Goal: Task Accomplishment & Management: Use online tool/utility

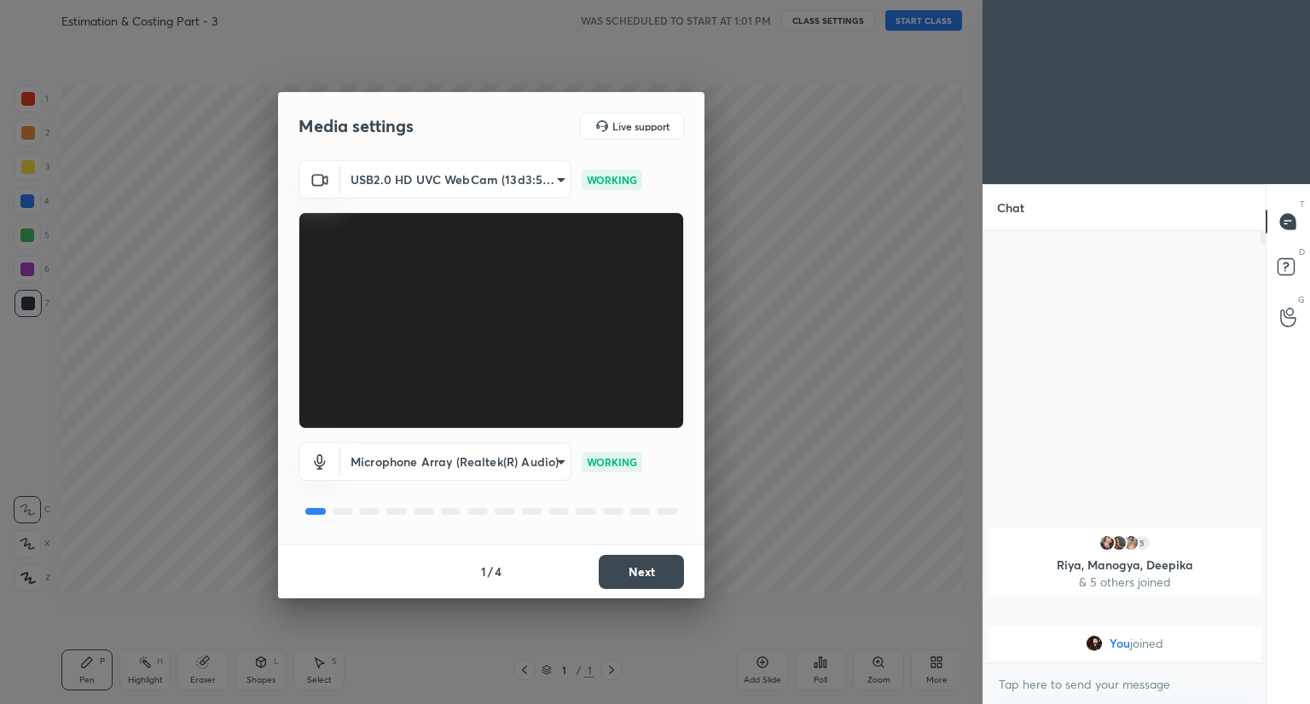
scroll to position [427, 277]
click at [644, 570] on button "Next" at bounding box center [640, 572] width 85 height 34
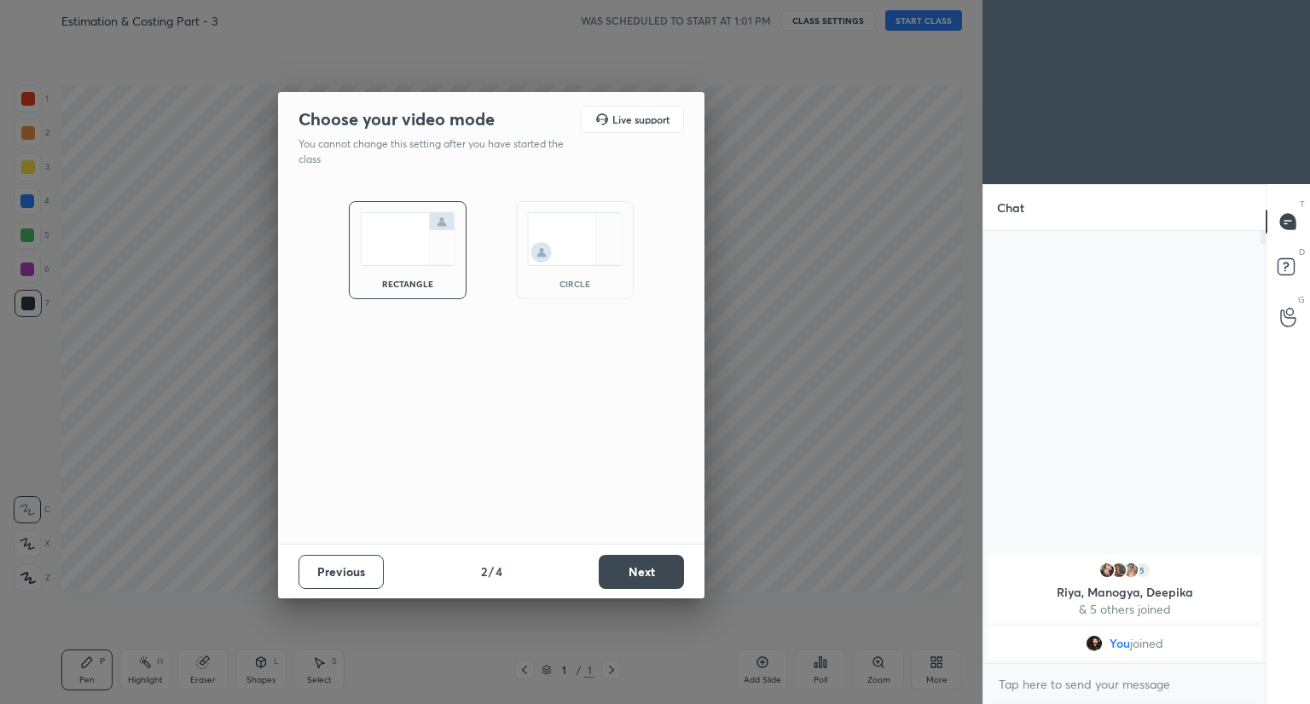
click at [644, 570] on button "Next" at bounding box center [640, 572] width 85 height 34
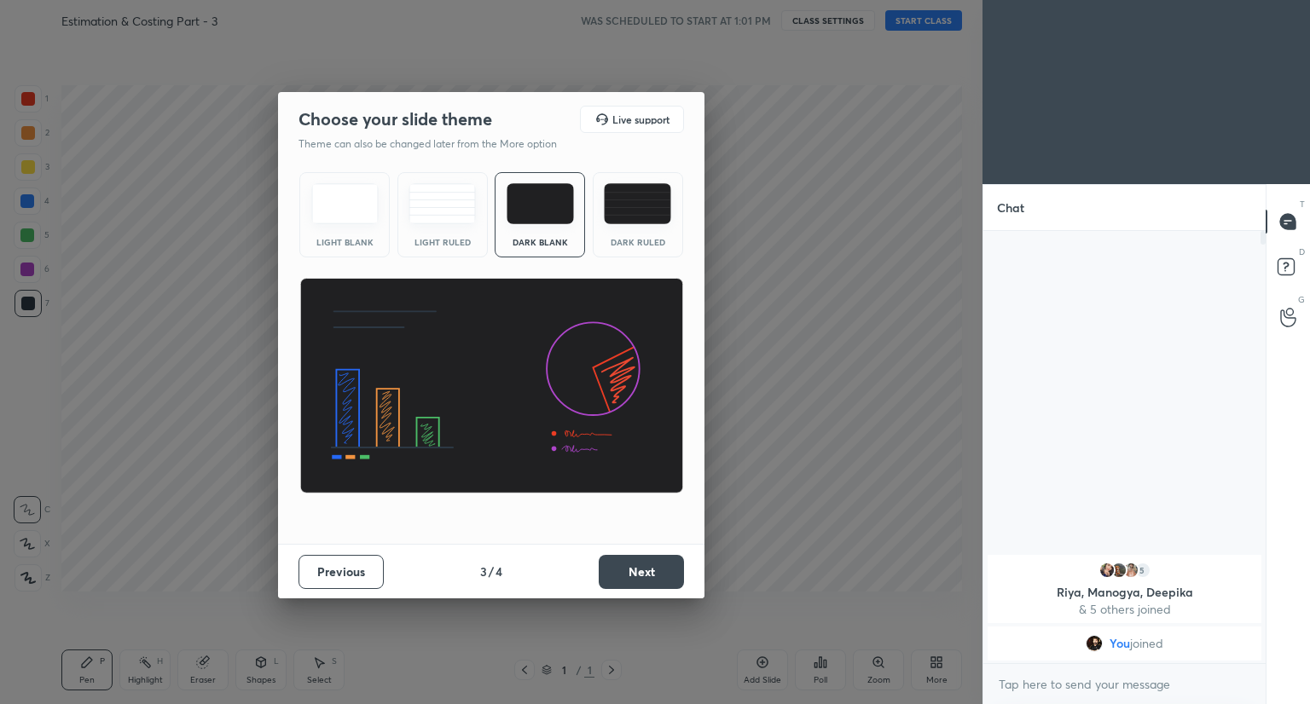
click at [644, 570] on button "Next" at bounding box center [640, 572] width 85 height 34
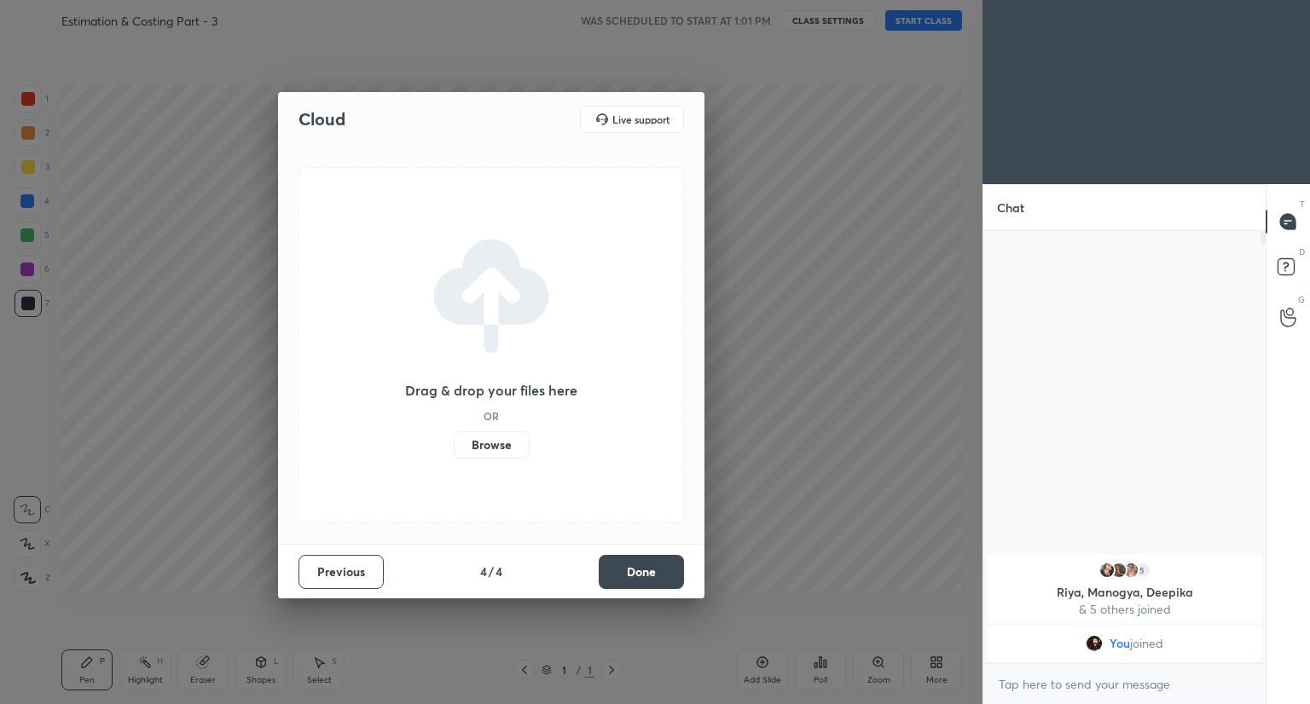
click at [644, 570] on button "Done" at bounding box center [640, 572] width 85 height 34
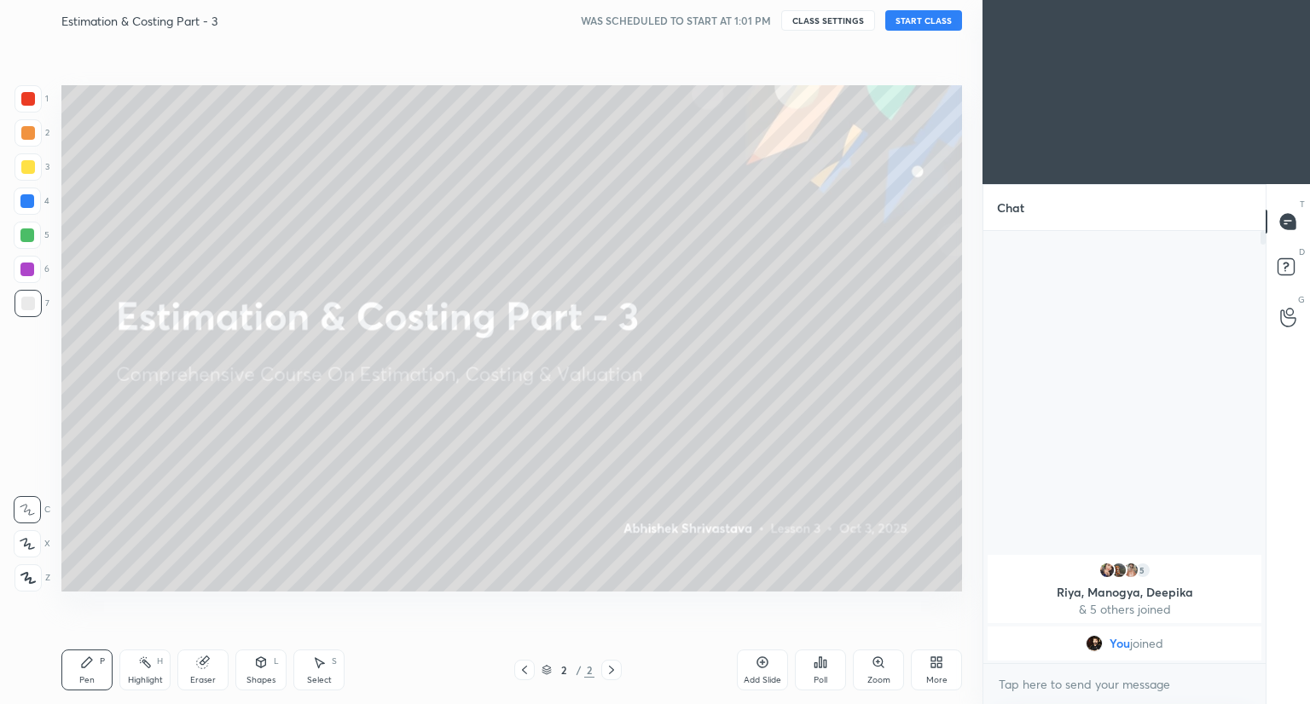
click at [656, 14] on button "START CLASS" at bounding box center [923, 20] width 77 height 20
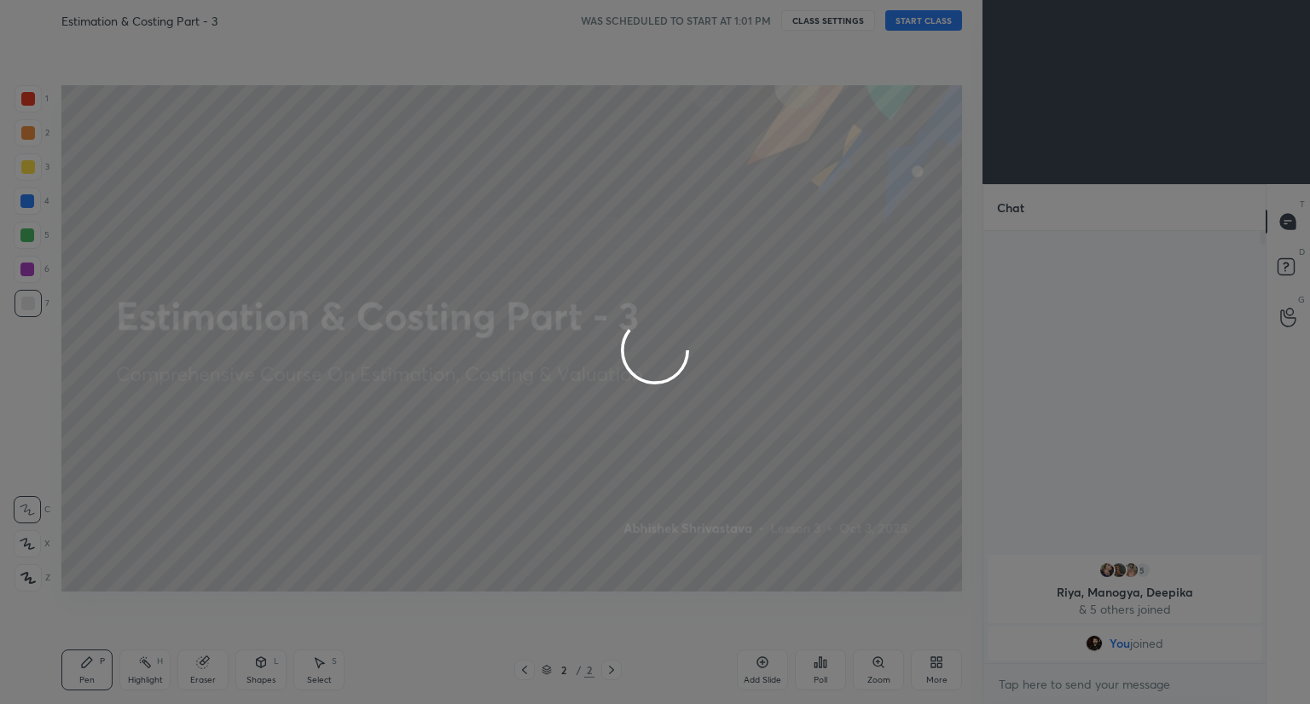
type textarea "x"
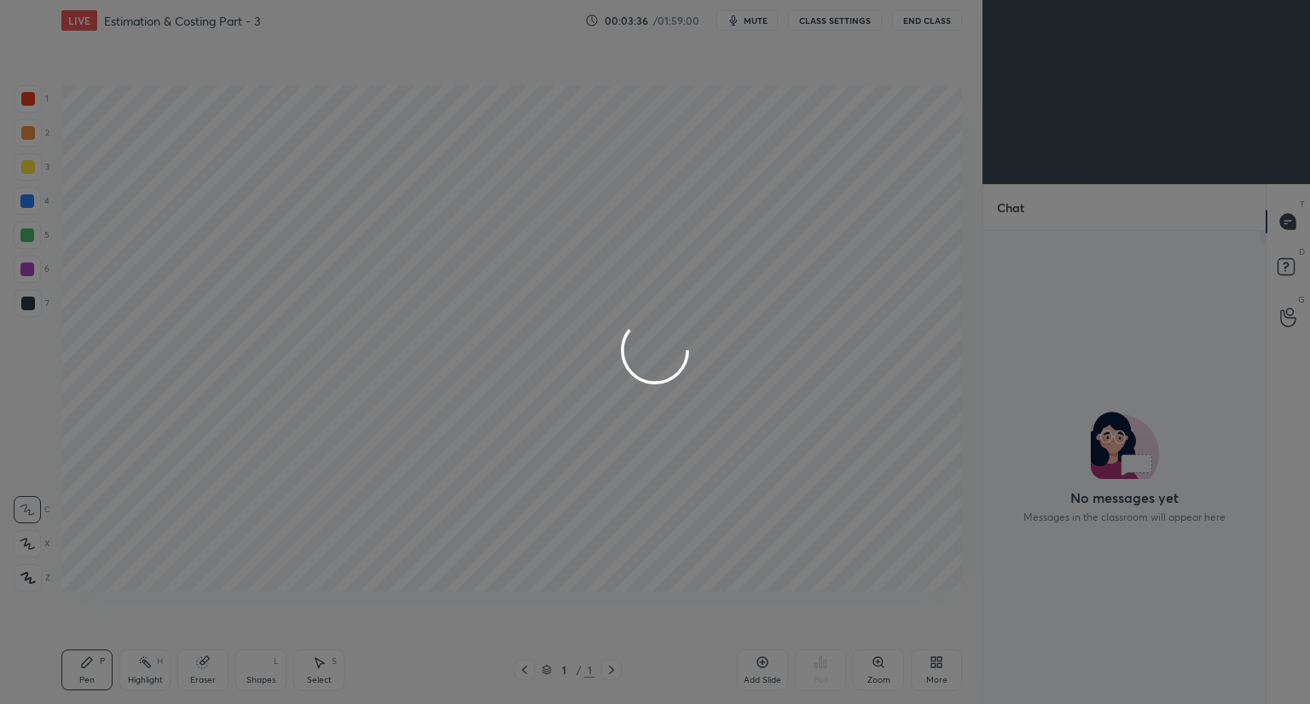
scroll to position [84659, 84341]
drag, startPoint x: 893, startPoint y: 540, endPoint x: 885, endPoint y: 536, distance: 9.2
click at [890, 540] on div at bounding box center [655, 352] width 1310 height 704
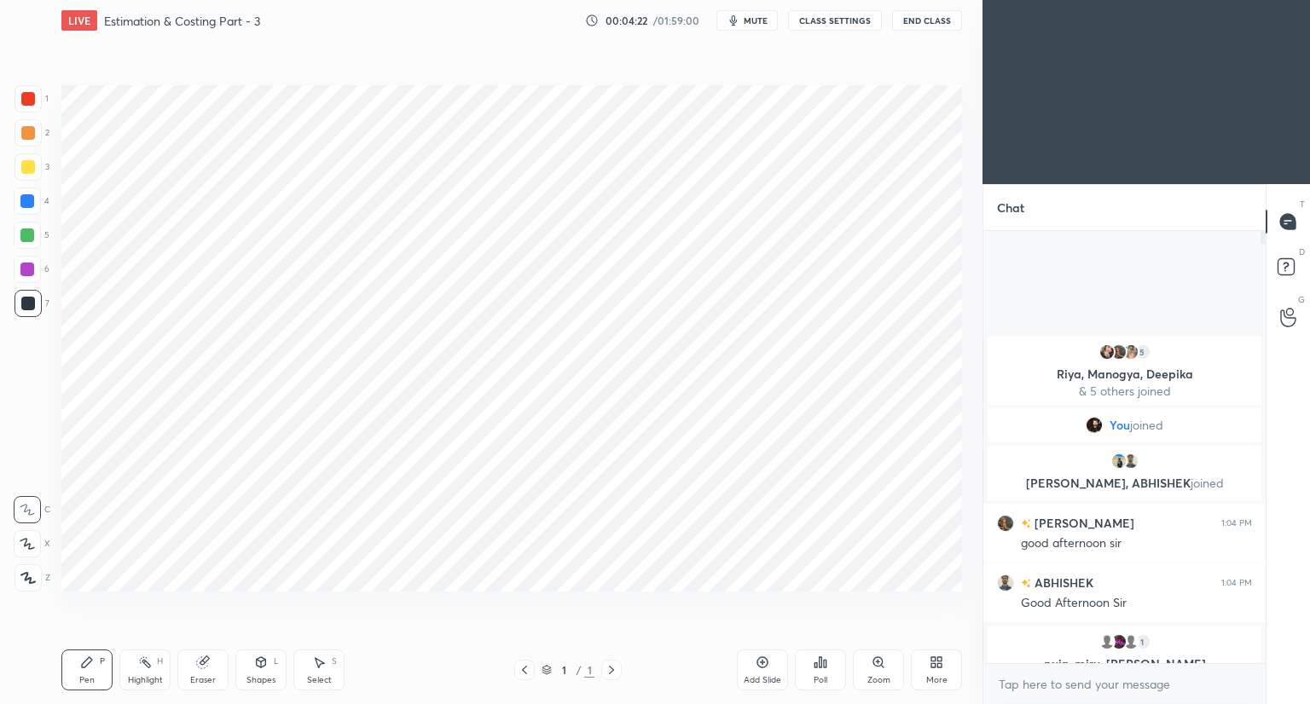
click at [937, 670] on div "More" at bounding box center [936, 670] width 51 height 41
click at [824, 491] on div "Upload File" at bounding box center [840, 491] width 68 height 41
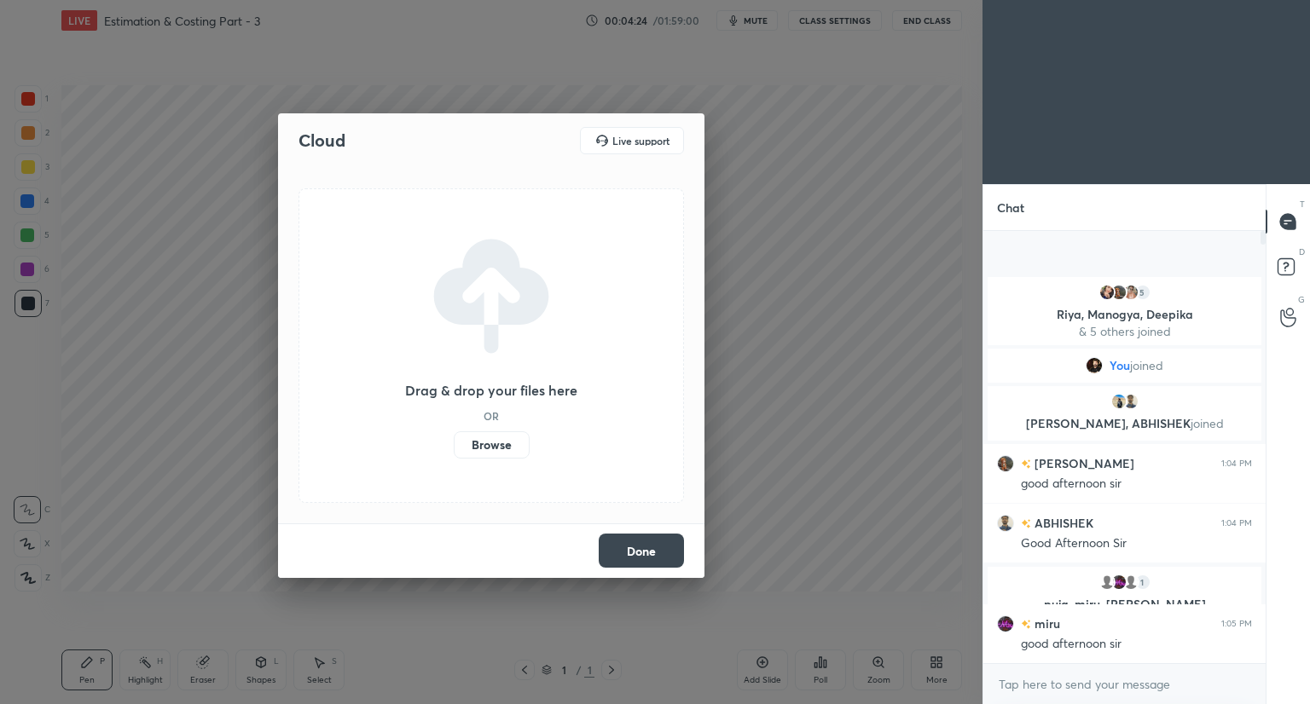
click at [485, 443] on label "Browse" at bounding box center [492, 444] width 76 height 27
click at [454, 443] on input "Browse" at bounding box center [454, 444] width 0 height 27
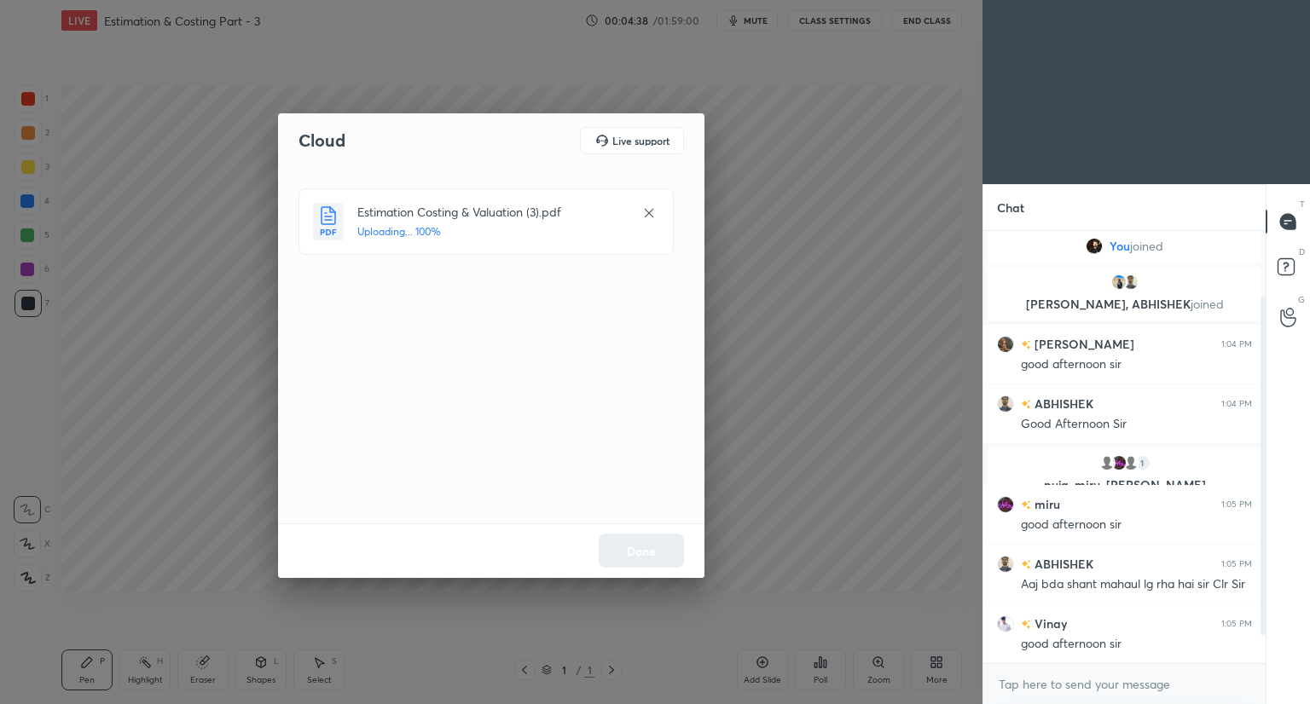
scroll to position [136, 0]
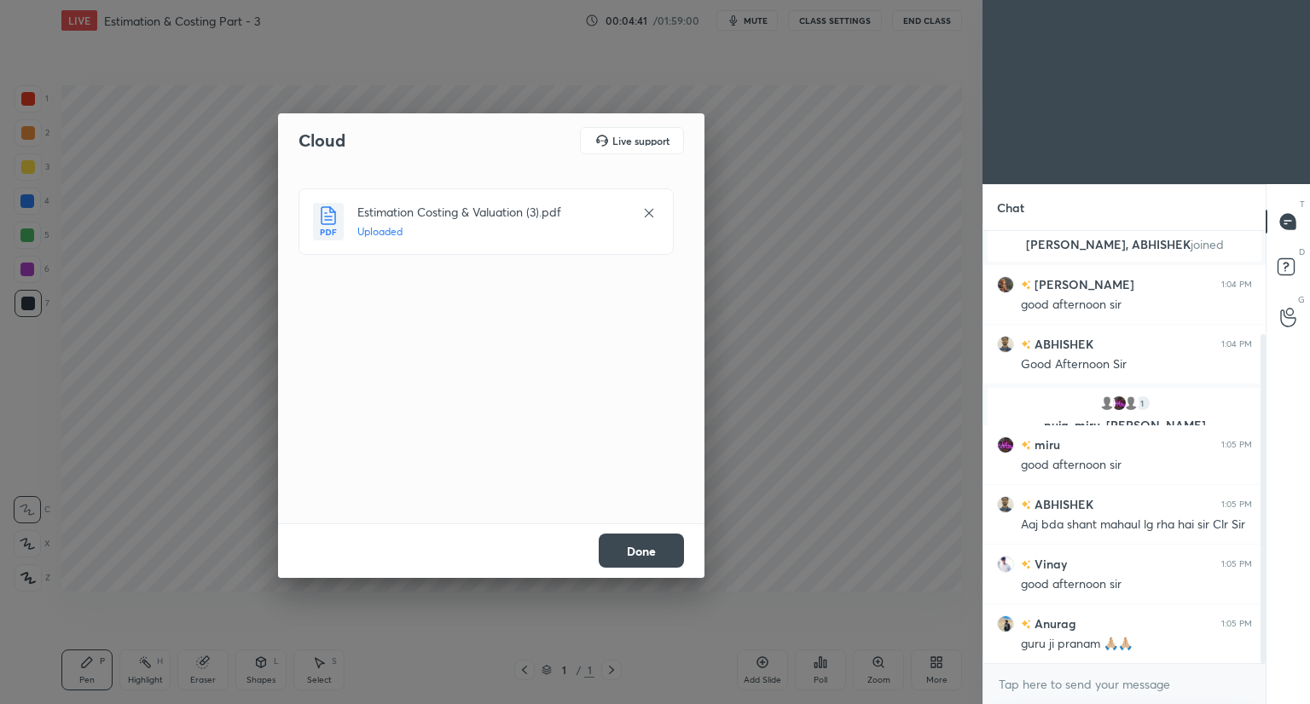
click at [646, 552] on button "Done" at bounding box center [640, 551] width 85 height 34
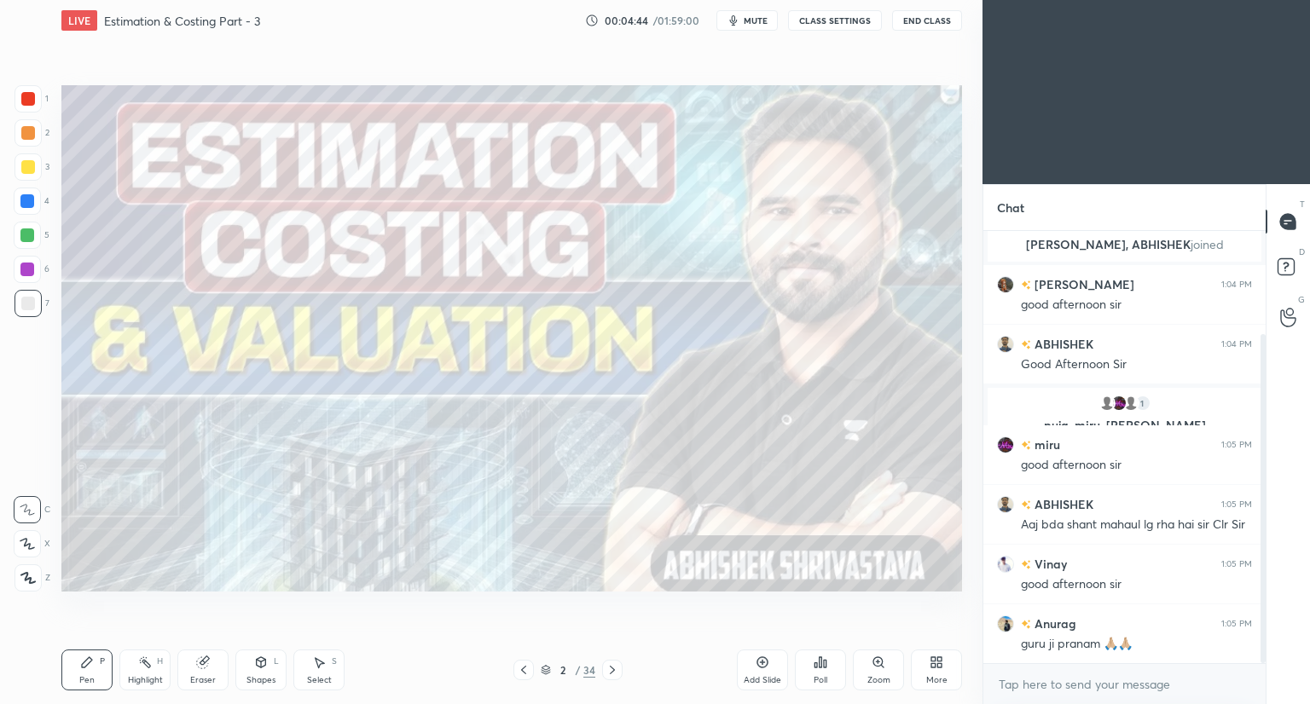
click at [772, 26] on button "mute" at bounding box center [746, 20] width 61 height 20
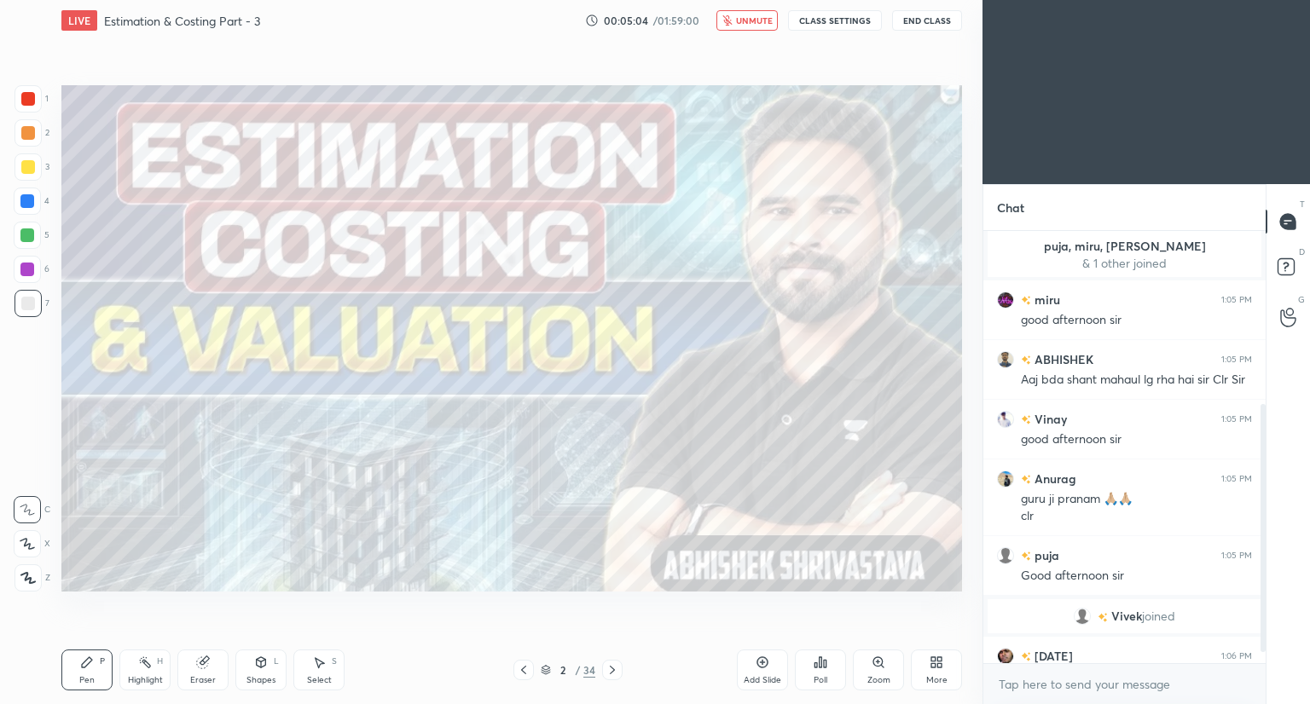
scroll to position [321, 0]
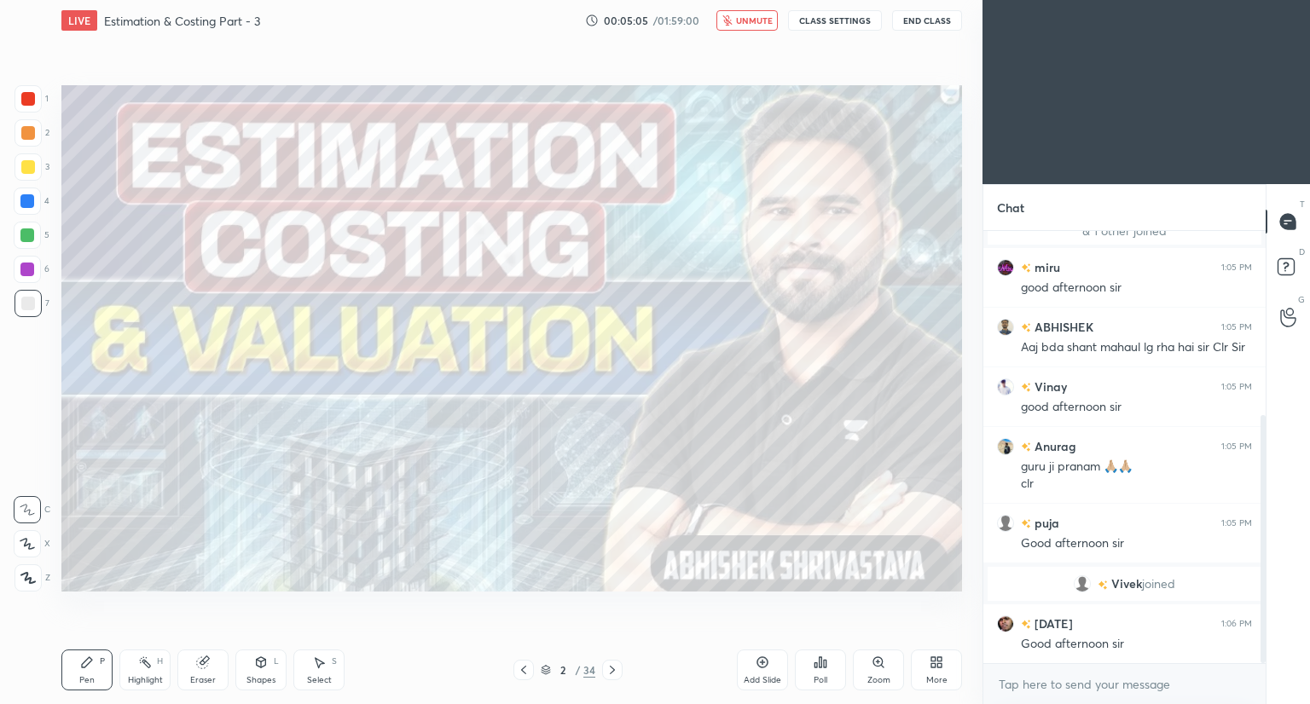
click at [754, 21] on span "unmute" at bounding box center [754, 20] width 37 height 12
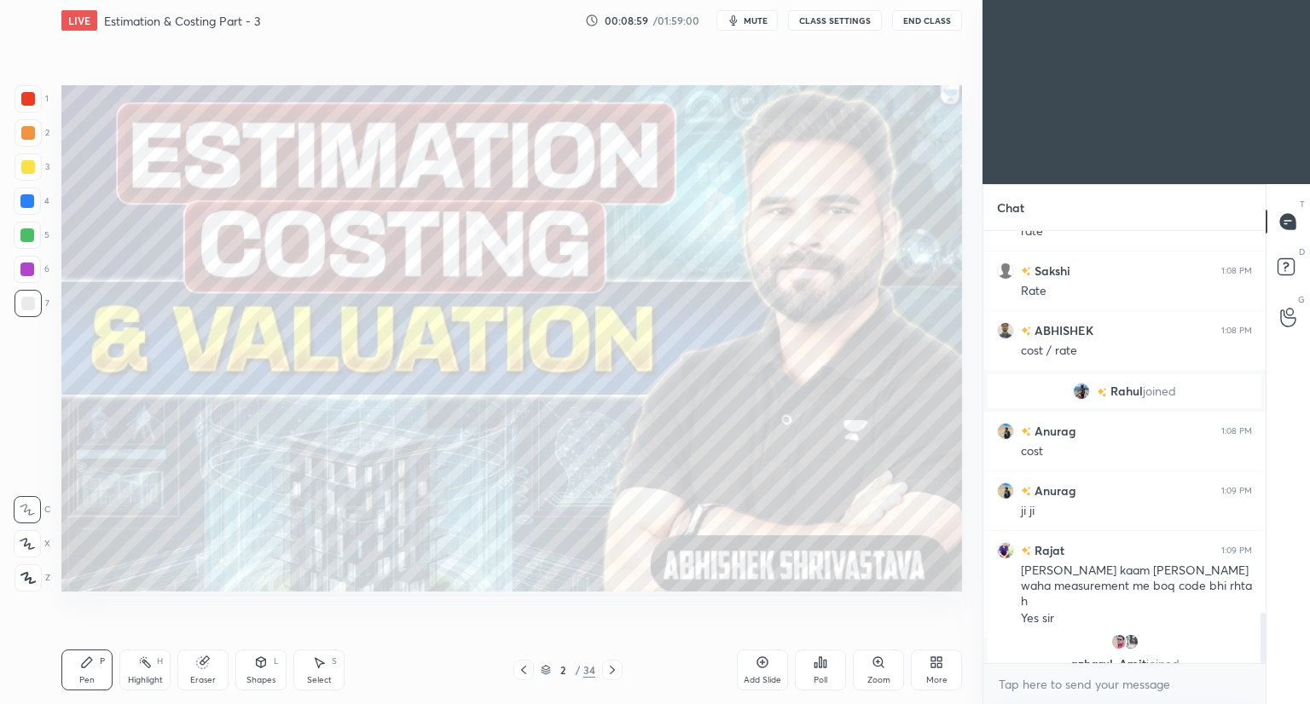
scroll to position [3274, 0]
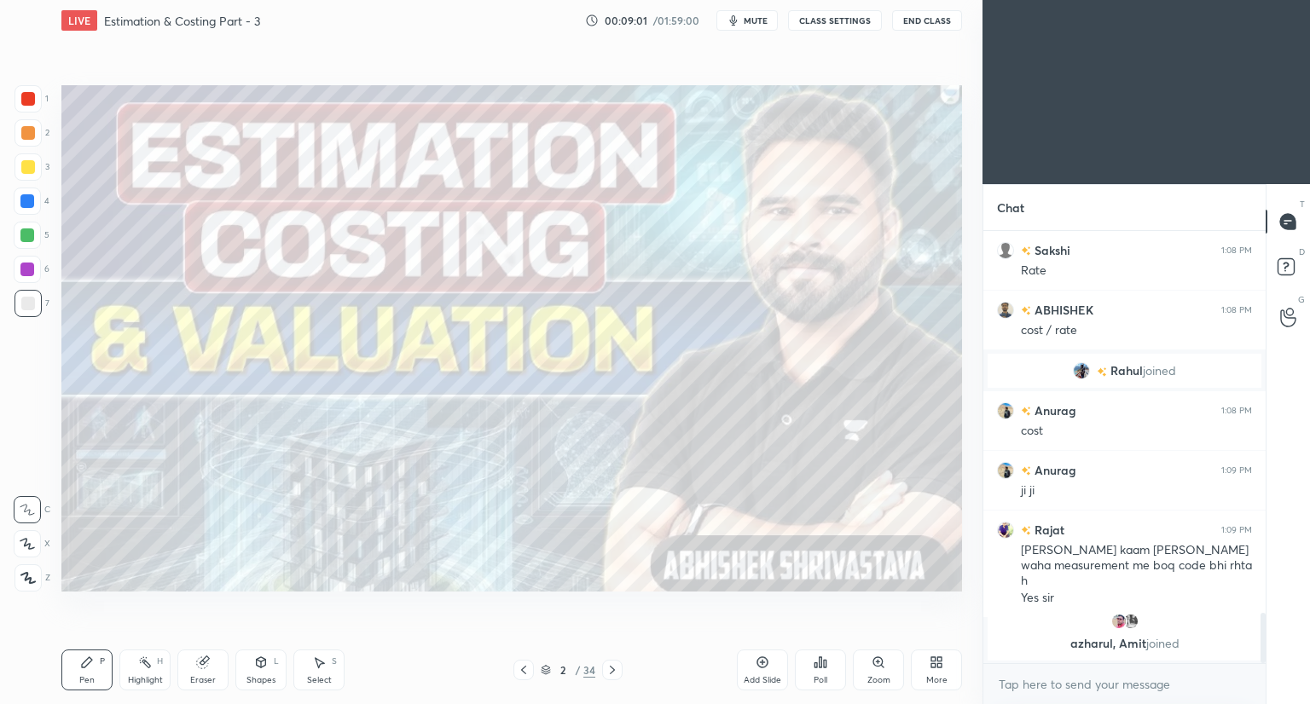
click at [539, 668] on div "2 / 34" at bounding box center [567, 670] width 109 height 20
click at [688, 413] on div "LIVE Estimation & Costing Part - 3 00:09:14 / 01:59:00 mute CLASS SETTINGS End …" at bounding box center [512, 352] width 914 height 704
click at [546, 674] on icon at bounding box center [545, 673] width 9 height 3
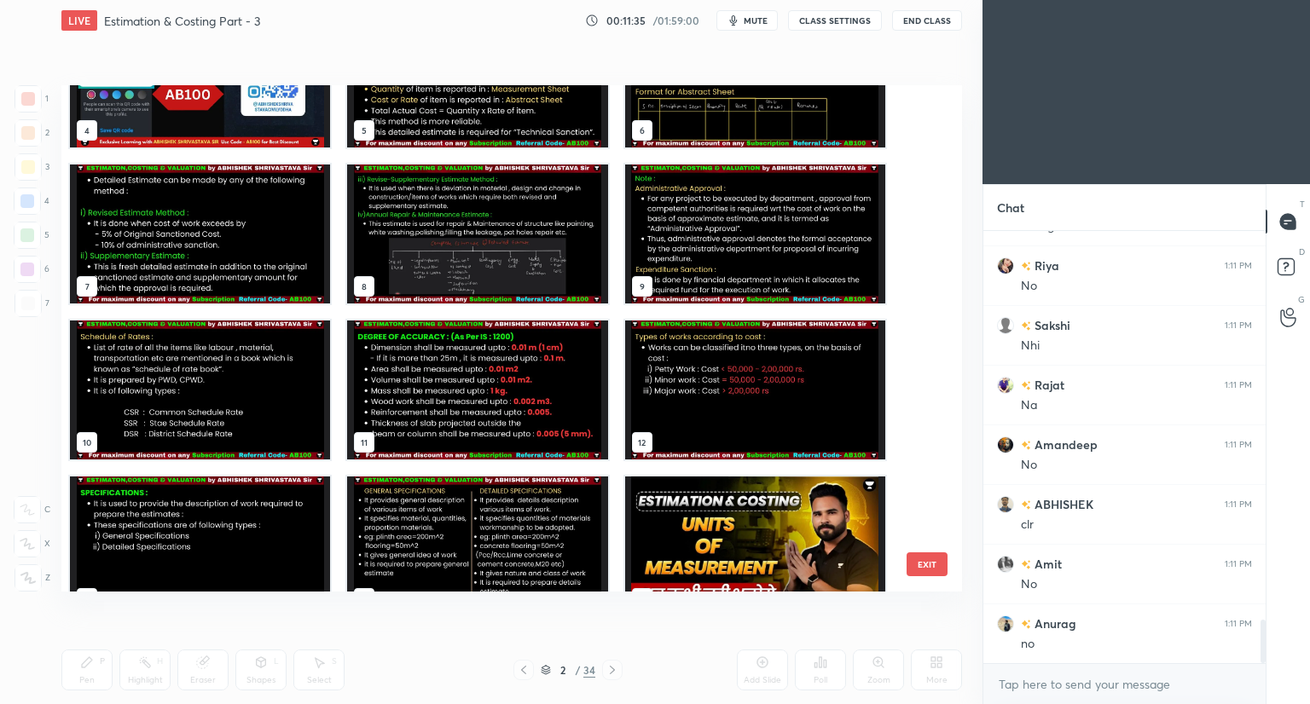
scroll to position [0, 0]
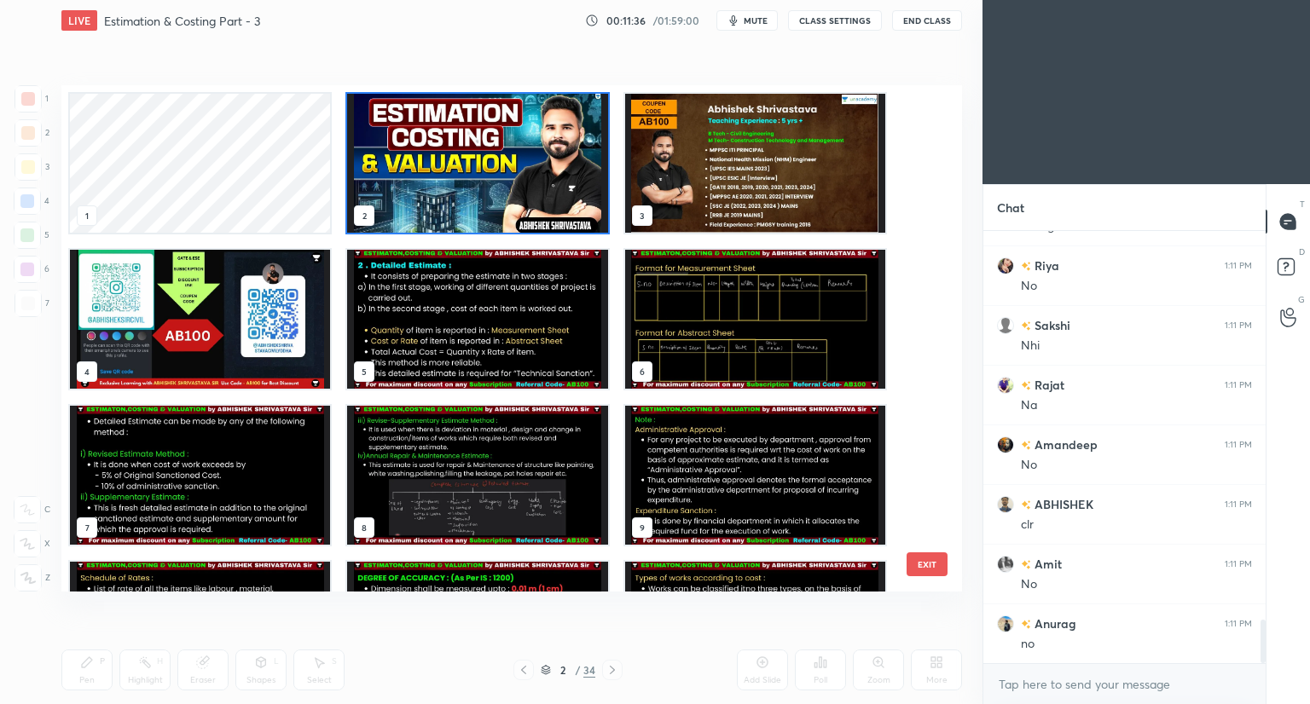
click at [504, 122] on img "grid" at bounding box center [477, 163] width 260 height 139
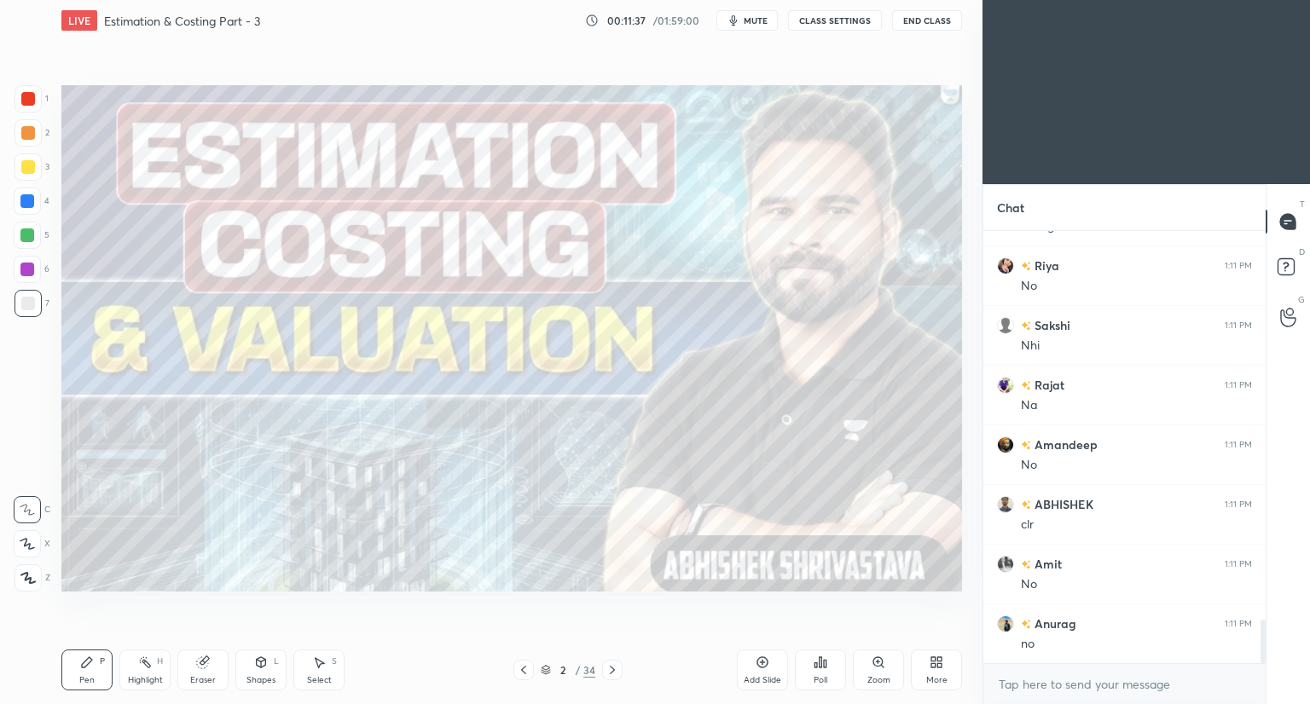
click at [504, 122] on img "grid" at bounding box center [477, 163] width 260 height 139
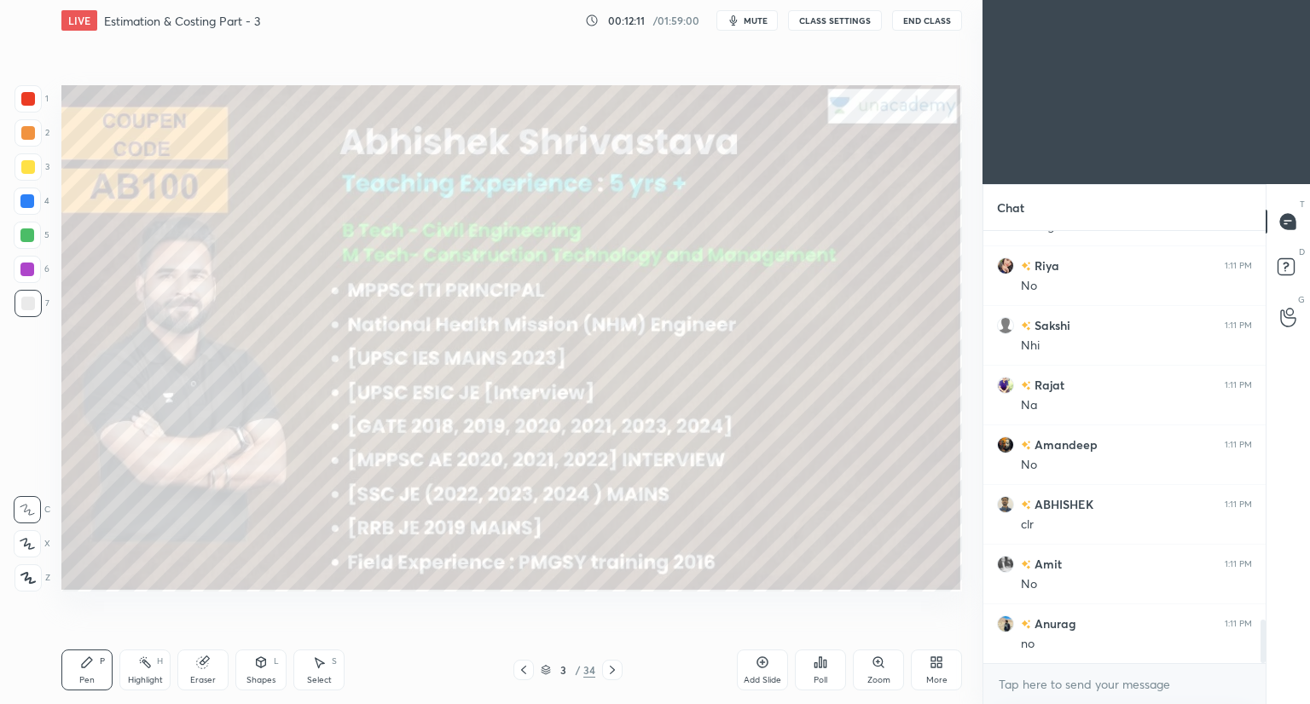
click at [607, 669] on icon at bounding box center [612, 670] width 14 height 14
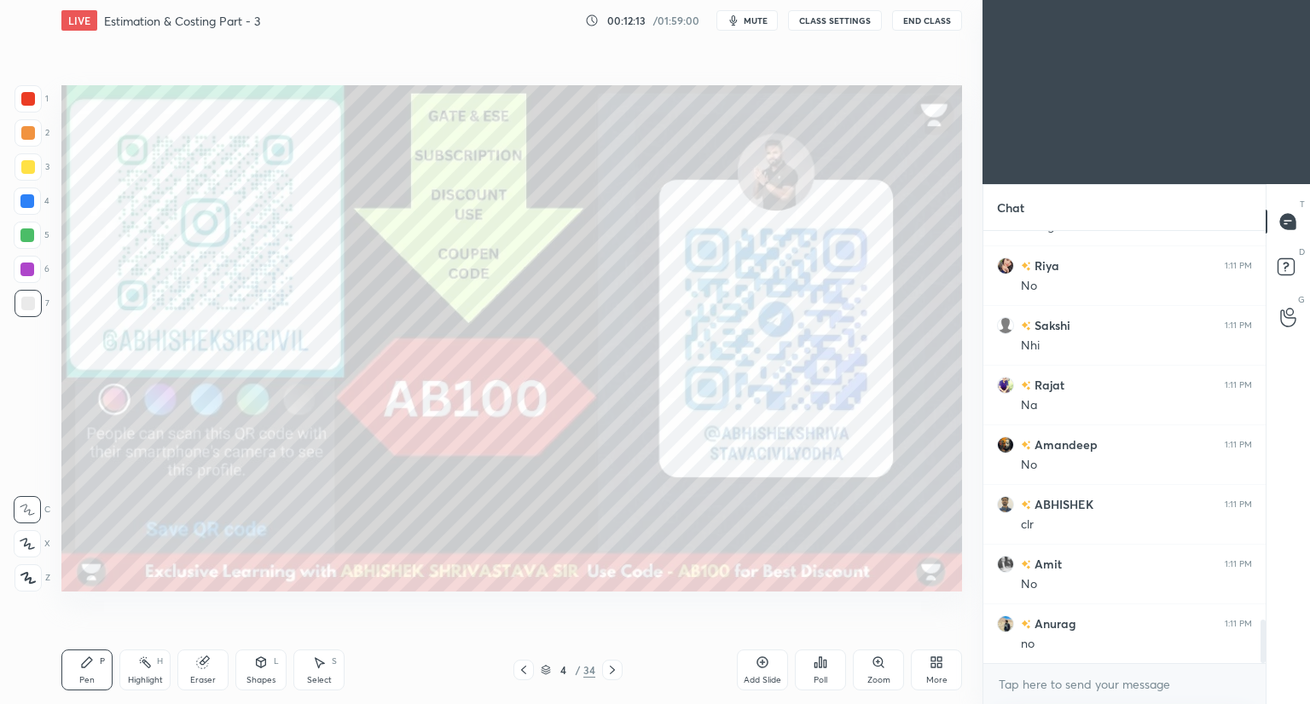
click at [527, 668] on icon at bounding box center [524, 670] width 14 height 14
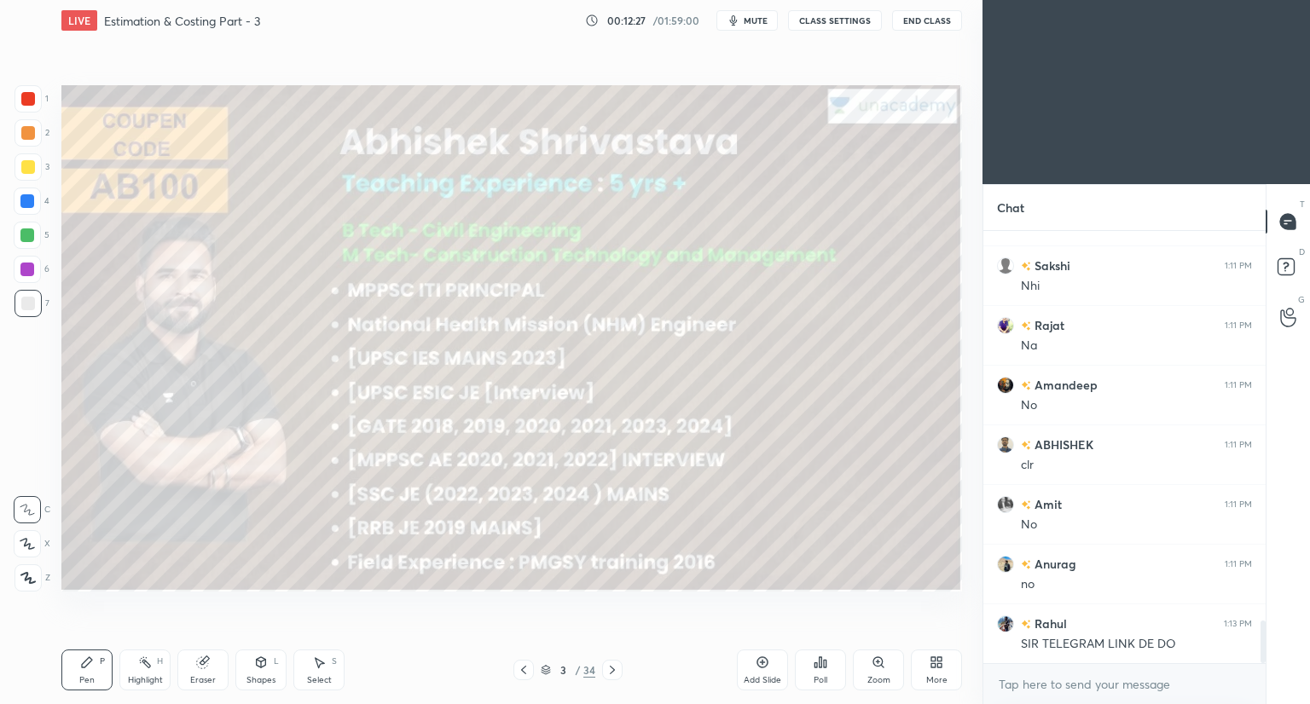
scroll to position [3998, 0]
click at [607, 666] on icon at bounding box center [612, 670] width 14 height 14
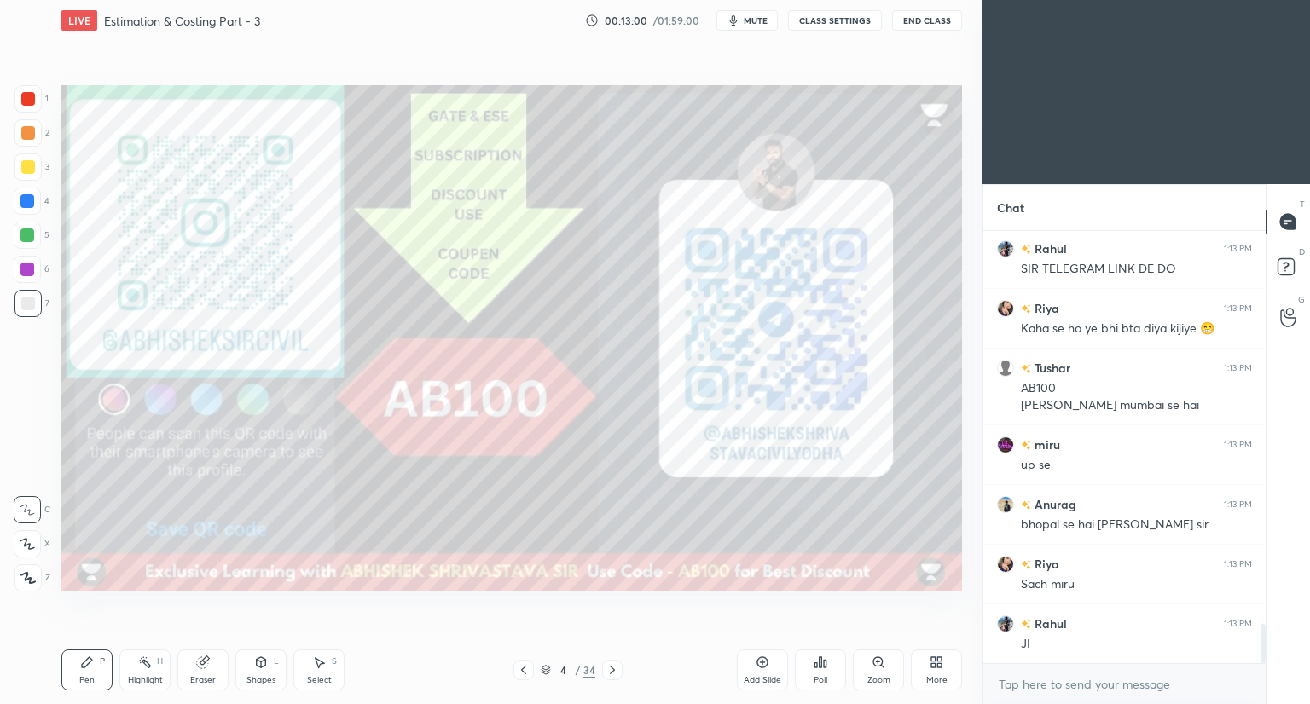
scroll to position [6, 5]
click at [611, 671] on icon at bounding box center [612, 670] width 14 height 14
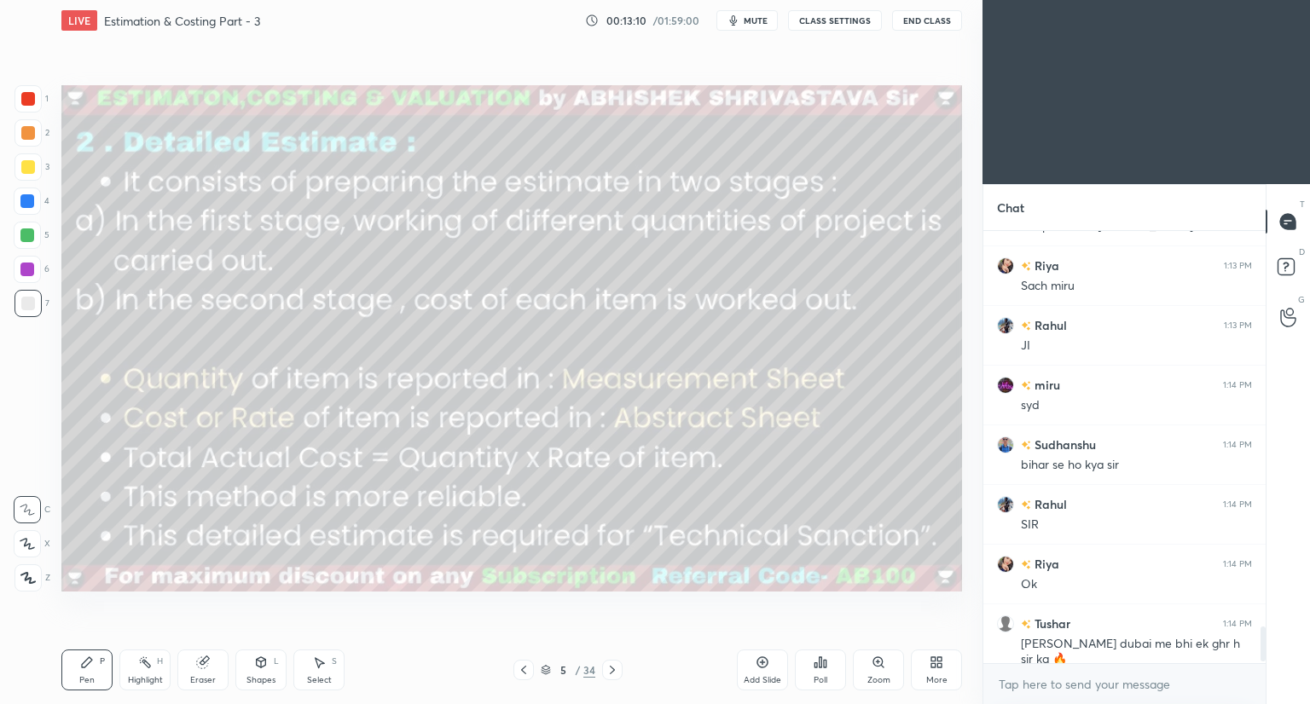
scroll to position [5, 5]
click at [611, 669] on icon at bounding box center [612, 670] width 14 height 14
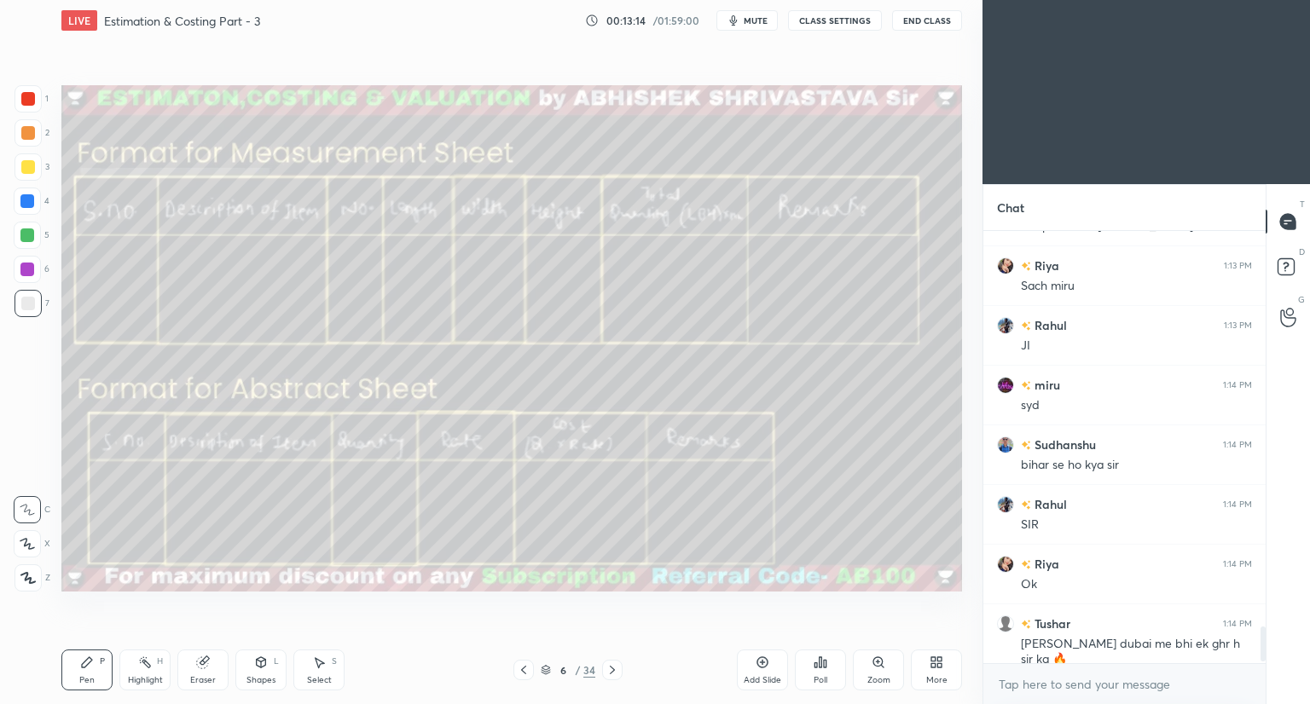
click at [614, 670] on icon at bounding box center [612, 670] width 14 height 14
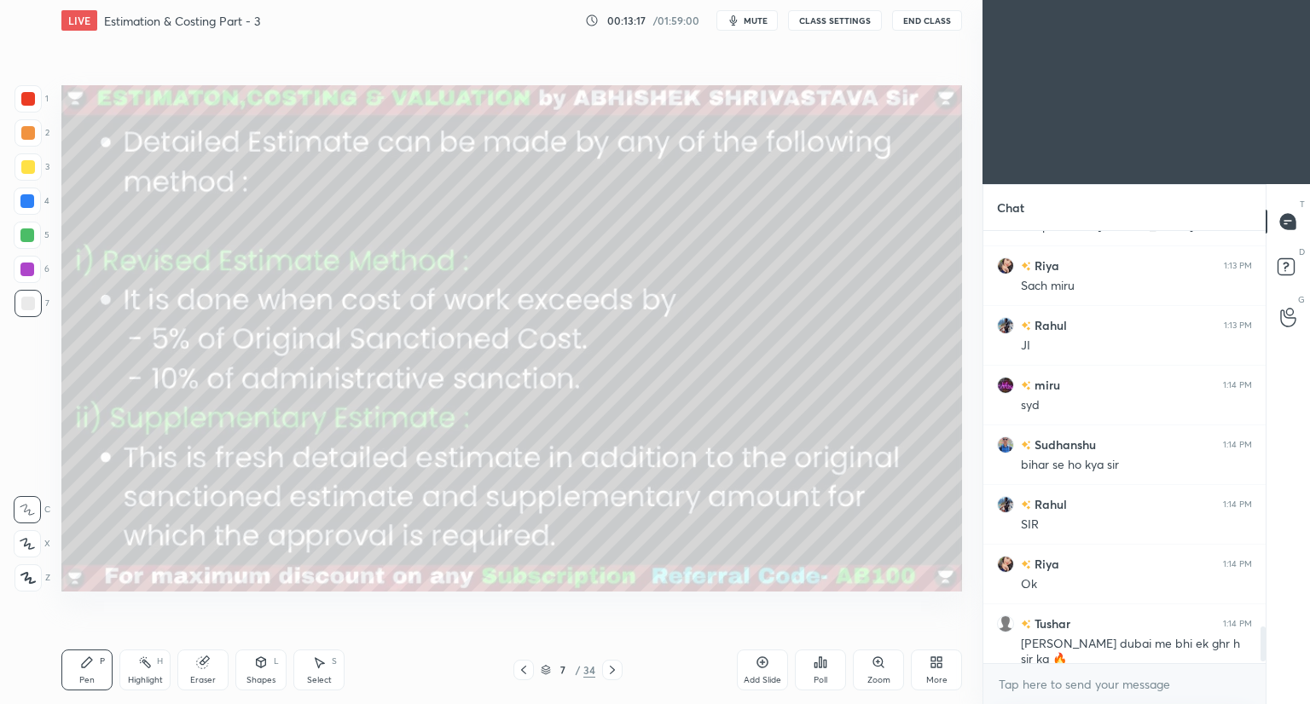
click at [614, 664] on icon at bounding box center [612, 670] width 14 height 14
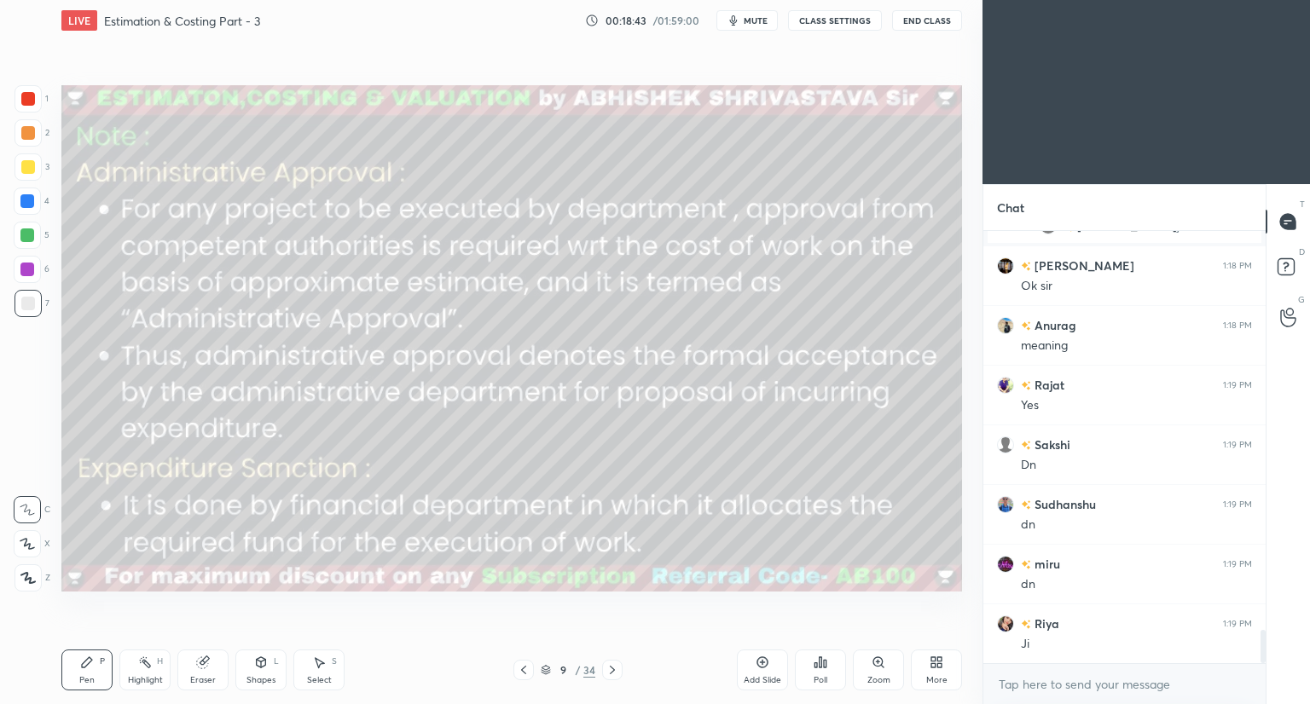
scroll to position [5224, 0]
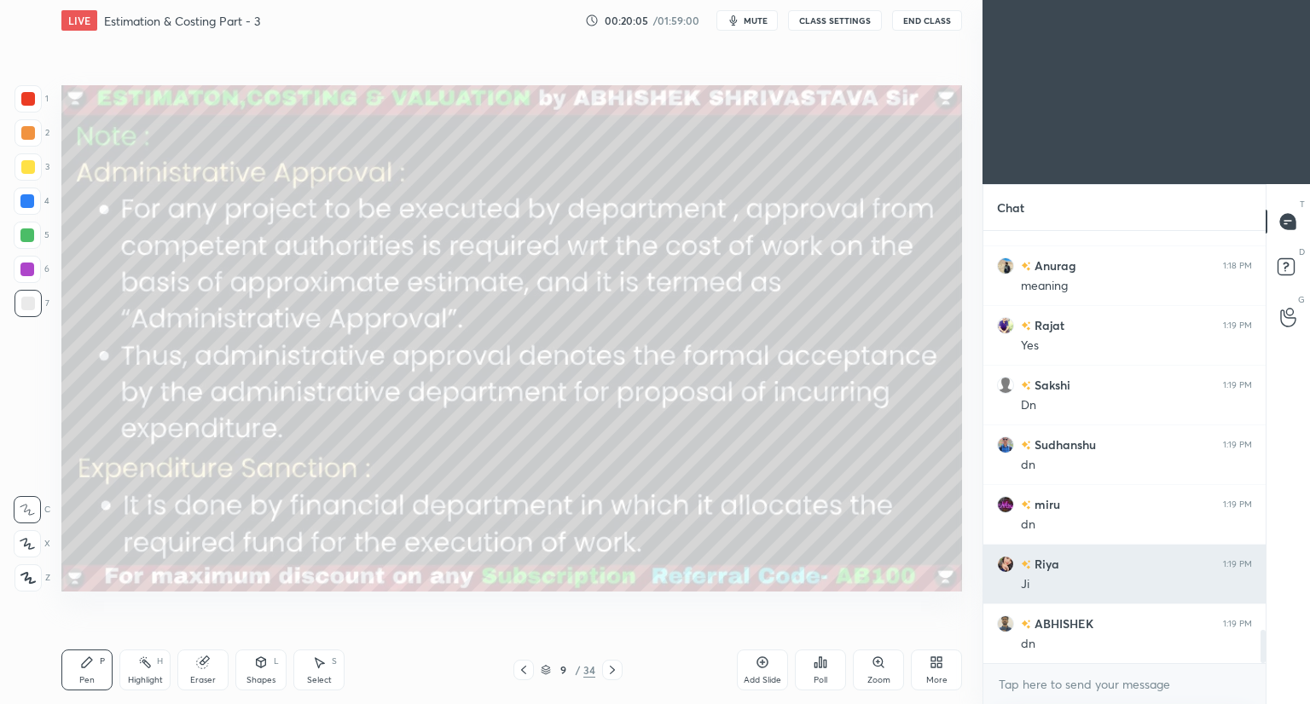
click at [1007, 560] on img "grid" at bounding box center [1005, 564] width 17 height 17
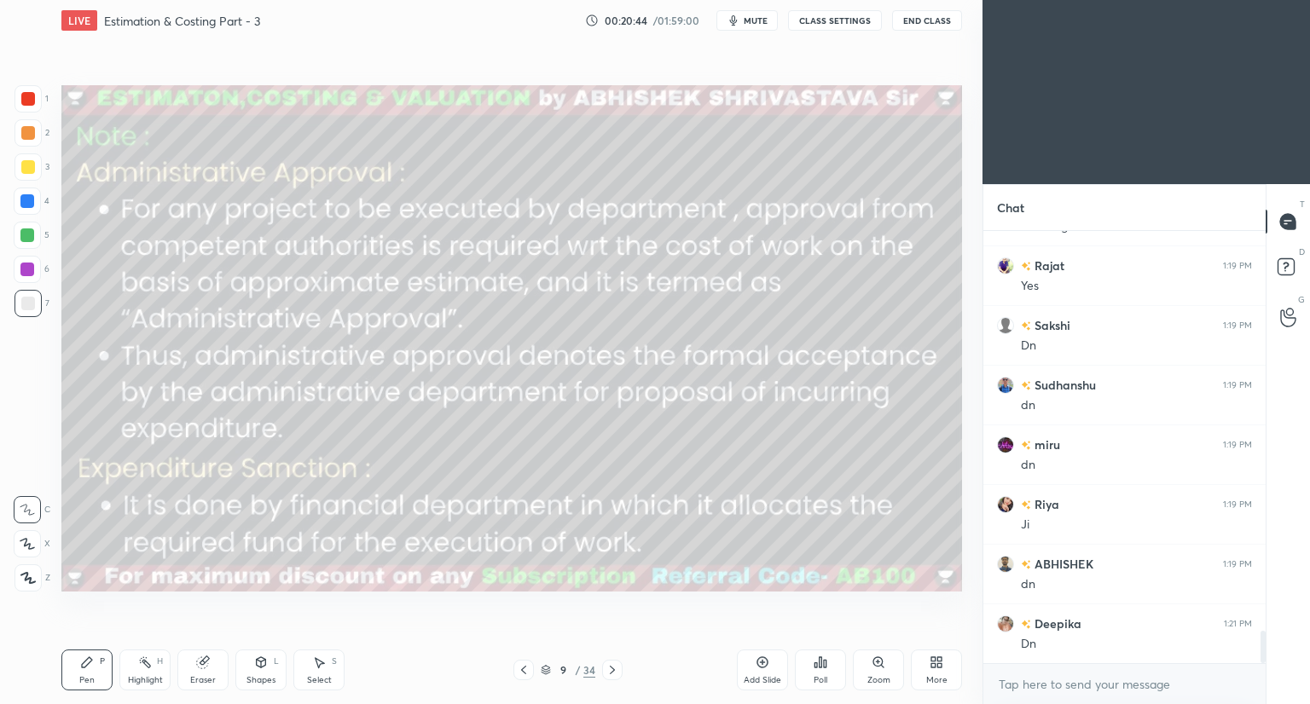
scroll to position [5344, 0]
click at [547, 677] on div "9 / 34" at bounding box center [568, 669] width 55 height 15
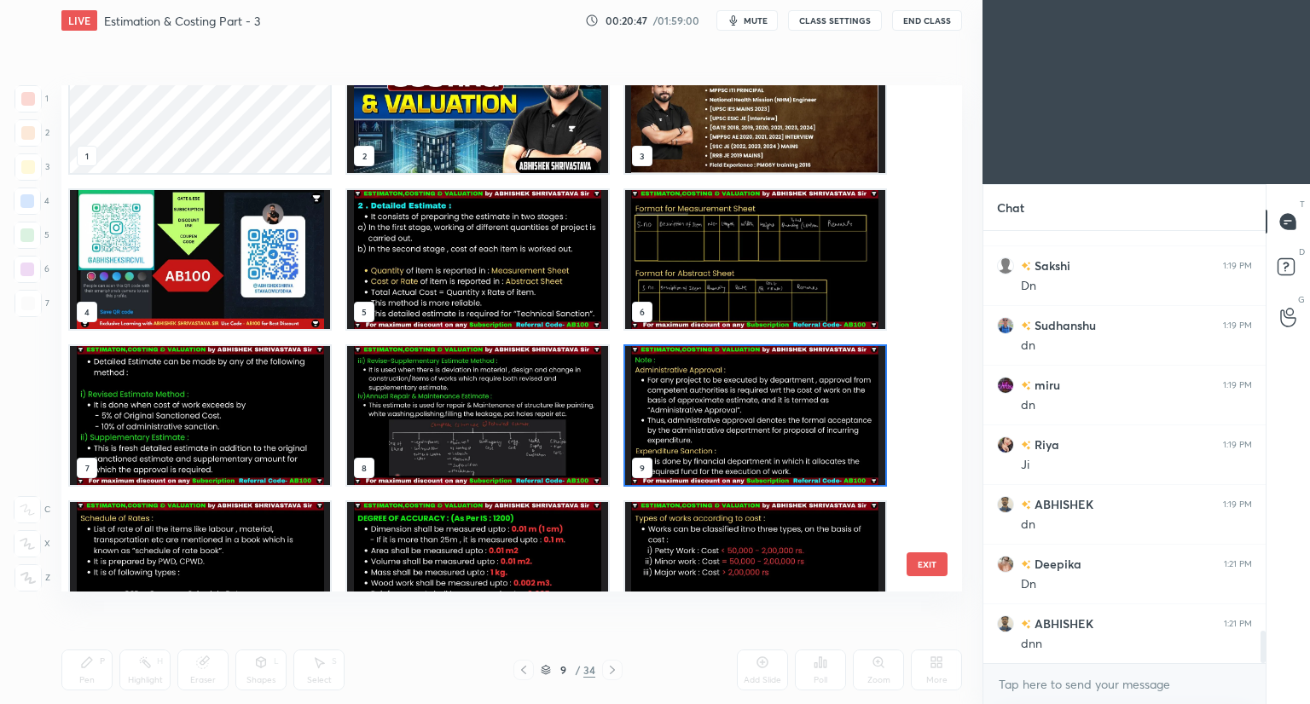
scroll to position [114, 0]
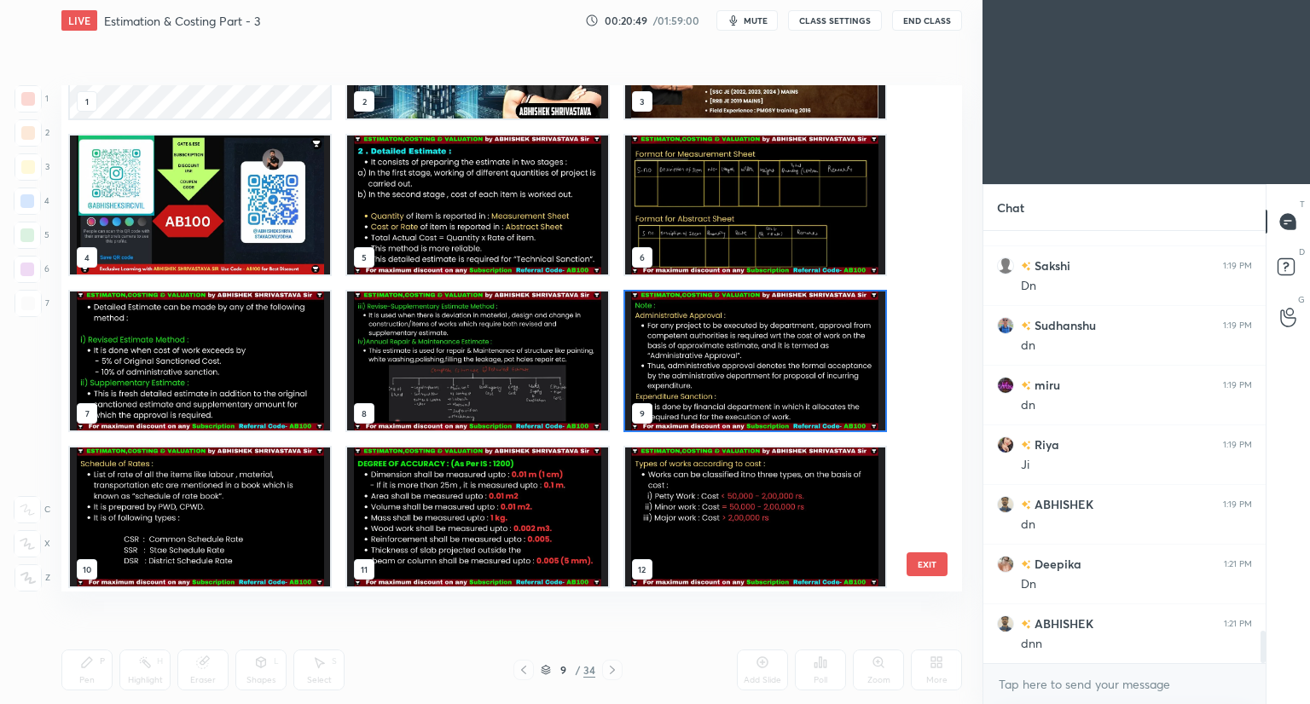
click at [711, 381] on img "grid" at bounding box center [755, 361] width 260 height 139
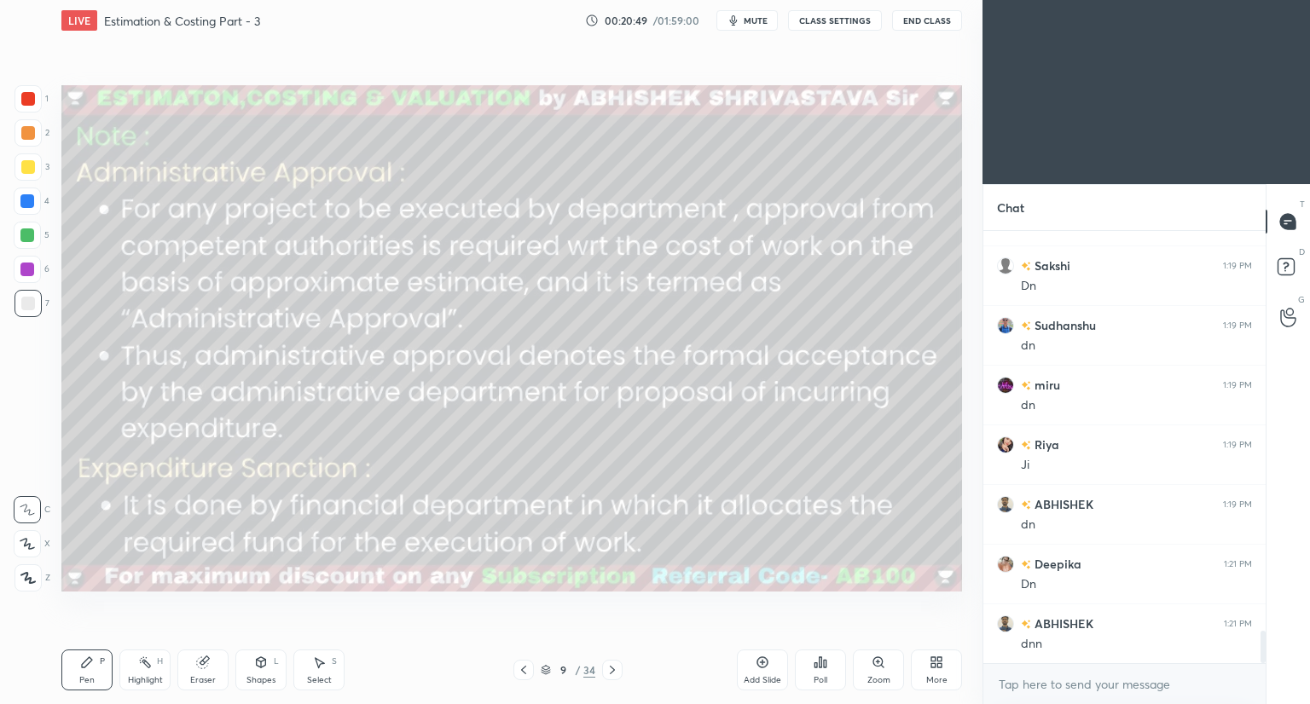
click at [709, 388] on img "grid" at bounding box center [755, 361] width 260 height 139
click at [760, 669] on icon at bounding box center [762, 663] width 14 height 14
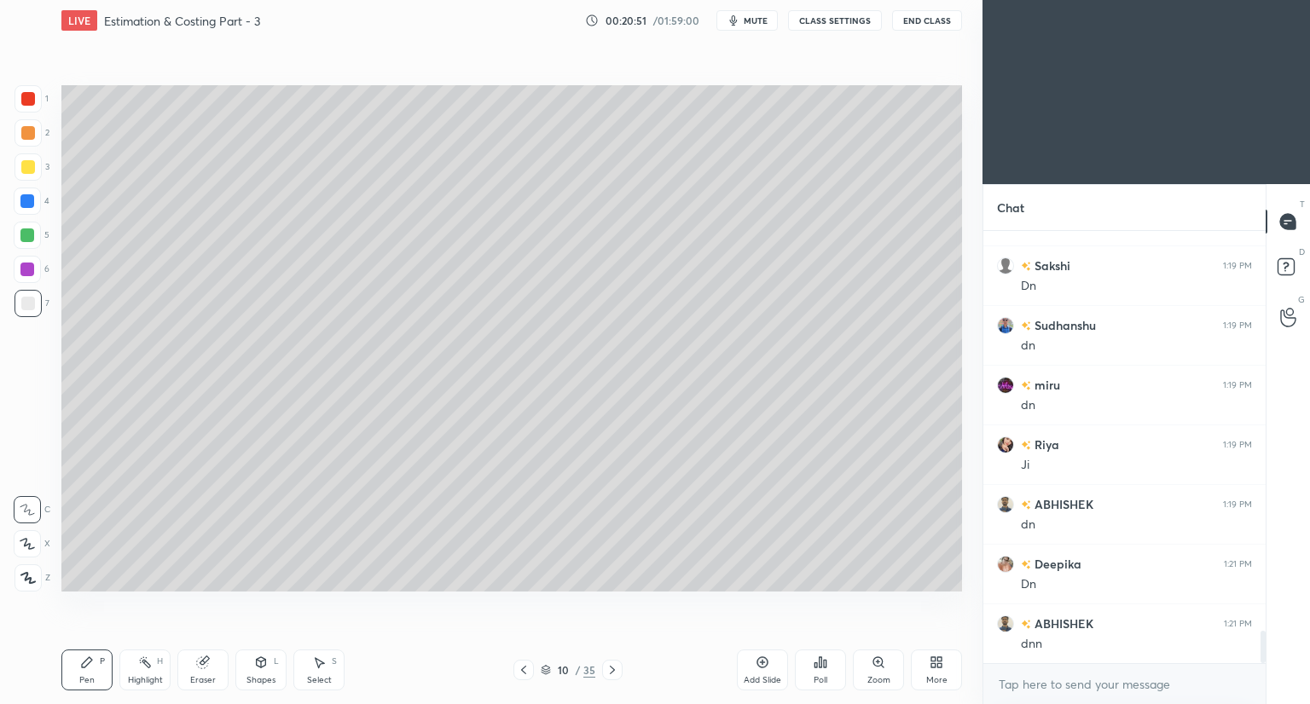
click at [22, 170] on div at bounding box center [28, 167] width 14 height 14
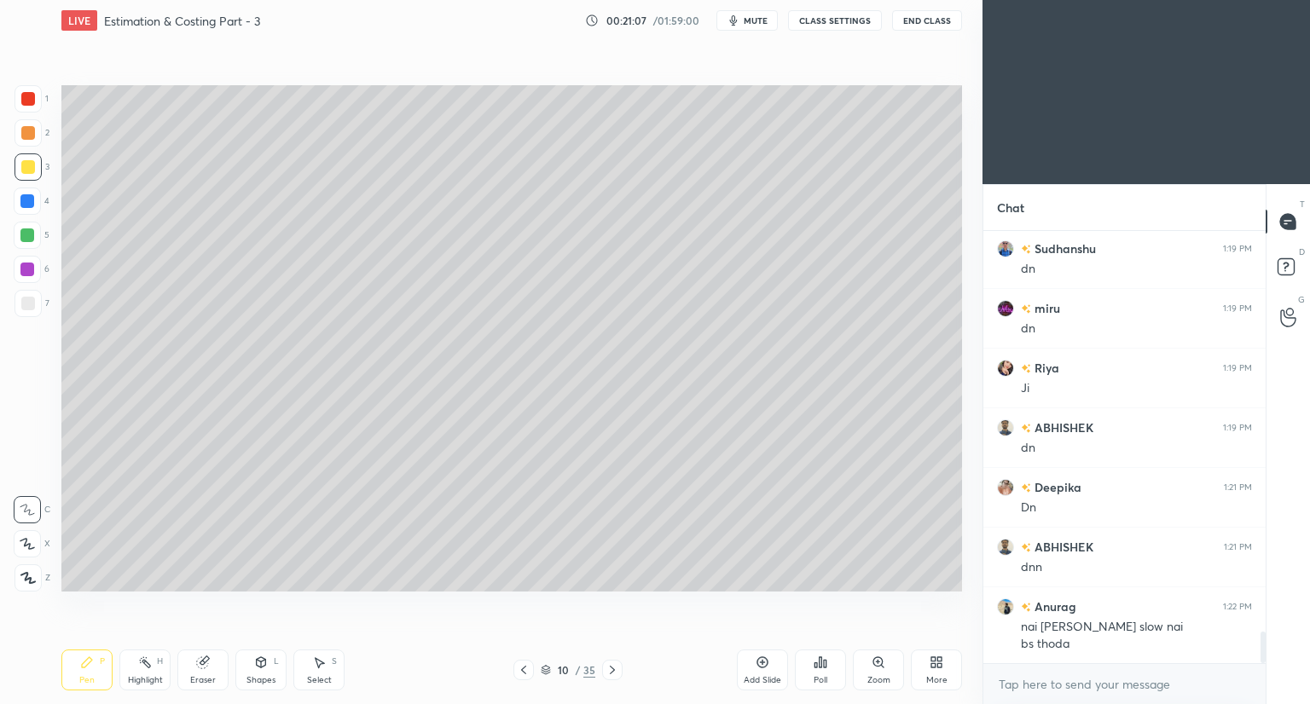
drag, startPoint x: 263, startPoint y: 671, endPoint x: 269, endPoint y: 652, distance: 19.7
click at [263, 669] on div "Shapes L" at bounding box center [260, 670] width 51 height 41
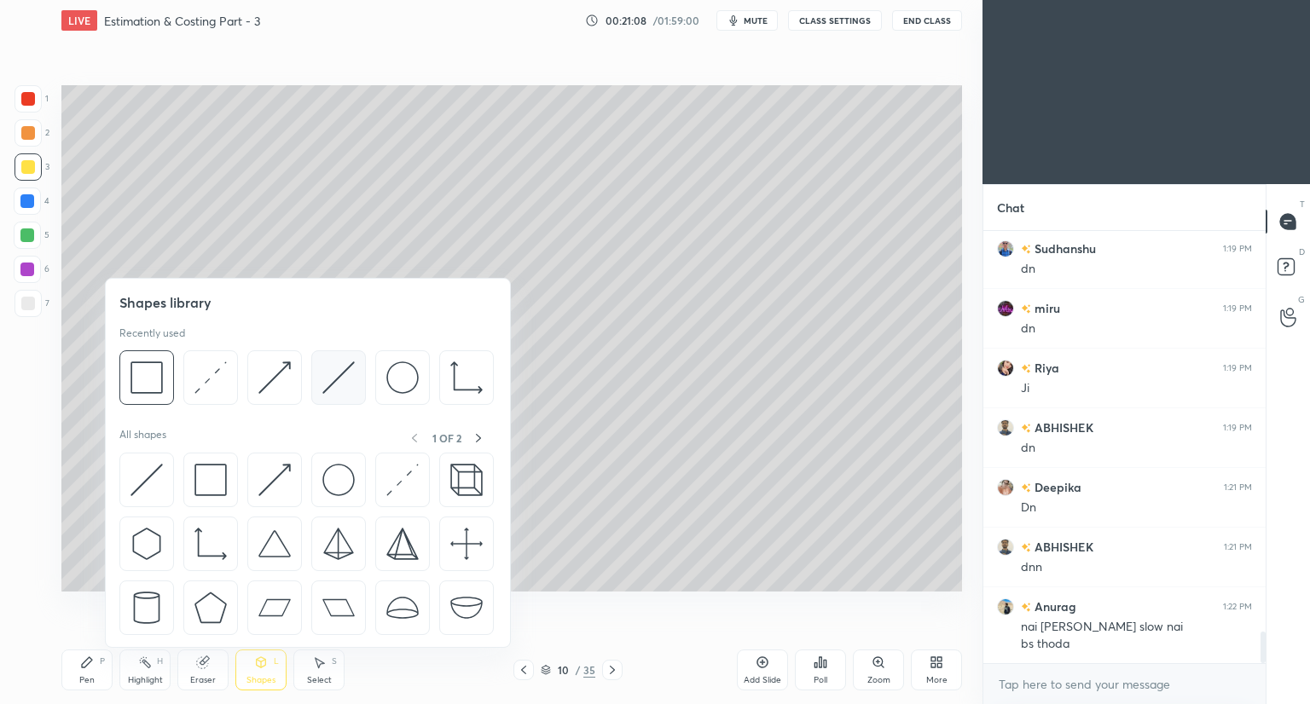
click at [338, 379] on img at bounding box center [338, 377] width 32 height 32
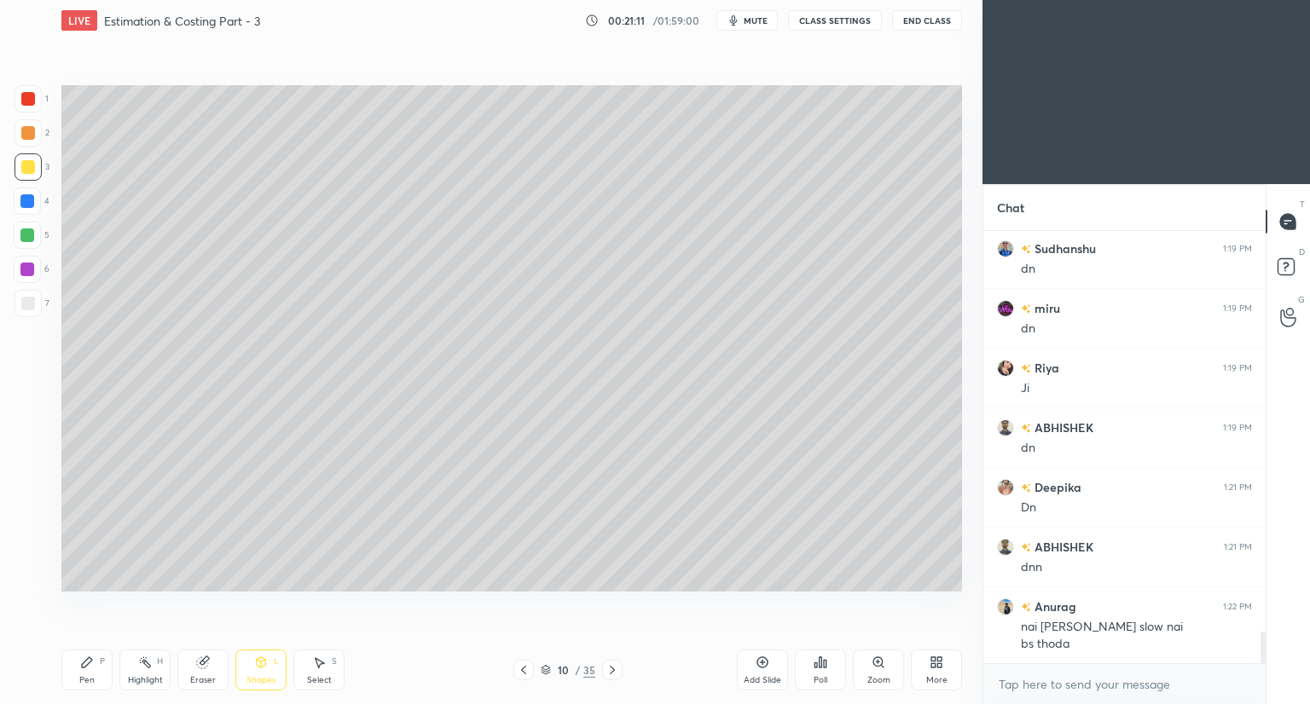
click at [29, 303] on div at bounding box center [28, 304] width 14 height 14
drag, startPoint x: 89, startPoint y: 672, endPoint x: 89, endPoint y: 638, distance: 34.1
click at [87, 669] on div "Pen P" at bounding box center [86, 670] width 51 height 41
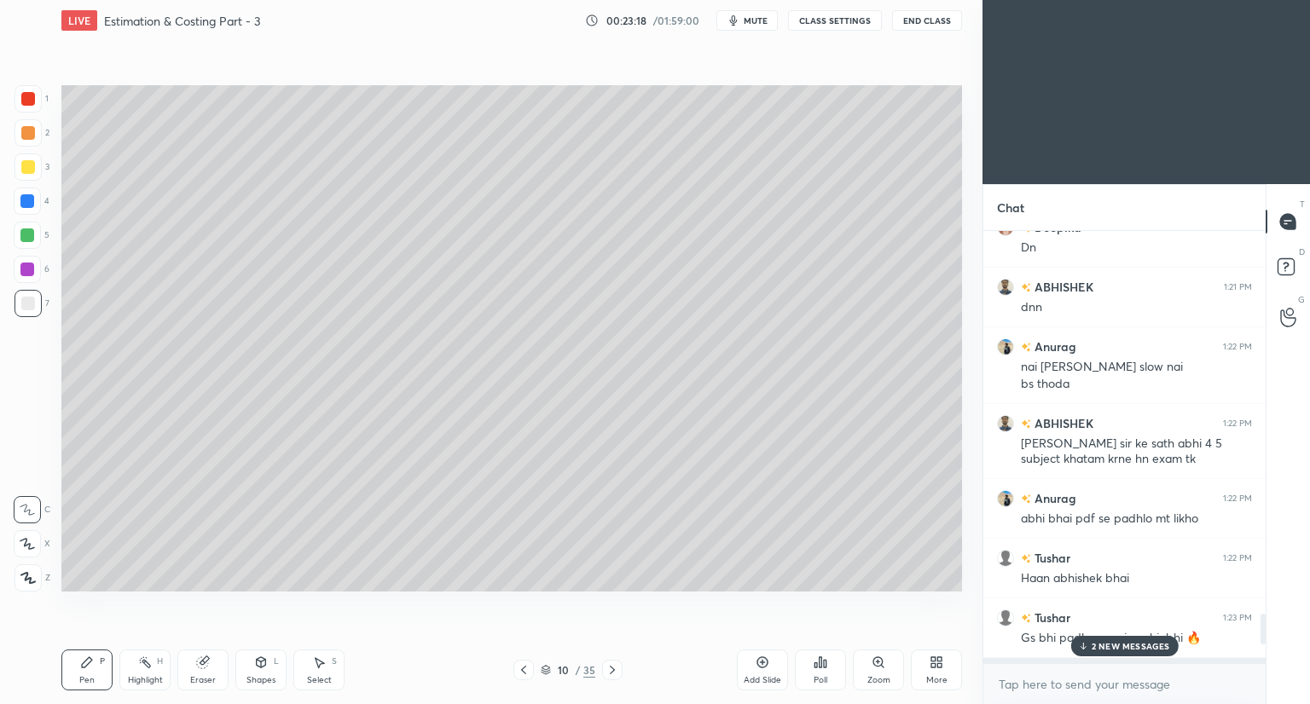
scroll to position [5374, 0]
click at [546, 666] on icon at bounding box center [545, 668] width 9 height 4
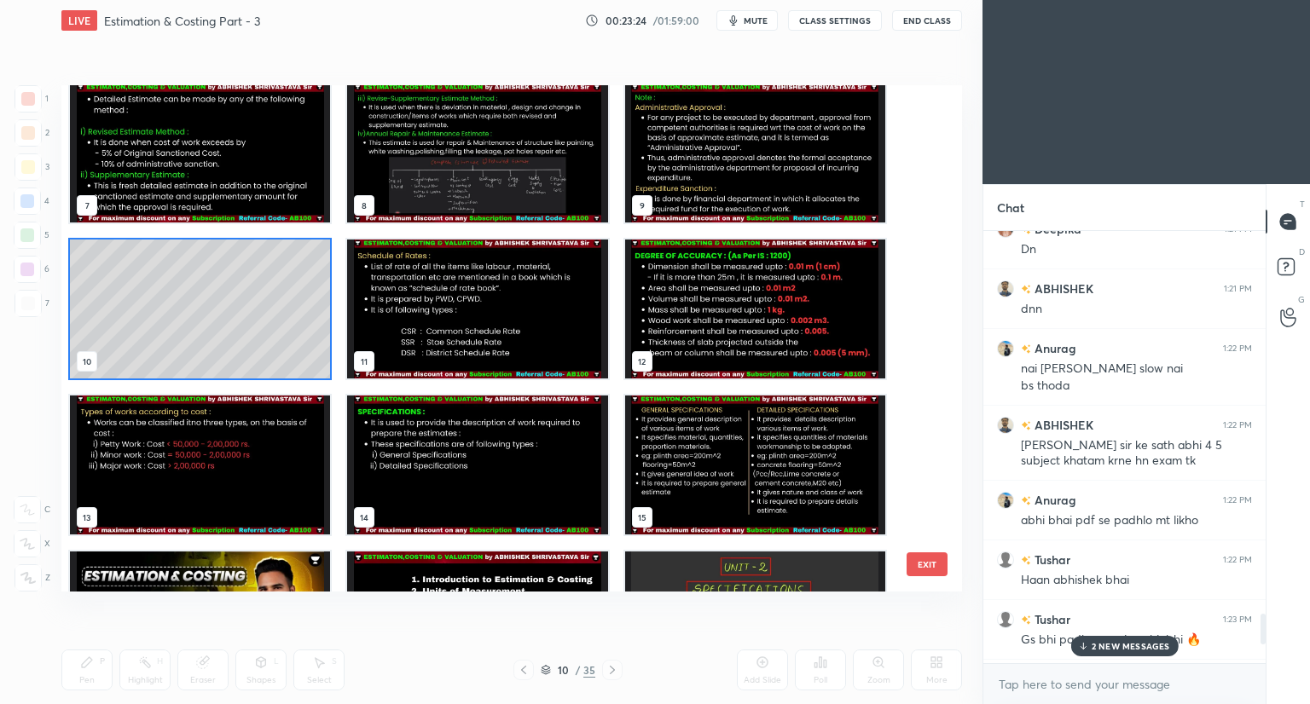
scroll to position [324, 0]
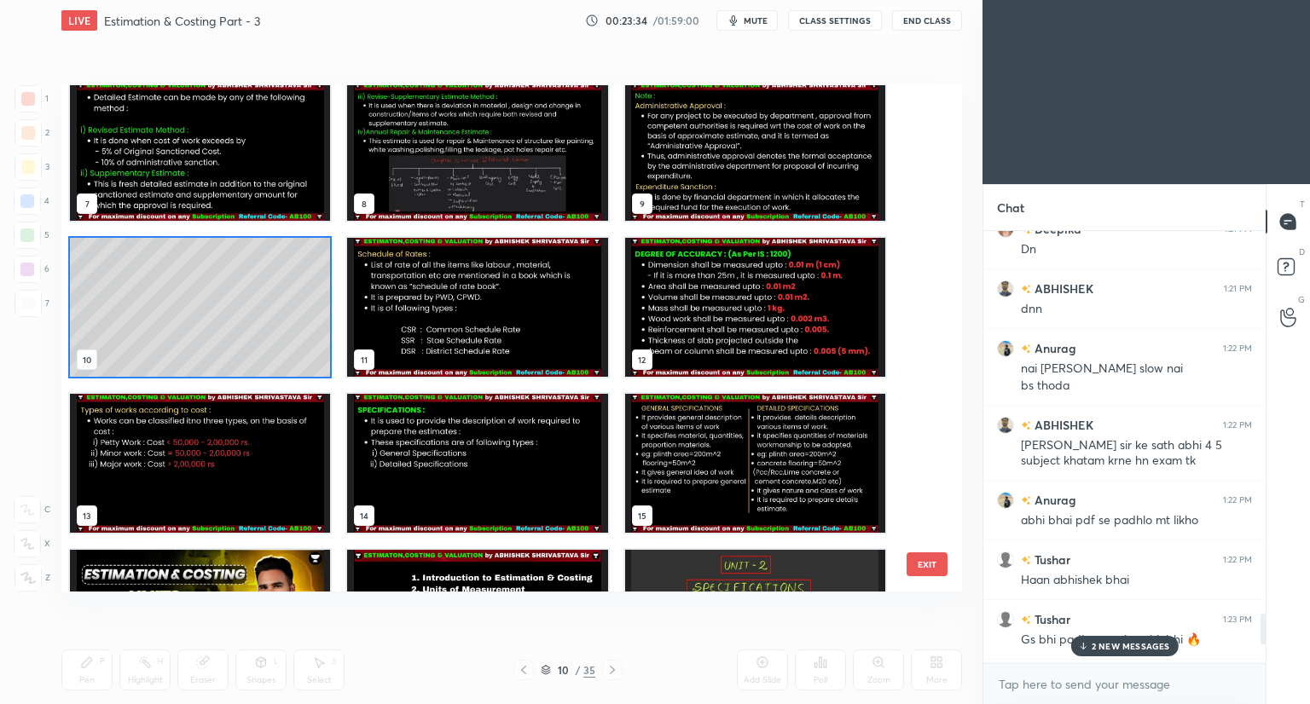
click at [1136, 642] on p "2 NEW MESSAGES" at bounding box center [1130, 646] width 78 height 10
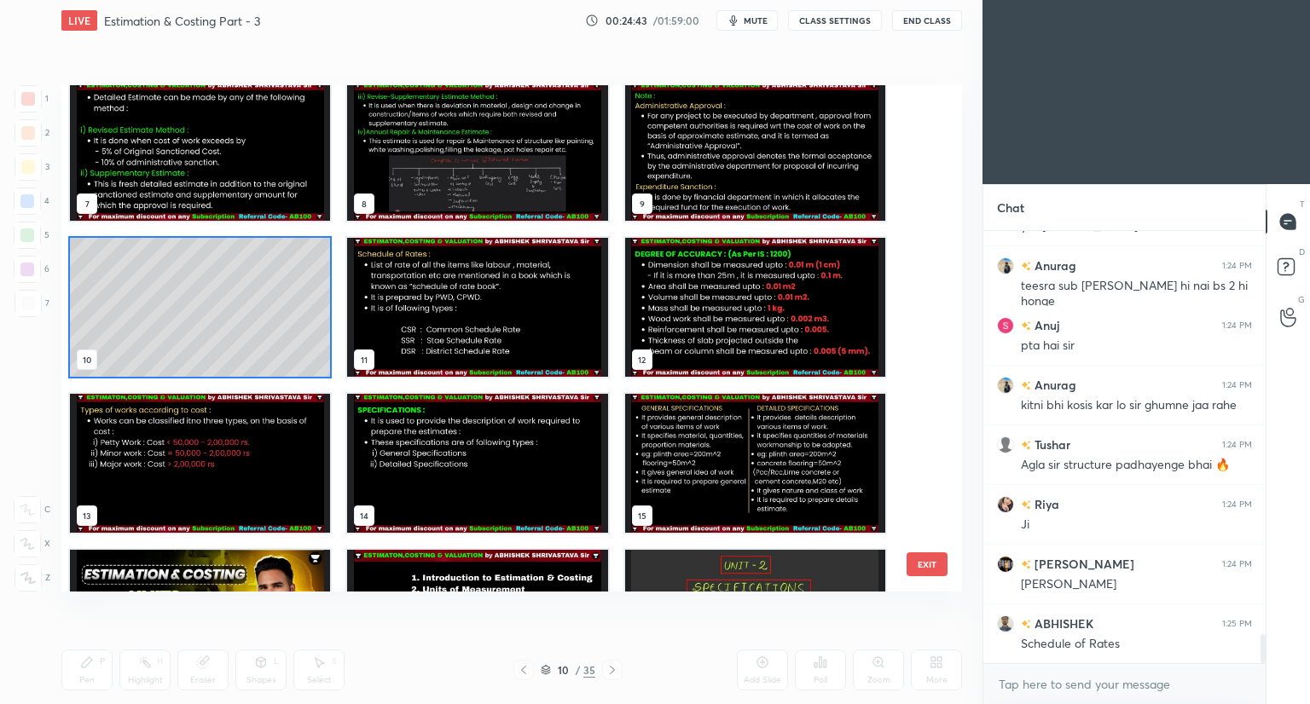
scroll to position [6082, 0]
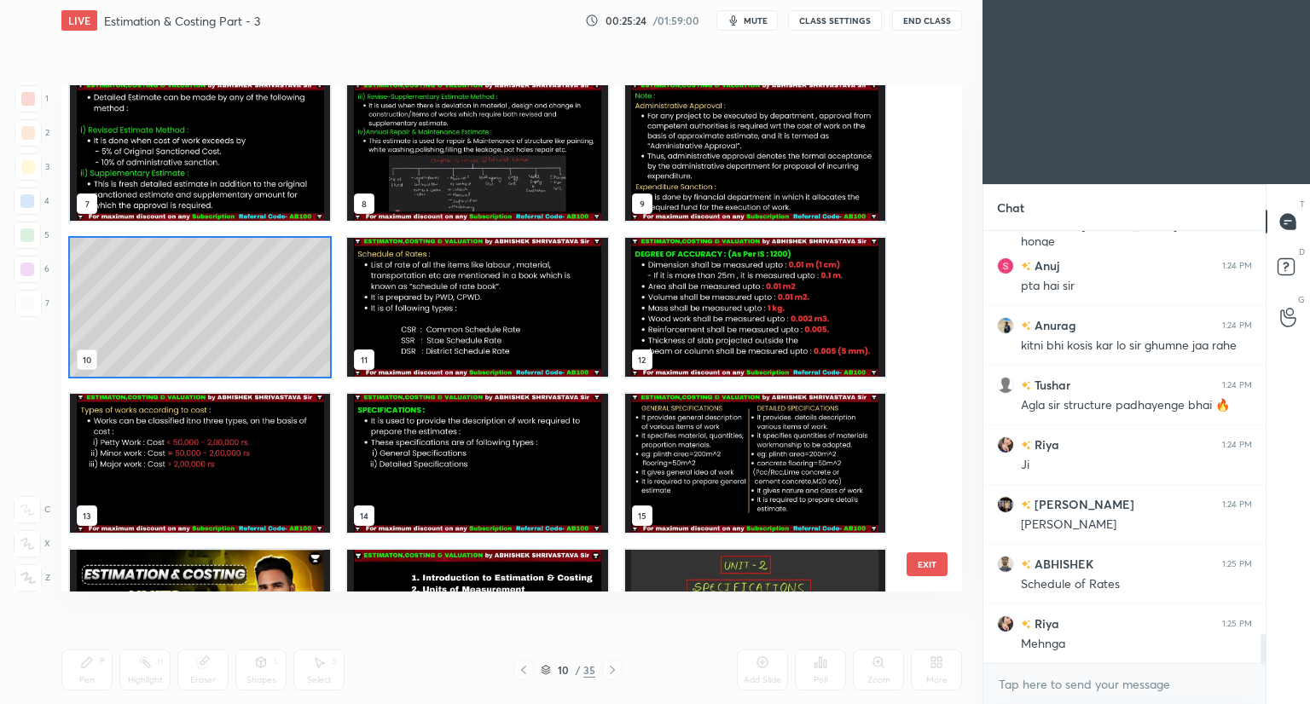
click at [563, 326] on img "grid" at bounding box center [477, 307] width 260 height 139
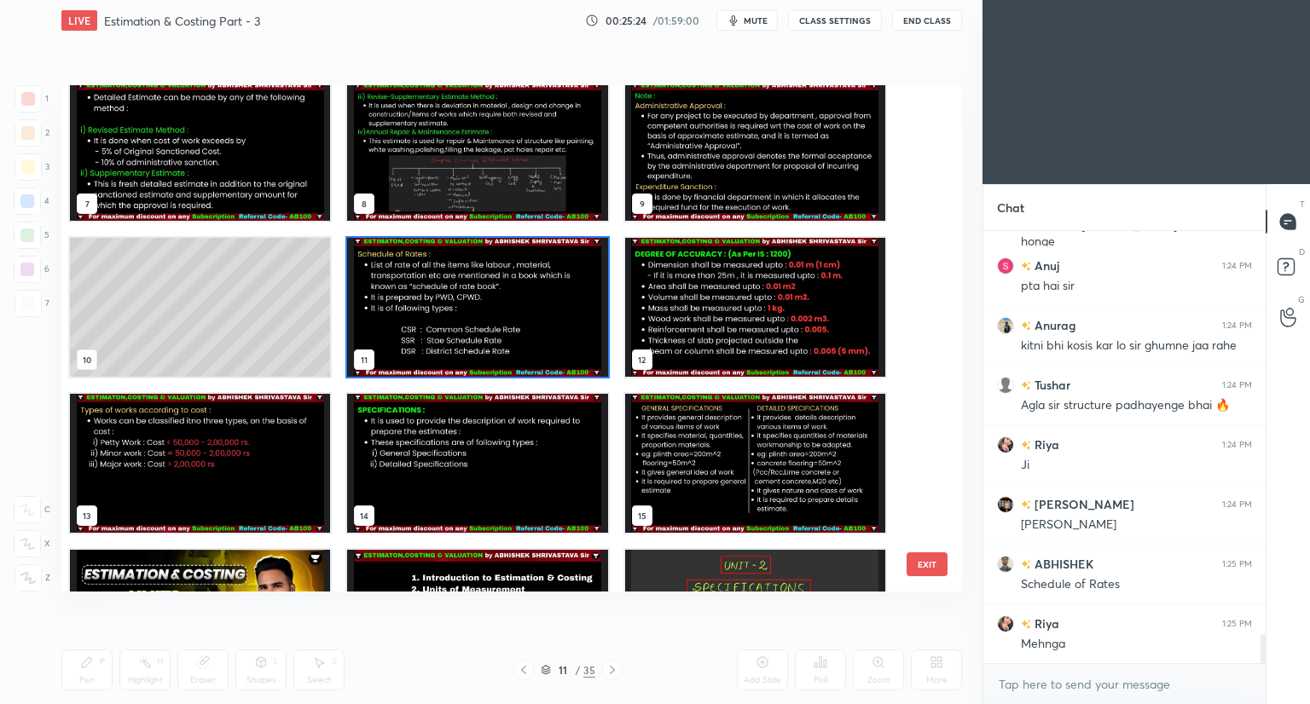
click at [563, 326] on img "grid" at bounding box center [477, 307] width 260 height 139
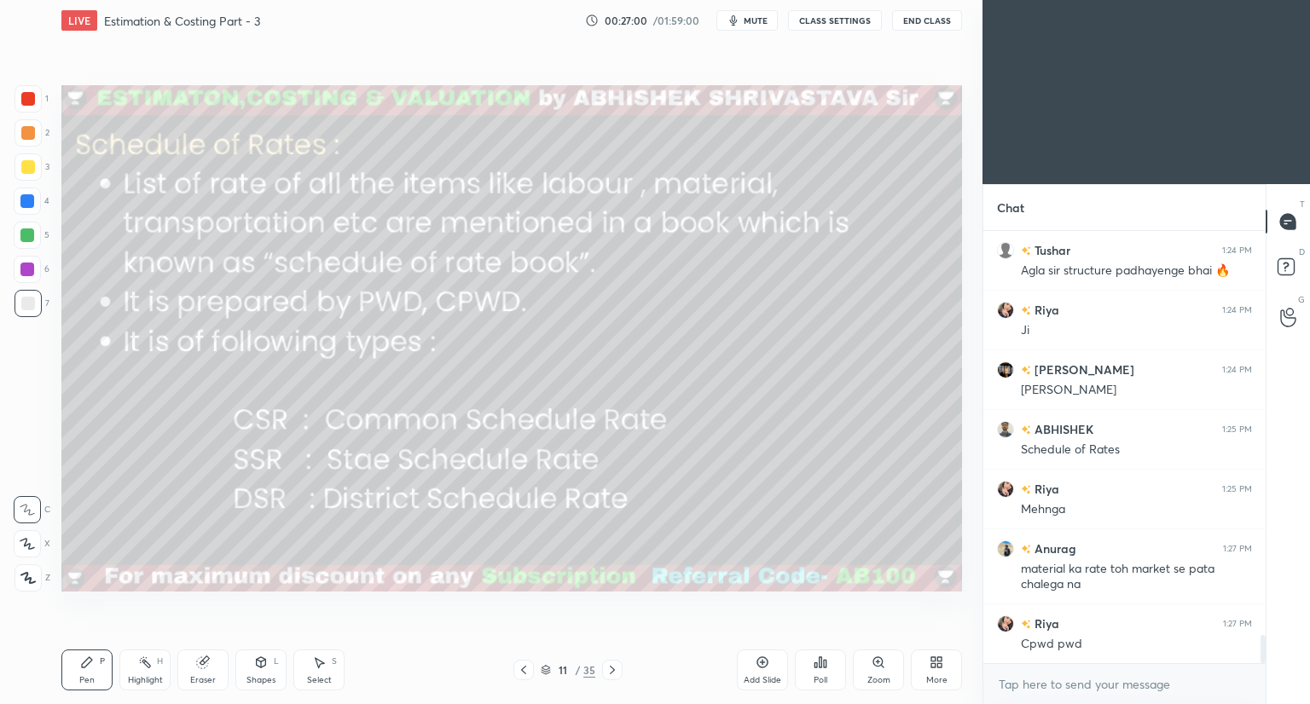
scroll to position [6276, 0]
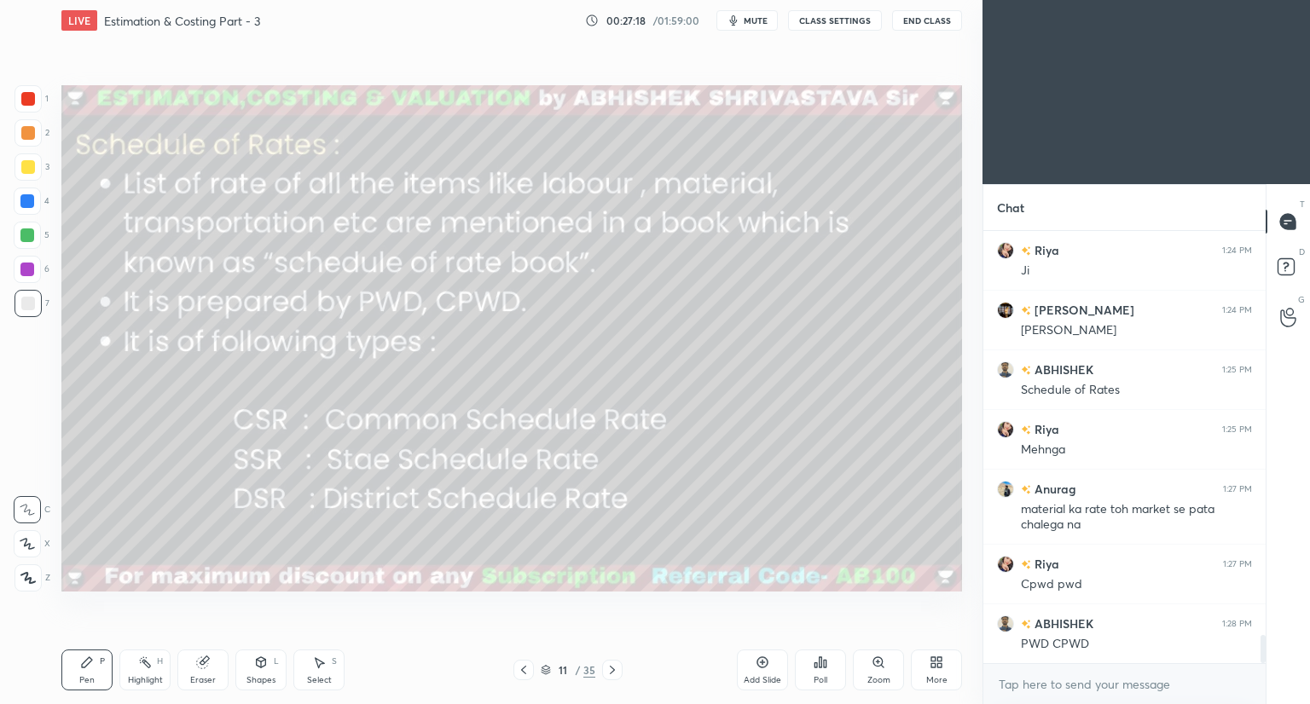
click at [27, 165] on div at bounding box center [28, 167] width 14 height 14
drag, startPoint x: 33, startPoint y: 546, endPoint x: 43, endPoint y: 529, distance: 19.9
click at [33, 545] on icon at bounding box center [27, 544] width 15 height 12
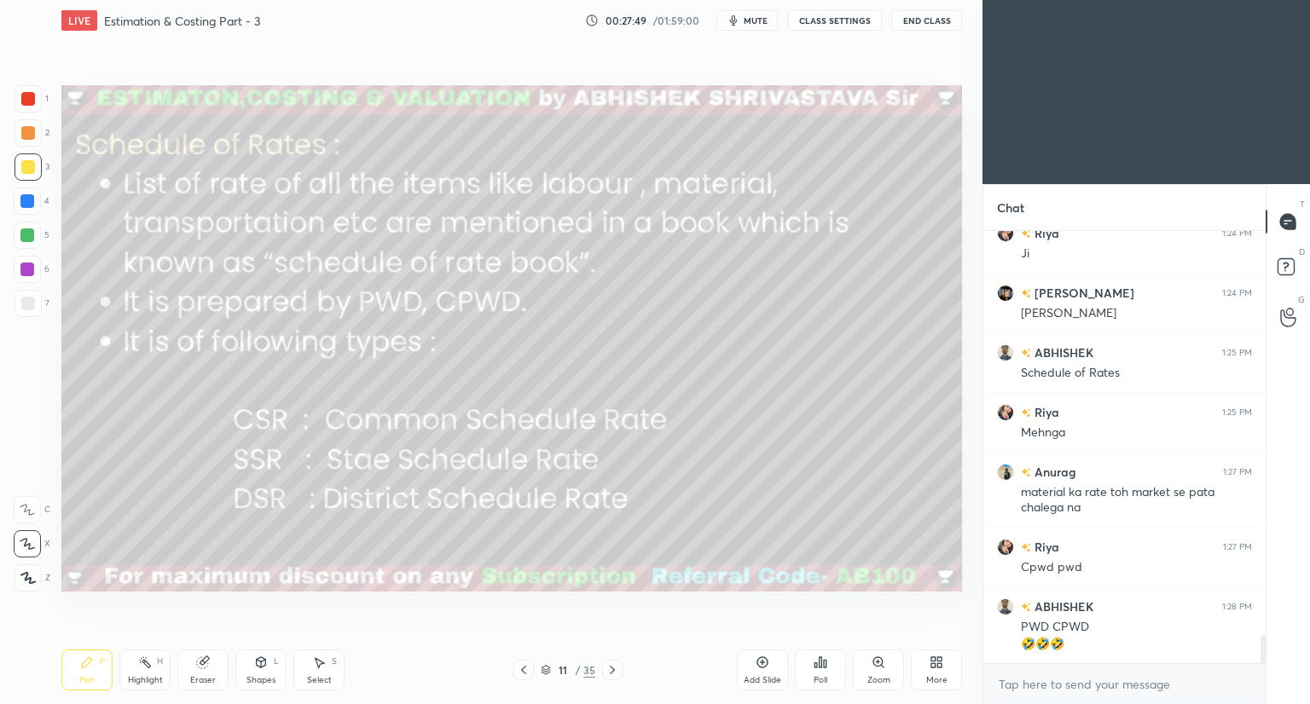
scroll to position [6353, 0]
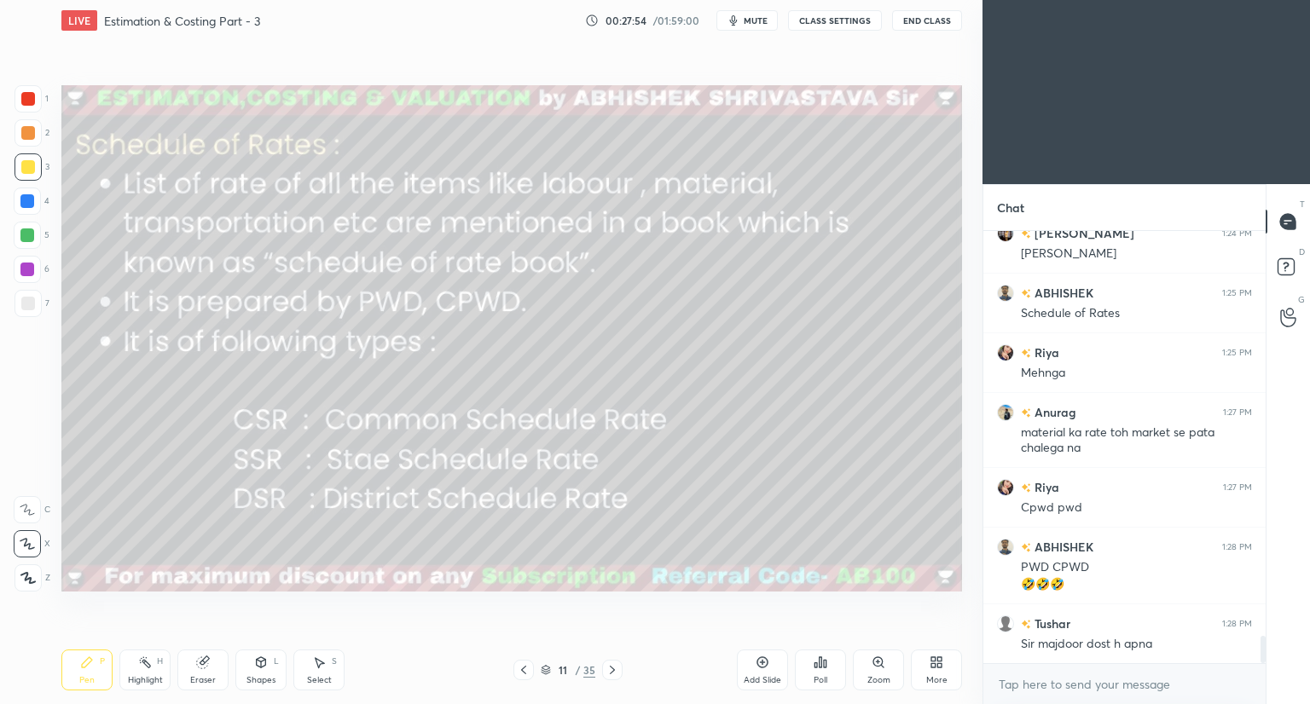
click at [258, 664] on icon at bounding box center [261, 662] width 9 height 10
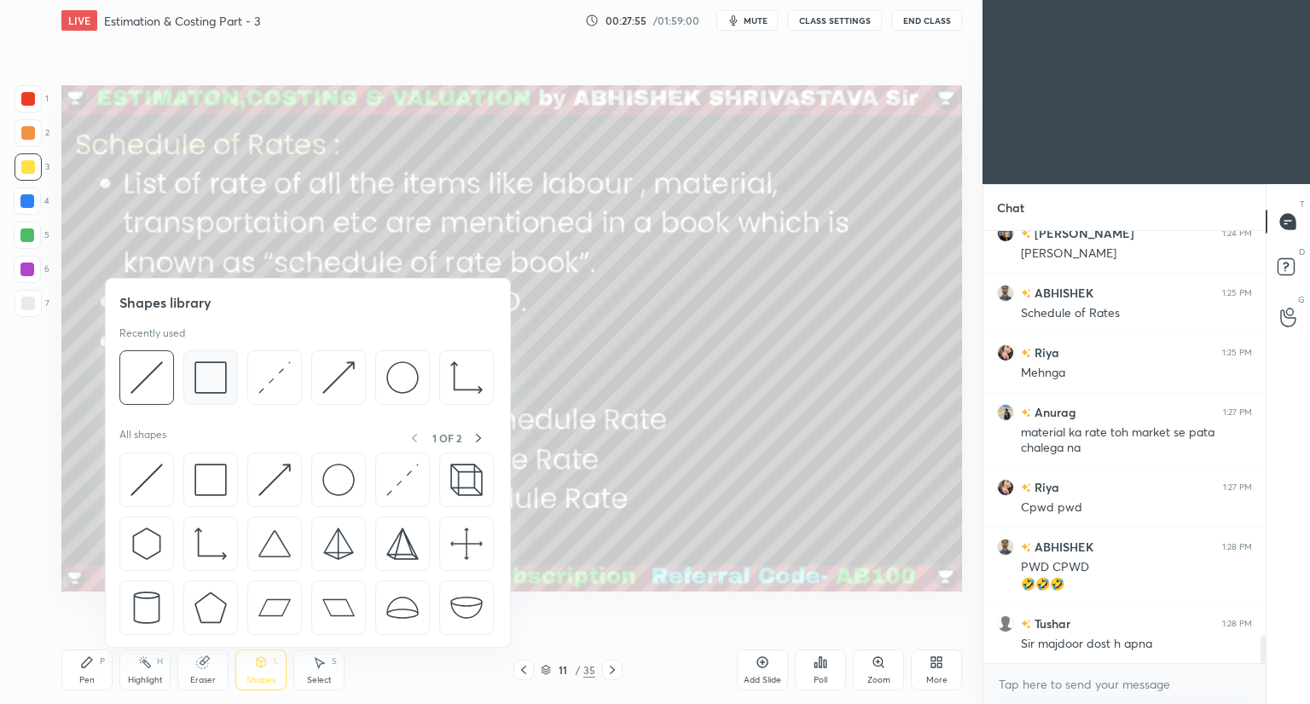
click at [211, 396] on div at bounding box center [210, 377] width 55 height 55
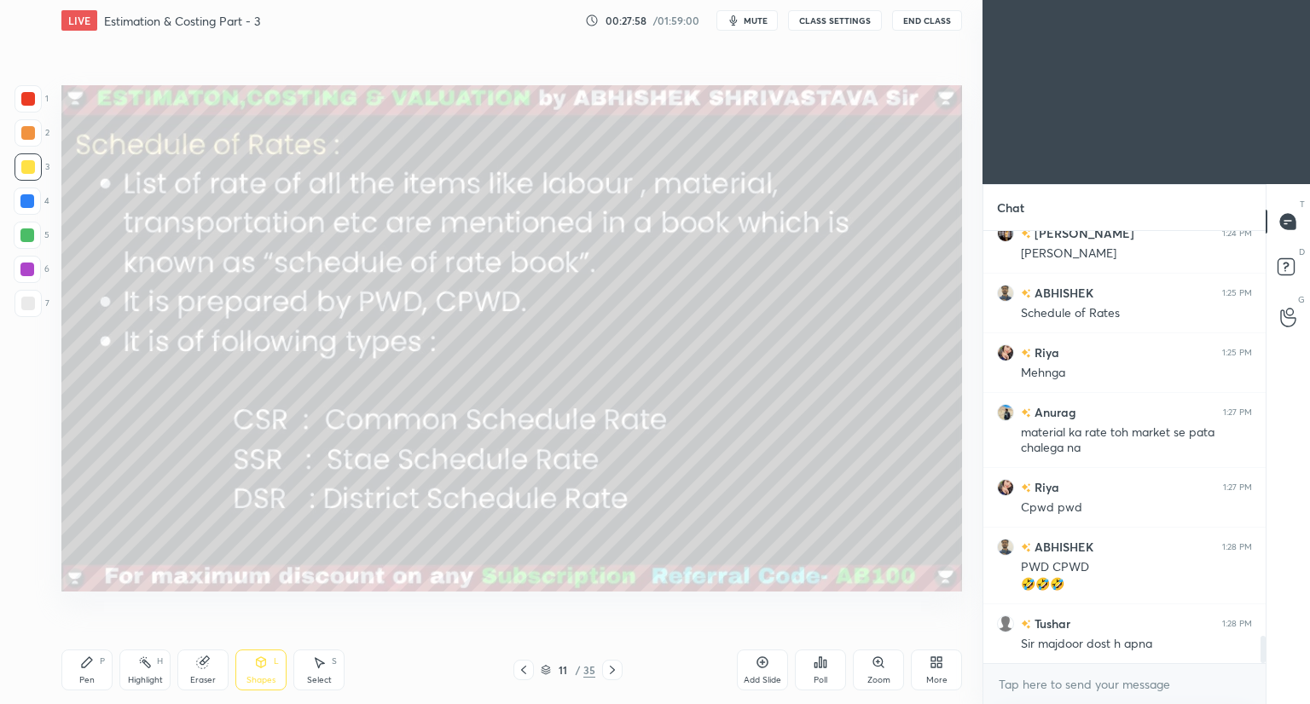
click at [88, 674] on div "Pen P" at bounding box center [86, 670] width 51 height 41
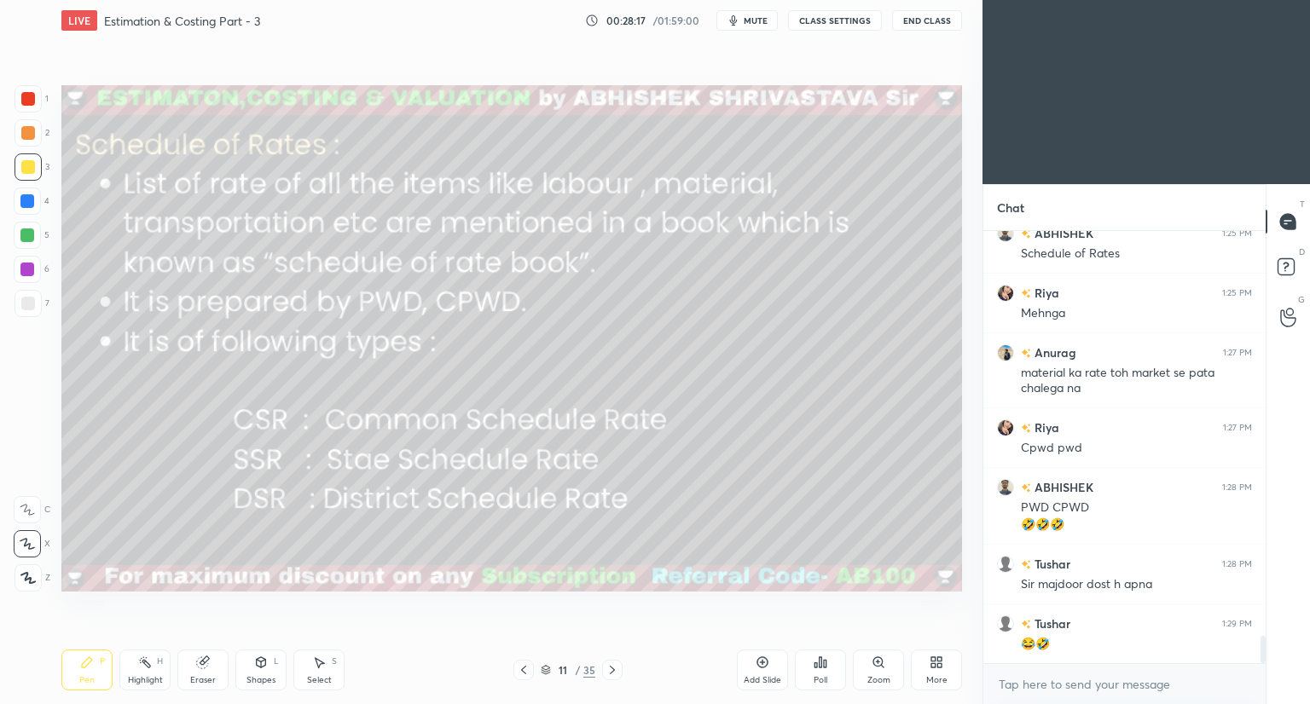
scroll to position [6454, 0]
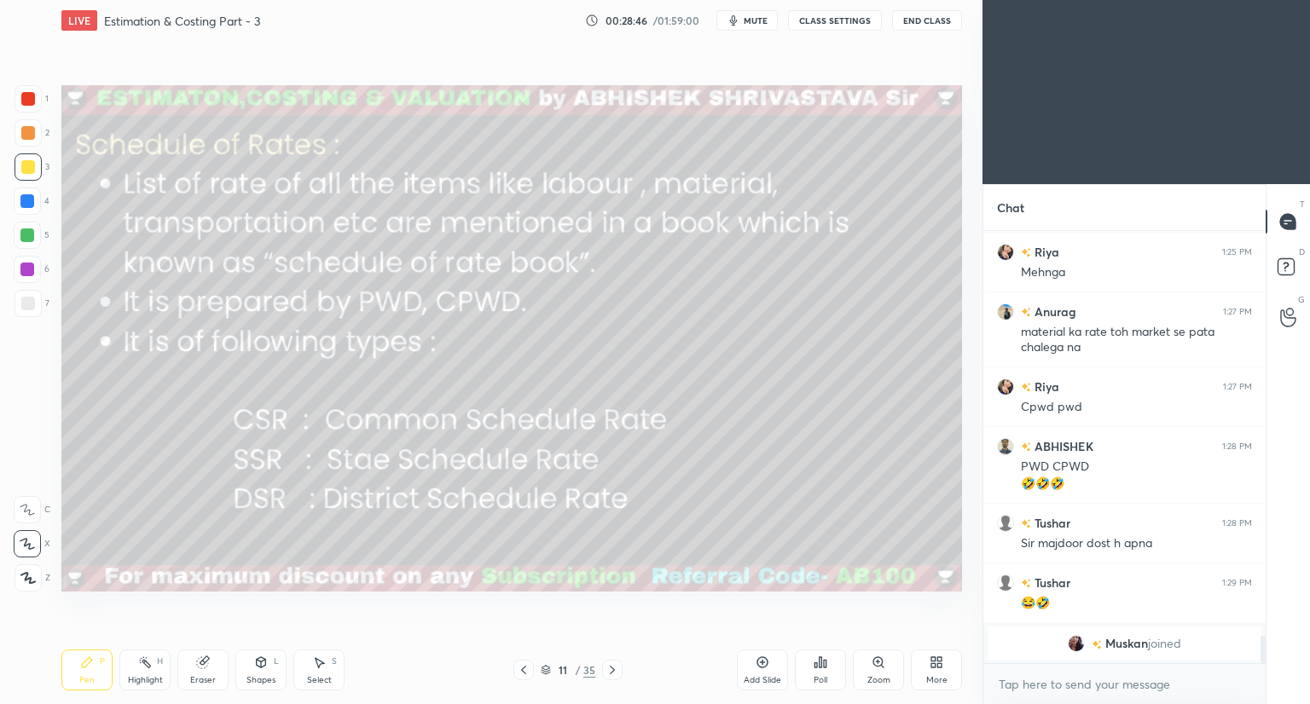
click at [548, 666] on icon at bounding box center [546, 670] width 10 height 10
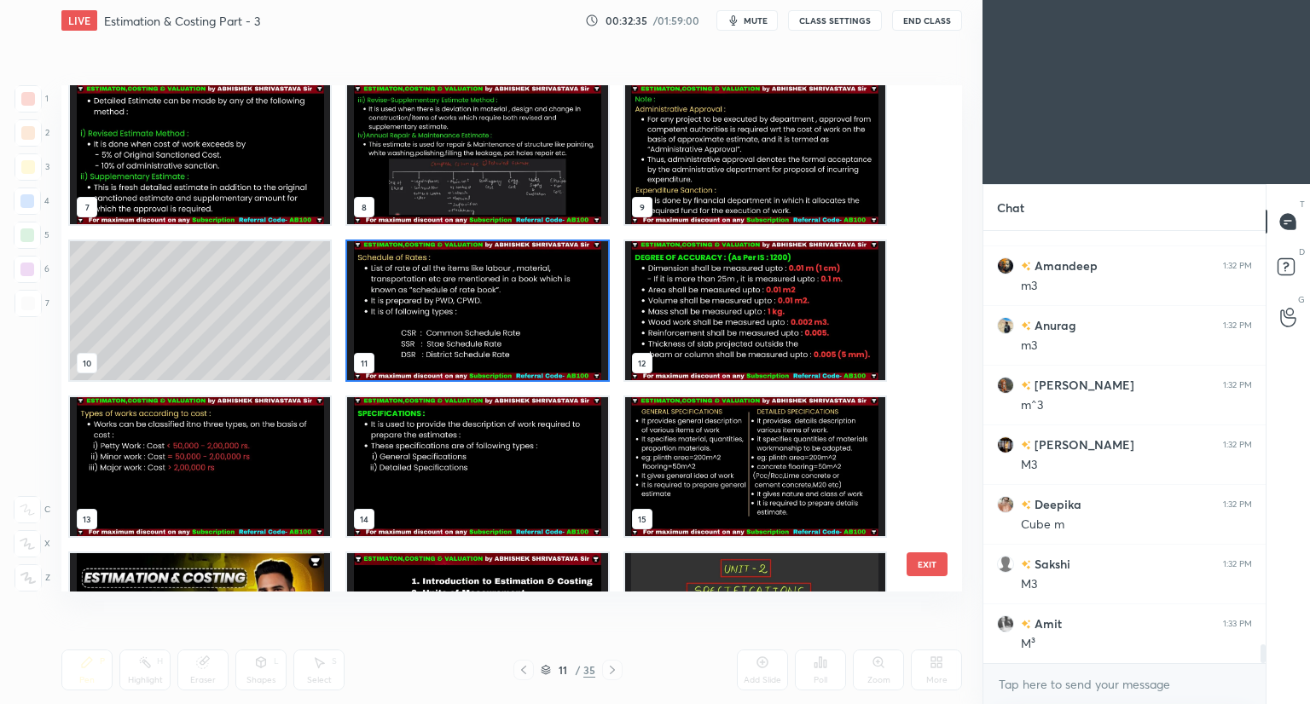
scroll to position [9455, 0]
click at [752, 328] on img "grid" at bounding box center [755, 310] width 260 height 139
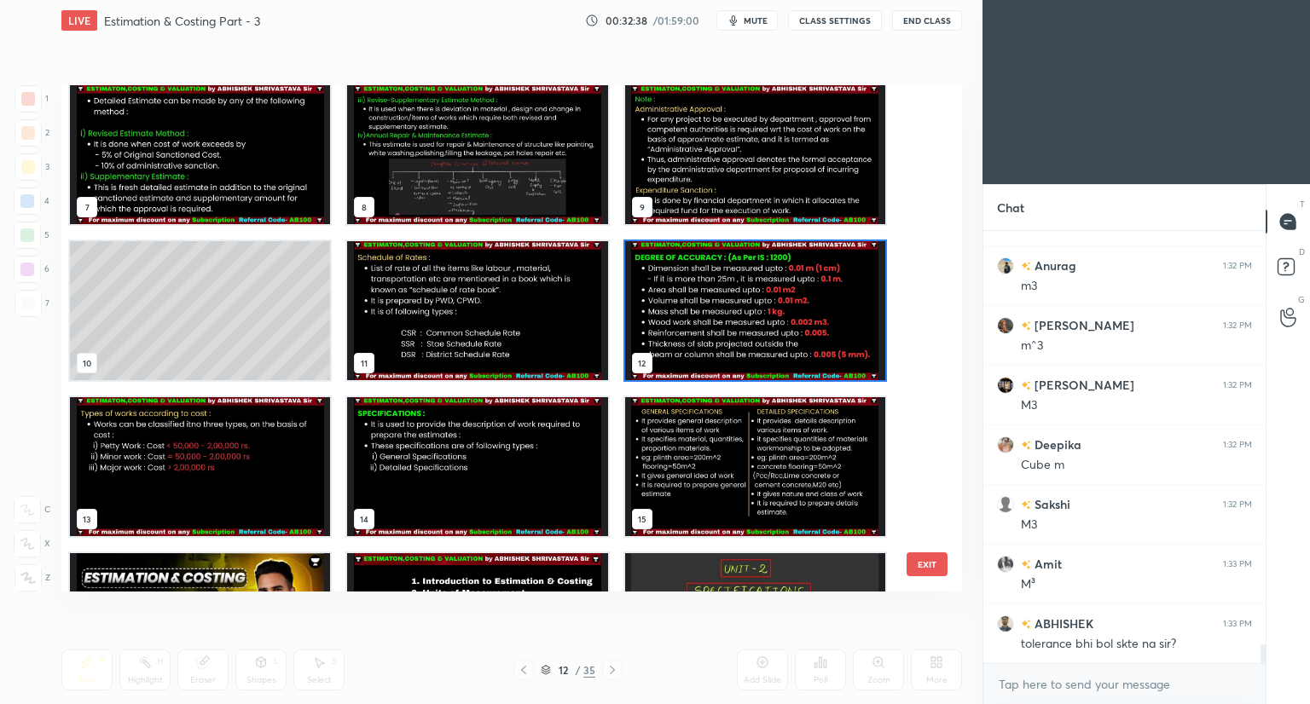
click at [752, 328] on img "grid" at bounding box center [755, 310] width 260 height 139
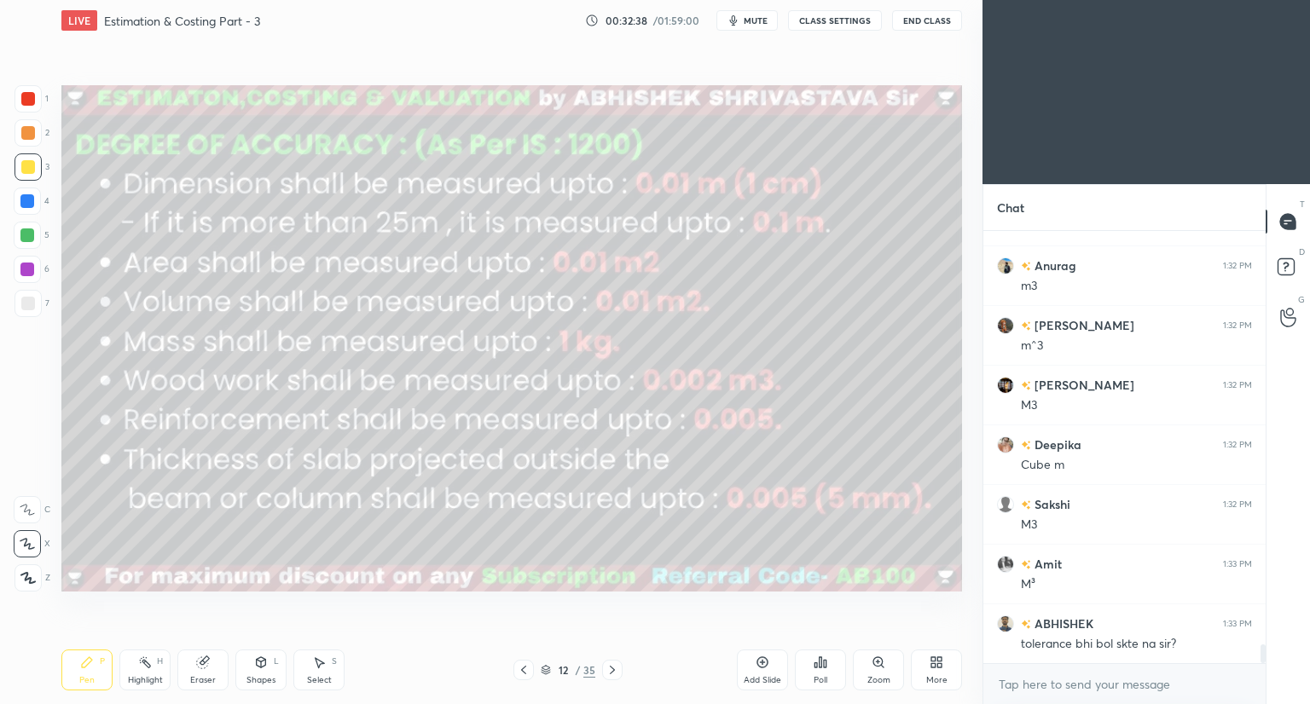
click at [752, 328] on img "grid" at bounding box center [755, 310] width 260 height 139
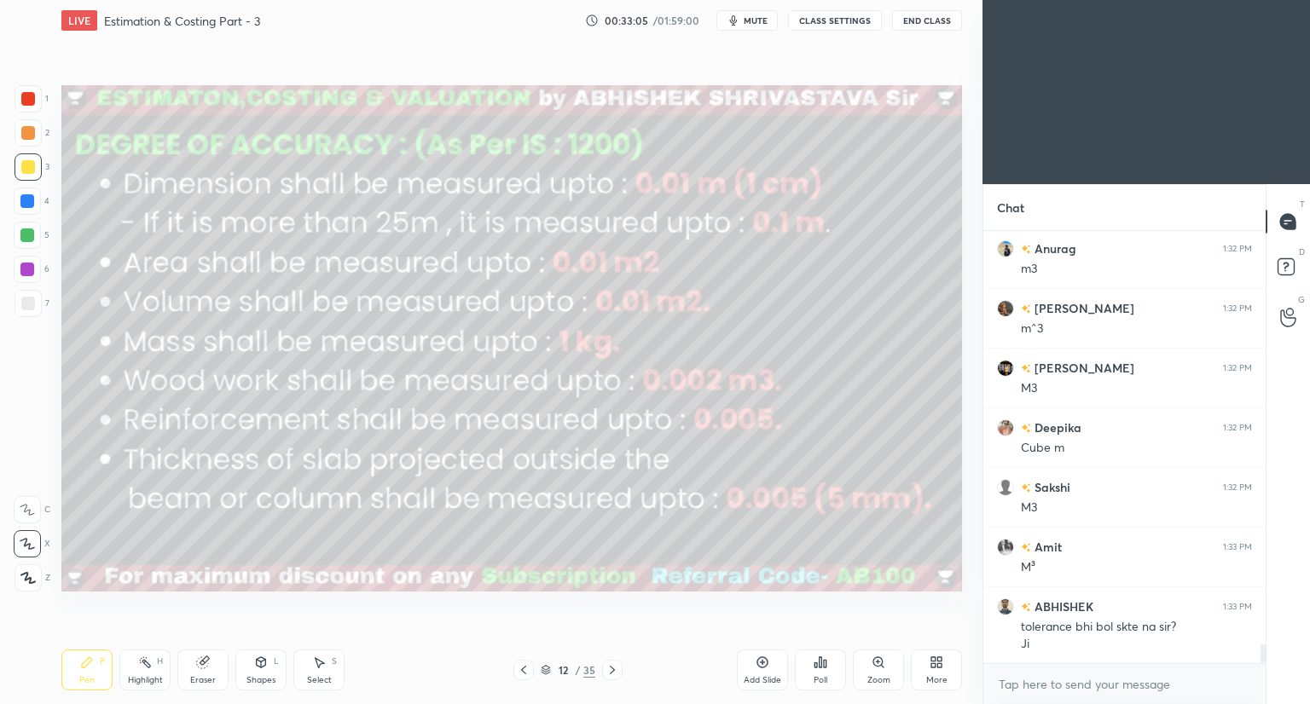
scroll to position [9532, 0]
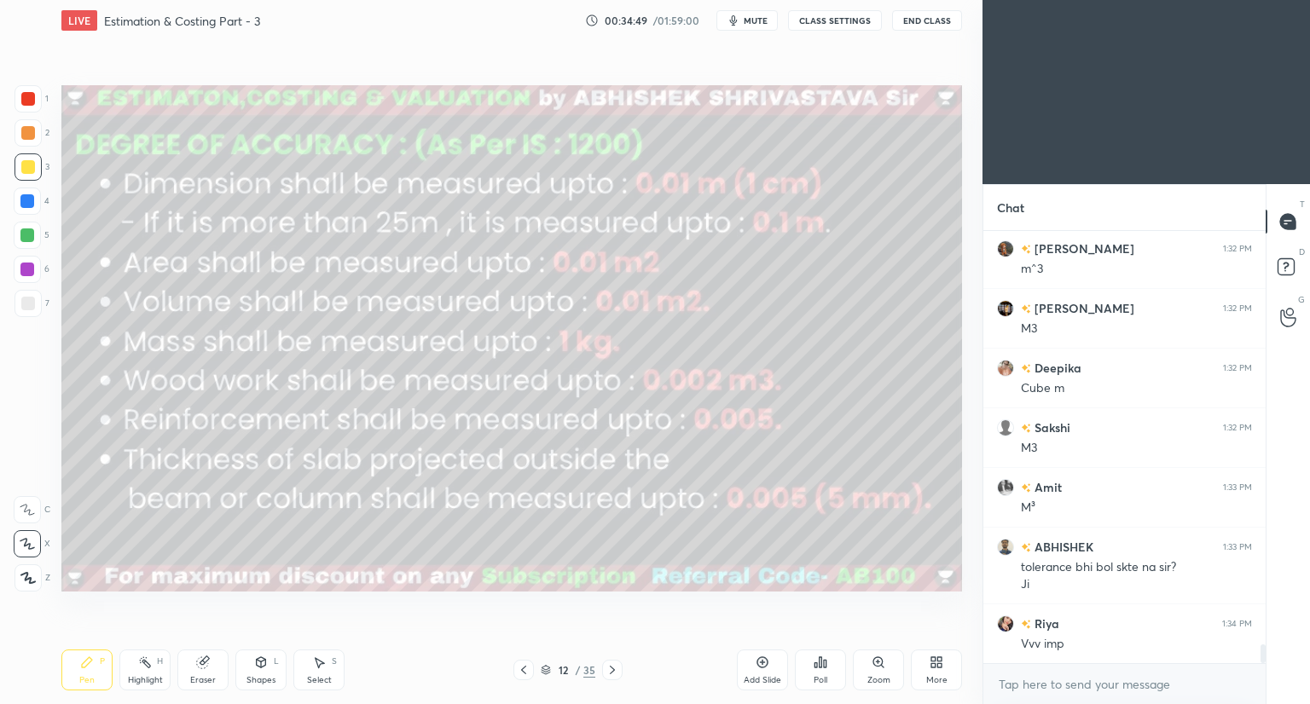
drag, startPoint x: 27, startPoint y: 575, endPoint x: 41, endPoint y: 479, distance: 97.3
click at [27, 568] on div at bounding box center [27, 577] width 27 height 27
click at [26, 101] on div at bounding box center [28, 99] width 14 height 14
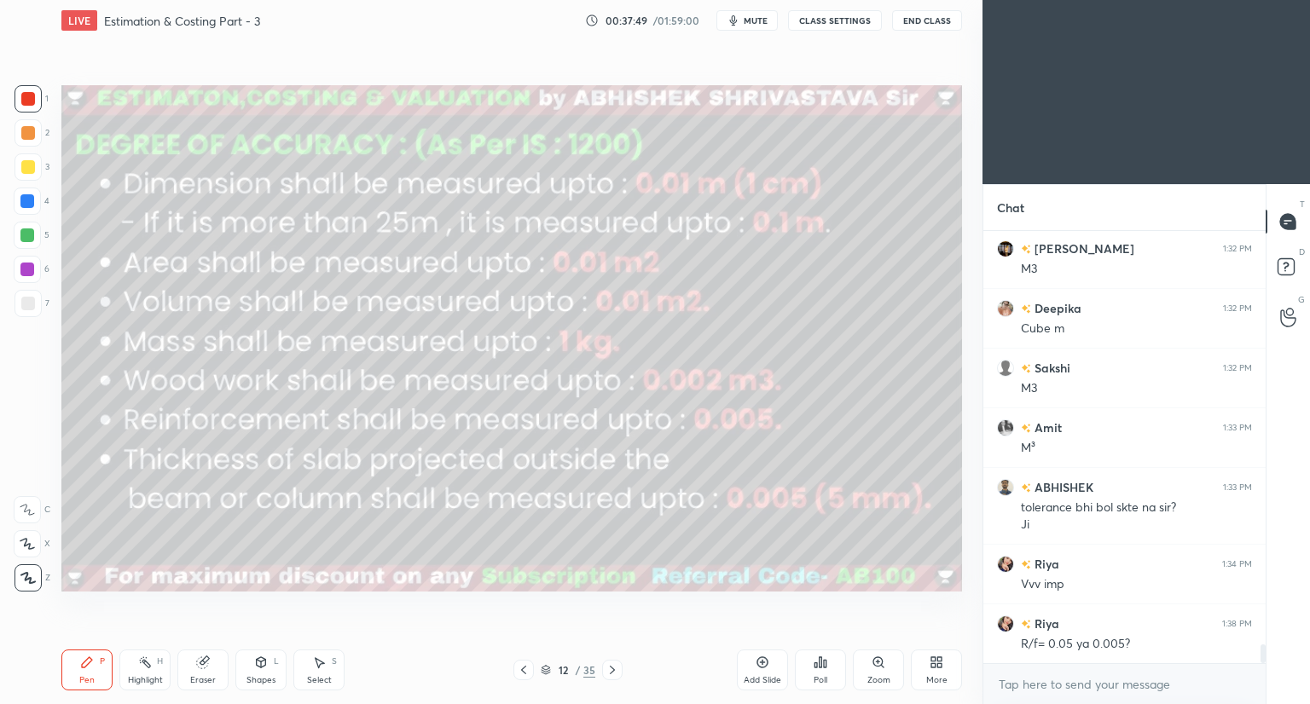
click at [32, 103] on div at bounding box center [28, 99] width 14 height 14
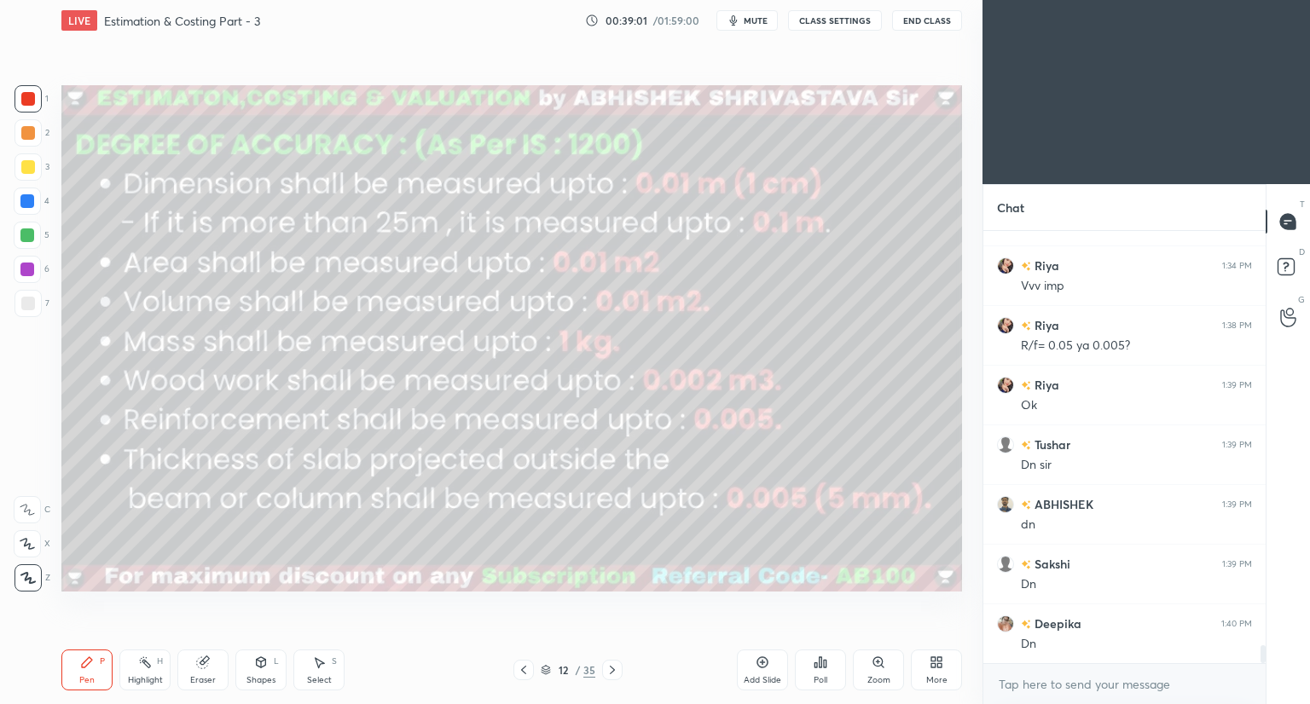
scroll to position [9949, 0]
drag, startPoint x: 198, startPoint y: 664, endPoint x: 282, endPoint y: 645, distance: 86.5
click at [203, 664] on icon at bounding box center [202, 662] width 11 height 11
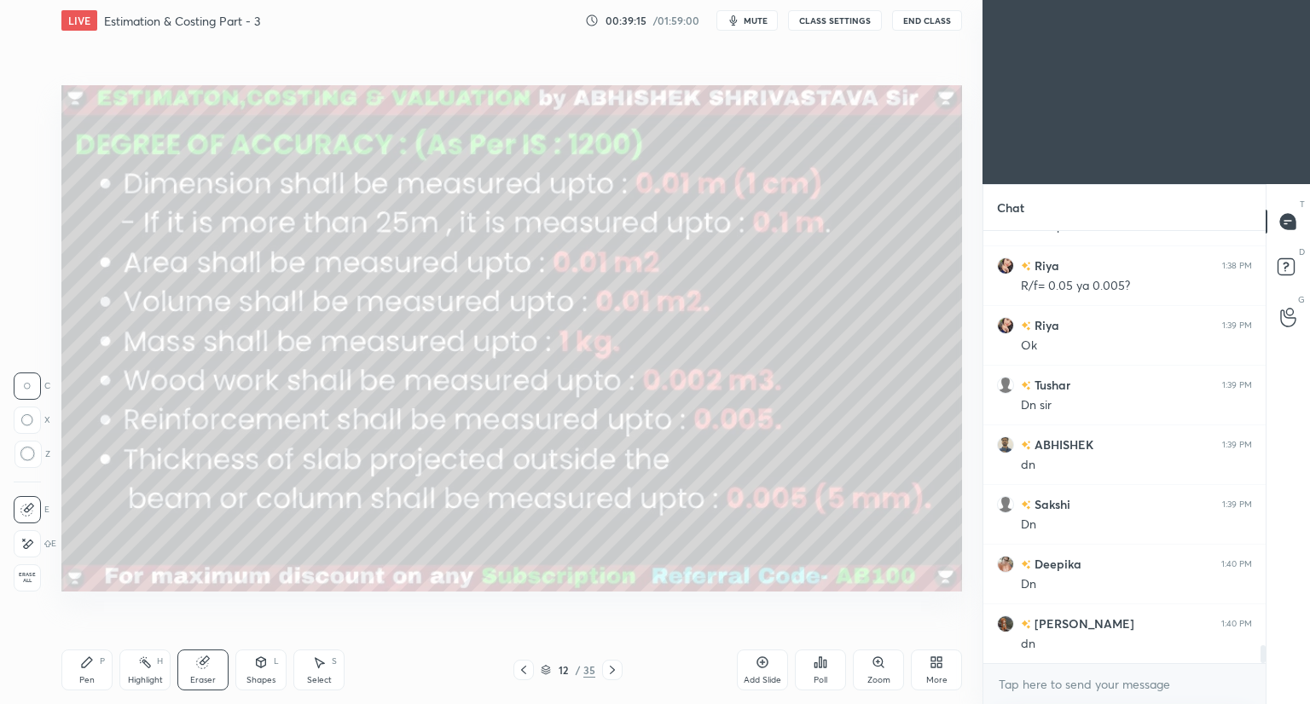
drag, startPoint x: 95, startPoint y: 667, endPoint x: 142, endPoint y: 650, distance: 49.9
click at [99, 666] on div "Pen P" at bounding box center [86, 670] width 51 height 41
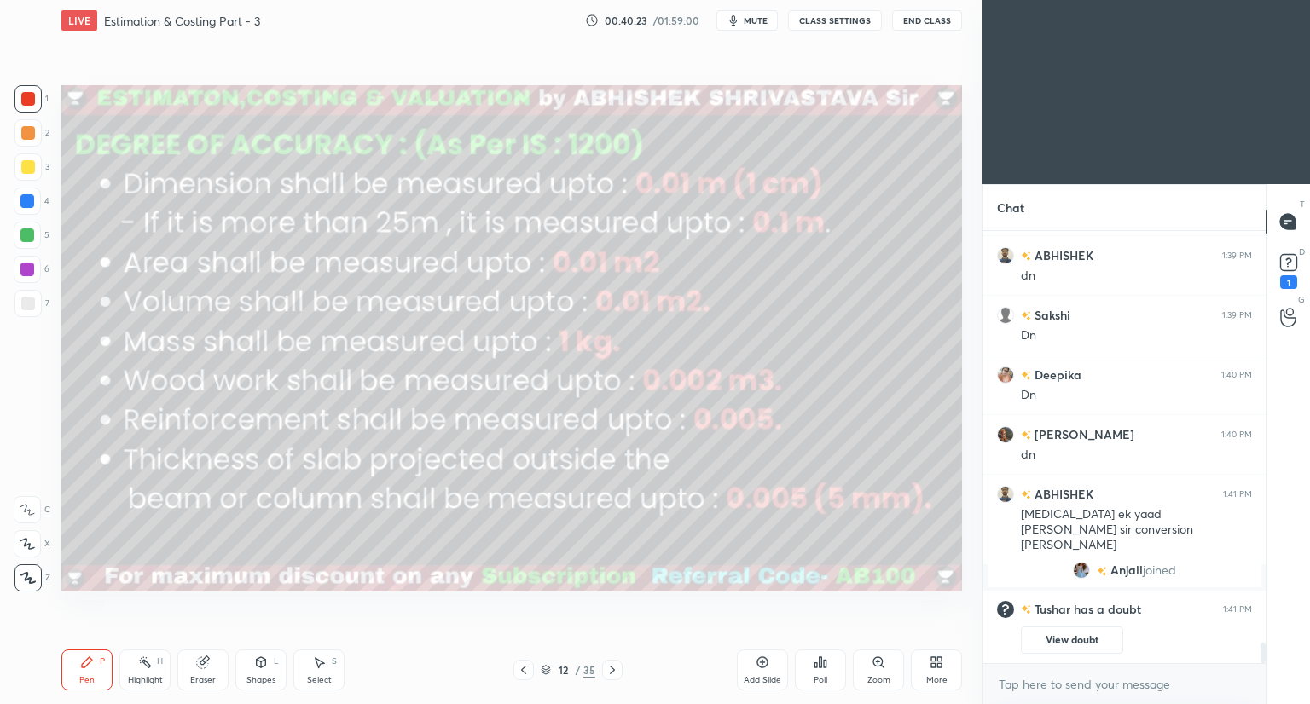
scroll to position [8708, 0]
click at [768, 671] on div "Add Slide" at bounding box center [762, 670] width 51 height 41
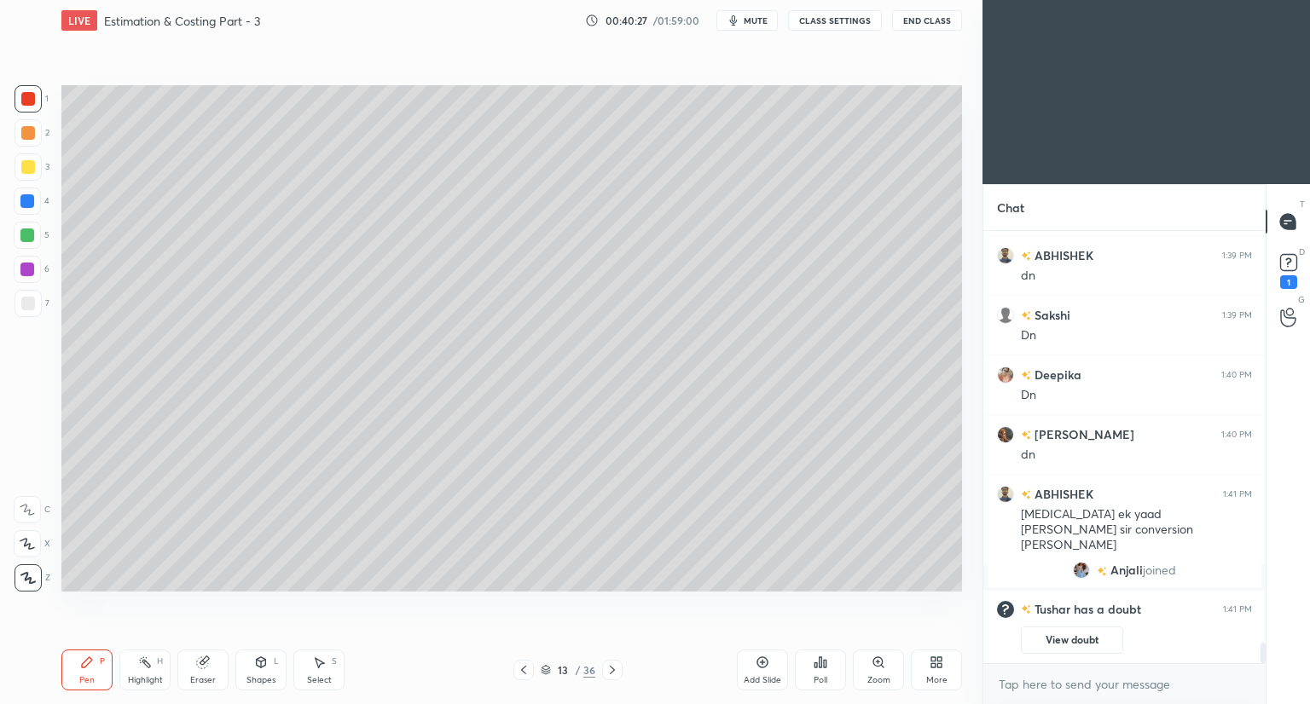
click at [26, 162] on div at bounding box center [28, 167] width 14 height 14
drag, startPoint x: 27, startPoint y: 304, endPoint x: 27, endPoint y: 385, distance: 81.8
click at [27, 304] on div at bounding box center [28, 304] width 14 height 14
click at [24, 542] on icon at bounding box center [27, 544] width 15 height 12
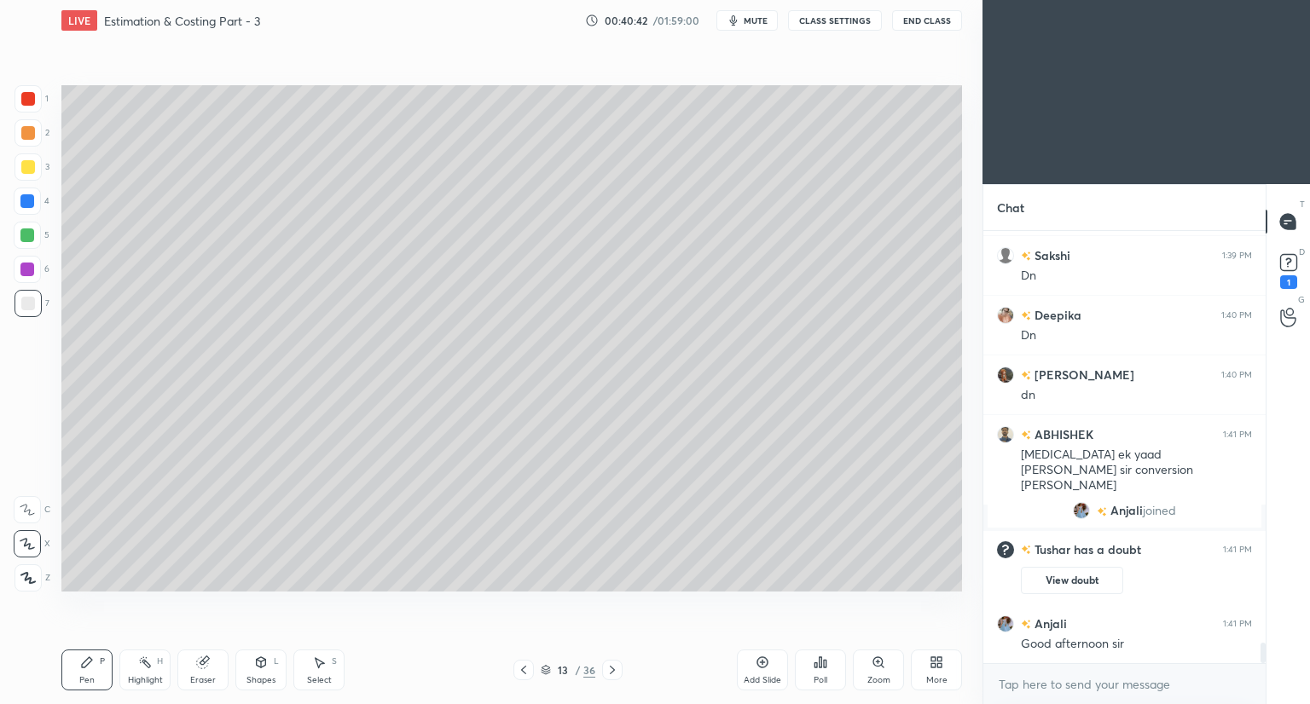
click at [32, 100] on div at bounding box center [28, 99] width 14 height 14
drag, startPoint x: 27, startPoint y: 303, endPoint x: 26, endPoint y: 291, distance: 12.1
click at [28, 304] on div at bounding box center [28, 304] width 14 height 14
click at [33, 100] on div at bounding box center [28, 99] width 14 height 14
click at [27, 300] on div at bounding box center [28, 304] width 14 height 14
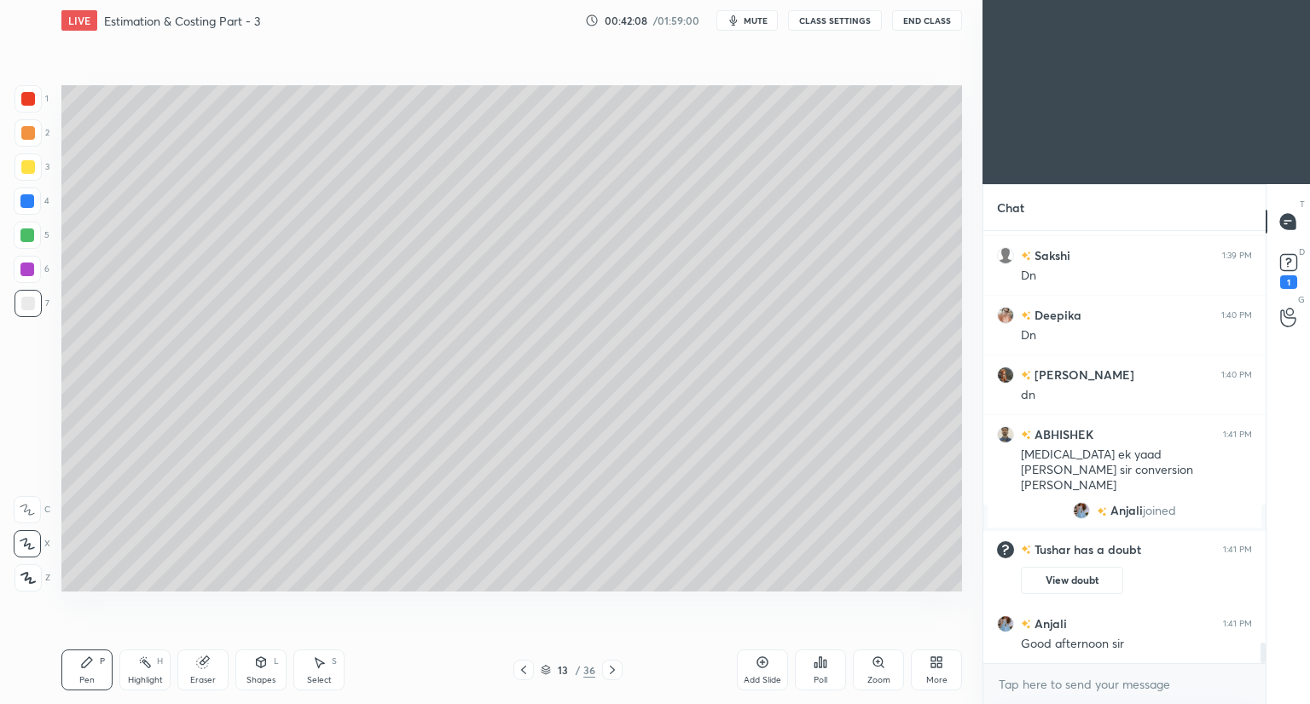
click at [523, 670] on icon at bounding box center [524, 670] width 14 height 14
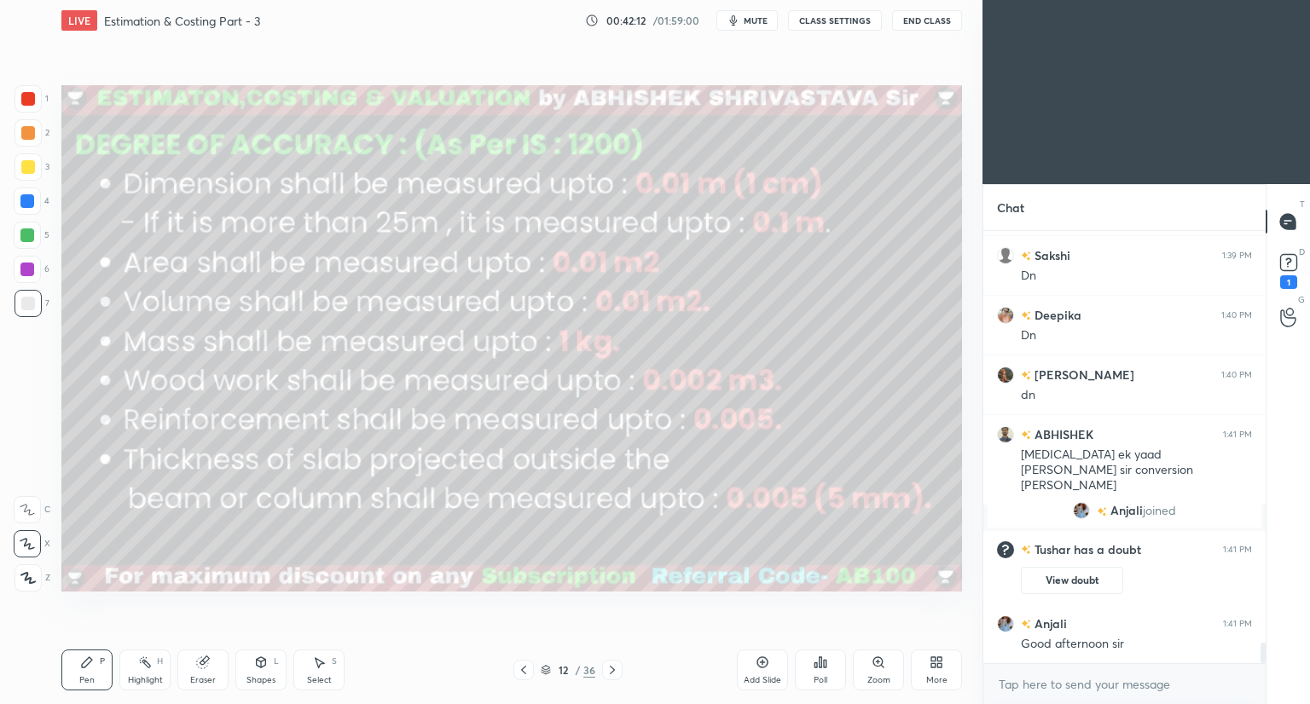
scroll to position [8827, 0]
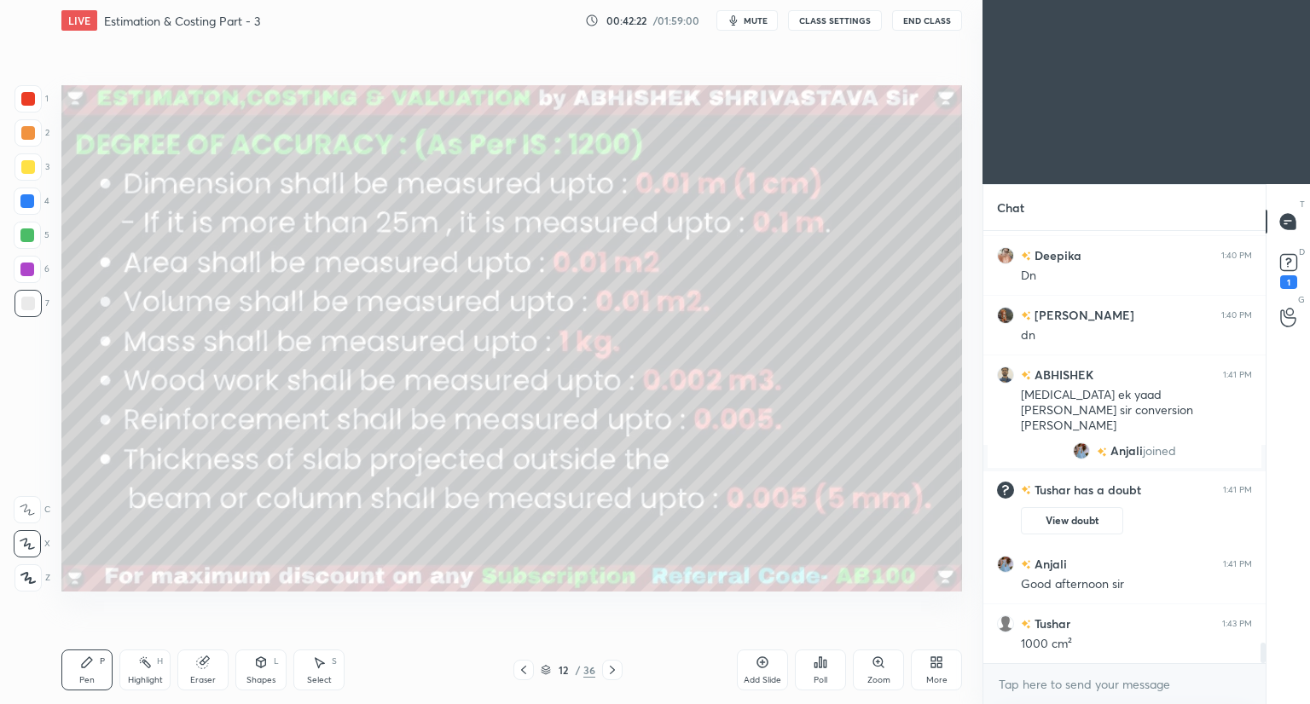
click at [605, 673] on icon at bounding box center [612, 670] width 14 height 14
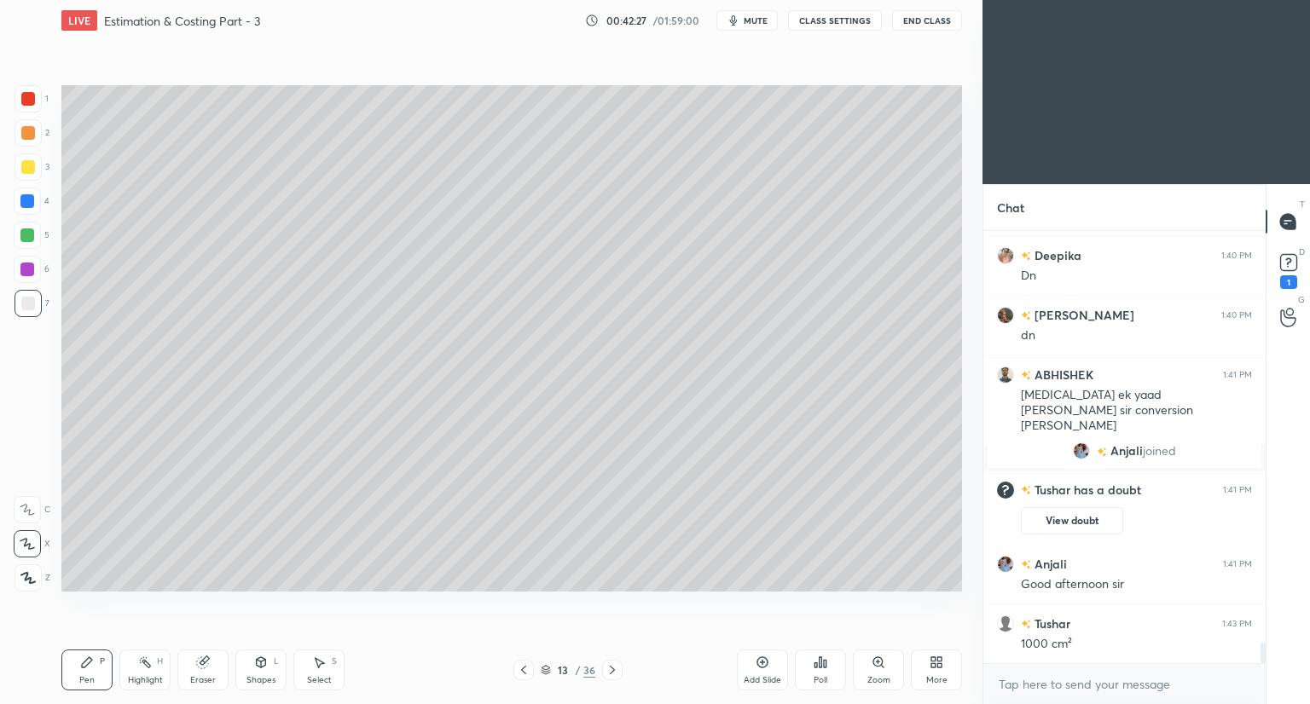
click at [523, 673] on icon at bounding box center [524, 670] width 14 height 14
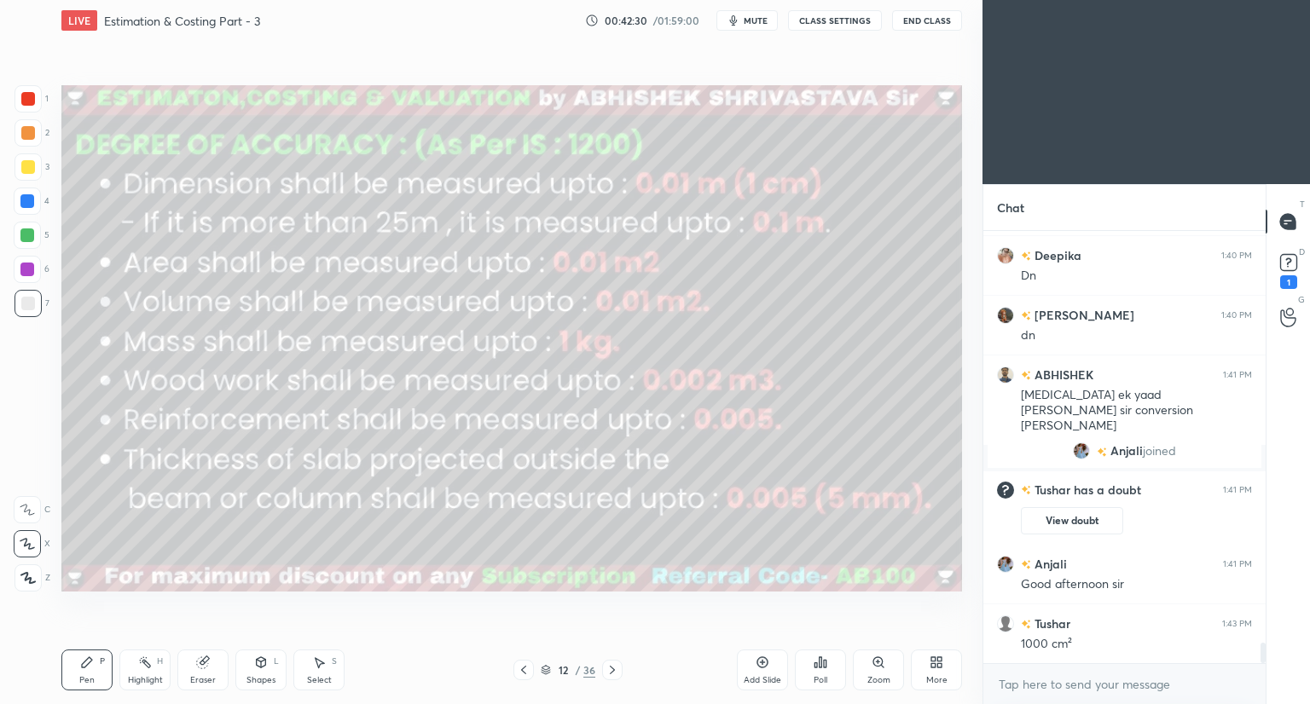
scroll to position [8844, 0]
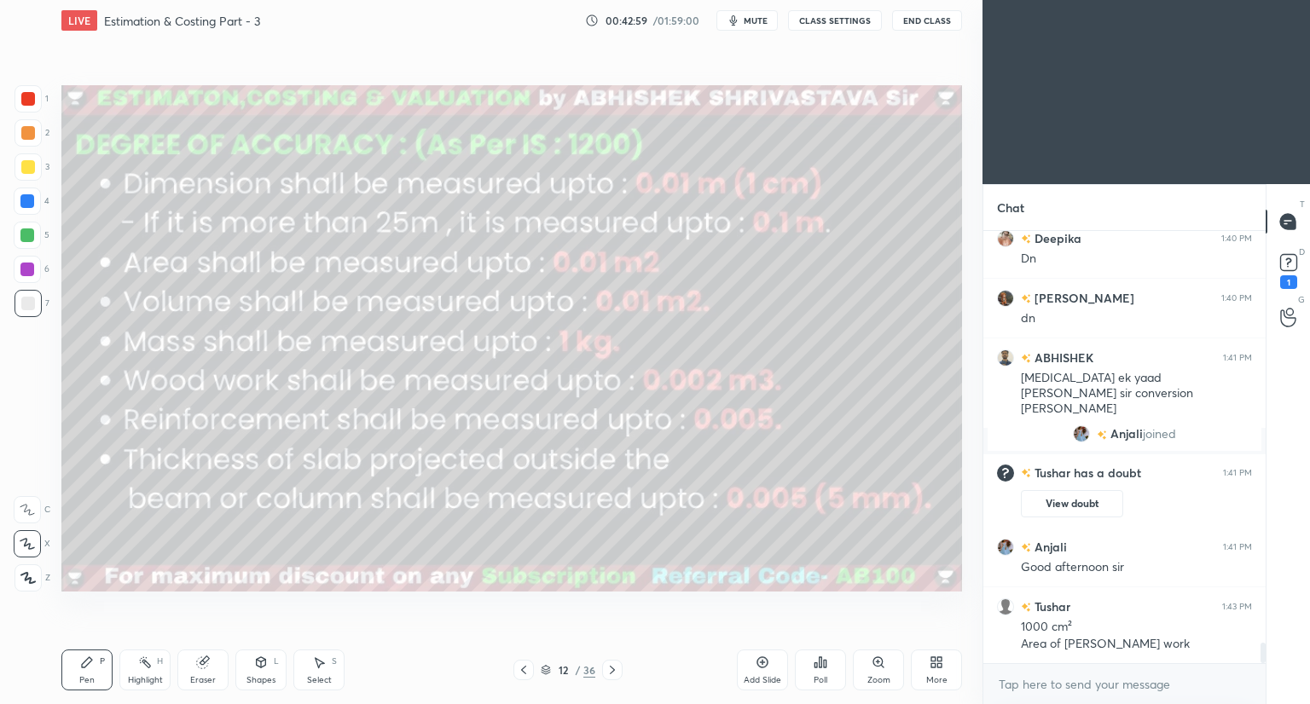
click at [610, 669] on icon at bounding box center [612, 670] width 14 height 14
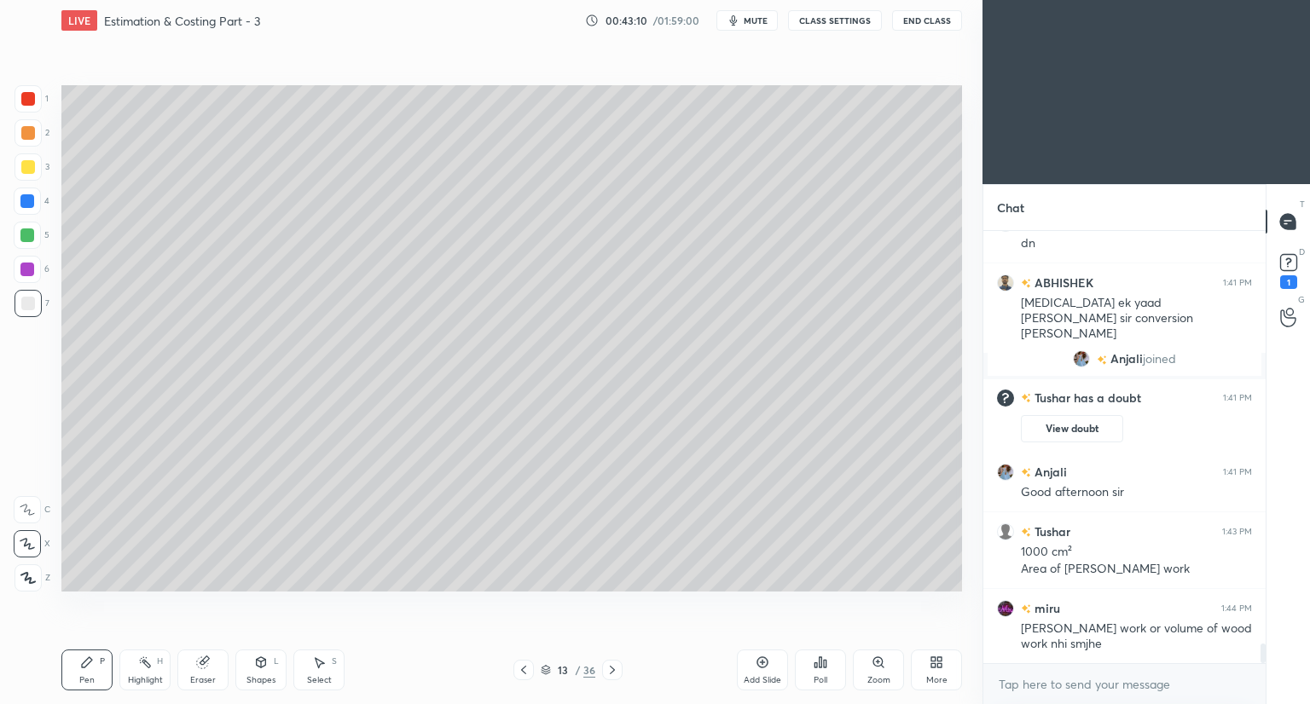
scroll to position [8979, 0]
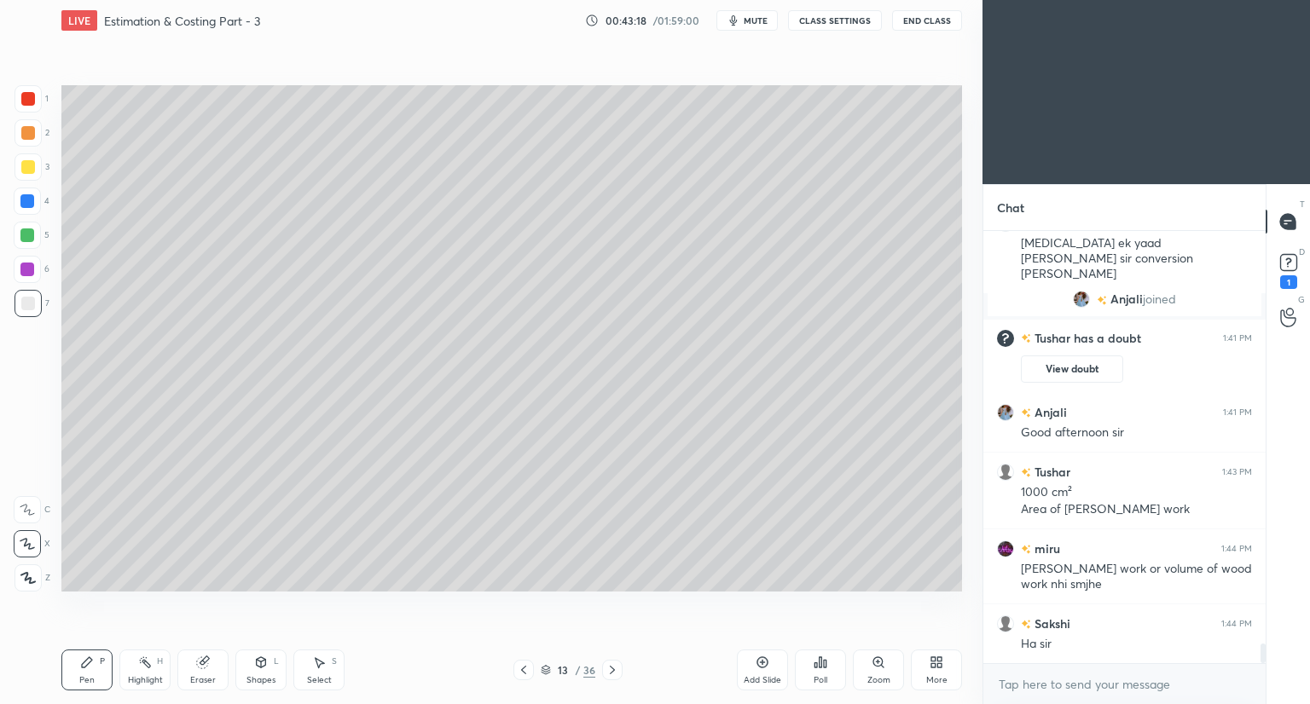
click at [82, 75] on div "Setting up your live class Poll for secs No correct answer Start poll" at bounding box center [512, 338] width 914 height 595
click at [66, 83] on div "Setting up your live class Poll for secs No correct answer Start poll" at bounding box center [512, 338] width 914 height 595
click at [31, 101] on div at bounding box center [28, 99] width 14 height 14
click at [24, 307] on div at bounding box center [28, 304] width 14 height 14
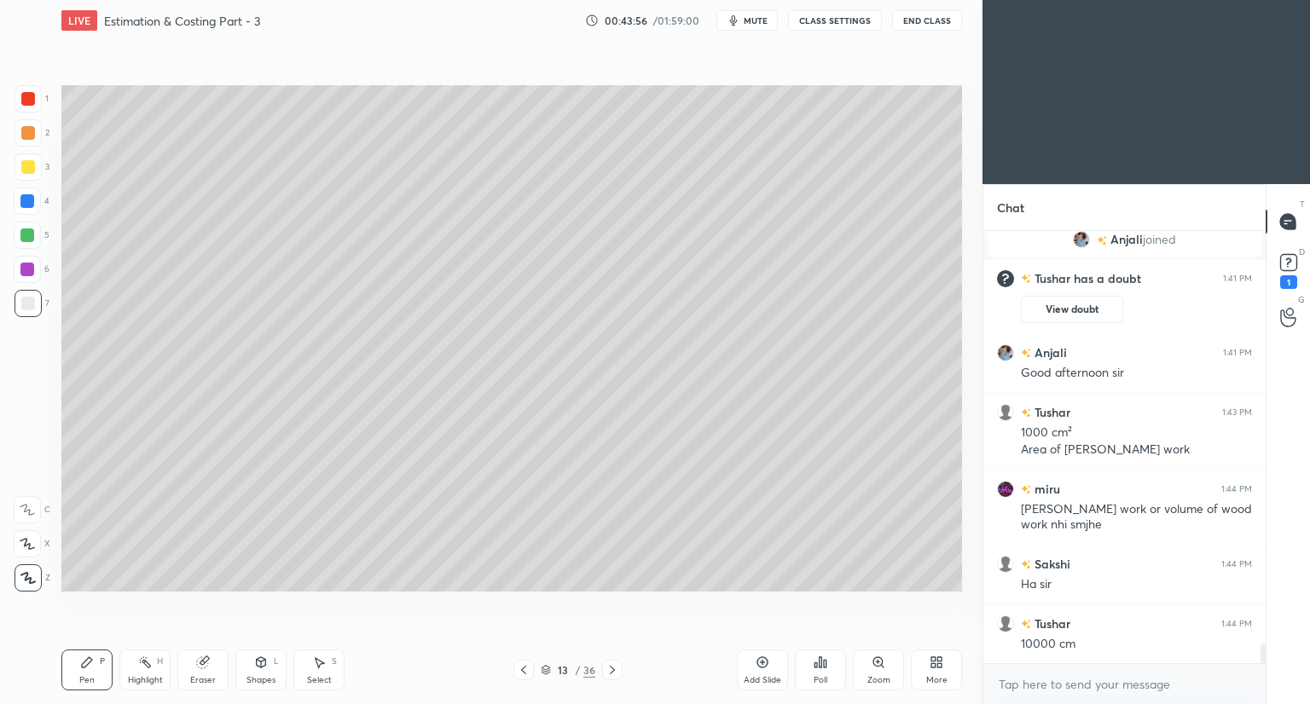
drag, startPoint x: 32, startPoint y: 100, endPoint x: 40, endPoint y: 98, distance: 8.7
click at [32, 98] on div at bounding box center [28, 99] width 14 height 14
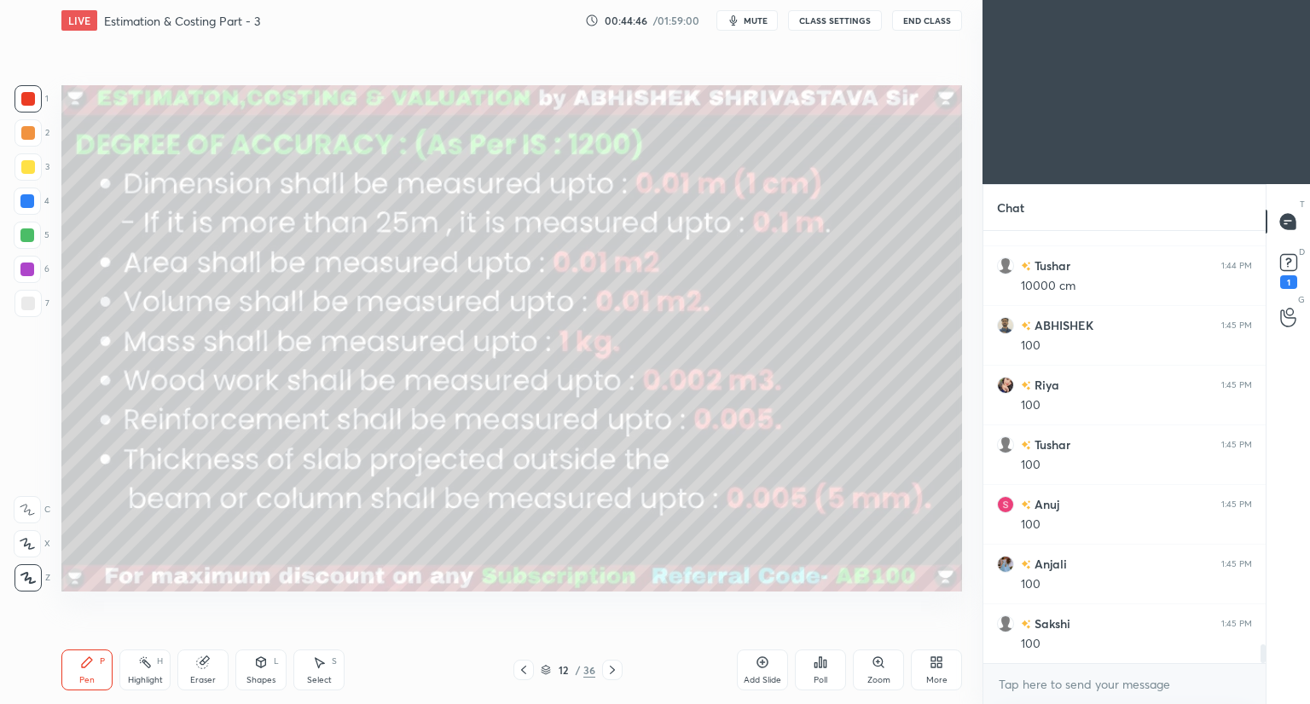
scroll to position [9457, 0]
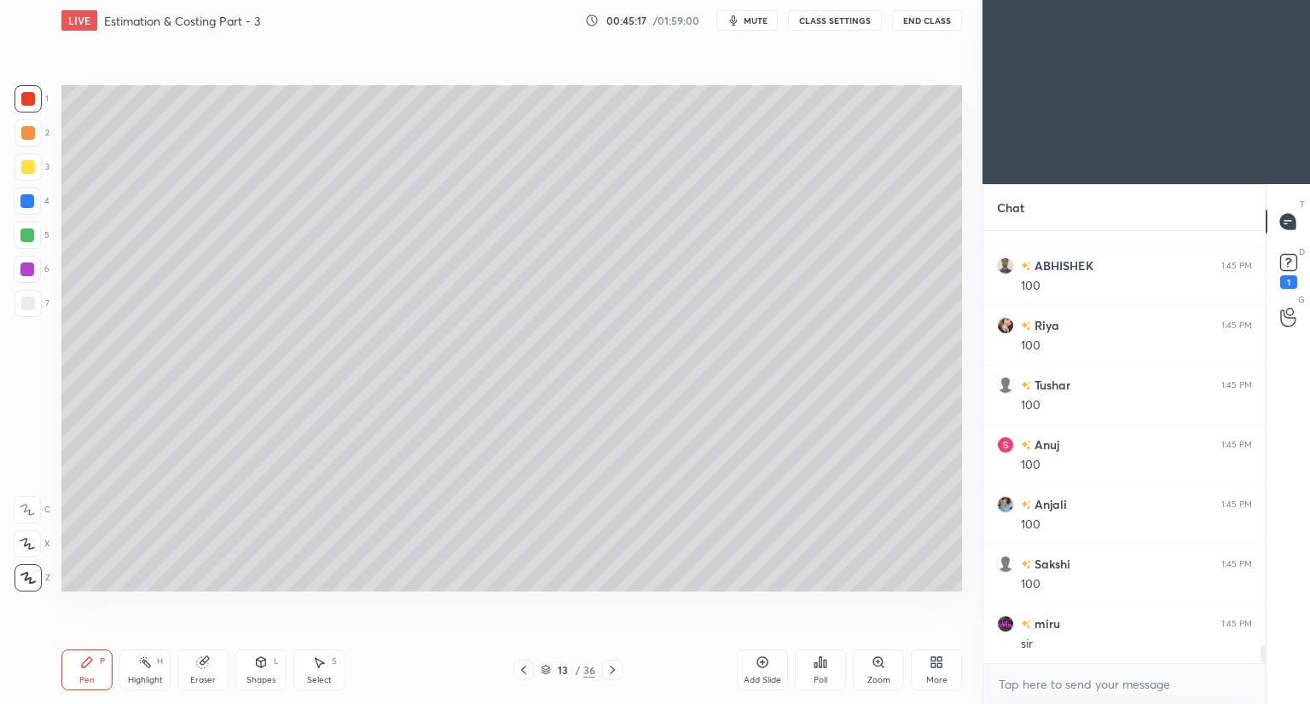
click at [29, 310] on div at bounding box center [27, 303] width 27 height 27
drag, startPoint x: 28, startPoint y: 542, endPoint x: 54, endPoint y: 502, distance: 47.5
click at [34, 538] on icon at bounding box center [27, 544] width 15 height 12
click at [28, 98] on div at bounding box center [28, 99] width 14 height 14
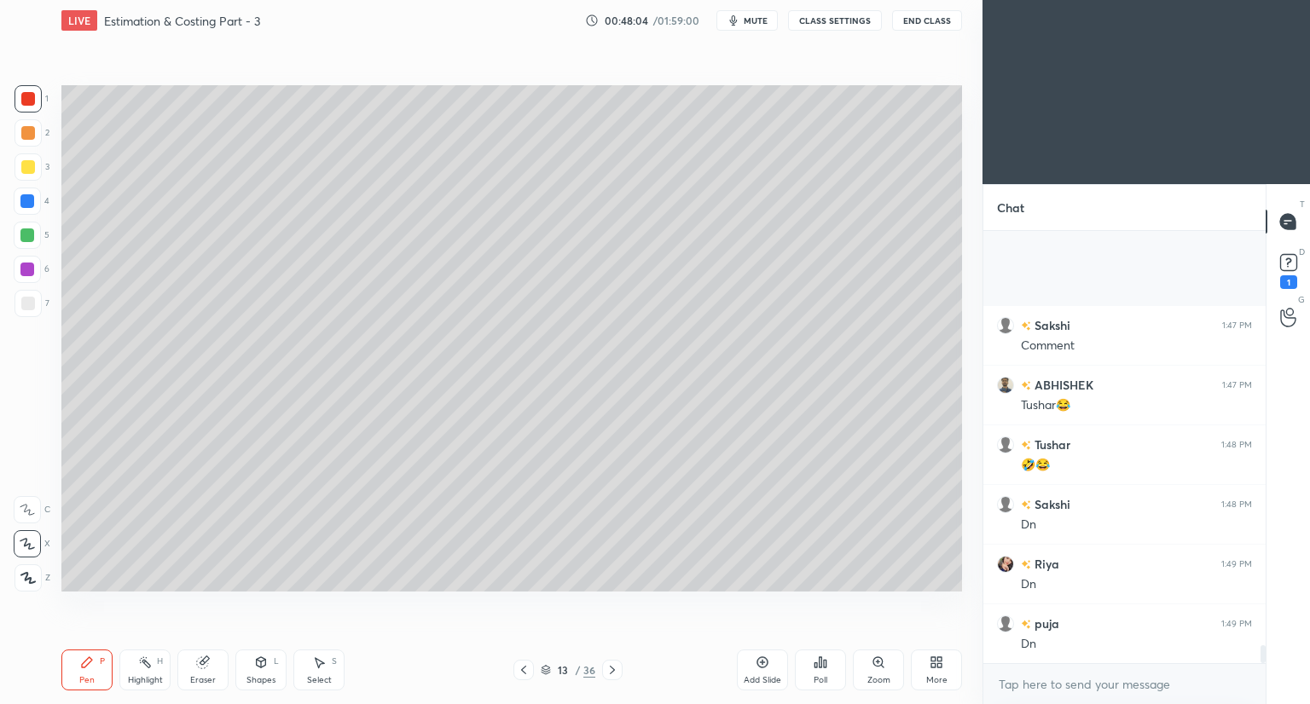
scroll to position [10128, 0]
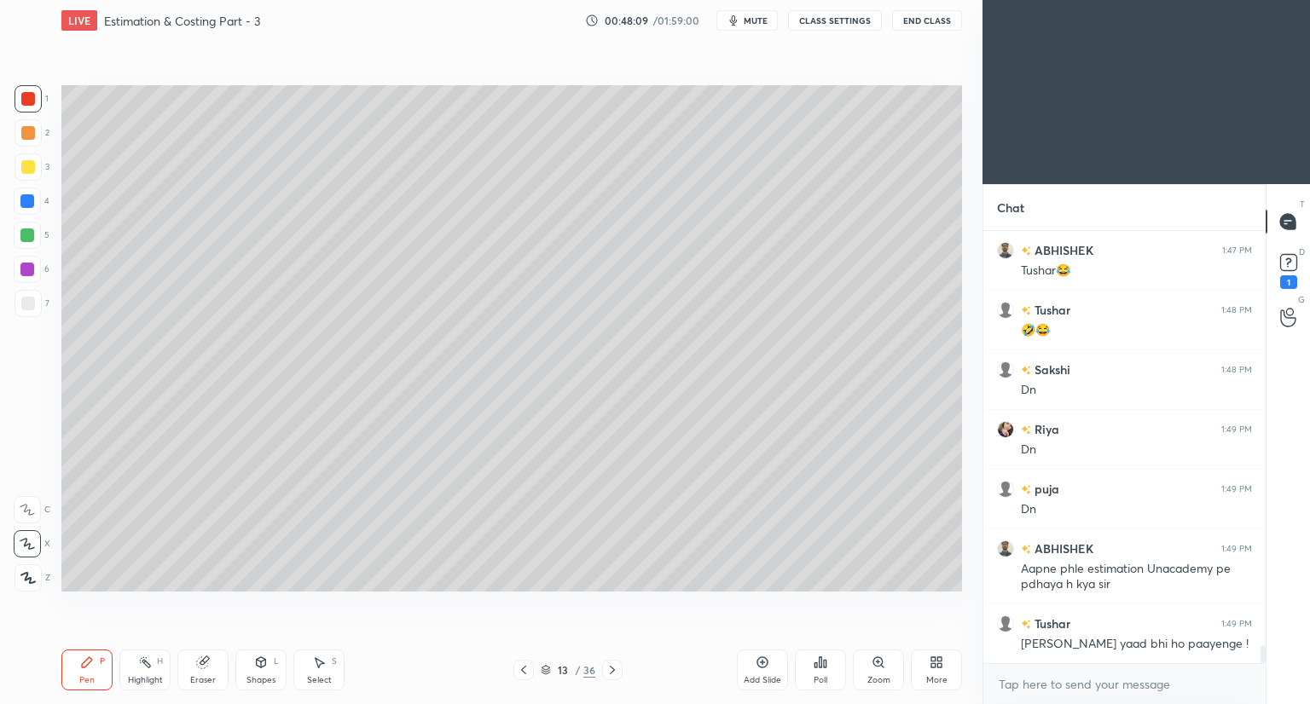
click at [27, 298] on div at bounding box center [28, 304] width 14 height 14
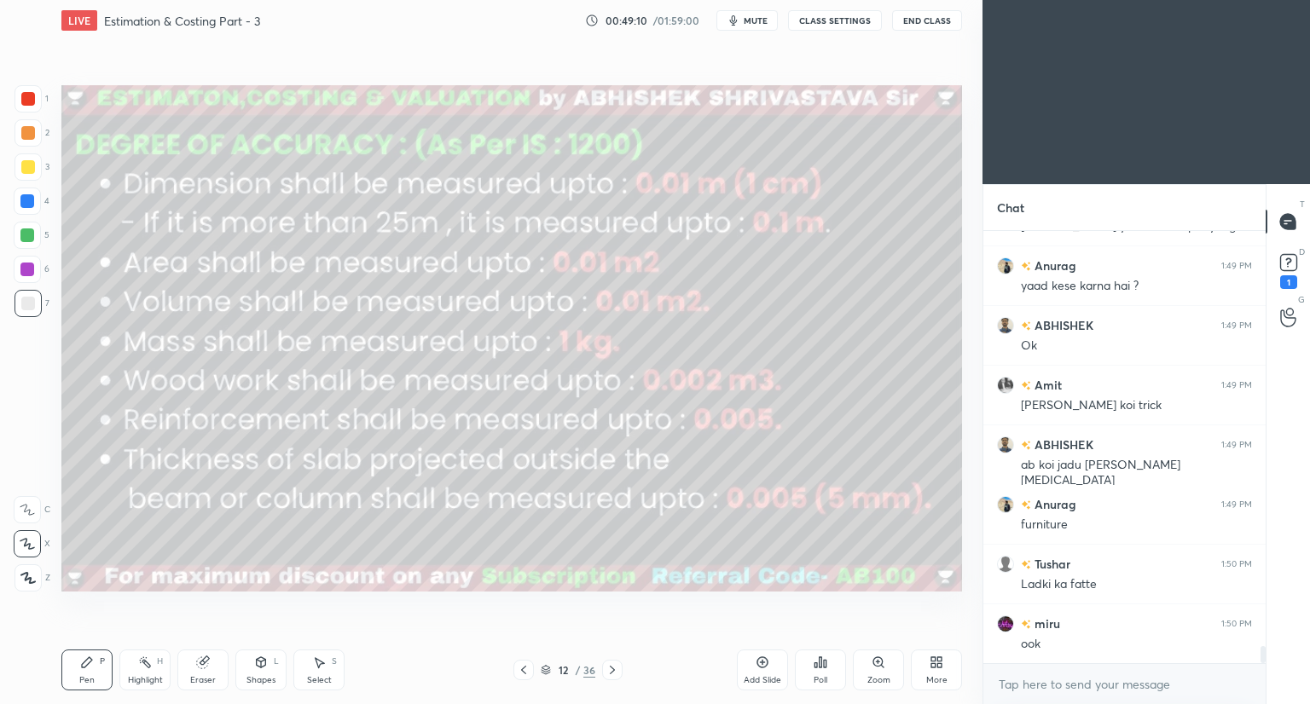
scroll to position [10606, 0]
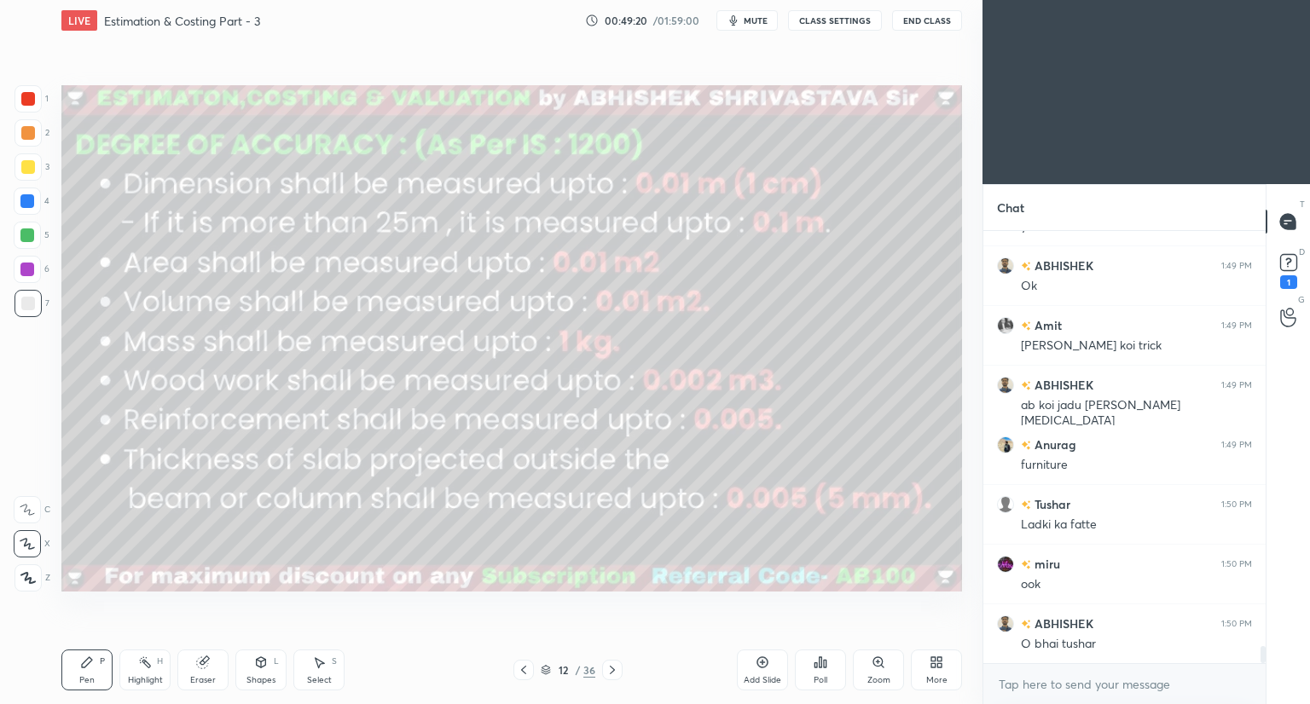
click at [541, 667] on icon at bounding box center [546, 670] width 10 height 10
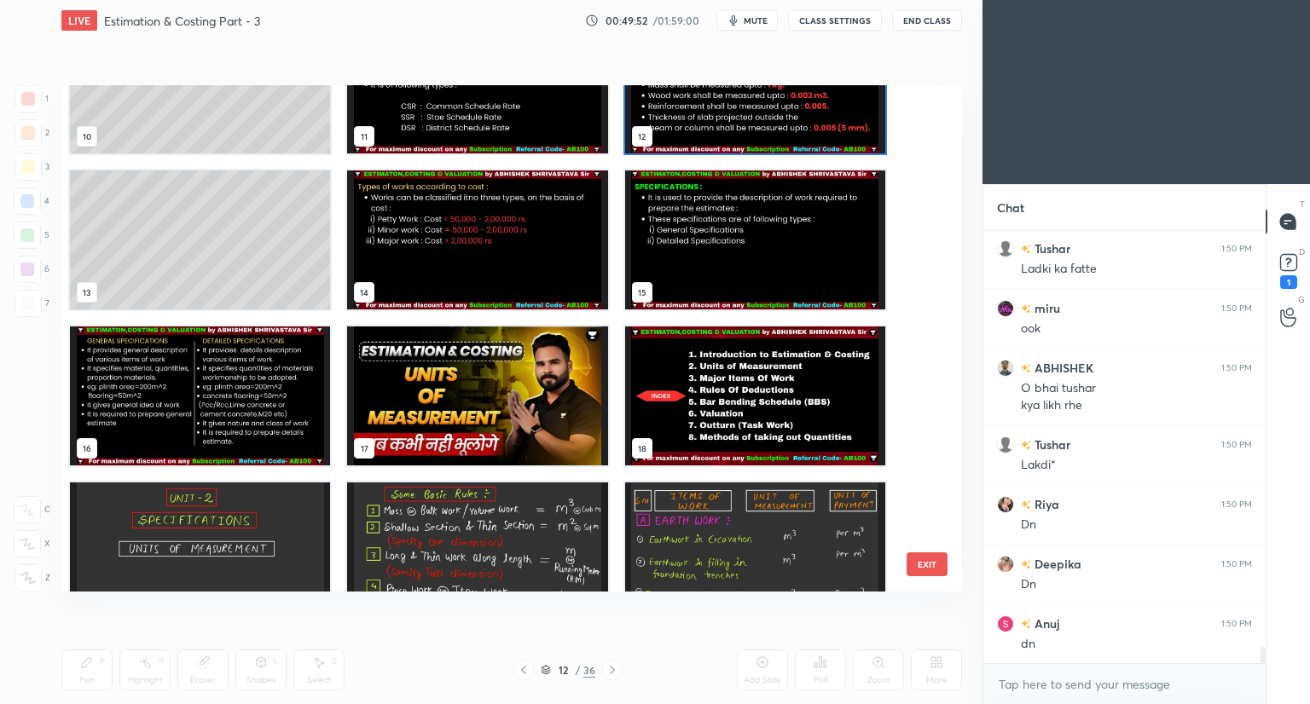
scroll to position [10921, 0]
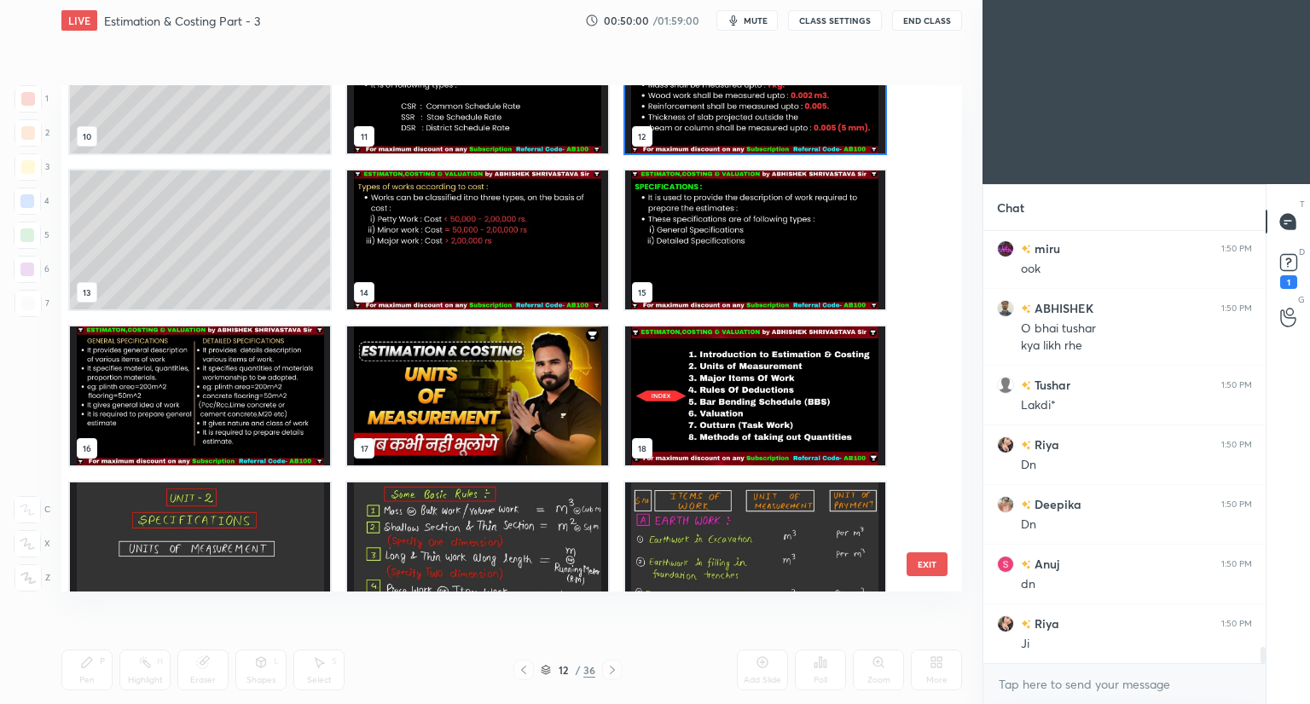
click at [448, 256] on img "grid" at bounding box center [477, 240] width 260 height 139
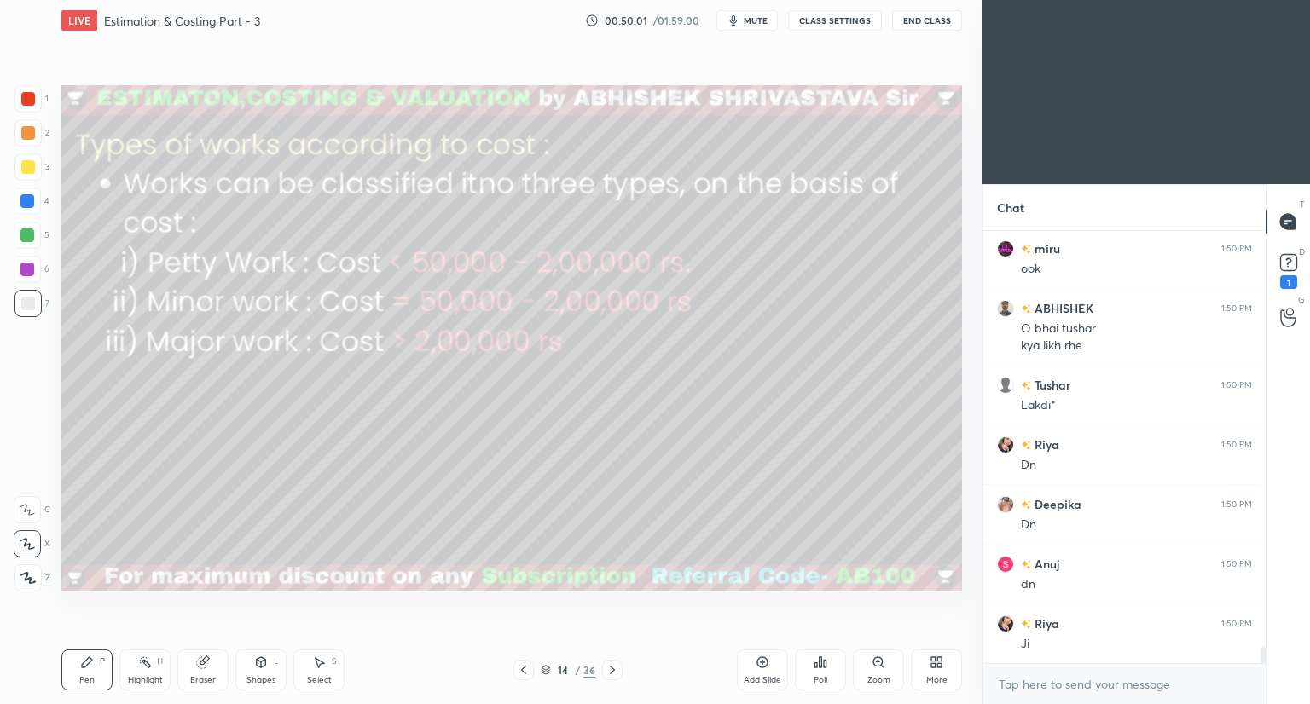
click at [448, 256] on img "grid" at bounding box center [477, 240] width 260 height 139
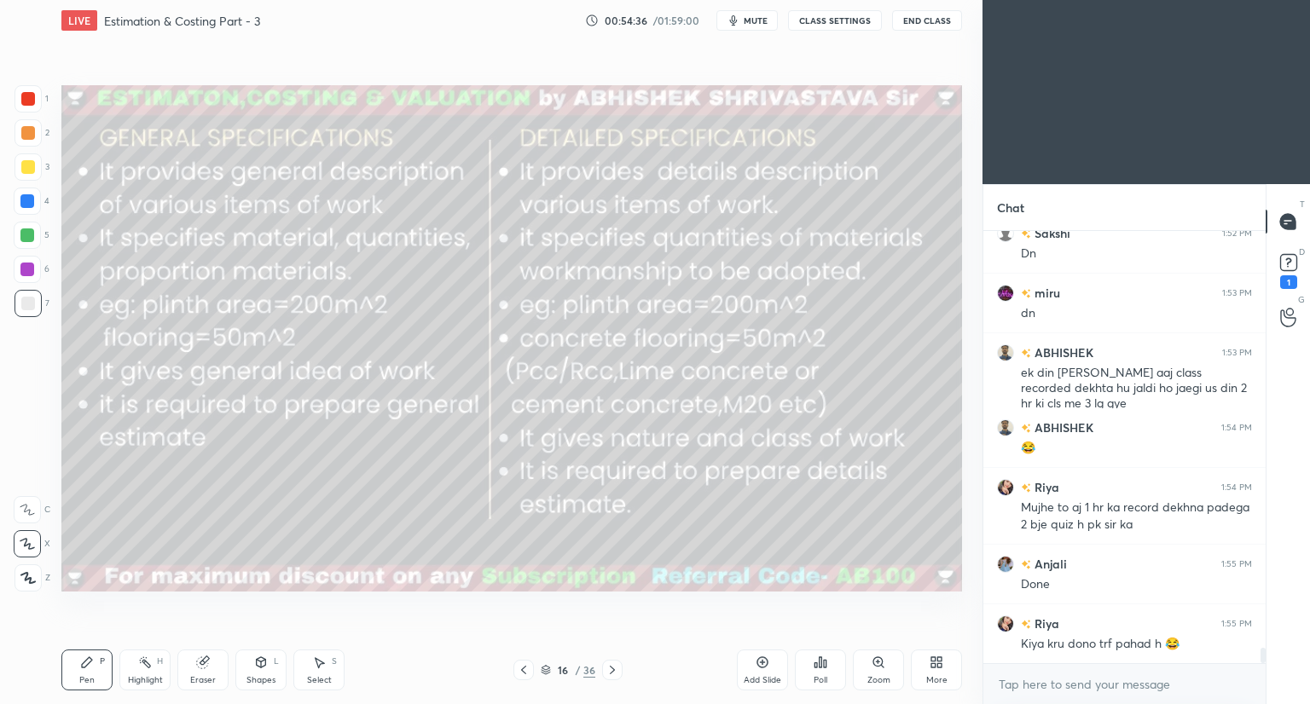
scroll to position [11610, 0]
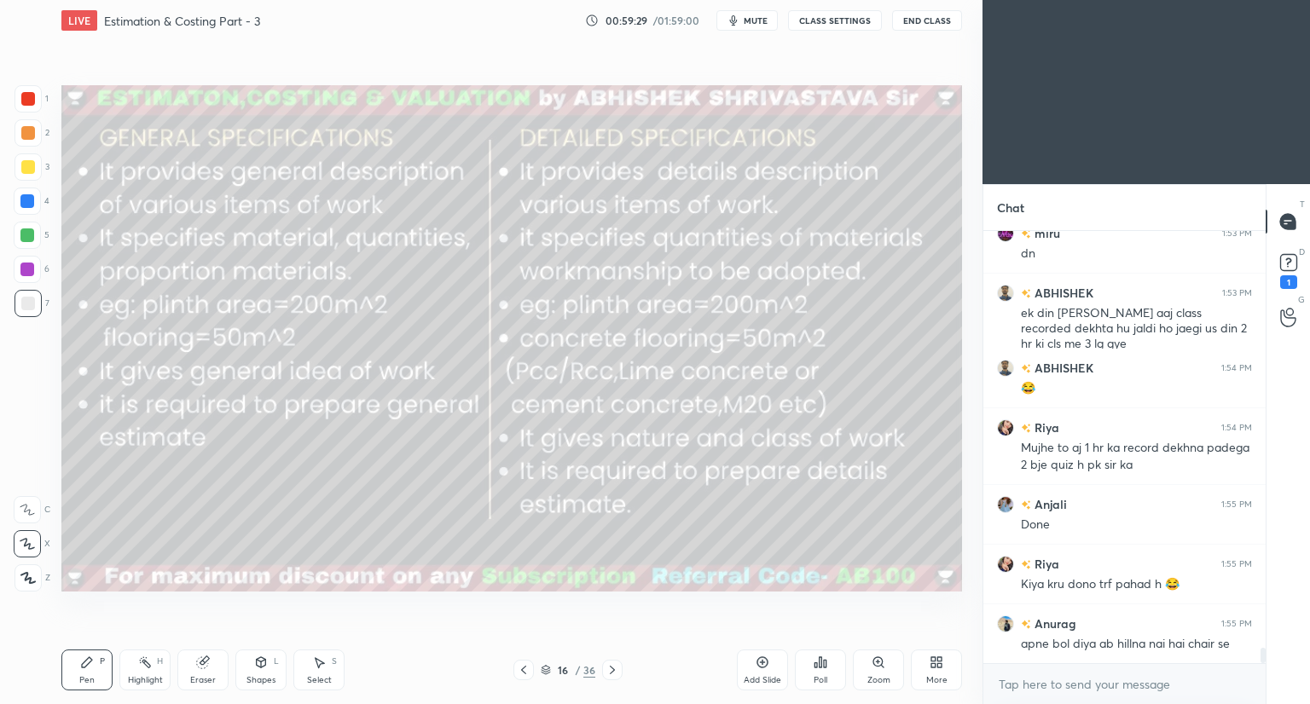
click at [203, 668] on icon at bounding box center [203, 663] width 14 height 14
drag, startPoint x: 92, startPoint y: 669, endPoint x: 136, endPoint y: 648, distance: 48.4
click at [95, 669] on div "Pen P" at bounding box center [86, 670] width 51 height 41
click at [542, 673] on icon at bounding box center [545, 673] width 9 height 3
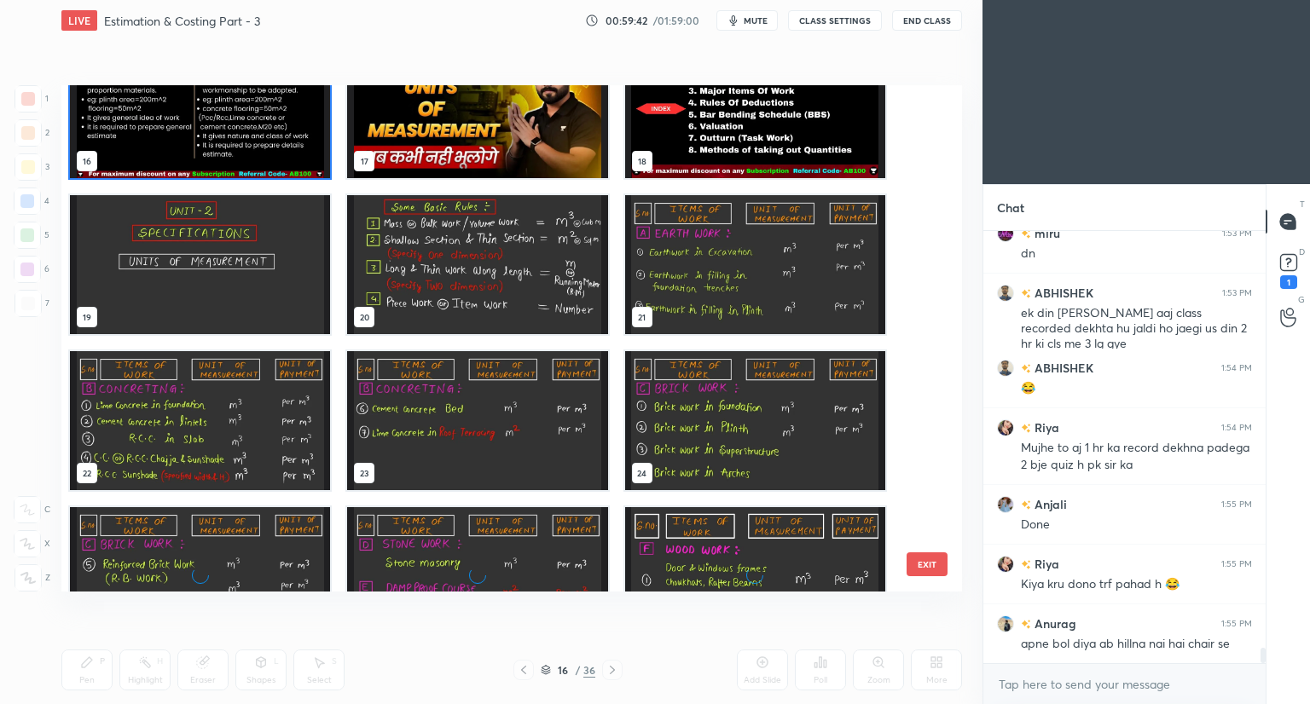
scroll to position [1365, 0]
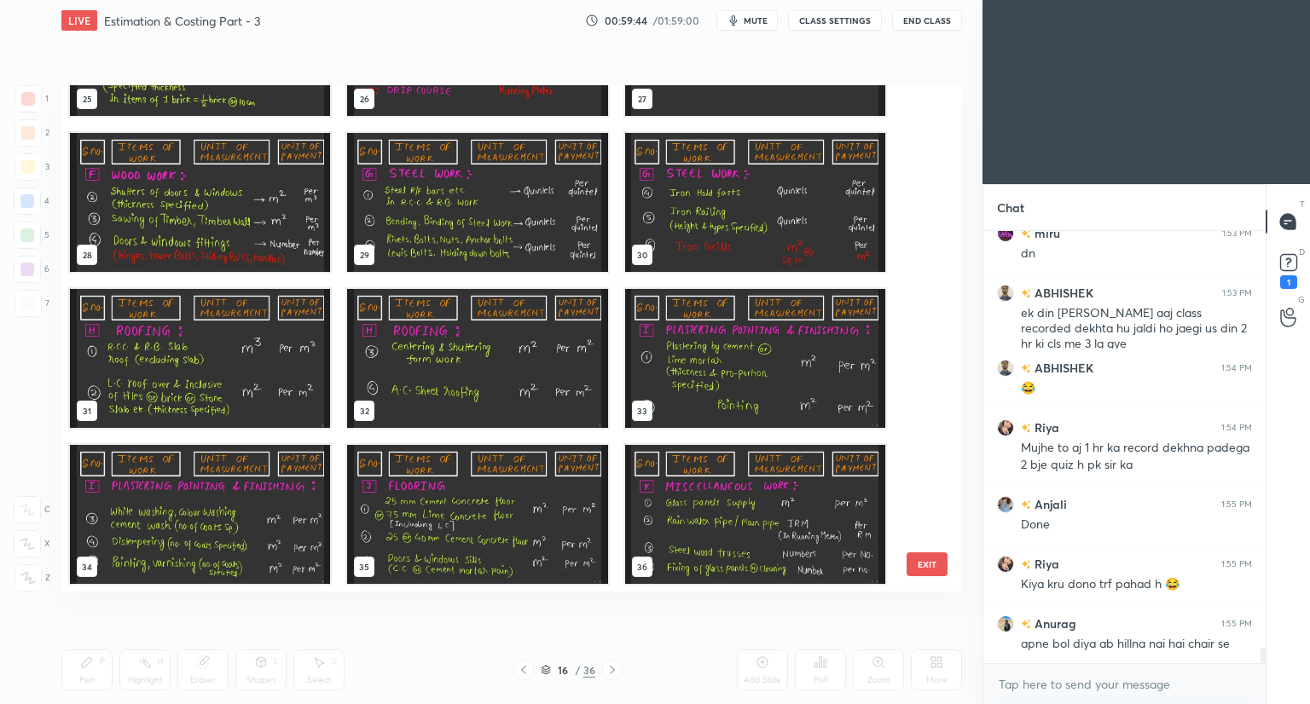
drag, startPoint x: 931, startPoint y: 485, endPoint x: 930, endPoint y: 517, distance: 31.6
click at [930, 517] on div "25 26 27 28 29 30 31 32 33 34 35 36 EXIT" at bounding box center [511, 338] width 900 height 506
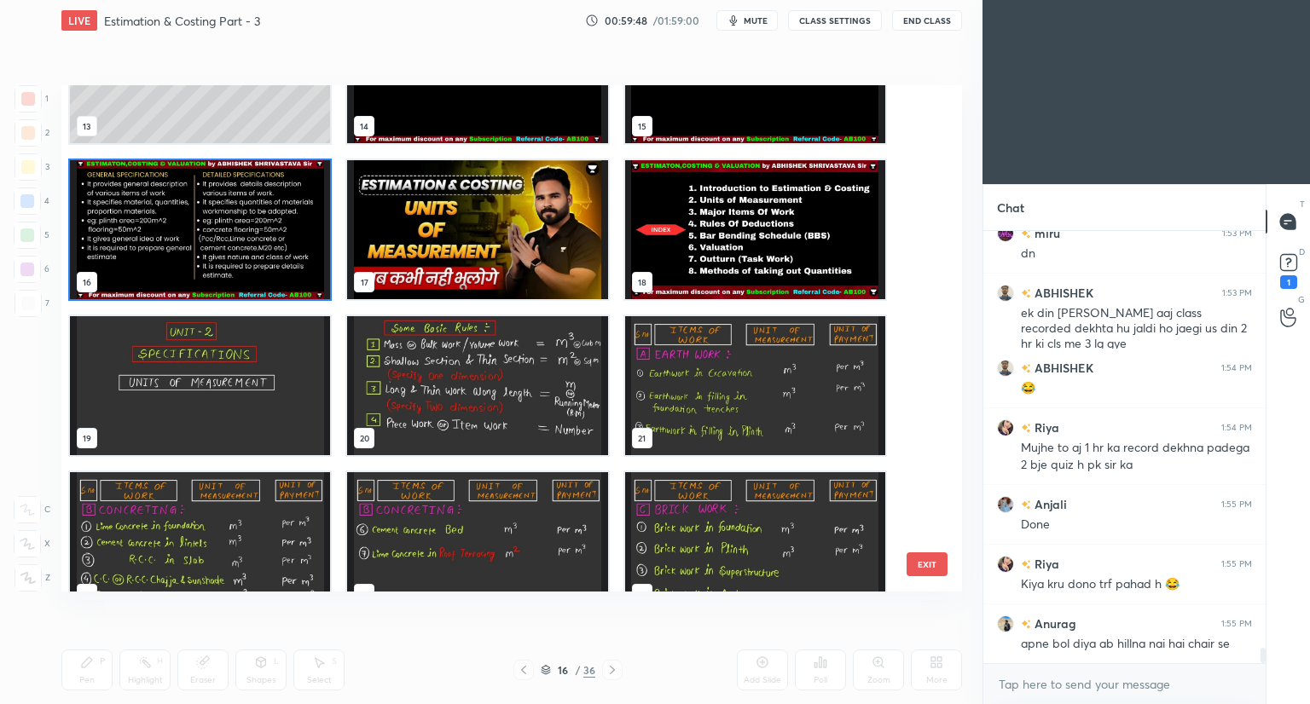
scroll to position [11670, 0]
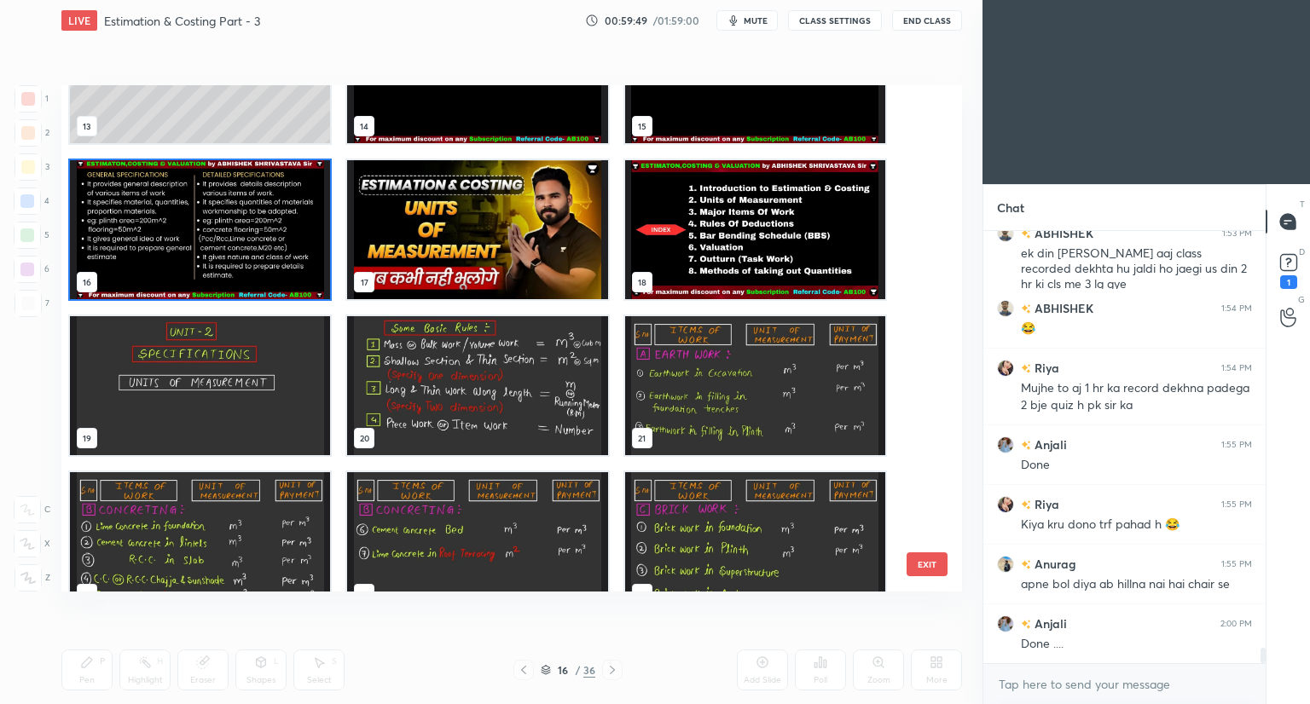
click at [298, 270] on img "grid" at bounding box center [200, 229] width 260 height 139
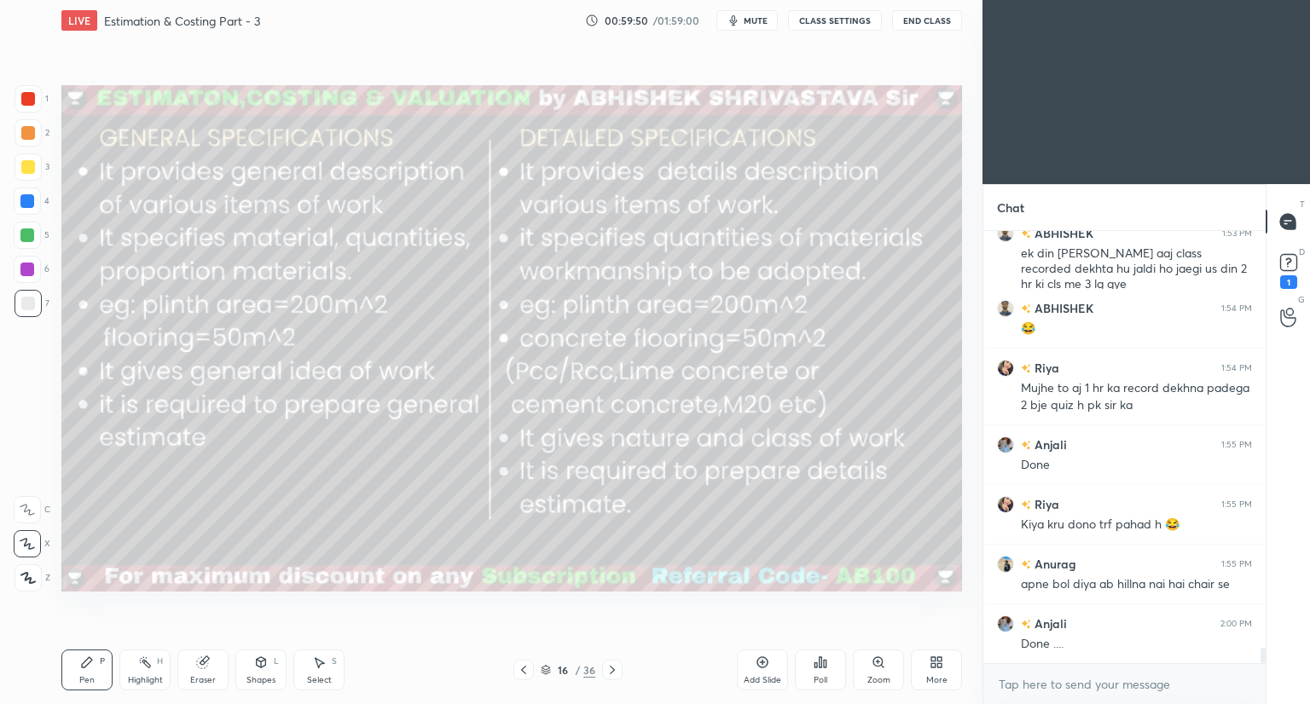
click at [300, 270] on img "grid" at bounding box center [200, 229] width 260 height 139
click at [300, 269] on img "grid" at bounding box center [200, 229] width 260 height 139
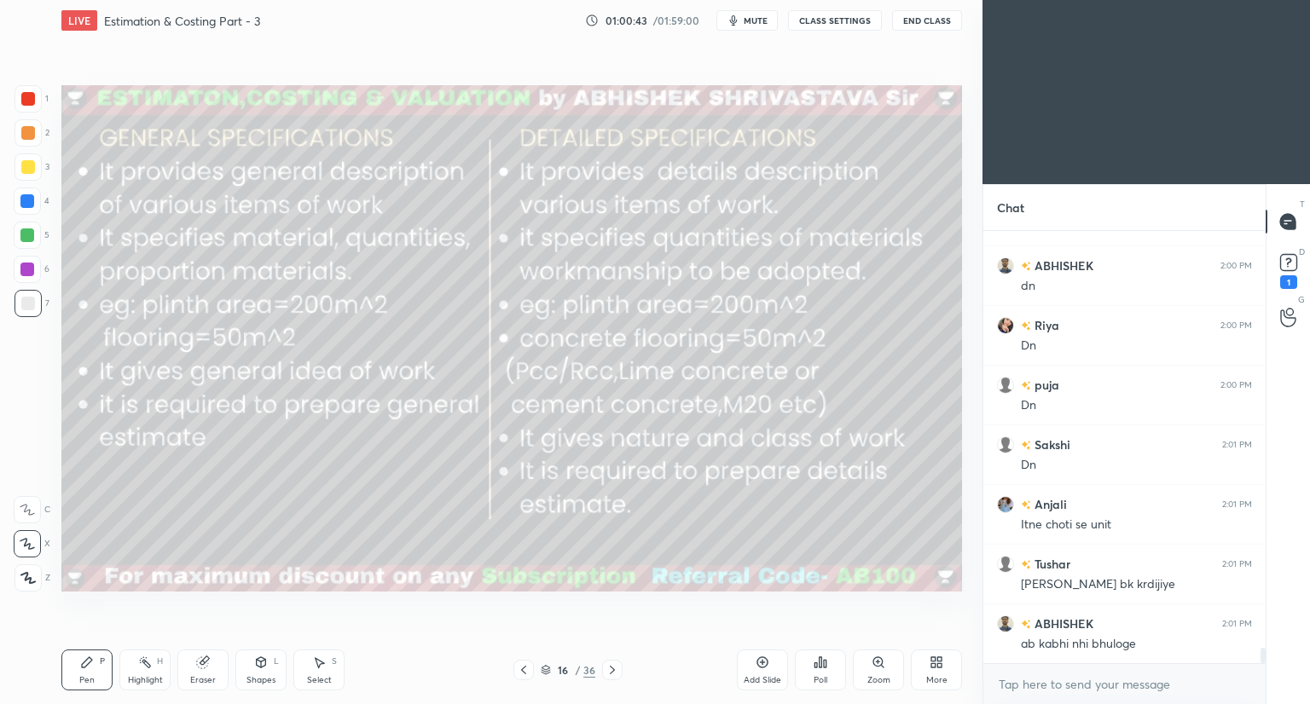
scroll to position [12161, 0]
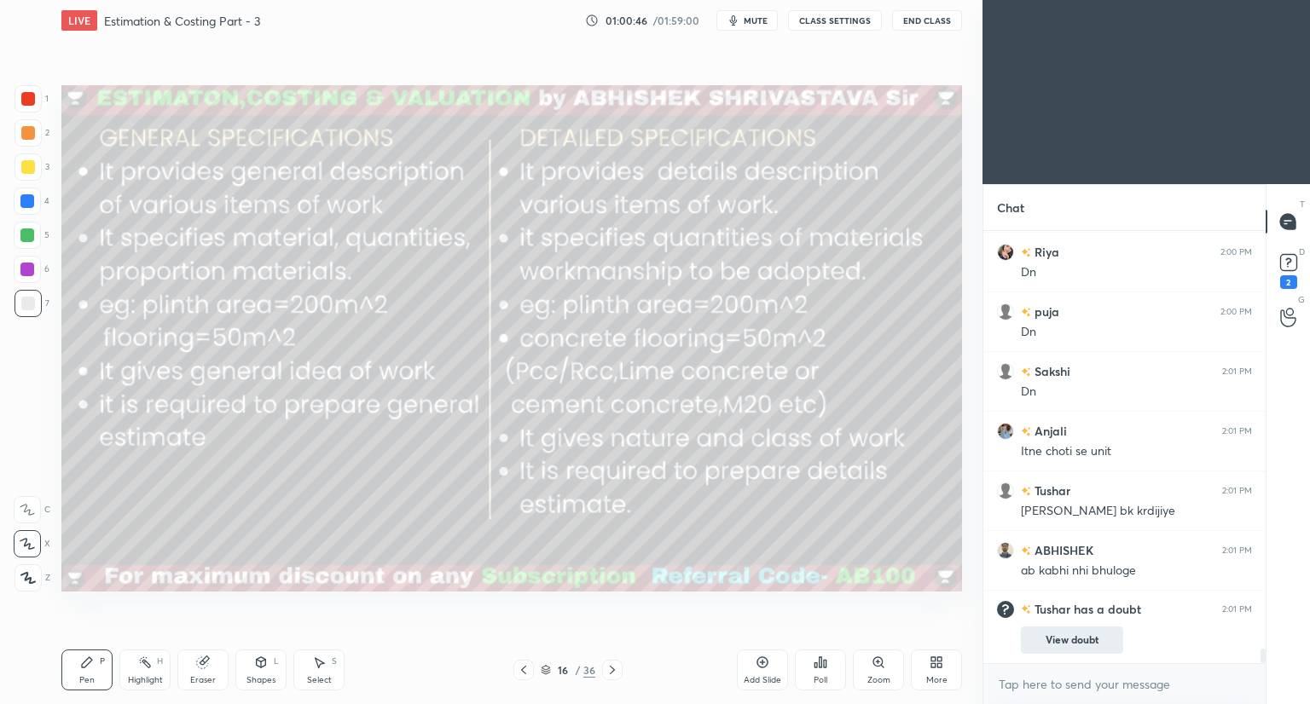
click at [1058, 642] on button "View doubt" at bounding box center [1072, 640] width 102 height 27
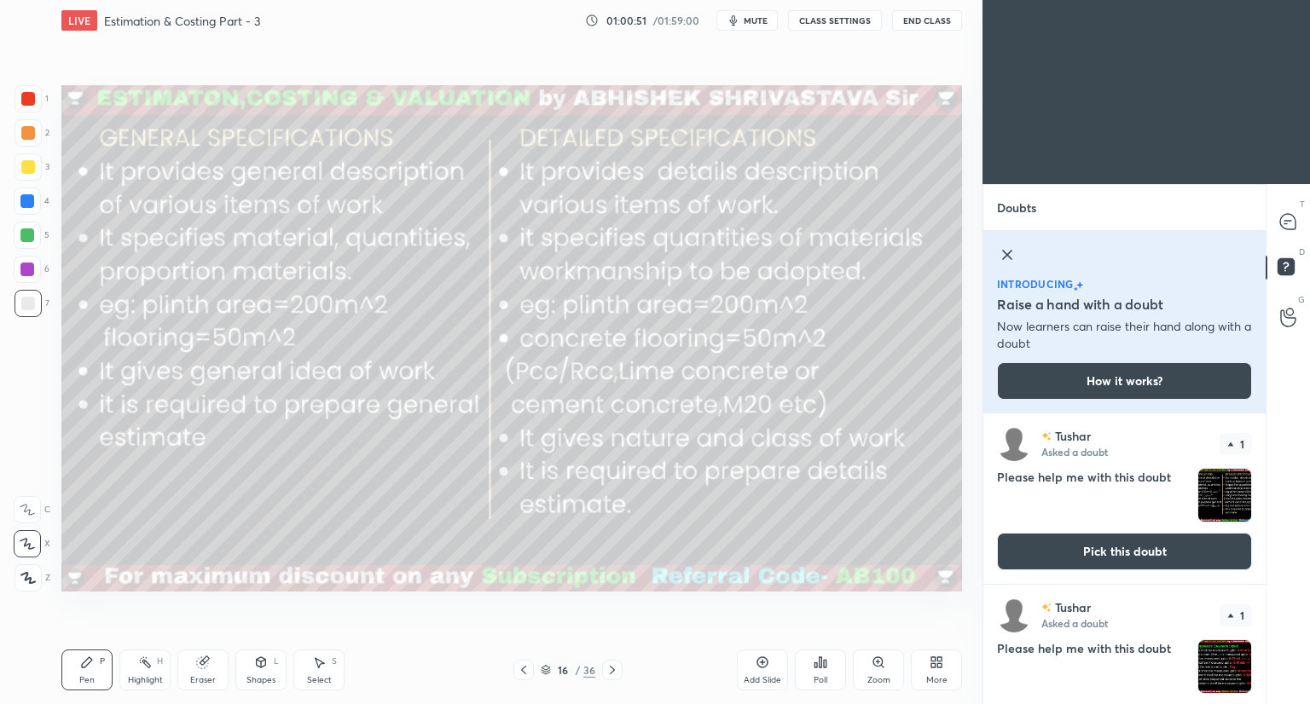
click at [1005, 257] on icon at bounding box center [1007, 255] width 20 height 20
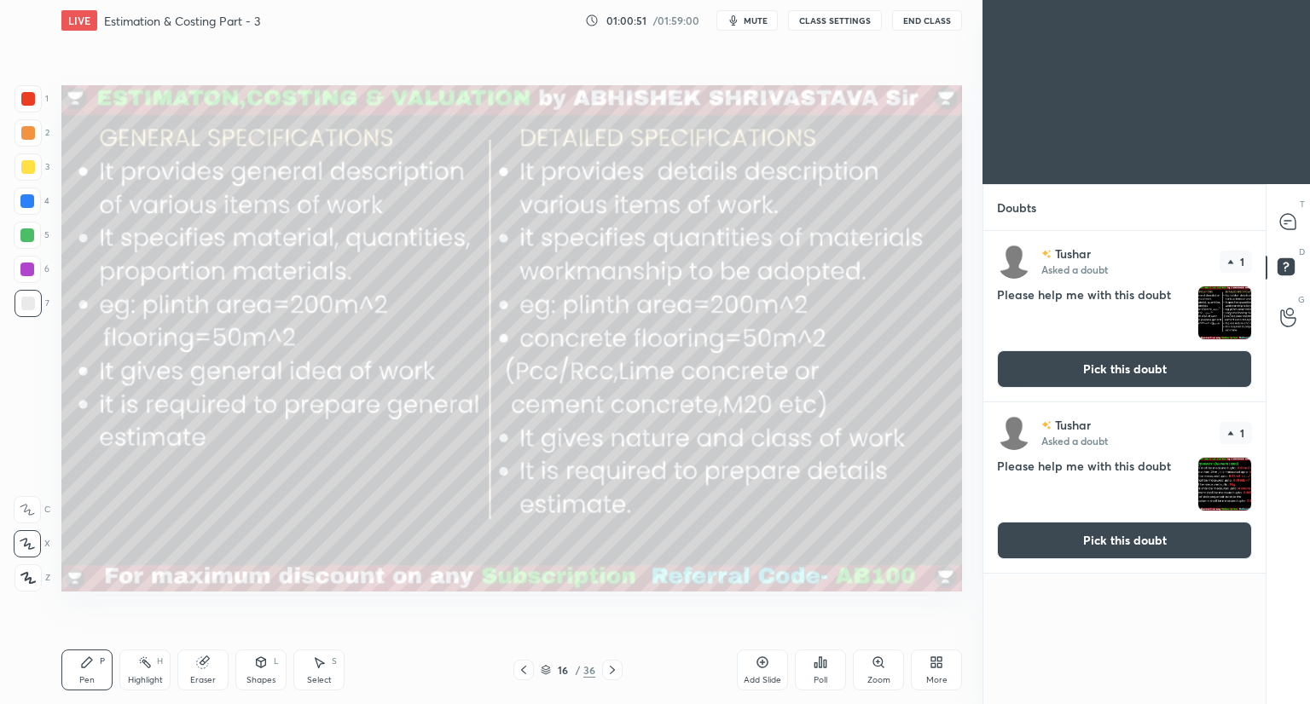
scroll to position [468, 277]
click at [1292, 219] on icon at bounding box center [1287, 221] width 15 height 15
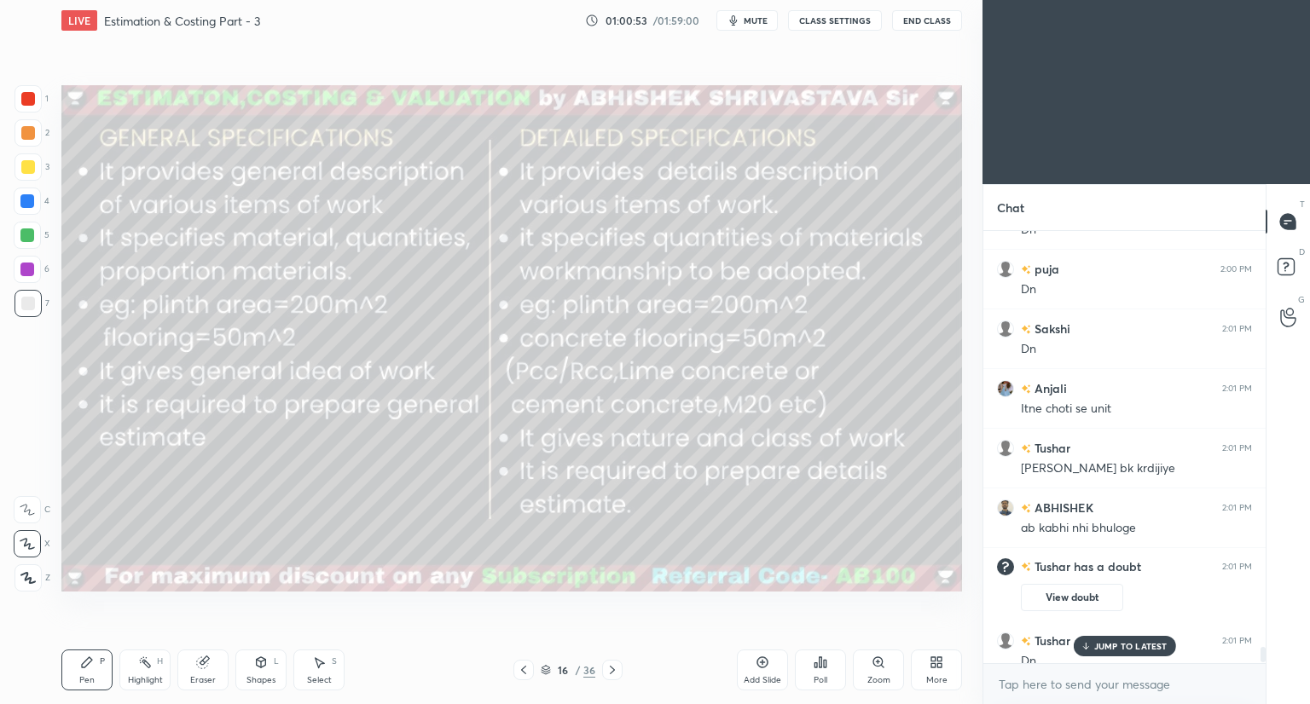
scroll to position [427, 277]
click at [541, 665] on icon at bounding box center [546, 670] width 10 height 10
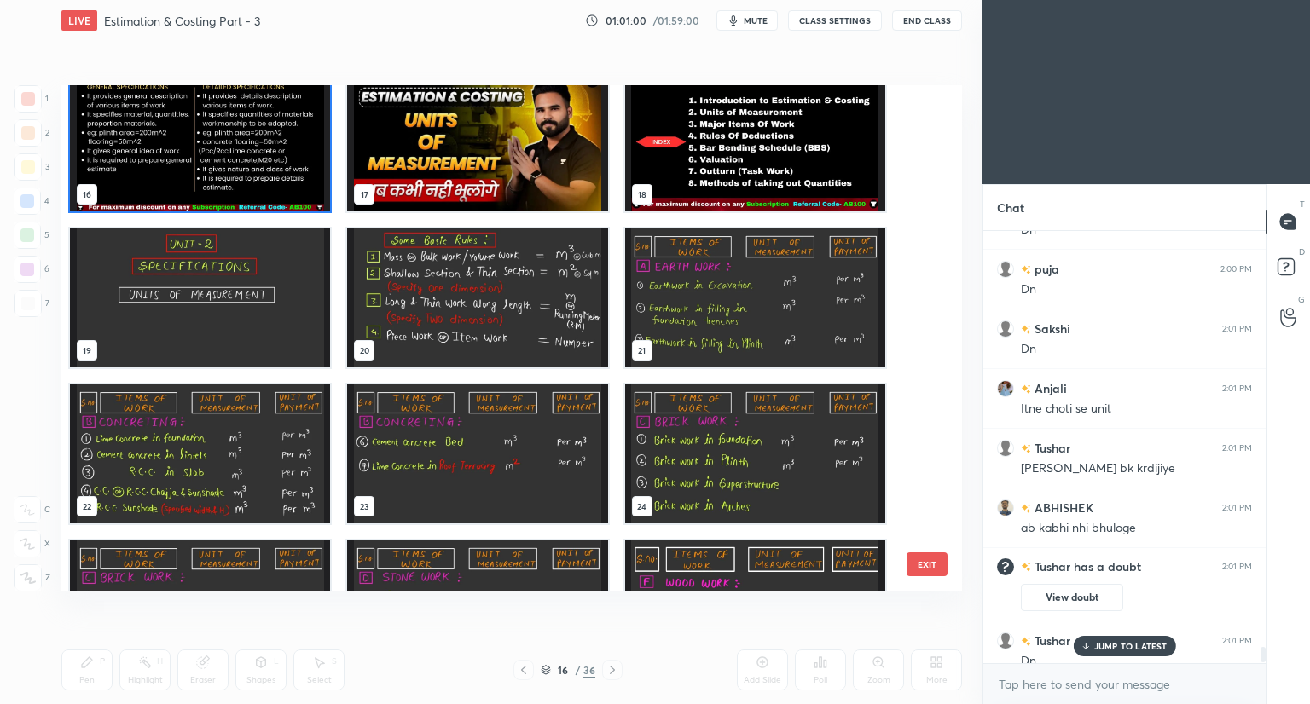
scroll to position [11322, 0]
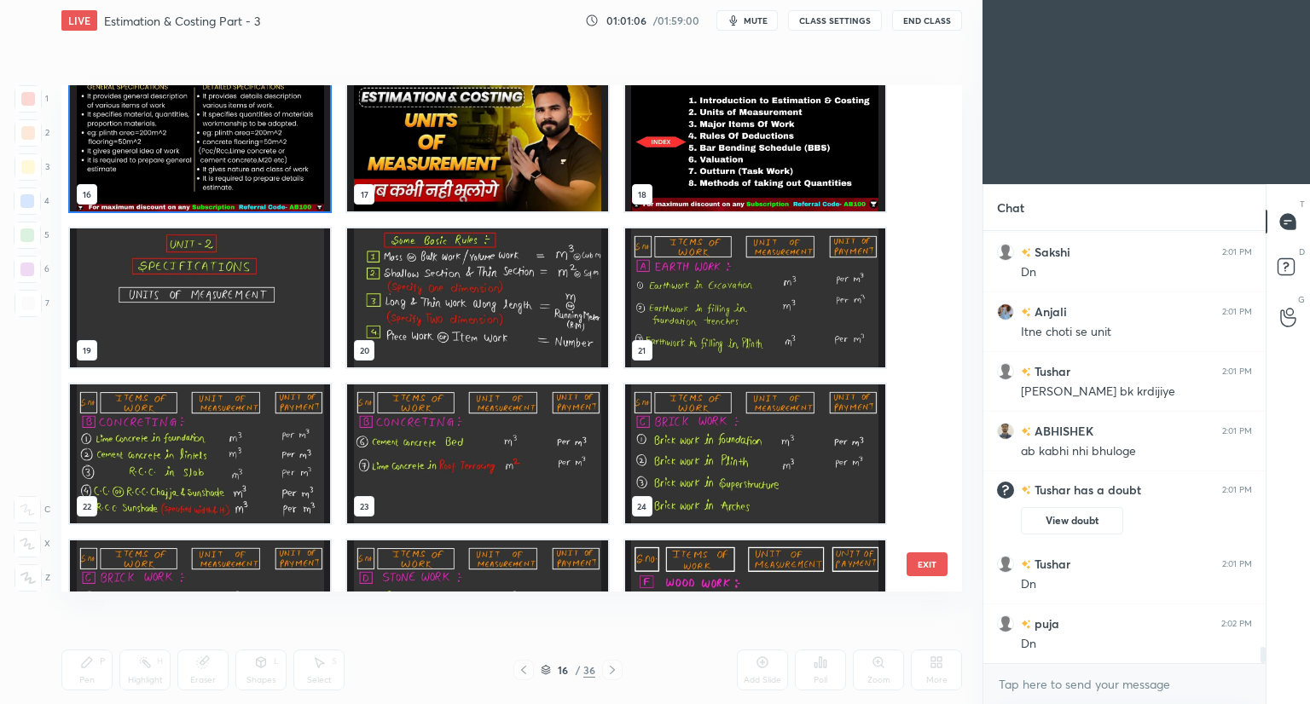
click at [573, 137] on img "grid" at bounding box center [477, 141] width 260 height 139
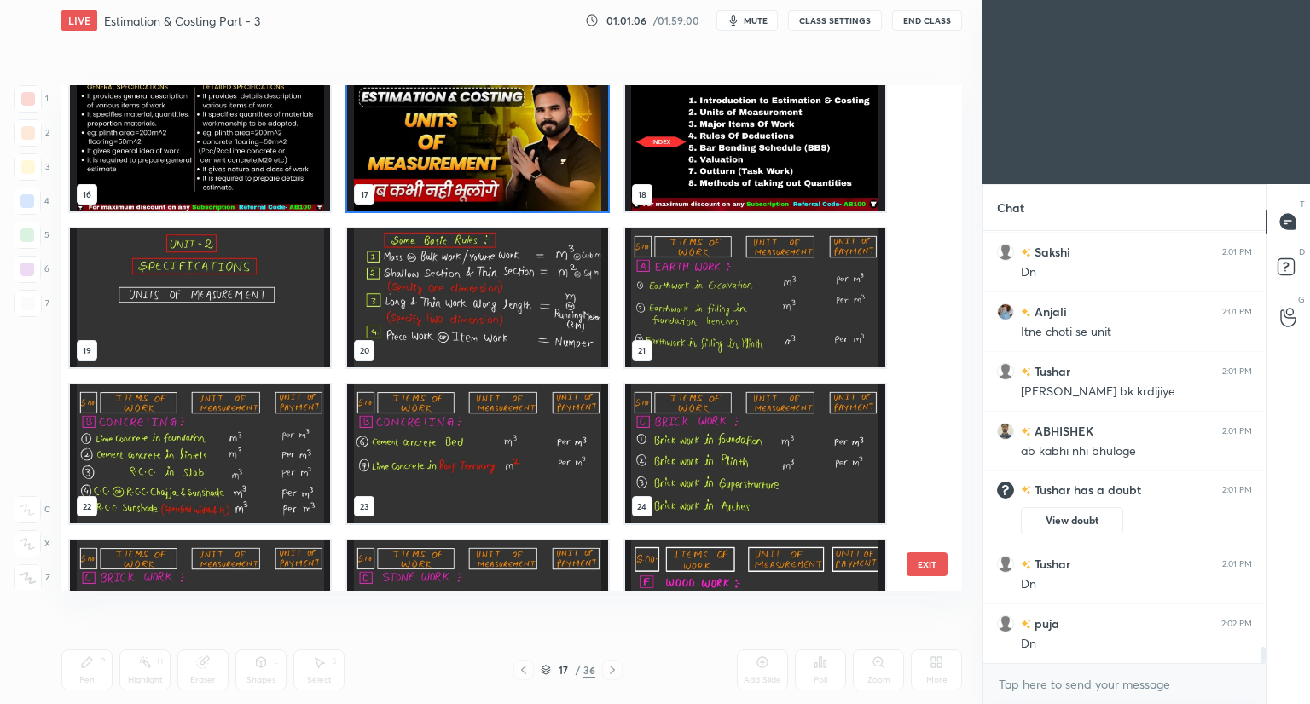
click at [573, 137] on img "grid" at bounding box center [477, 141] width 260 height 139
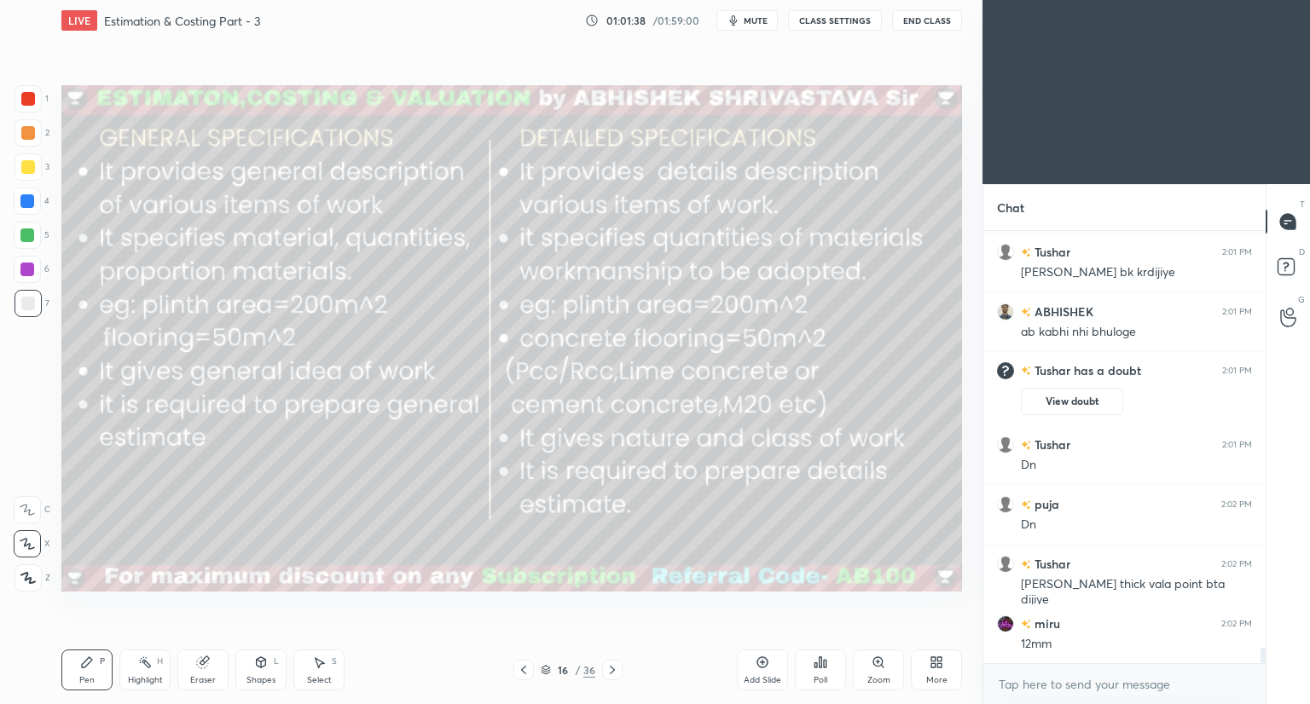
scroll to position [11501, 0]
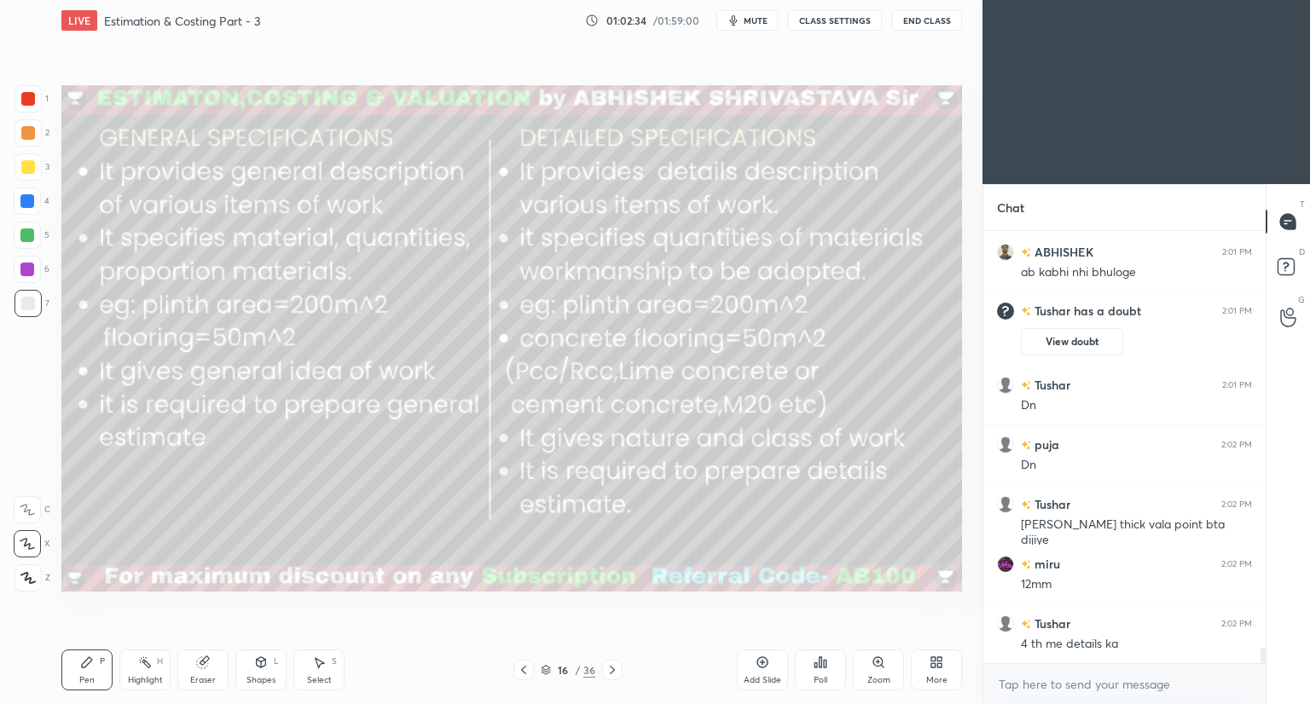
click at [546, 673] on icon at bounding box center [546, 670] width 10 height 10
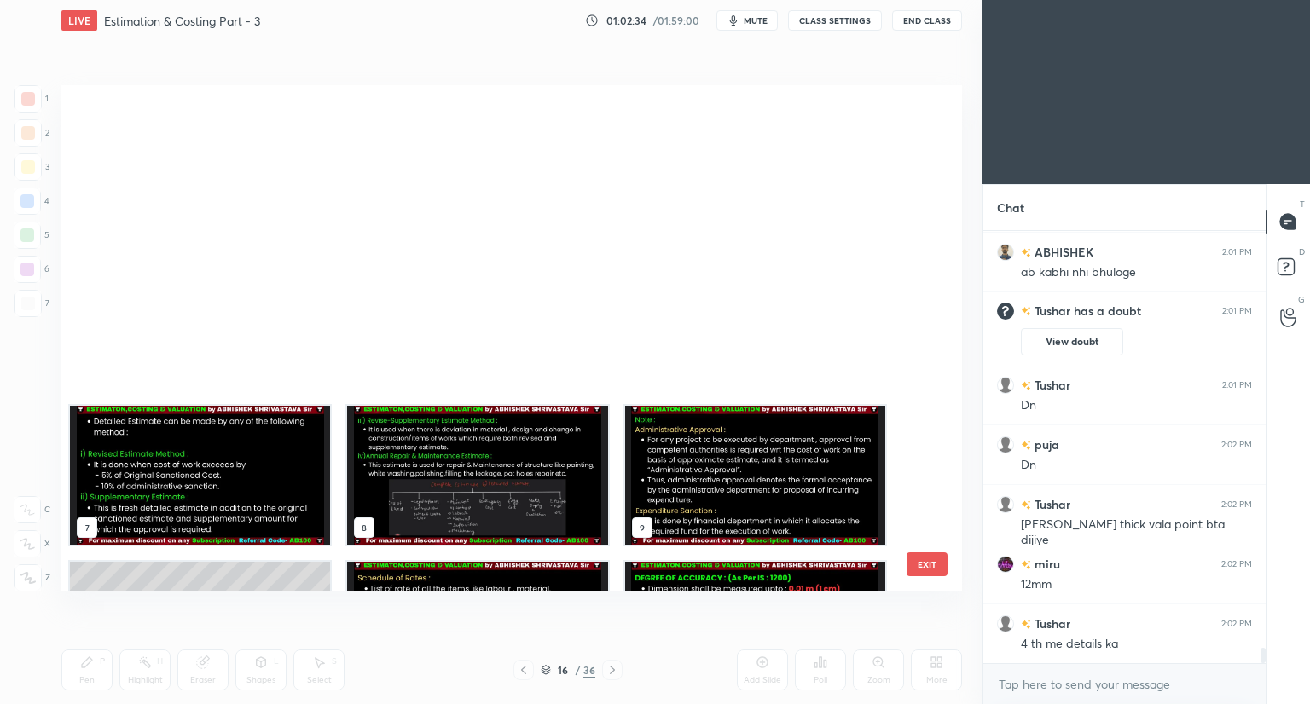
scroll to position [501, 892]
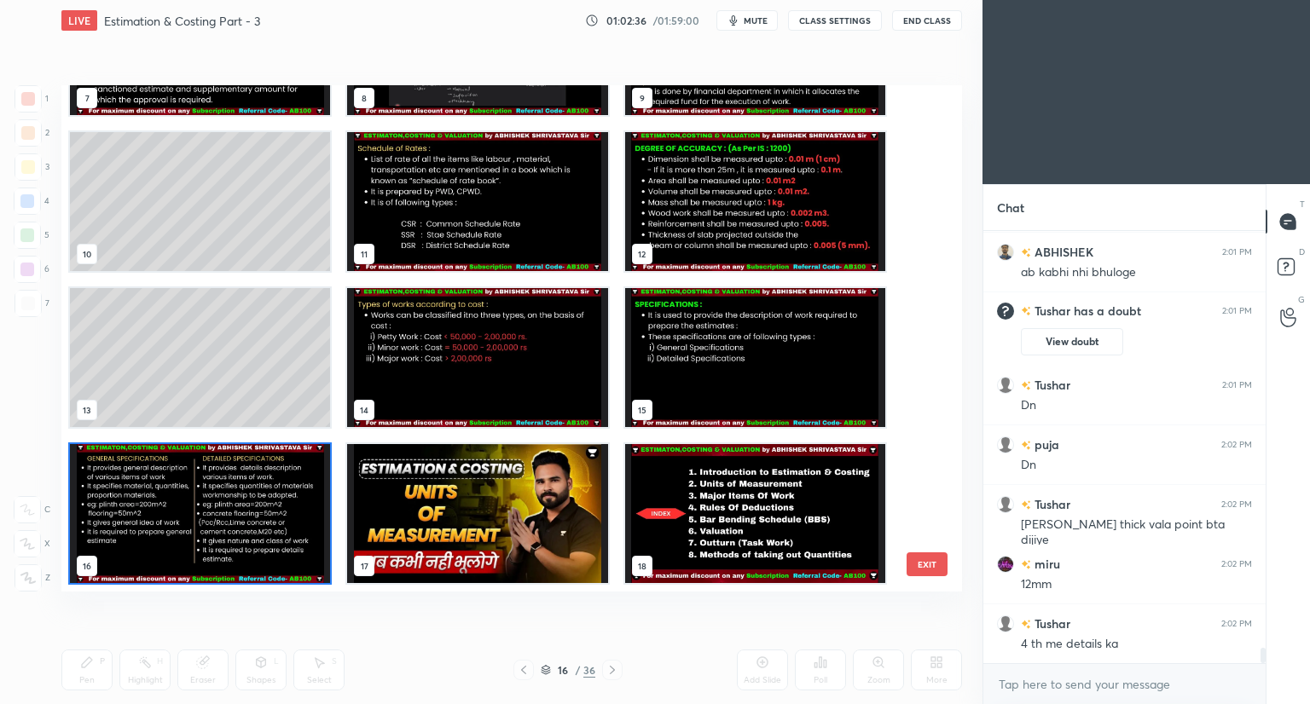
drag, startPoint x: 922, startPoint y: 304, endPoint x: 924, endPoint y: 320, distance: 16.4
click at [922, 329] on div "7 8 9 10 11 12 13 14 15 16 17 18 19 20 21" at bounding box center [496, 338] width 870 height 506
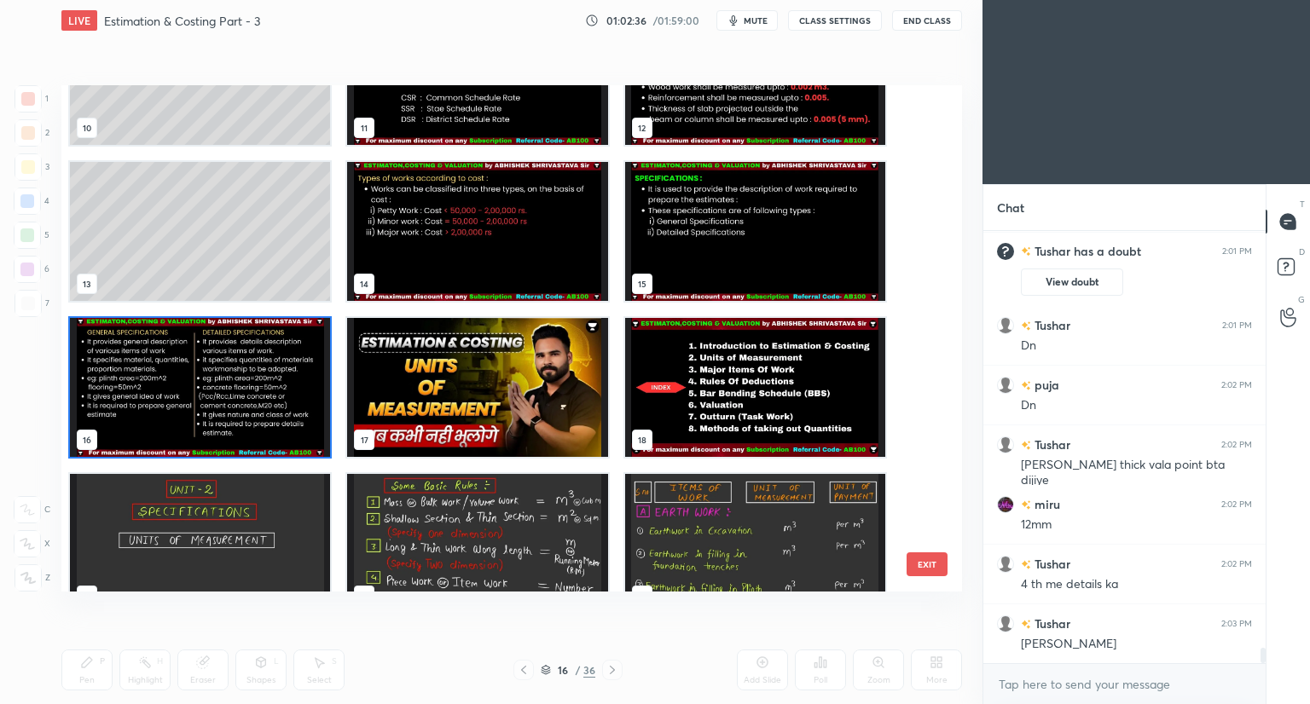
scroll to position [559, 0]
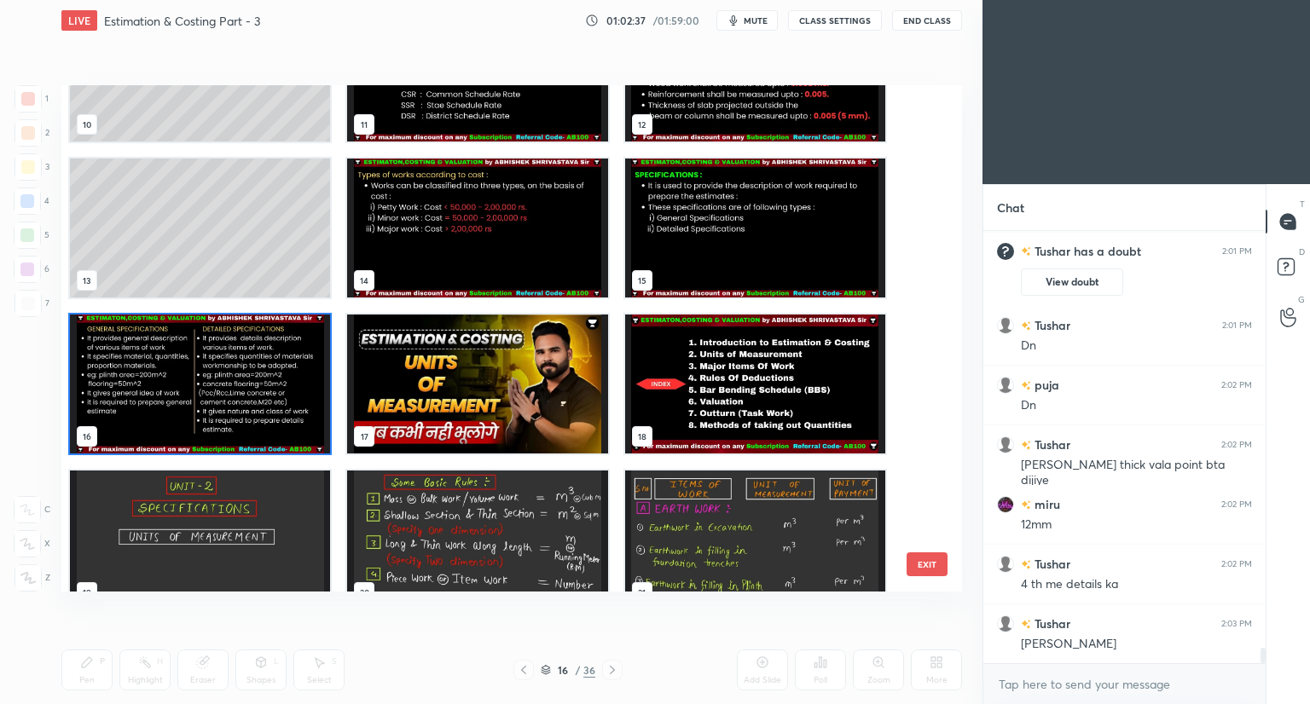
click at [767, 370] on img "grid" at bounding box center [755, 384] width 260 height 139
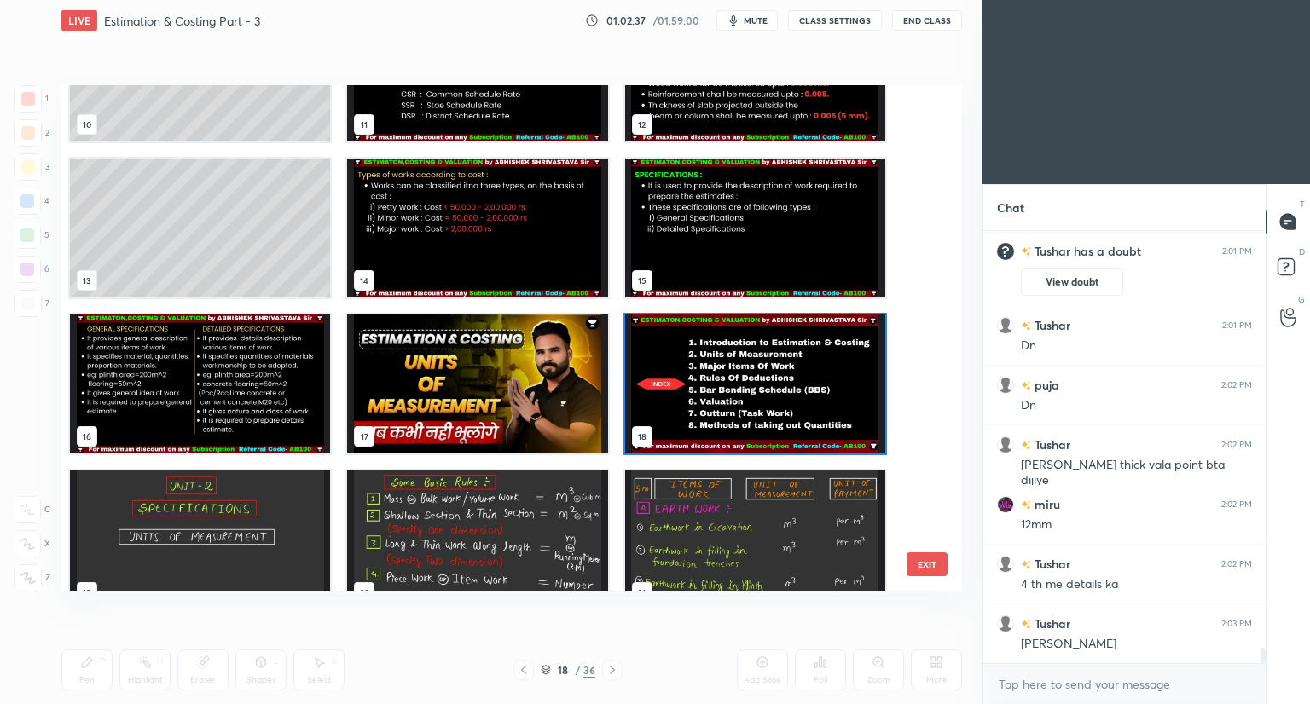
click at [772, 372] on img "grid" at bounding box center [755, 384] width 260 height 139
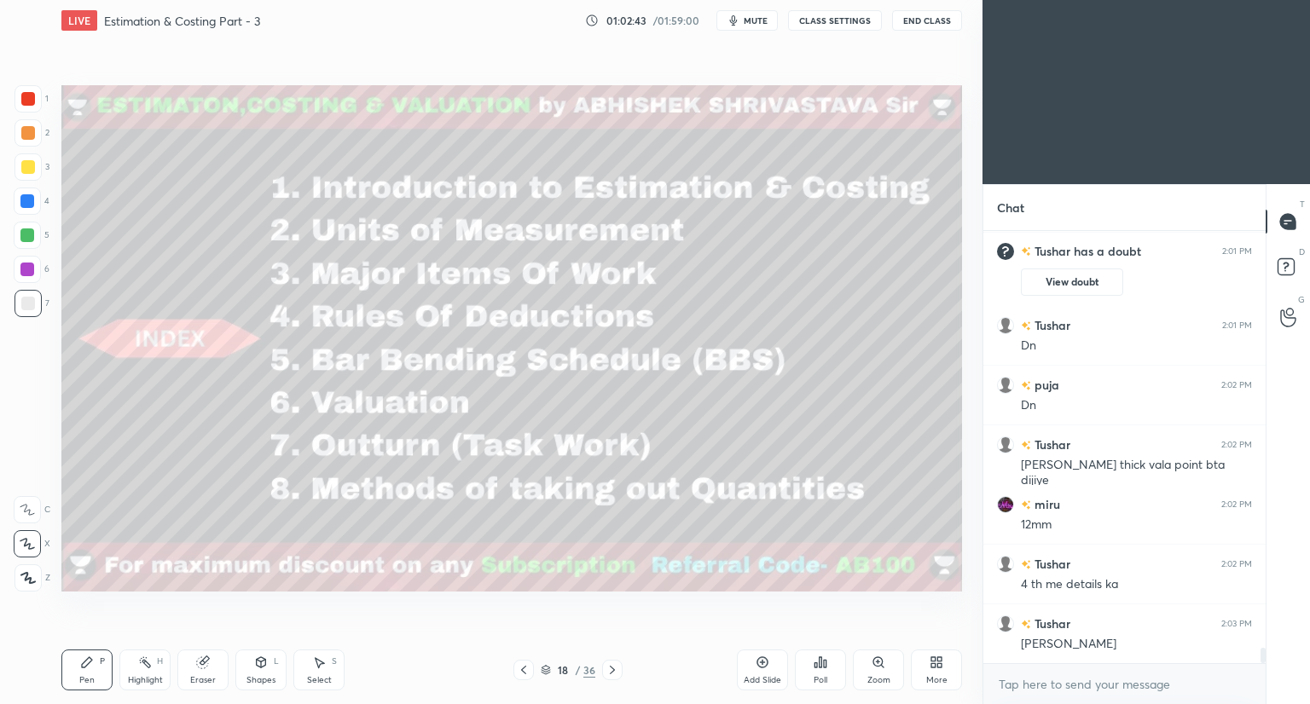
click at [607, 672] on icon at bounding box center [612, 670] width 14 height 14
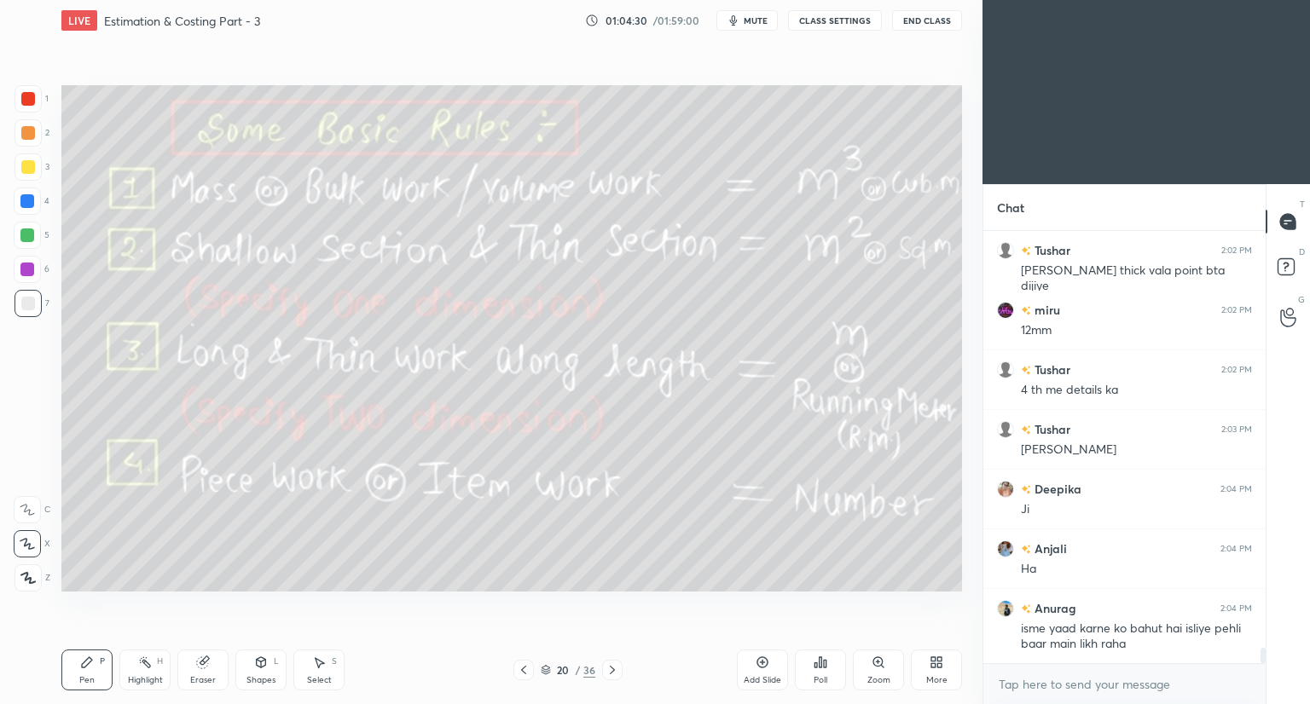
scroll to position [11815, 0]
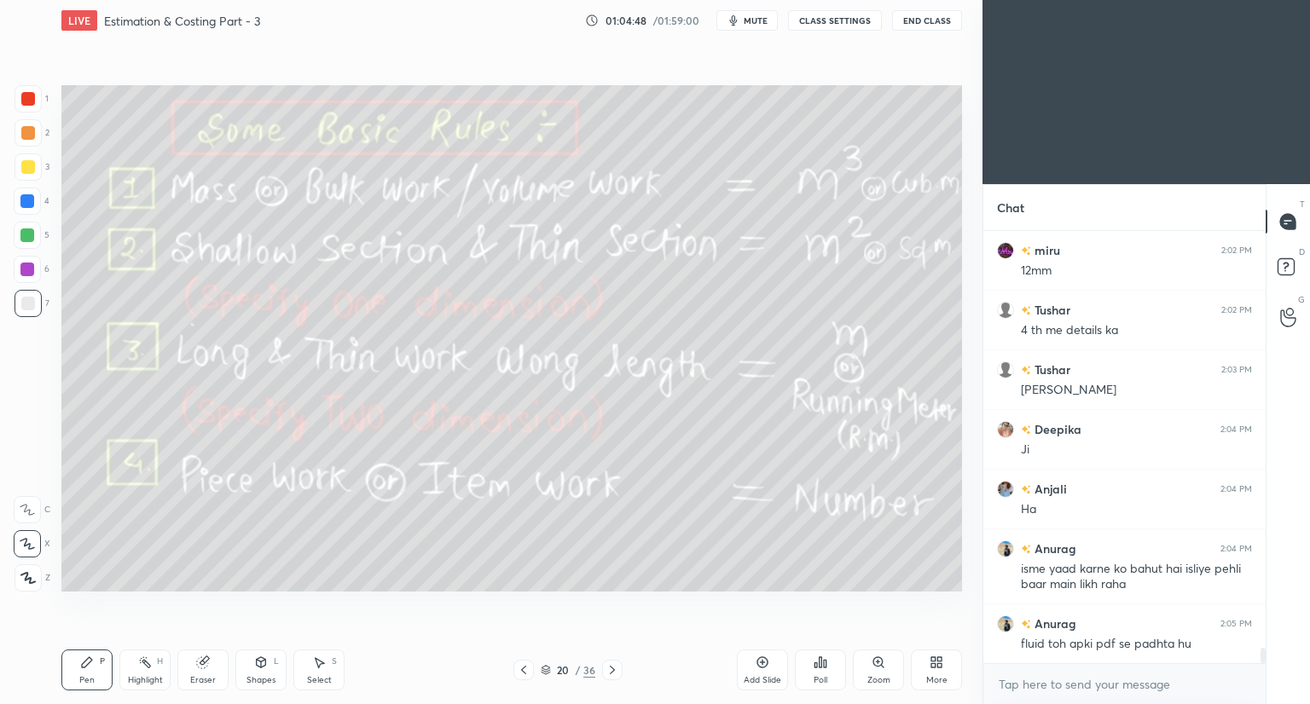
click at [34, 97] on div at bounding box center [28, 99] width 14 height 14
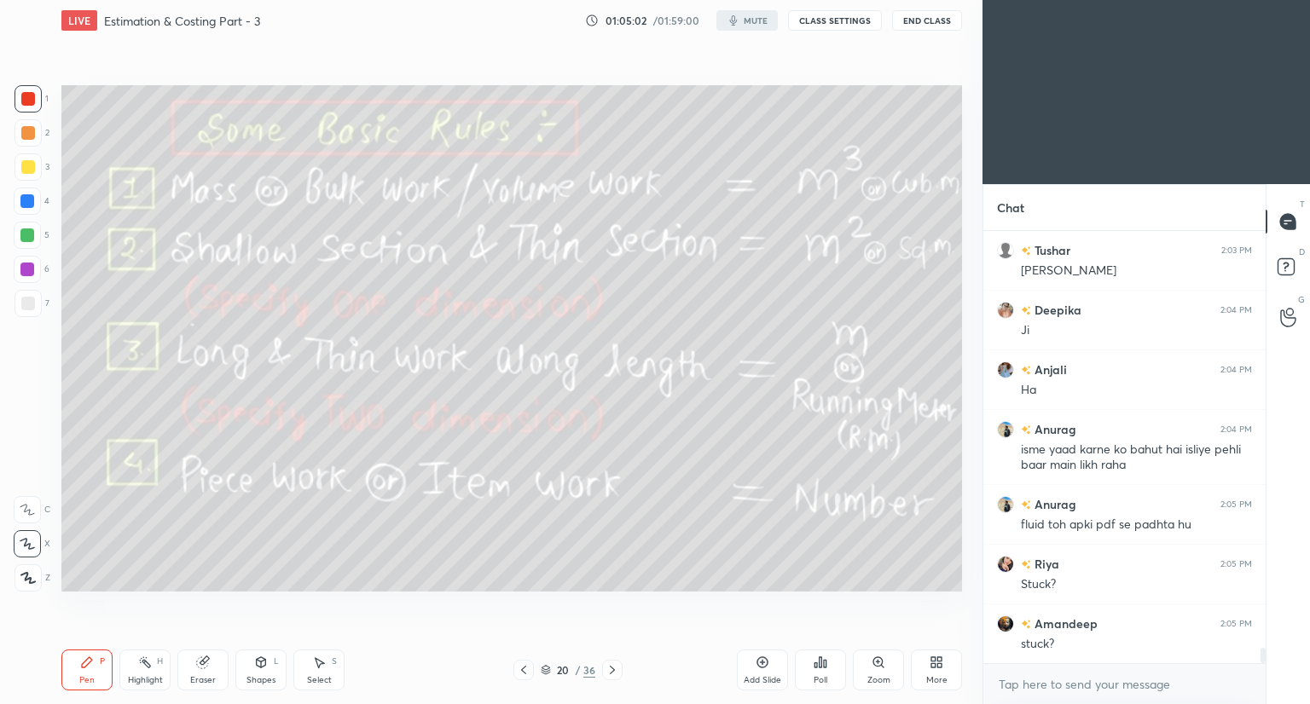
scroll to position [11994, 0]
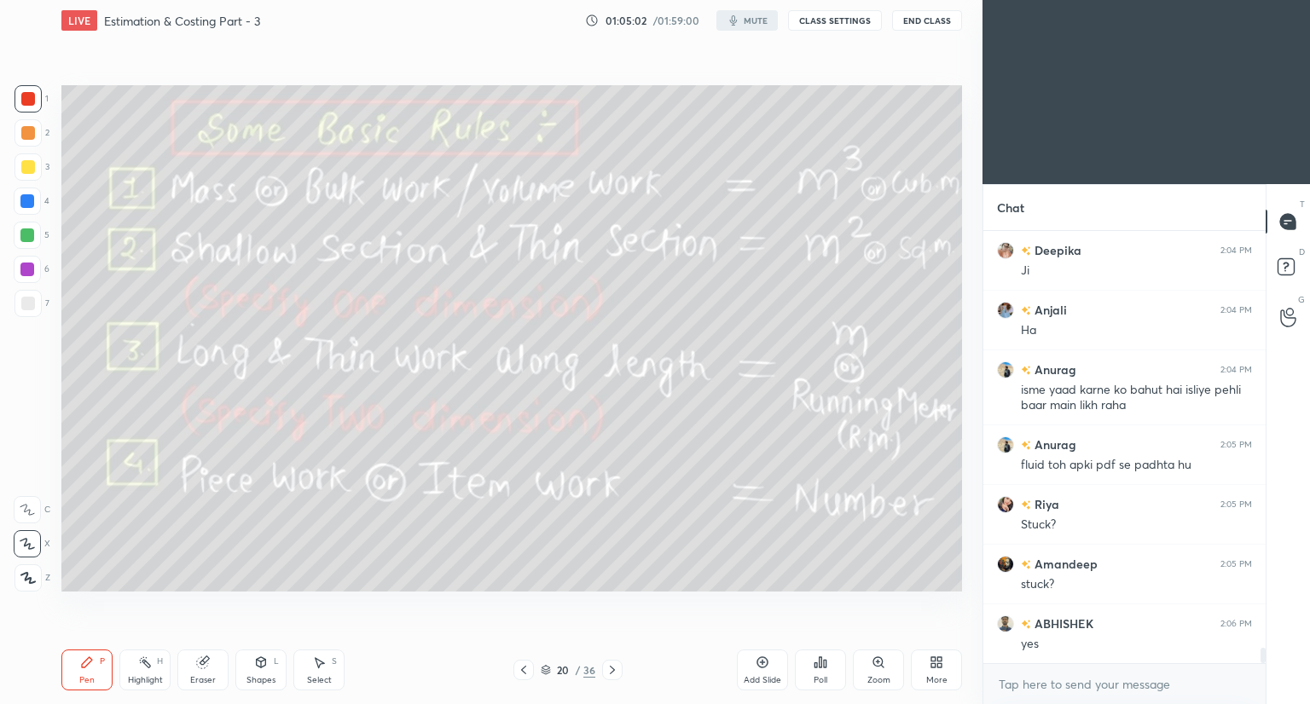
click at [249, 659] on div "Shapes L" at bounding box center [260, 670] width 51 height 41
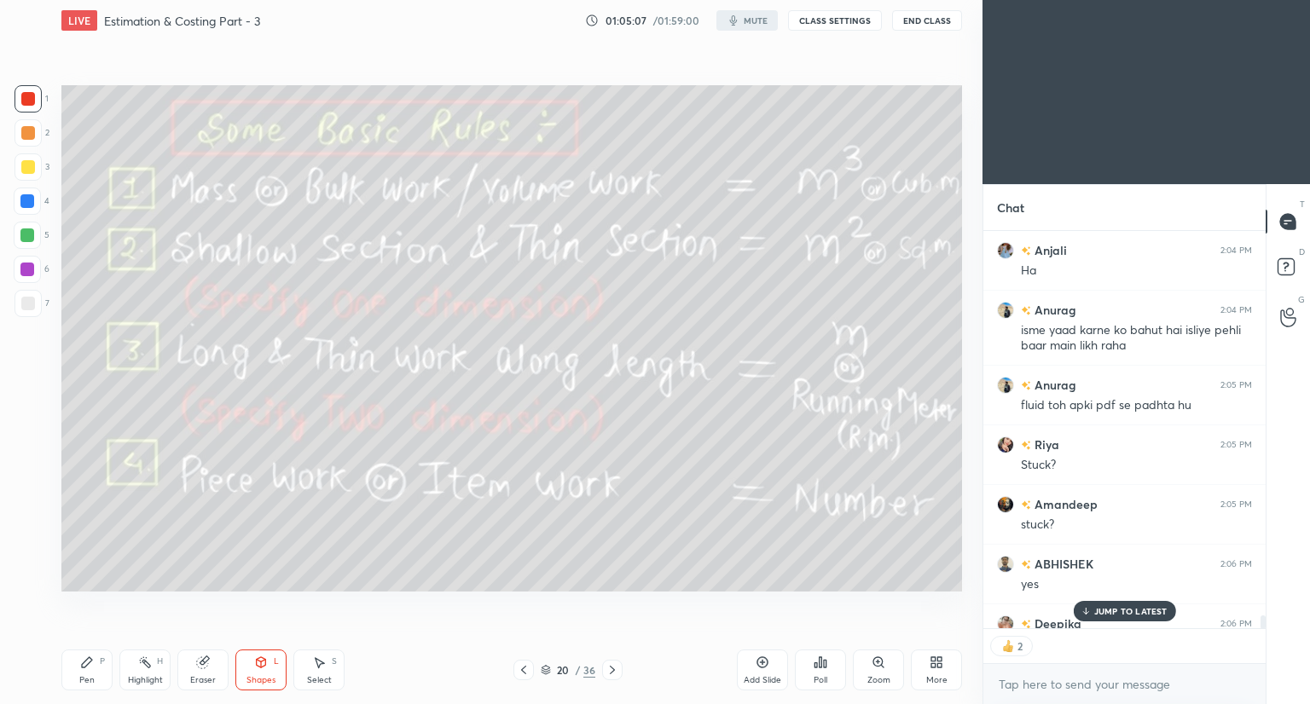
scroll to position [12147, 0]
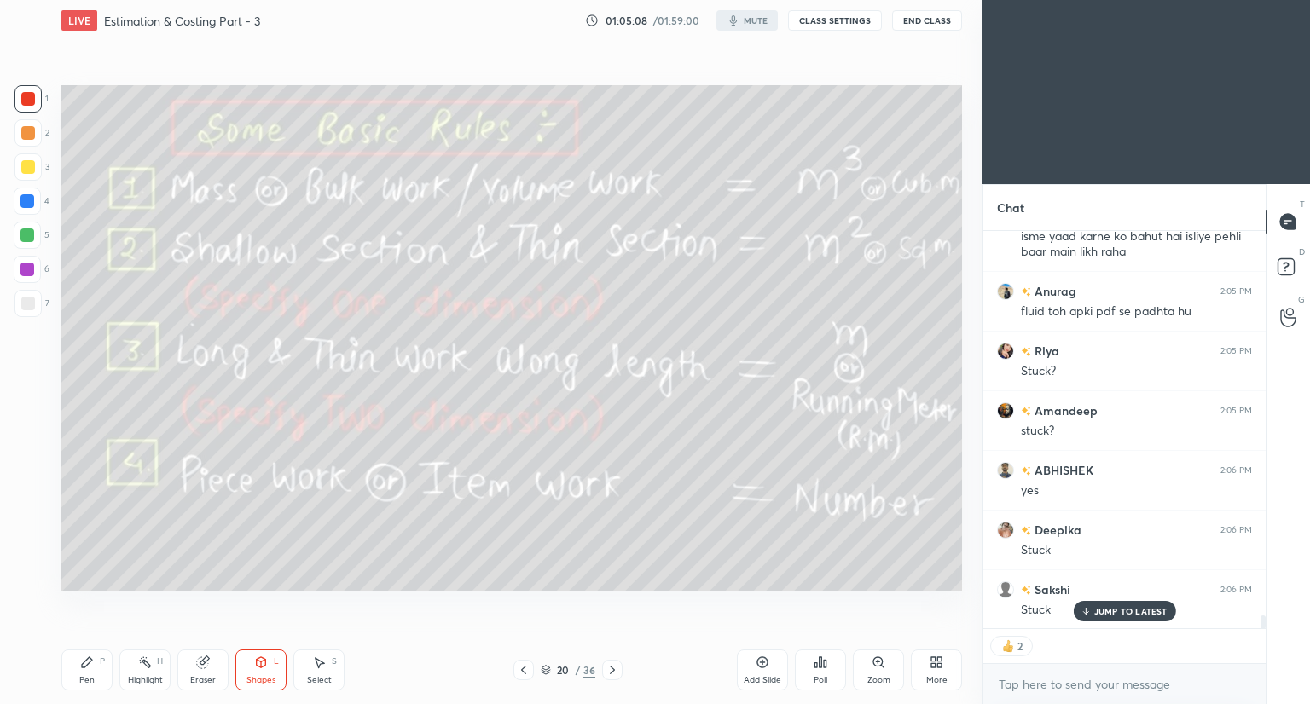
click at [83, 676] on div "Pen" at bounding box center [86, 680] width 15 height 9
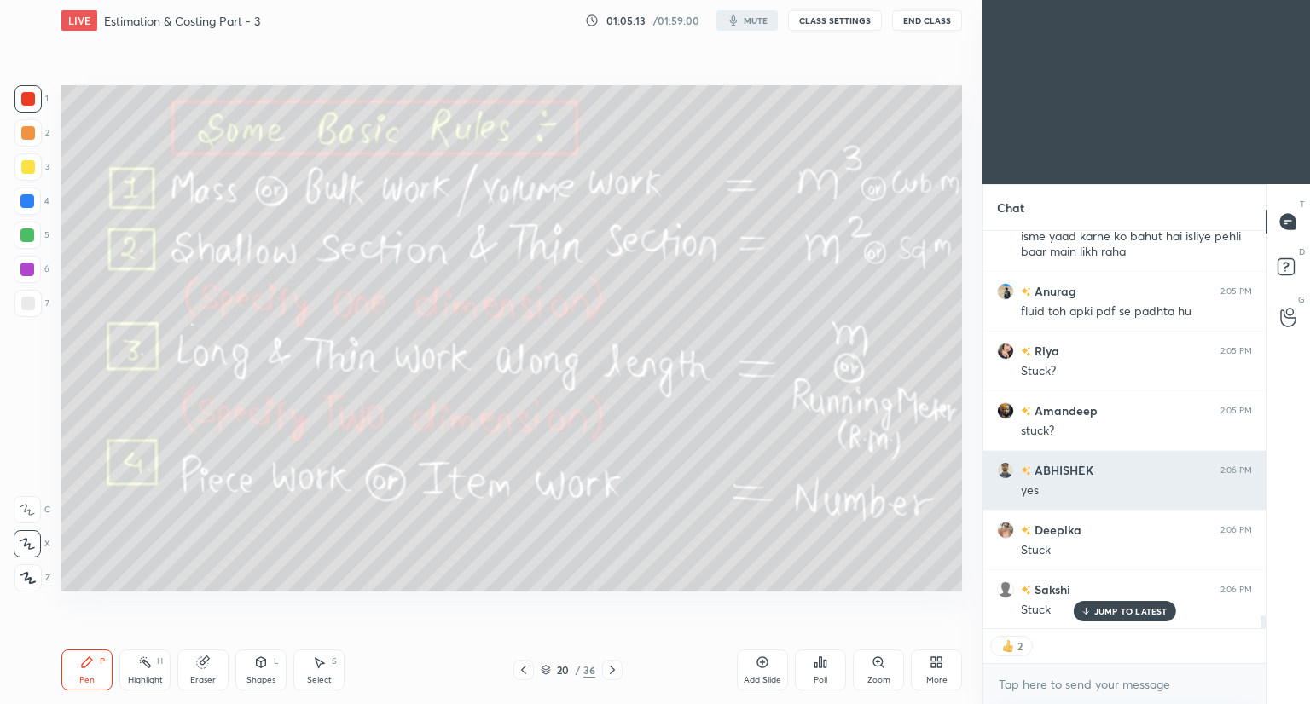
scroll to position [12208, 0]
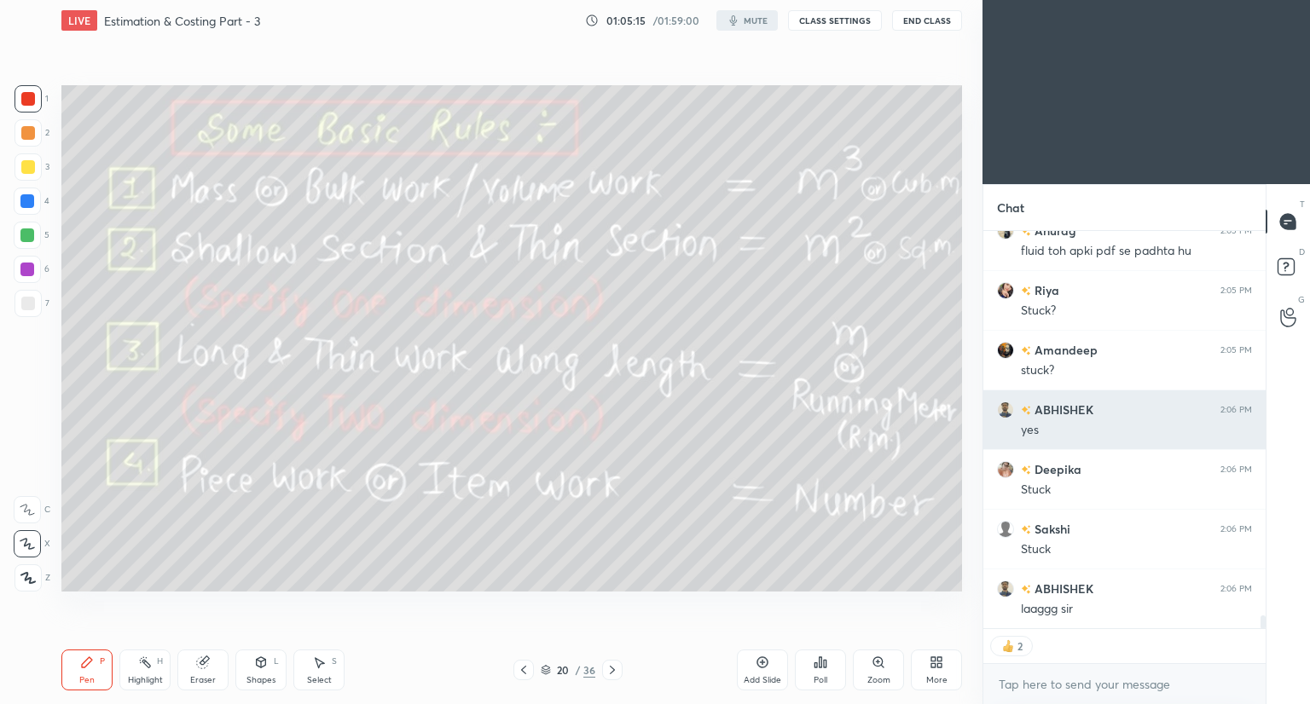
type textarea "x"
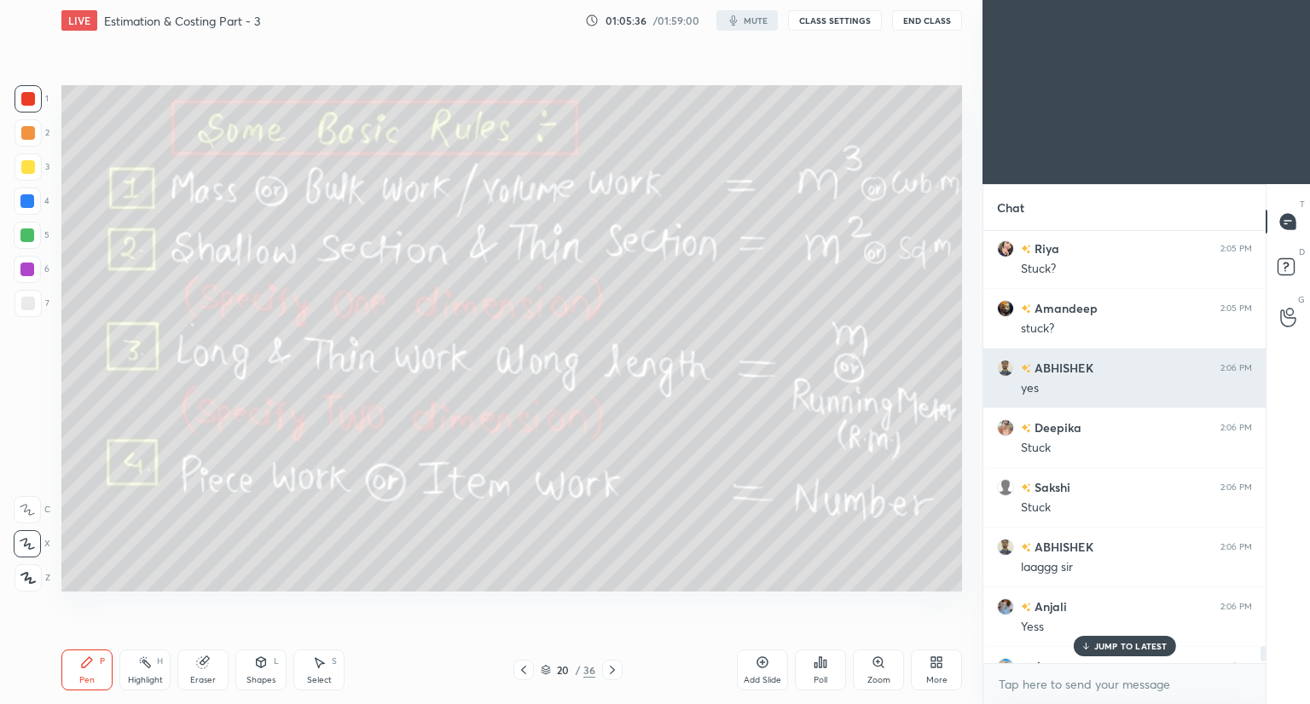
scroll to position [12249, 0]
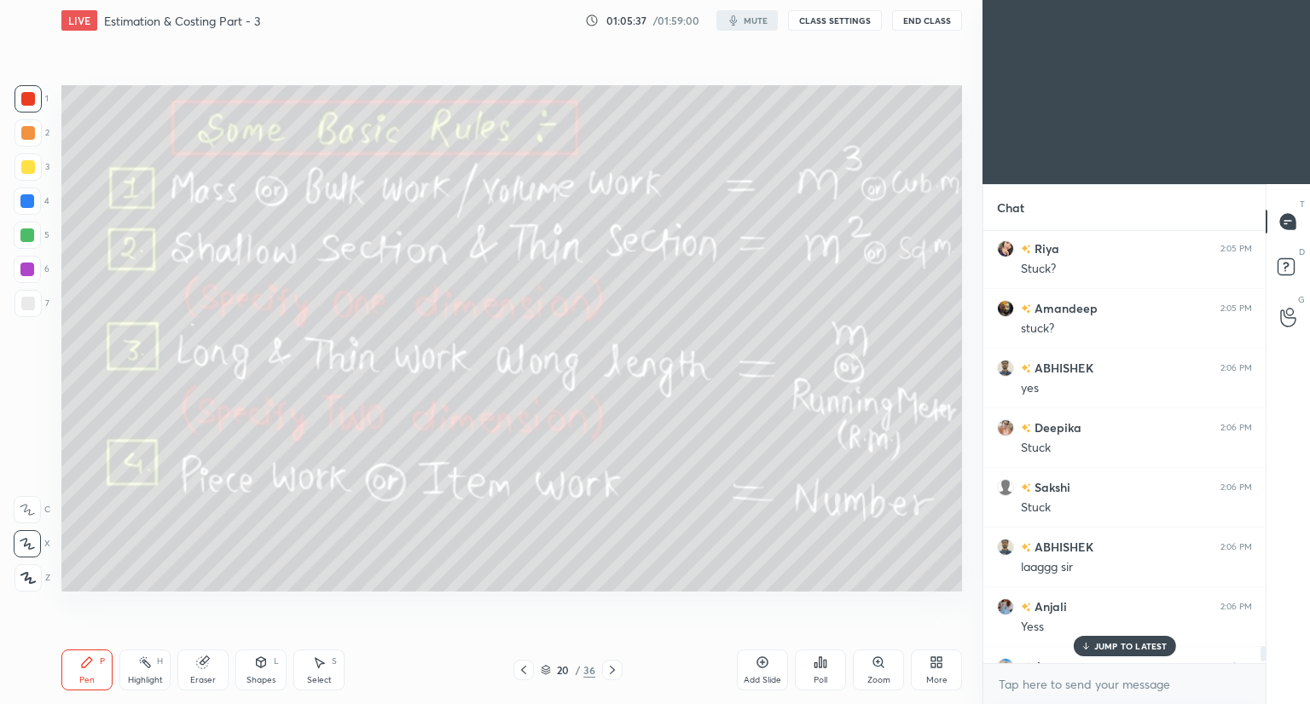
click at [1129, 639] on div "JUMP TO LATEST" at bounding box center [1124, 646] width 102 height 20
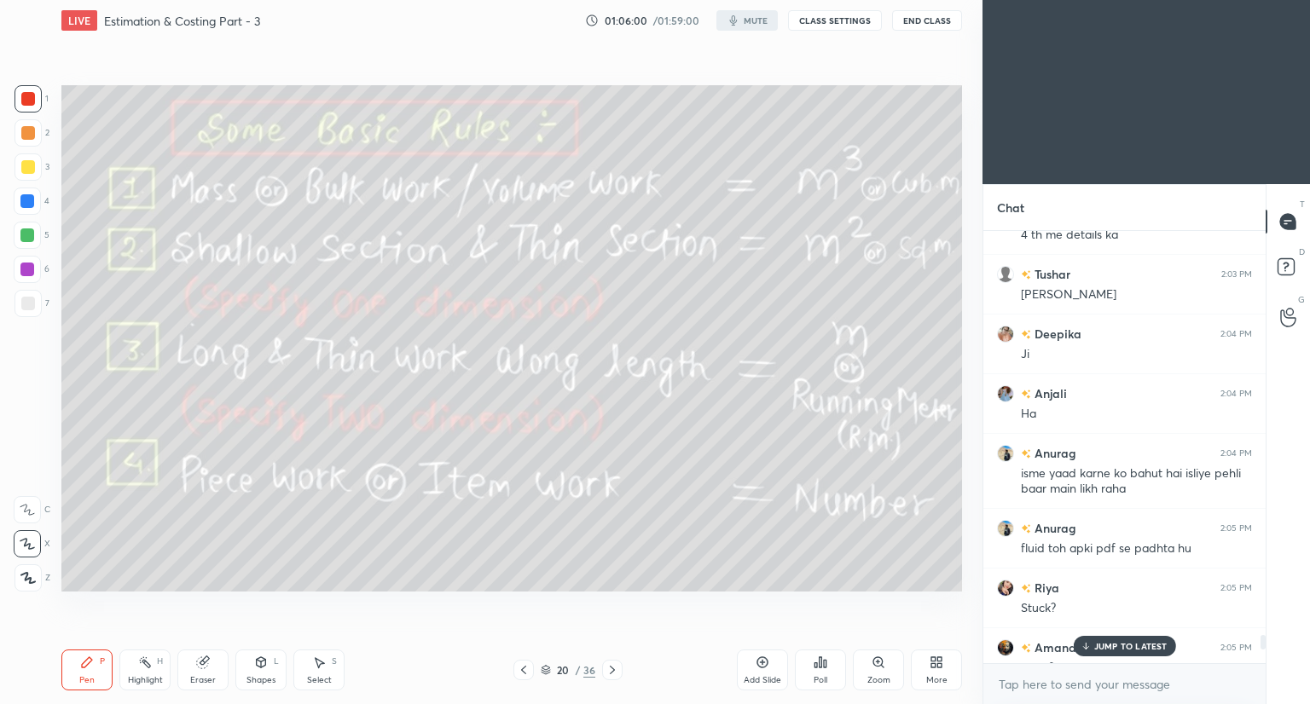
scroll to position [11908, 0]
click at [1112, 656] on div "Amandeep 2:05 PM" at bounding box center [1124, 649] width 255 height 18
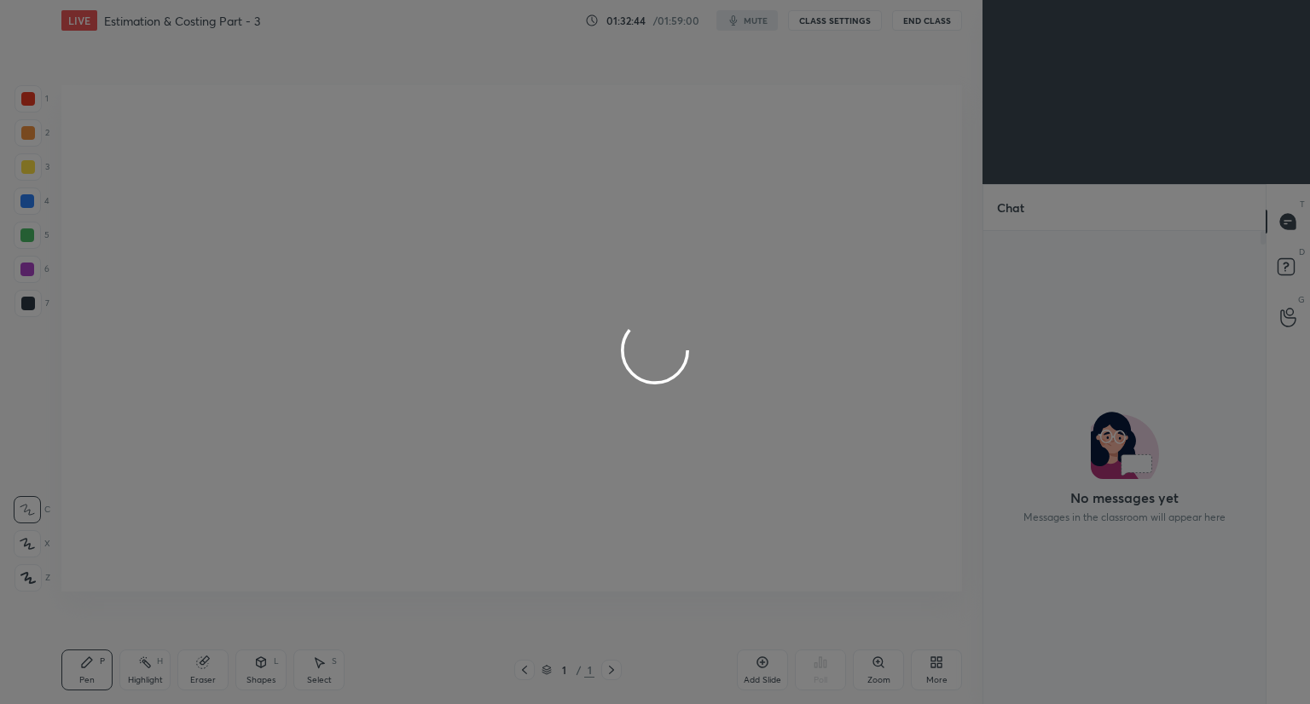
scroll to position [468, 277]
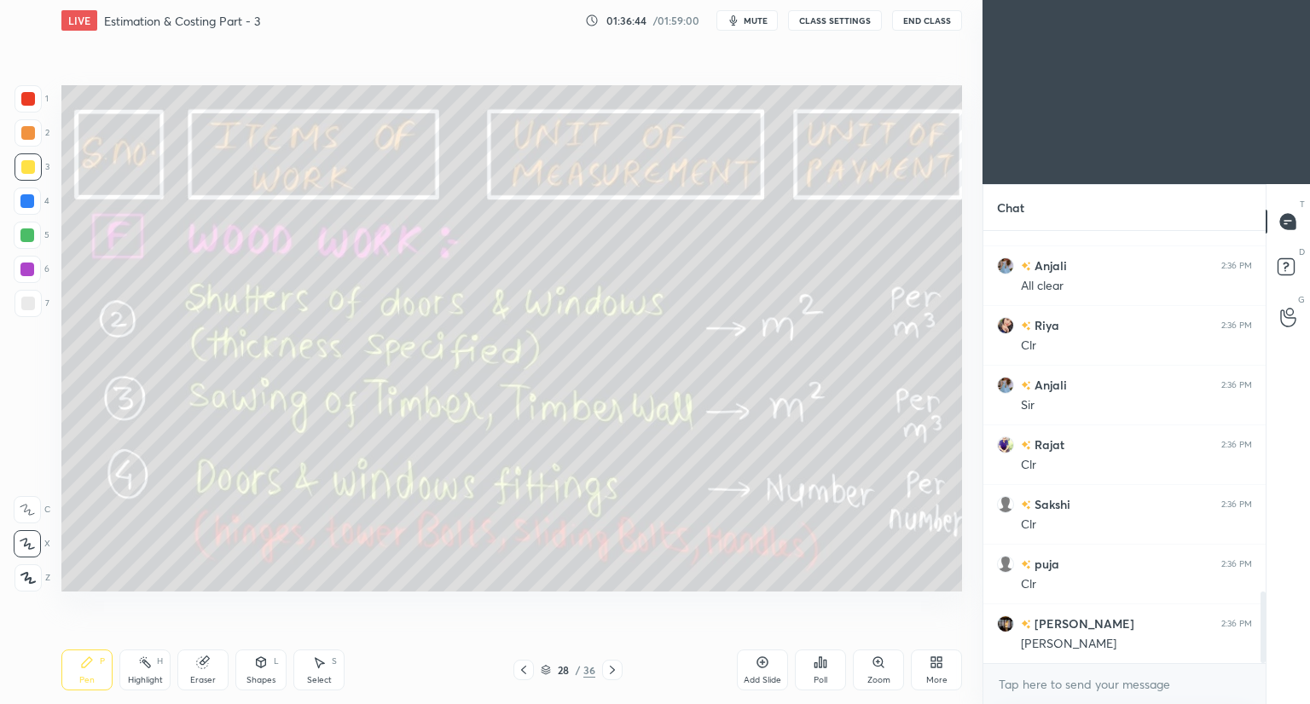
scroll to position [2043, 0]
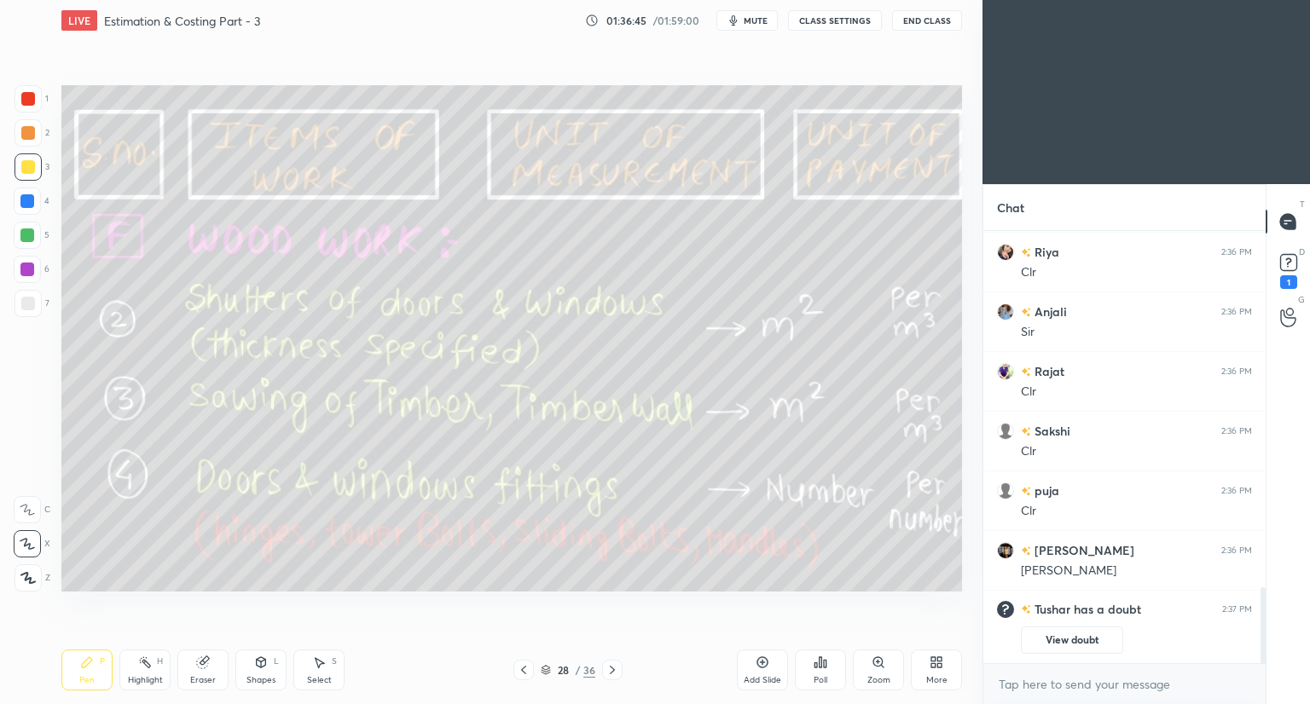
drag, startPoint x: 205, startPoint y: 662, endPoint x: 286, endPoint y: 632, distance: 87.4
click at [208, 662] on icon at bounding box center [203, 663] width 14 height 14
drag, startPoint x: 92, startPoint y: 674, endPoint x: 99, endPoint y: 651, distance: 24.0
click at [91, 674] on div "Pen P" at bounding box center [86, 670] width 51 height 41
drag, startPoint x: 27, startPoint y: 102, endPoint x: 55, endPoint y: 124, distance: 34.6
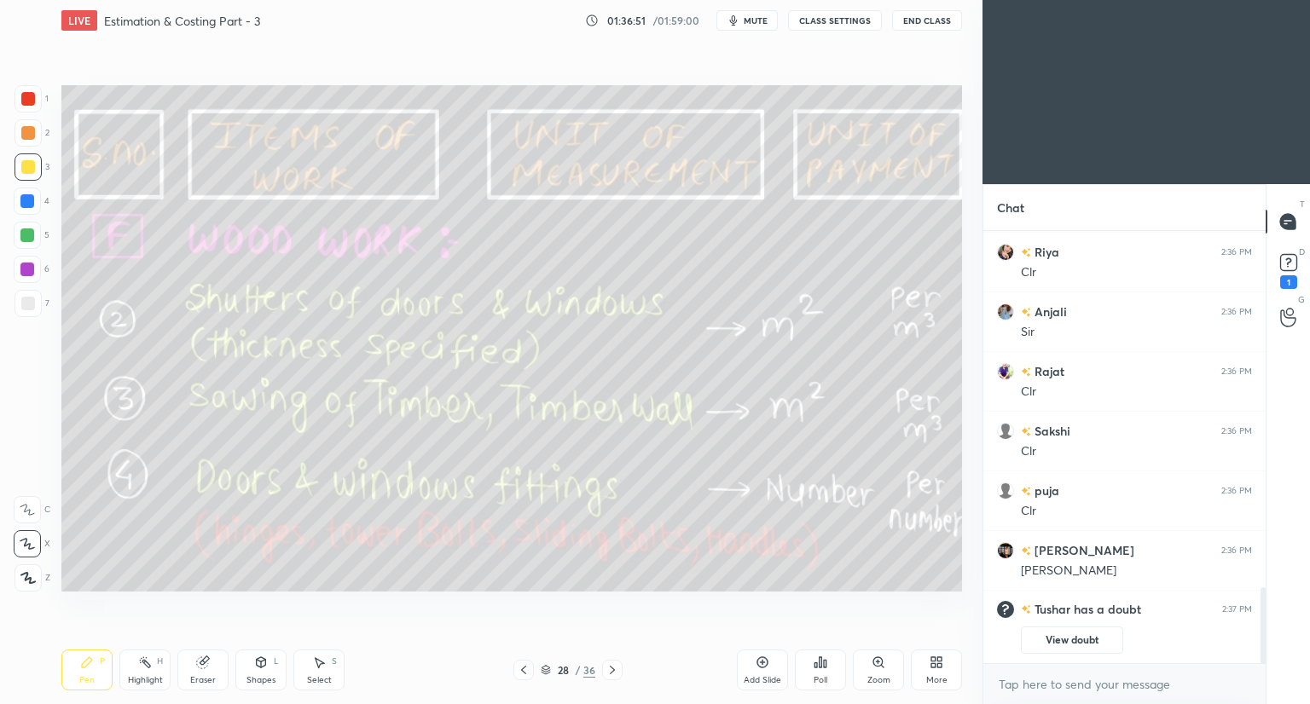
click at [29, 105] on div at bounding box center [28, 99] width 14 height 14
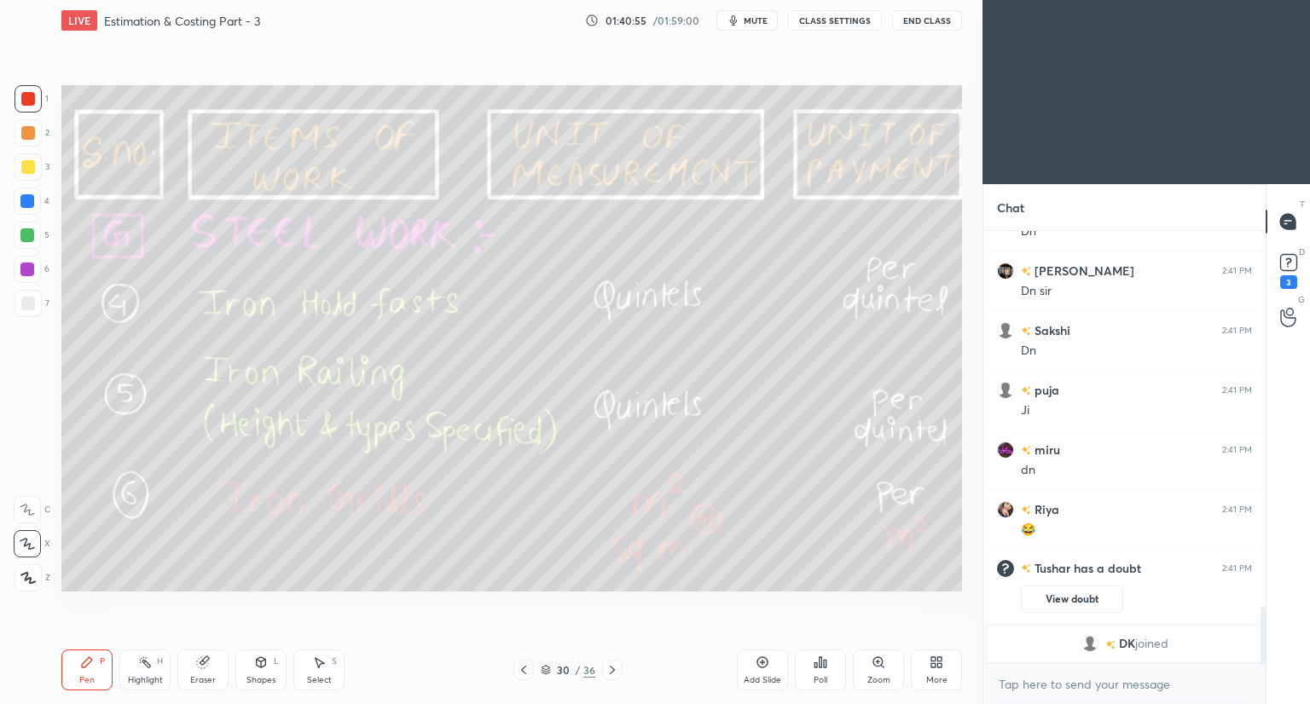
scroll to position [2904, 0]
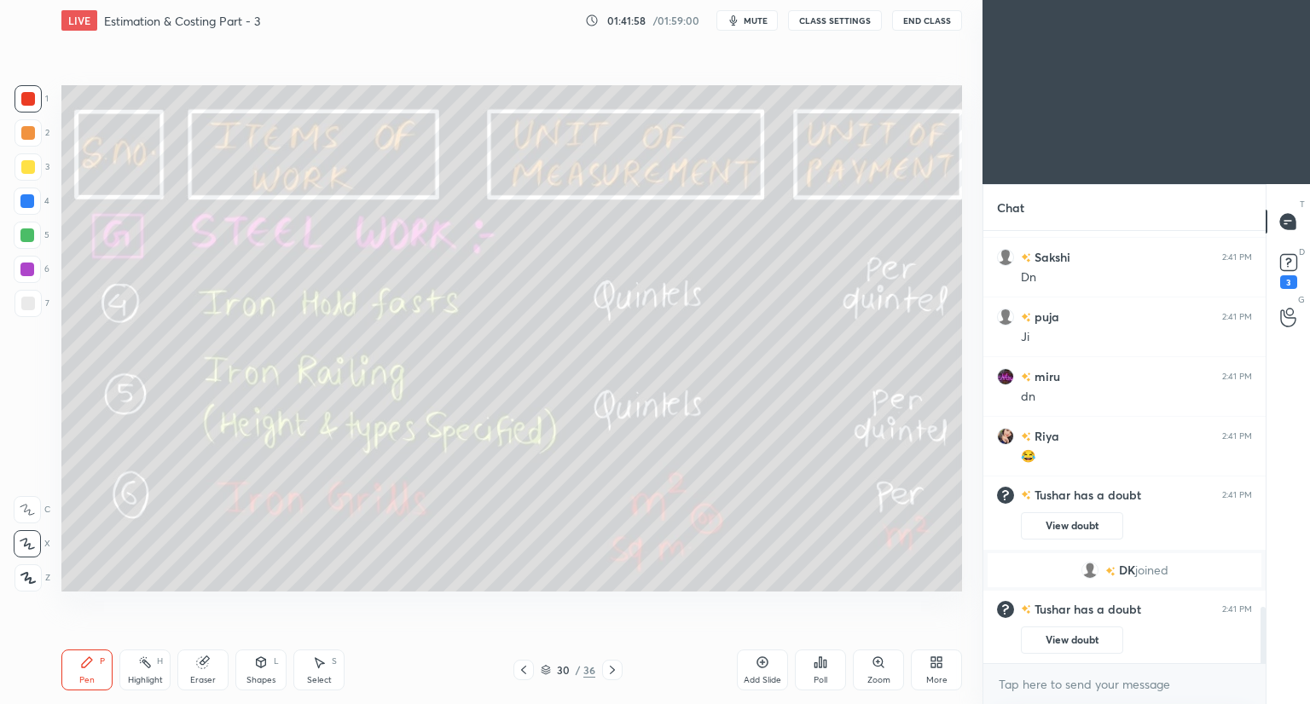
click at [557, 625] on div "Setting up your live class Poll for secs No correct answer Start poll" at bounding box center [512, 338] width 914 height 595
click at [551, 668] on div "30 / 36" at bounding box center [568, 669] width 55 height 15
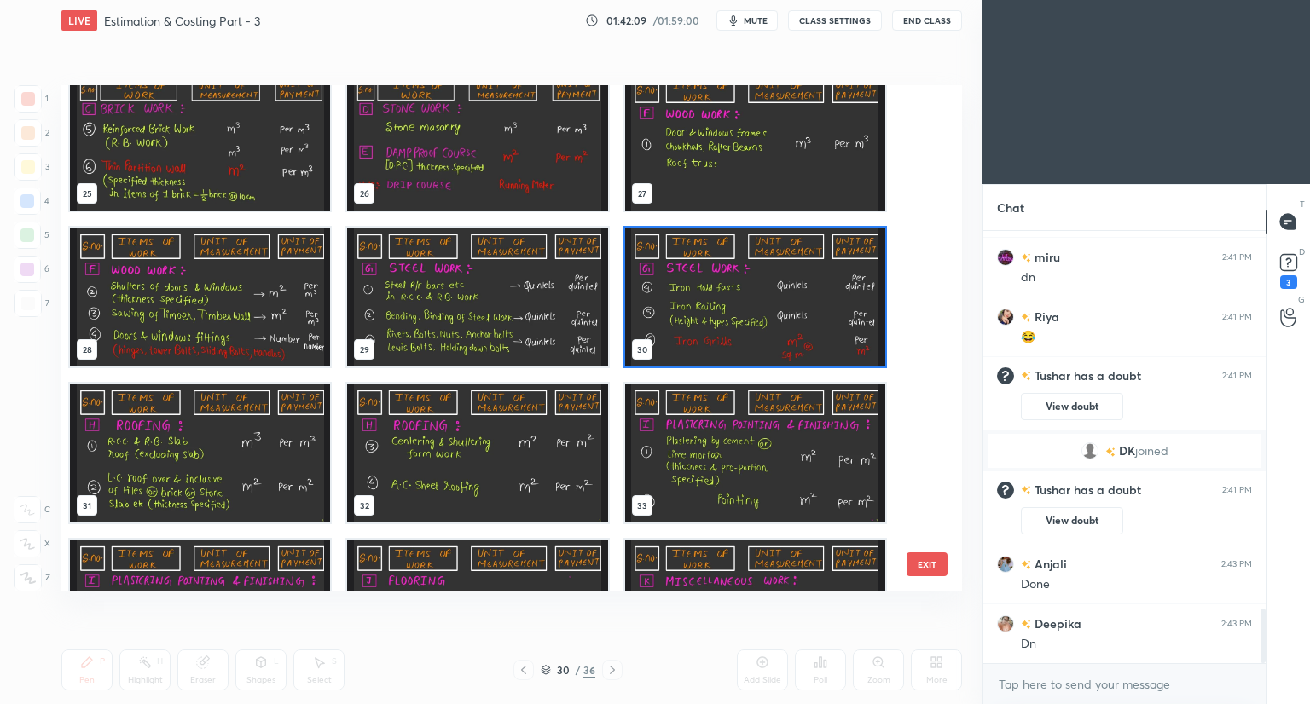
scroll to position [3001, 0]
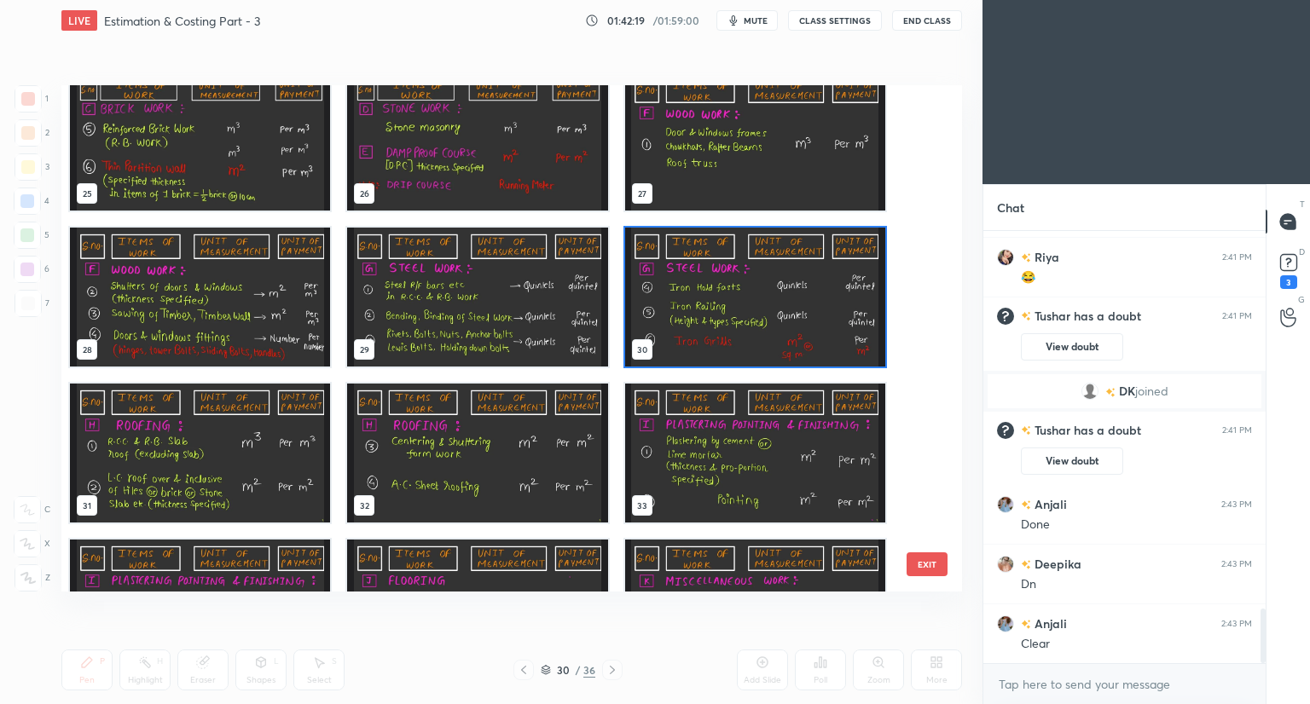
click at [228, 474] on img "grid" at bounding box center [200, 453] width 260 height 139
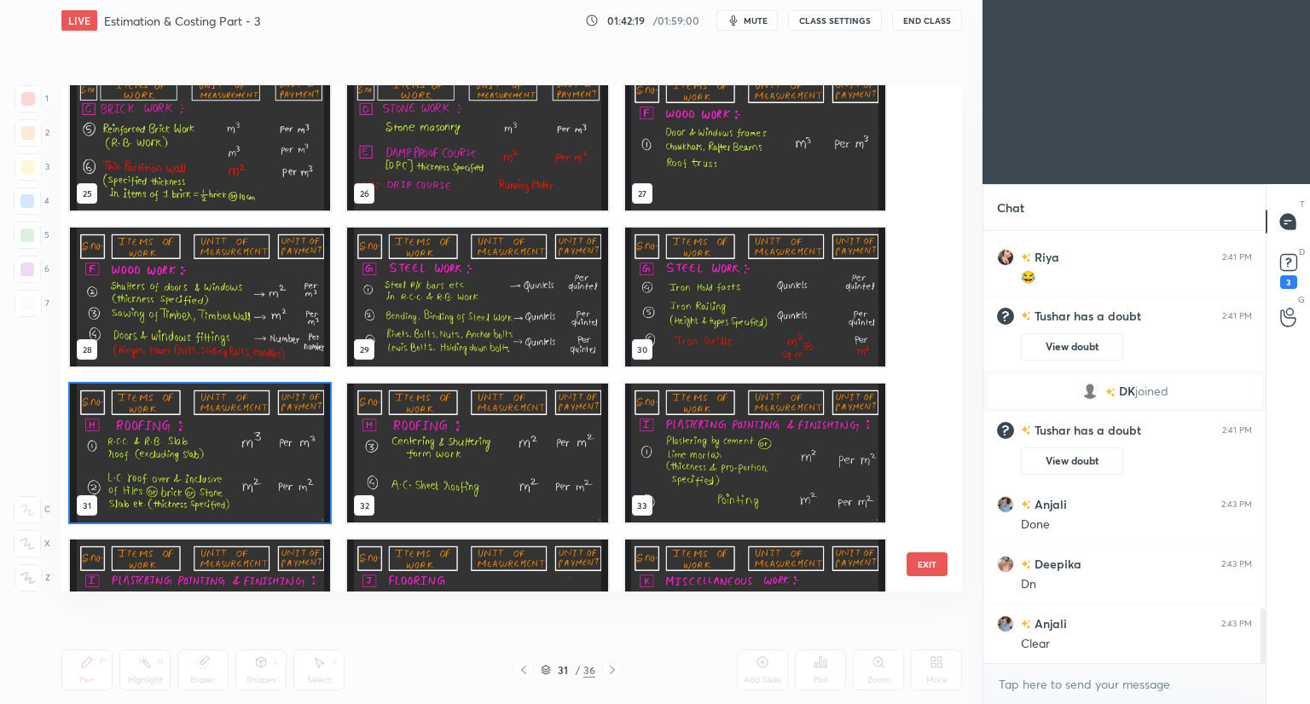
click at [229, 474] on img "grid" at bounding box center [200, 453] width 260 height 139
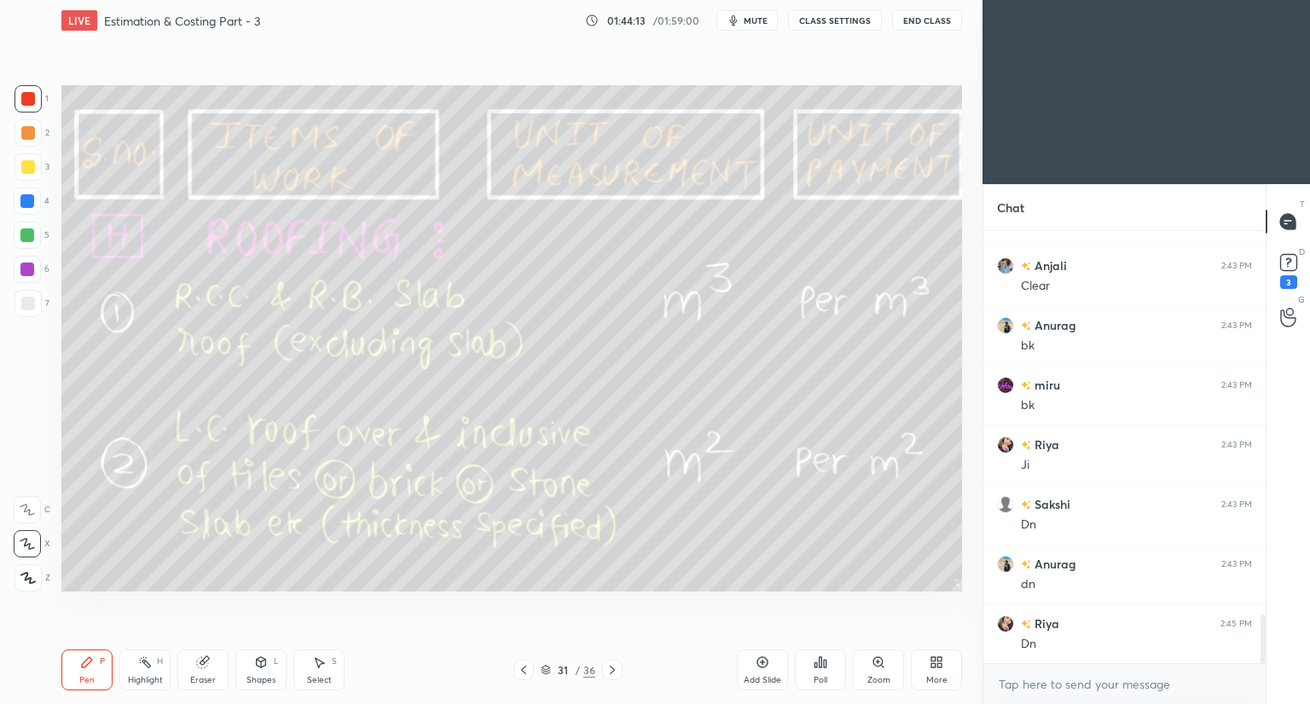
scroll to position [3419, 0]
click at [610, 669] on icon at bounding box center [612, 670] width 14 height 14
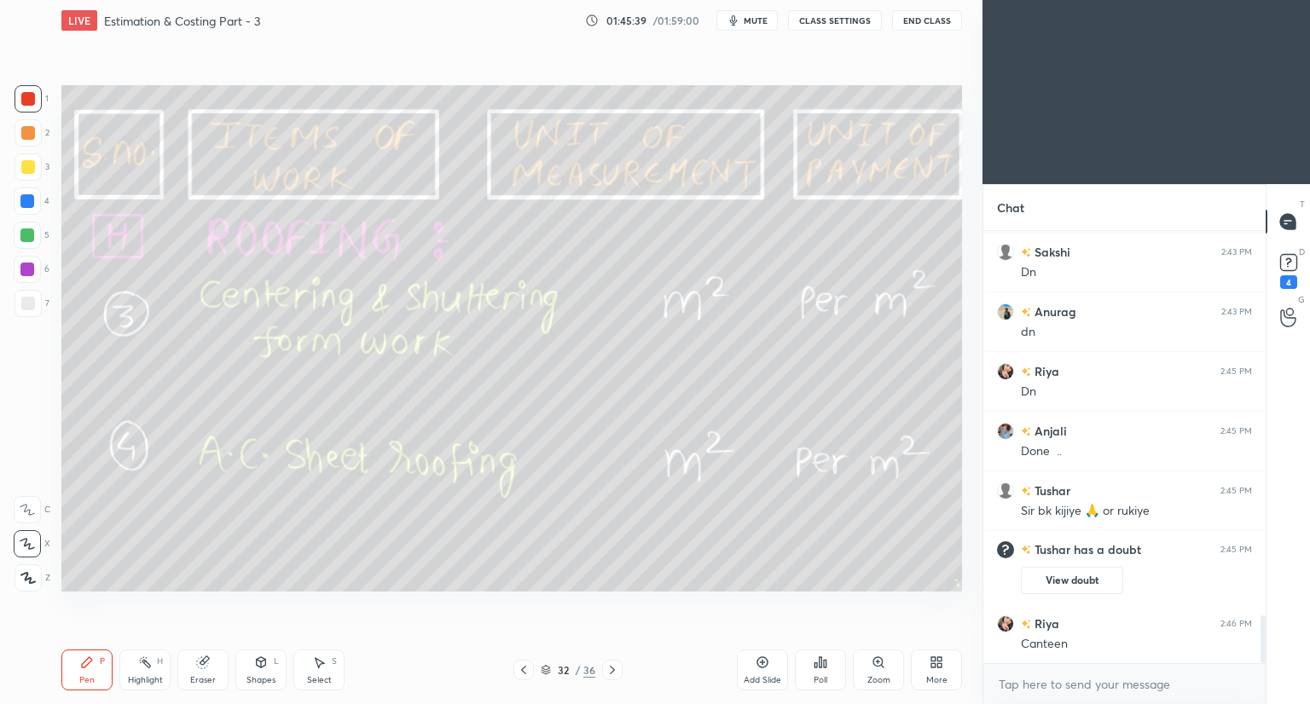
scroll to position [3502, 0]
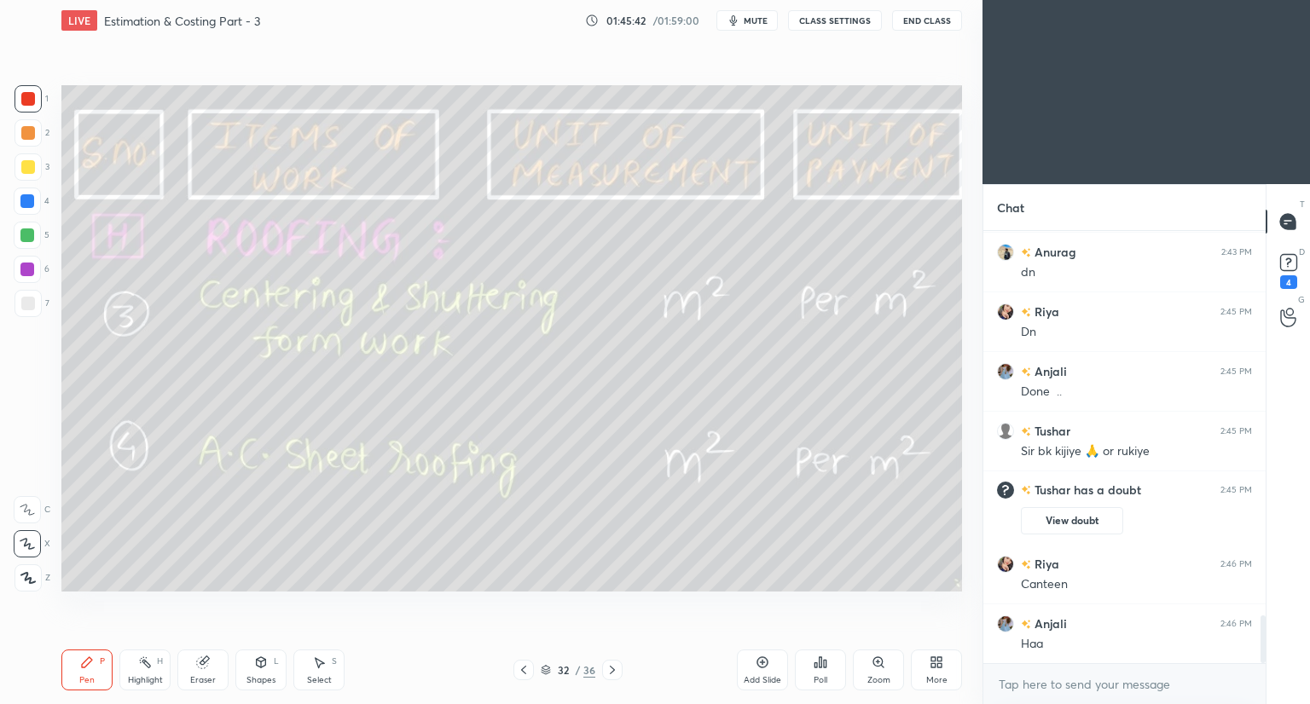
click at [209, 670] on div "Eraser" at bounding box center [202, 670] width 51 height 41
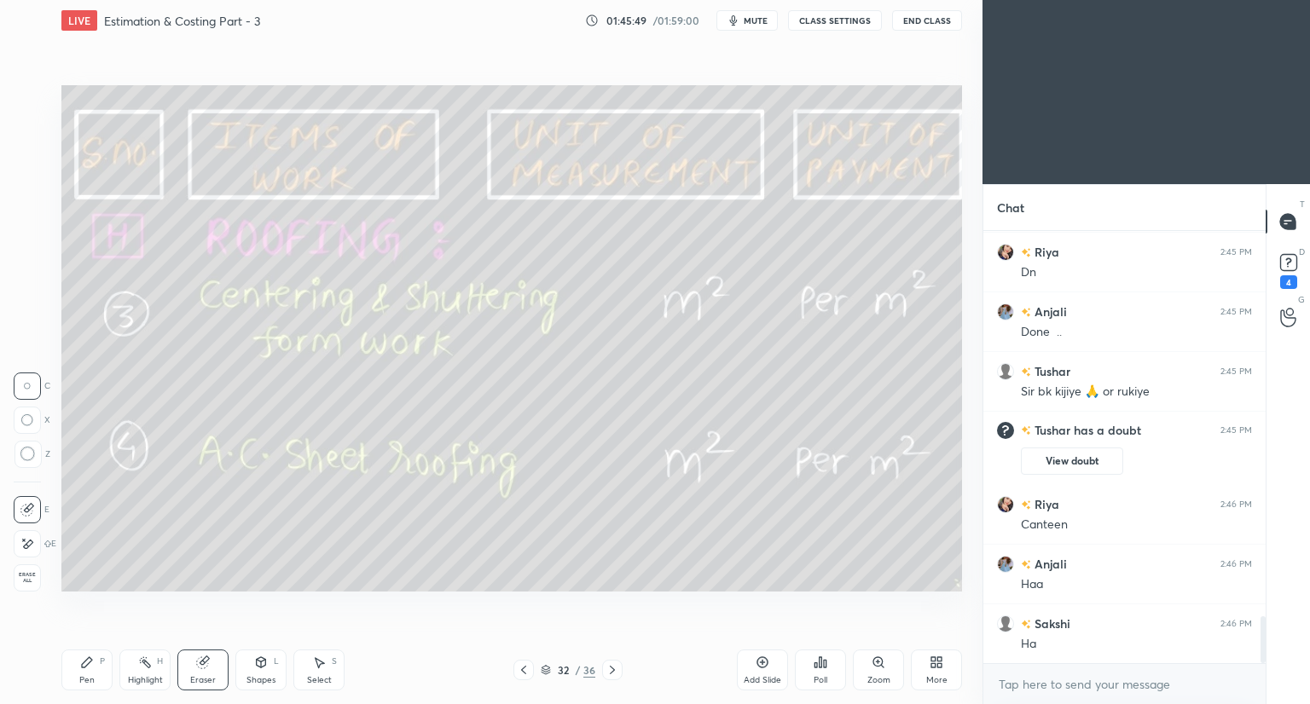
click at [100, 662] on div "P" at bounding box center [102, 661] width 5 height 9
click at [250, 674] on div "Shapes L" at bounding box center [260, 670] width 51 height 41
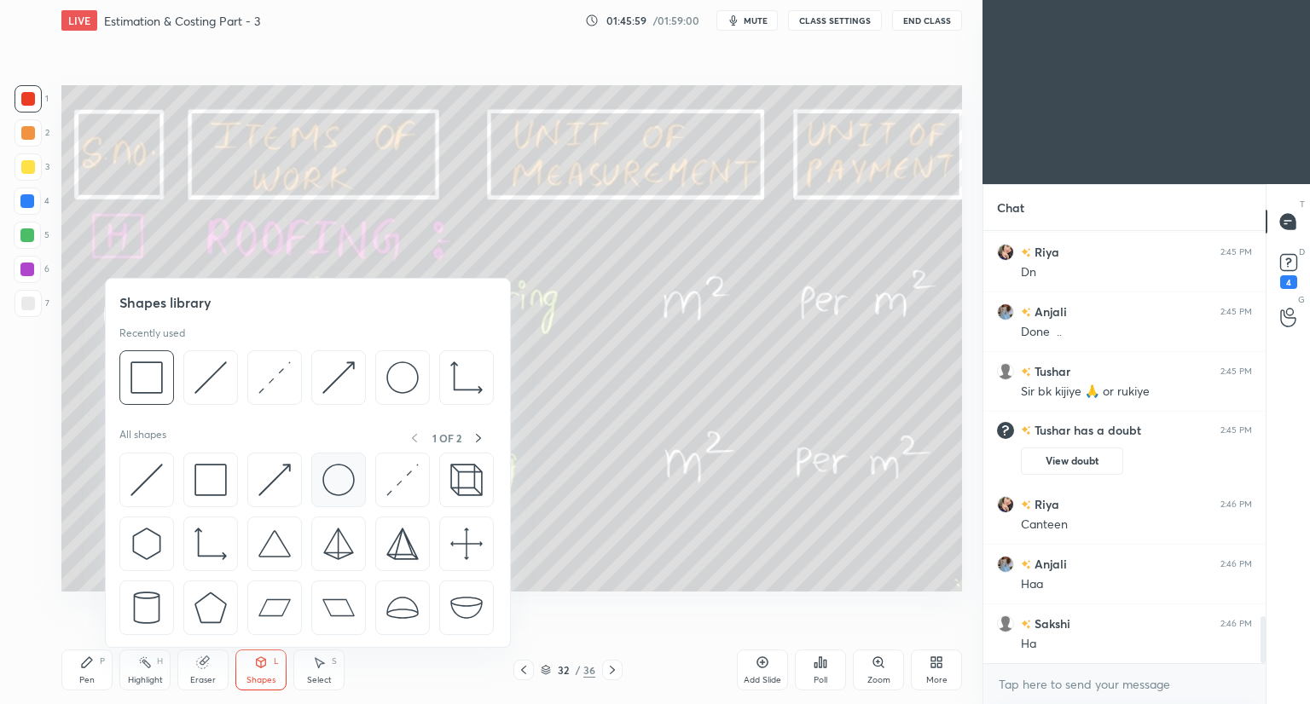
click at [338, 475] on img at bounding box center [338, 480] width 32 height 32
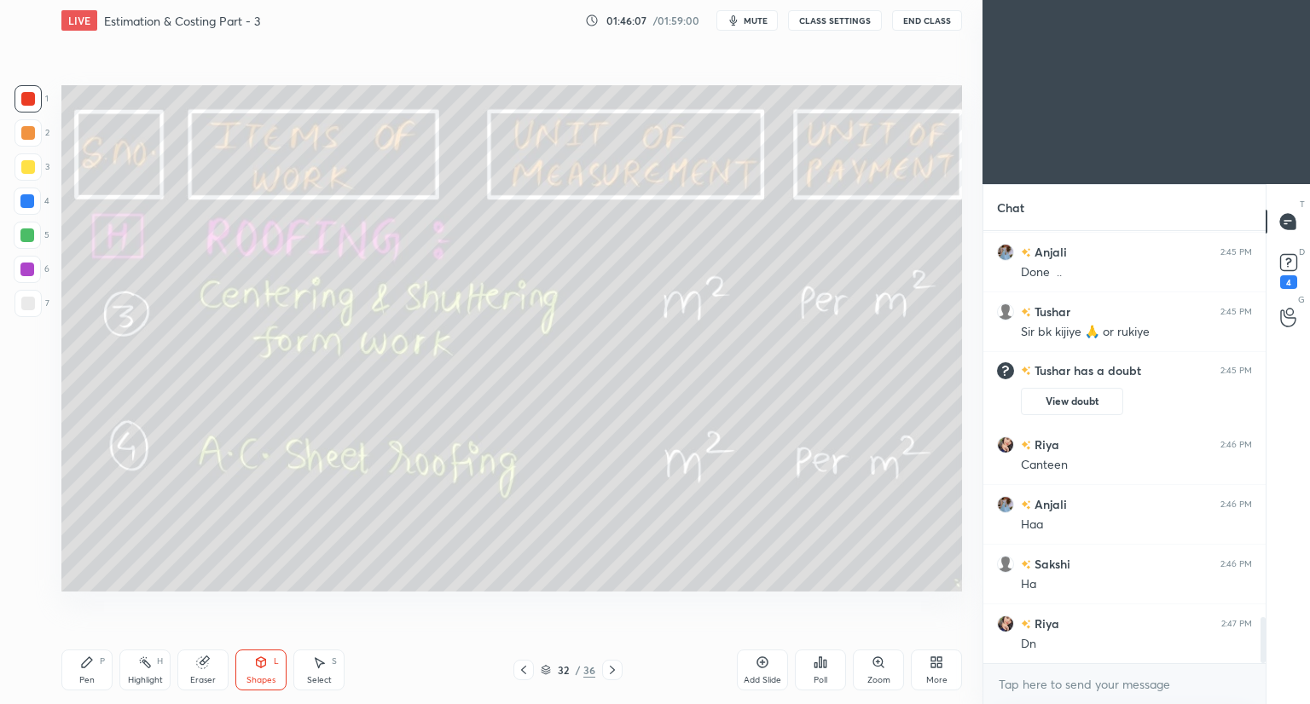
scroll to position [3681, 0]
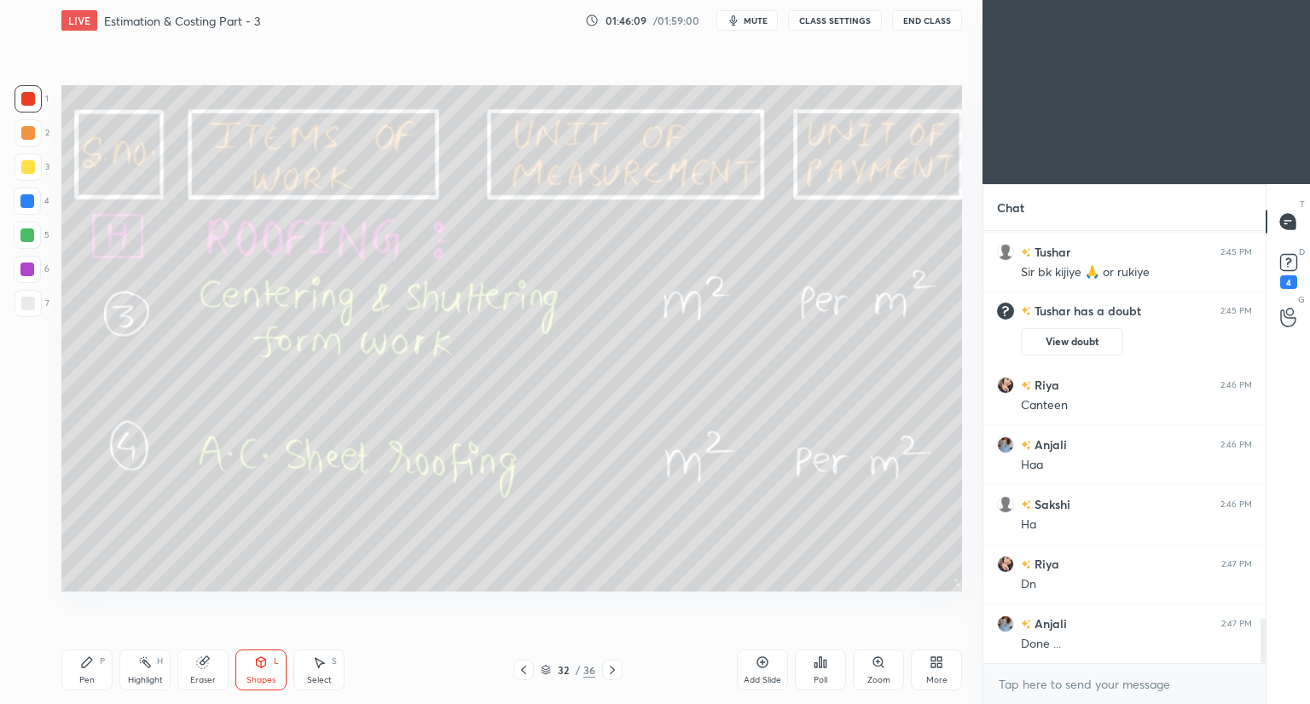
click at [610, 673] on icon at bounding box center [612, 670] width 5 height 9
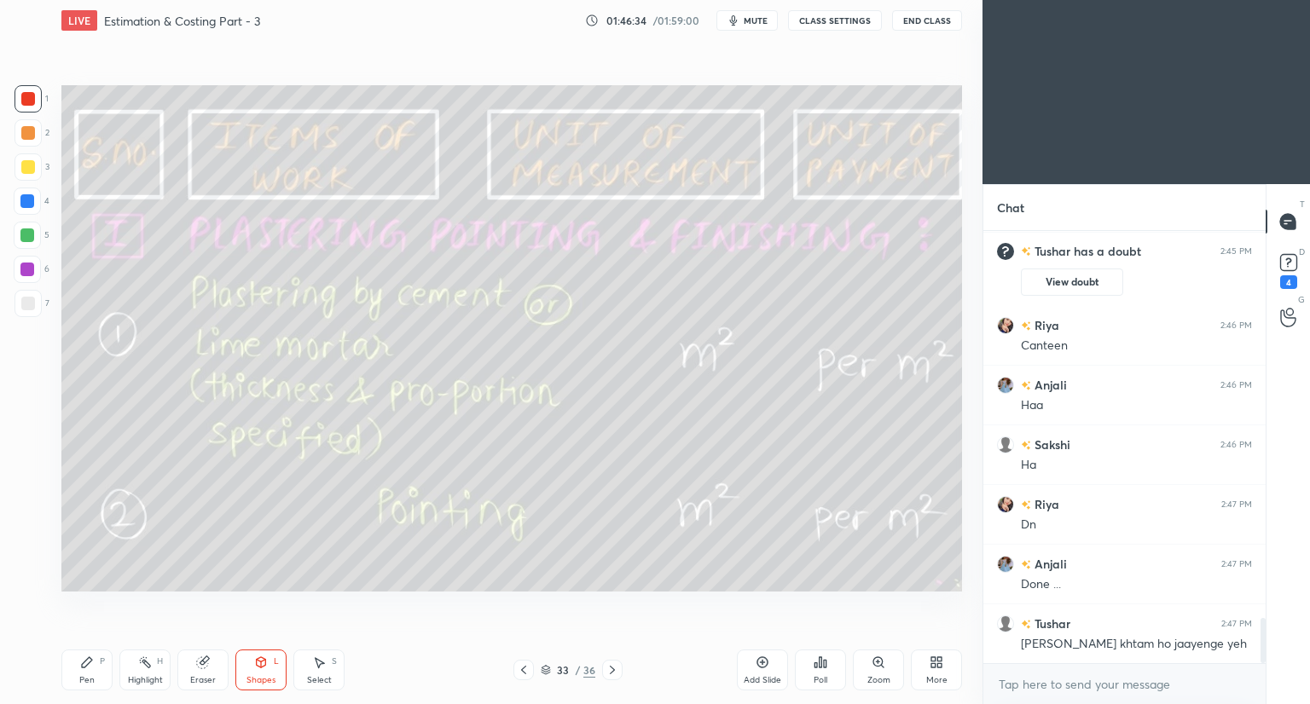
drag, startPoint x: 97, startPoint y: 662, endPoint x: 97, endPoint y: 653, distance: 9.4
click at [97, 662] on div "Pen P" at bounding box center [86, 670] width 51 height 41
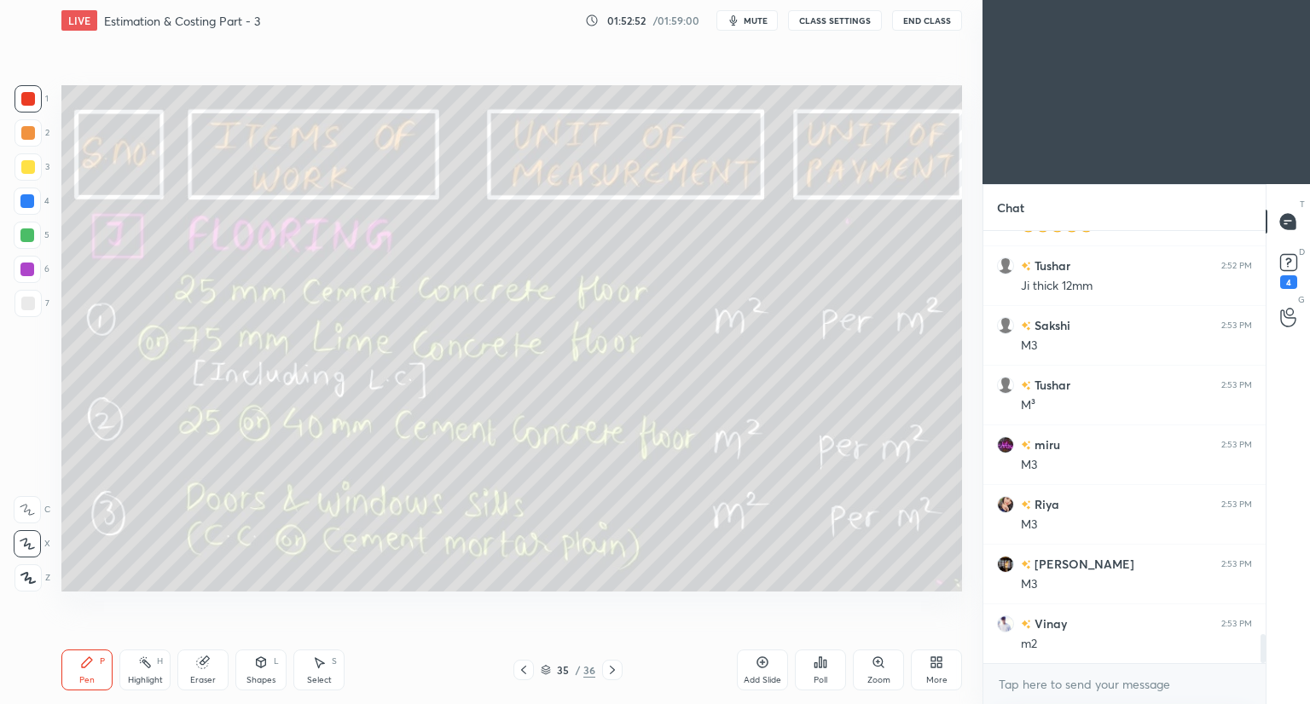
scroll to position [5997, 0]
click at [26, 168] on div at bounding box center [28, 167] width 14 height 14
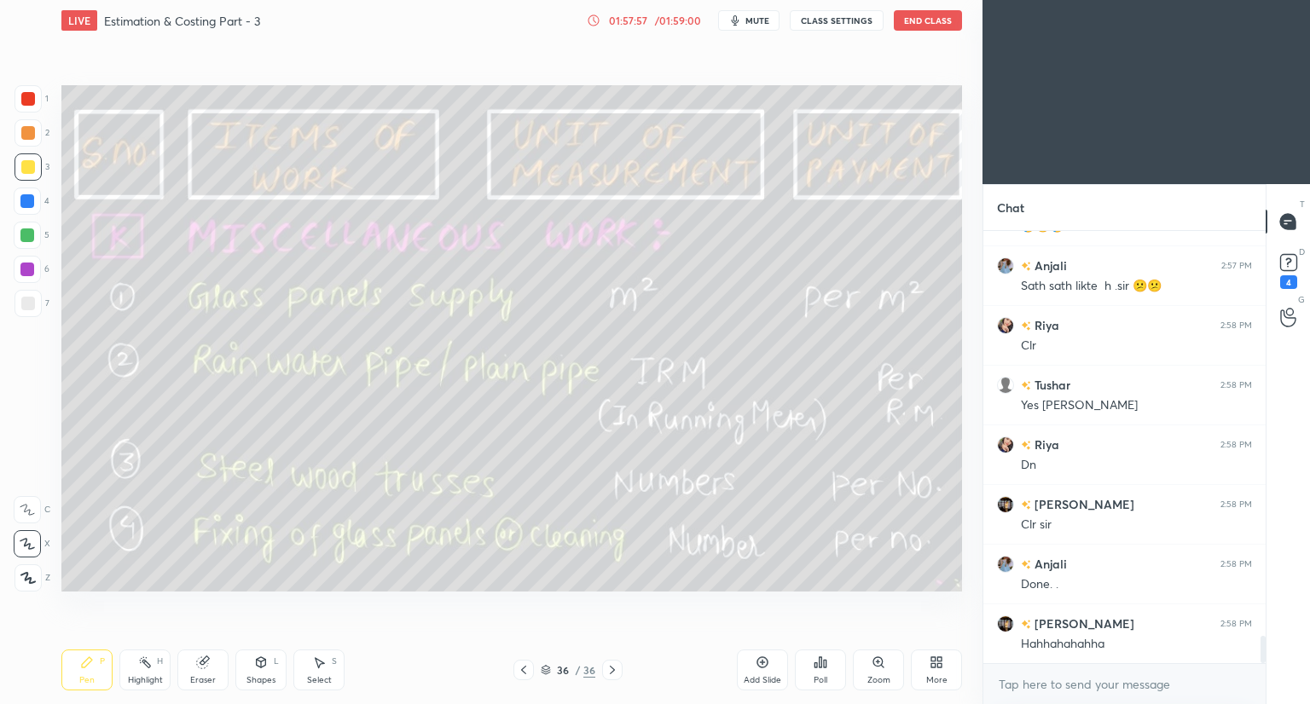
scroll to position [6341, 0]
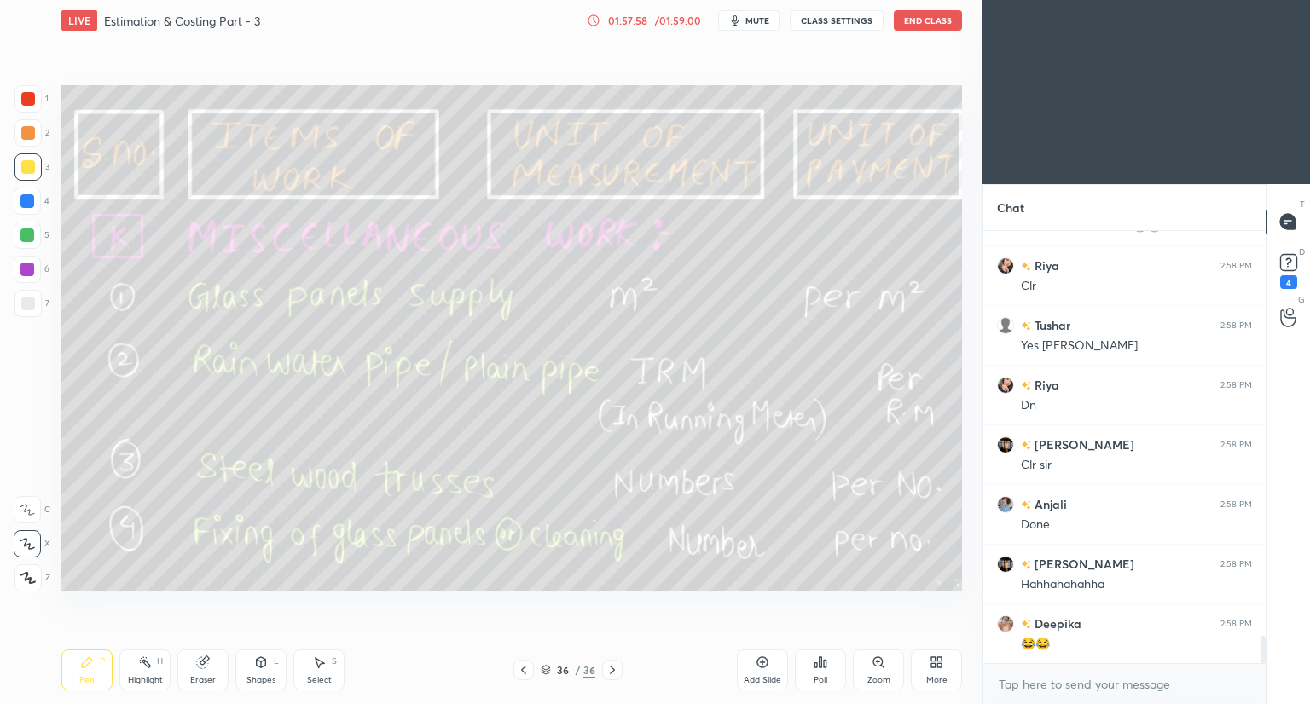
click at [760, 669] on div "Add Slide" at bounding box center [762, 670] width 51 height 41
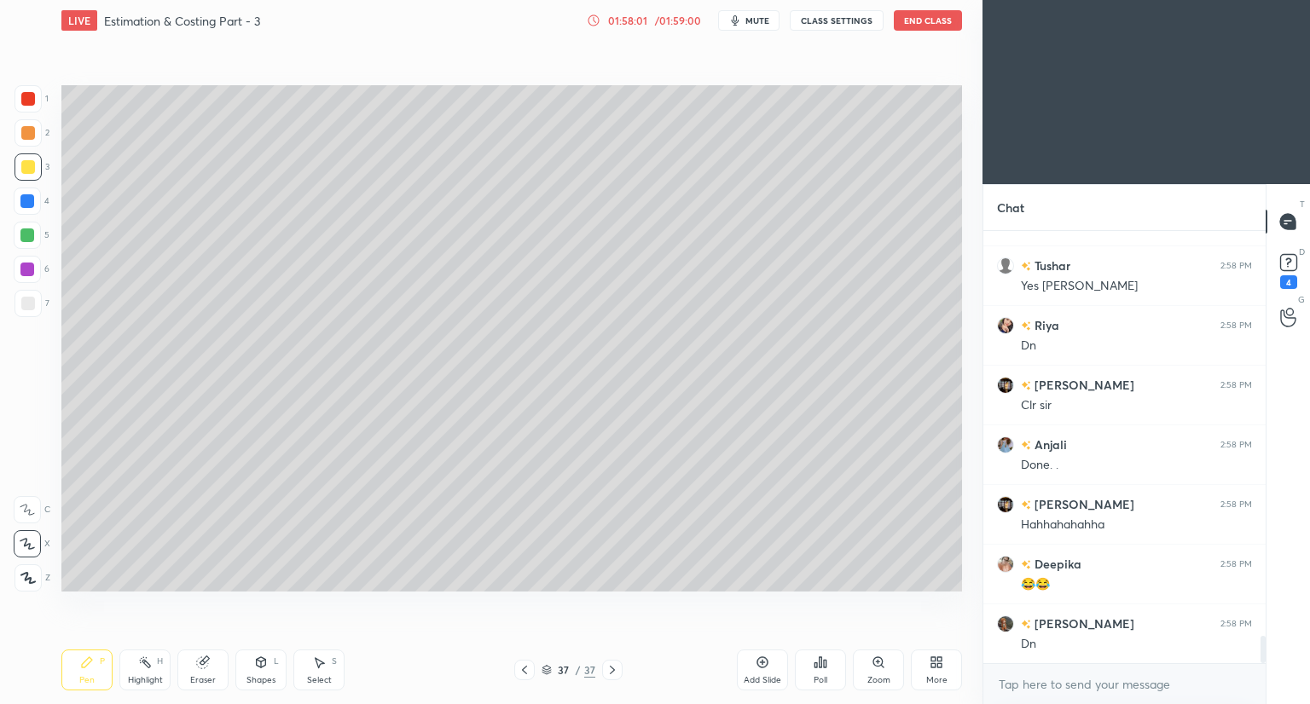
scroll to position [6461, 0]
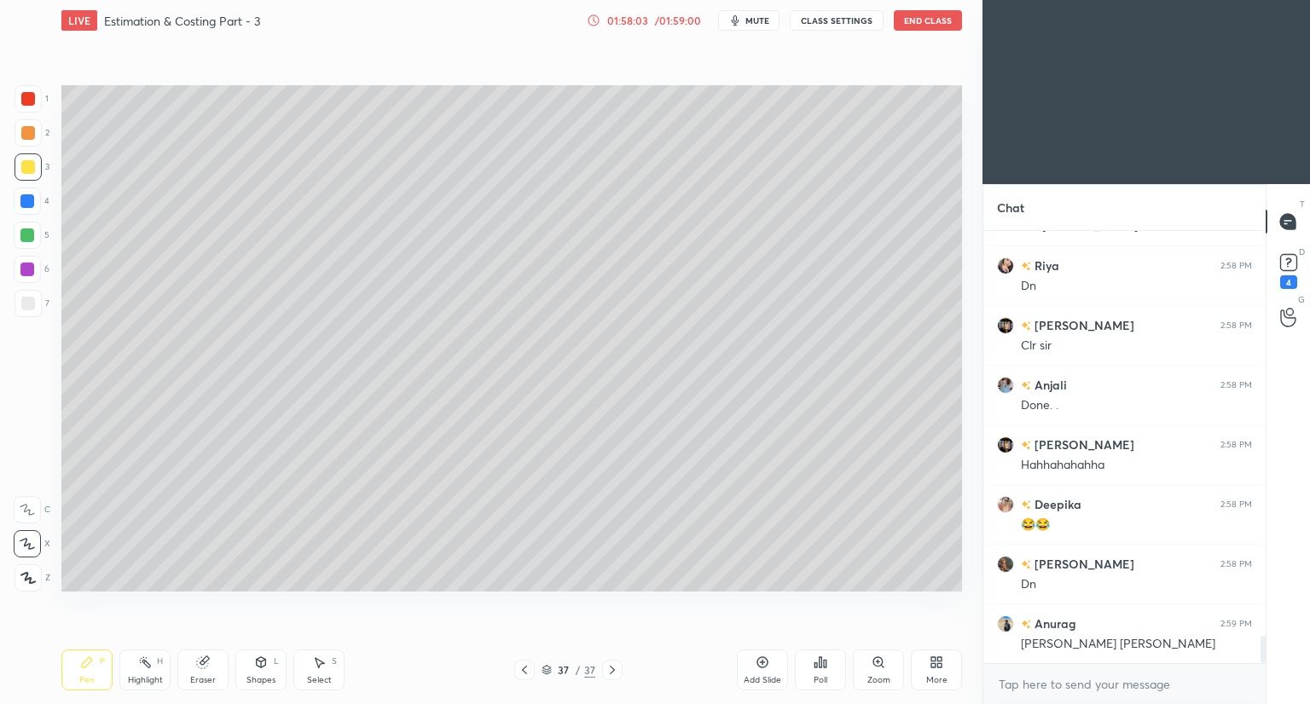
click at [29, 304] on div at bounding box center [28, 304] width 14 height 14
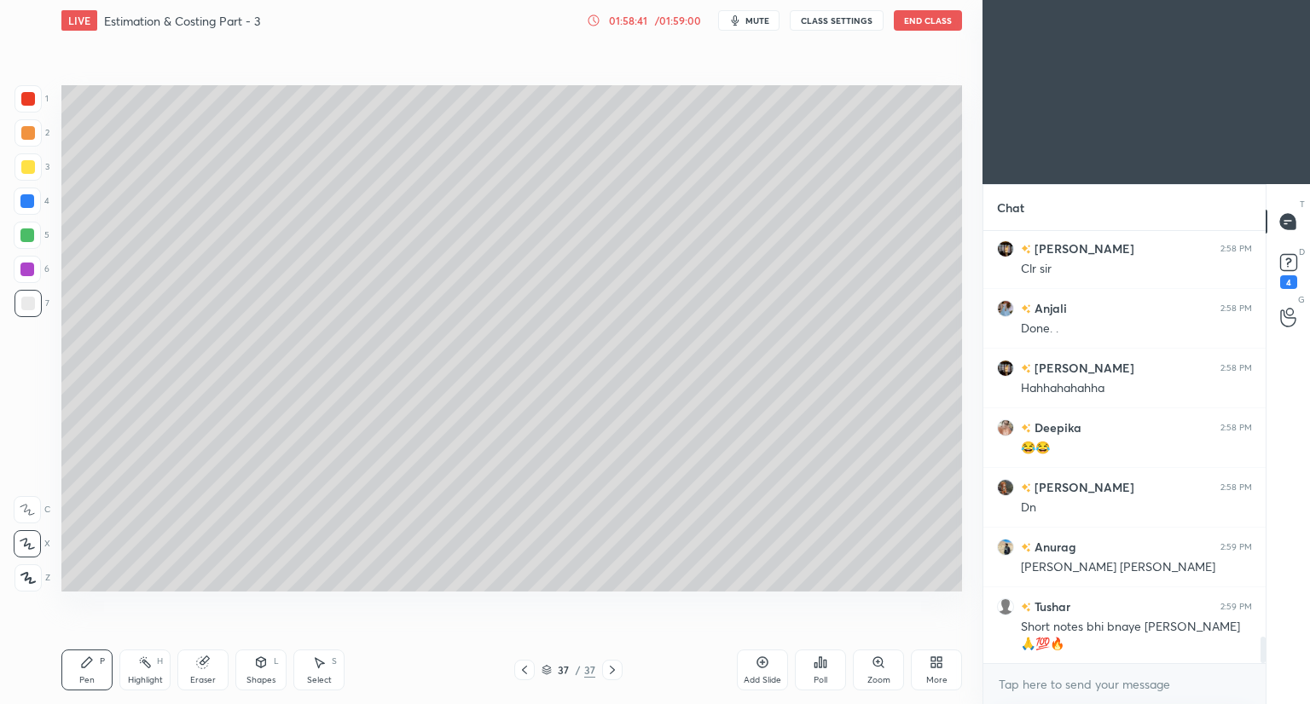
scroll to position [6597, 0]
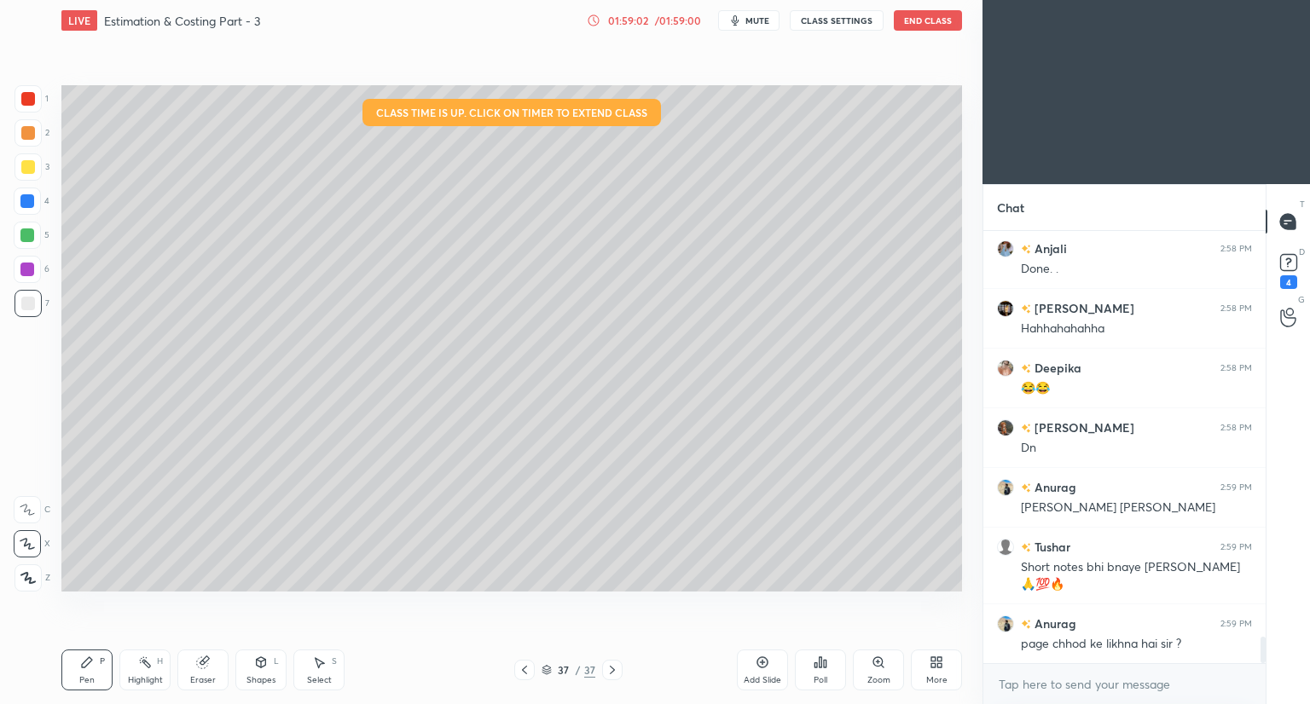
click at [644, 18] on div "01:59:02" at bounding box center [628, 20] width 48 height 10
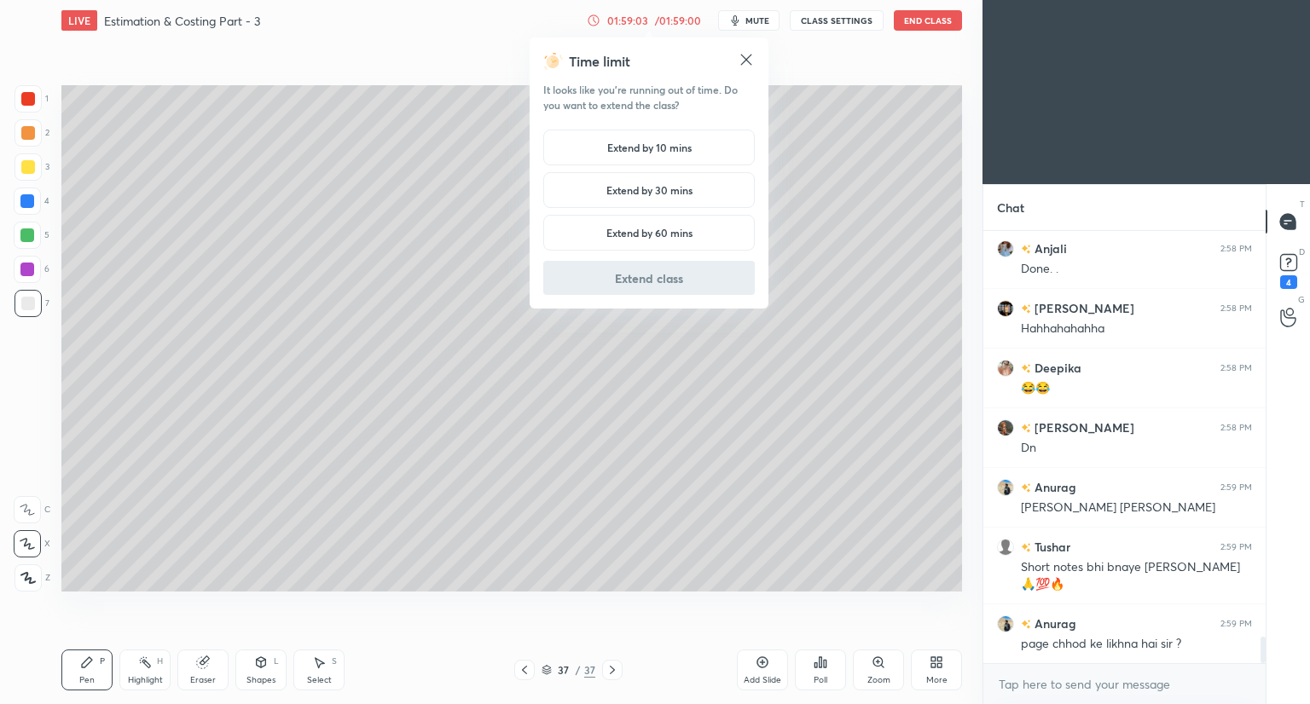
click at [650, 151] on h5 "Extend by 10 mins" at bounding box center [649, 147] width 84 height 15
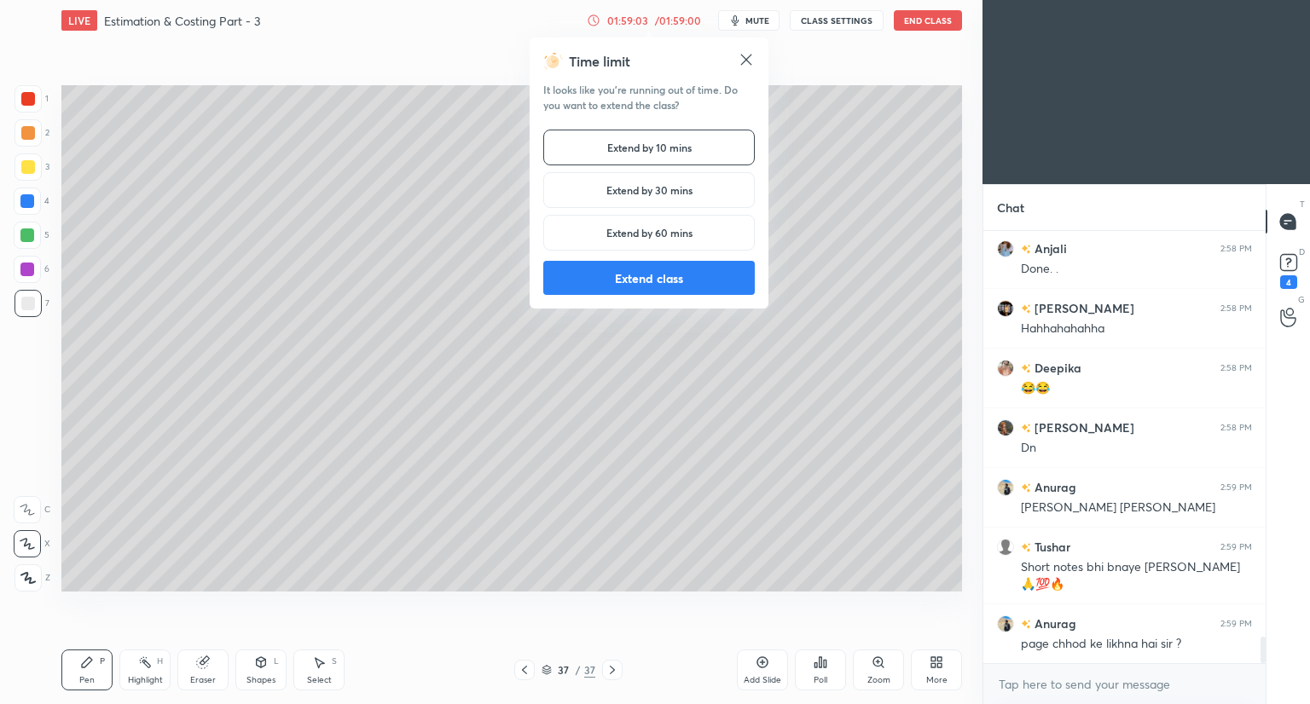
click at [590, 274] on button "Extend class" at bounding box center [648, 278] width 211 height 34
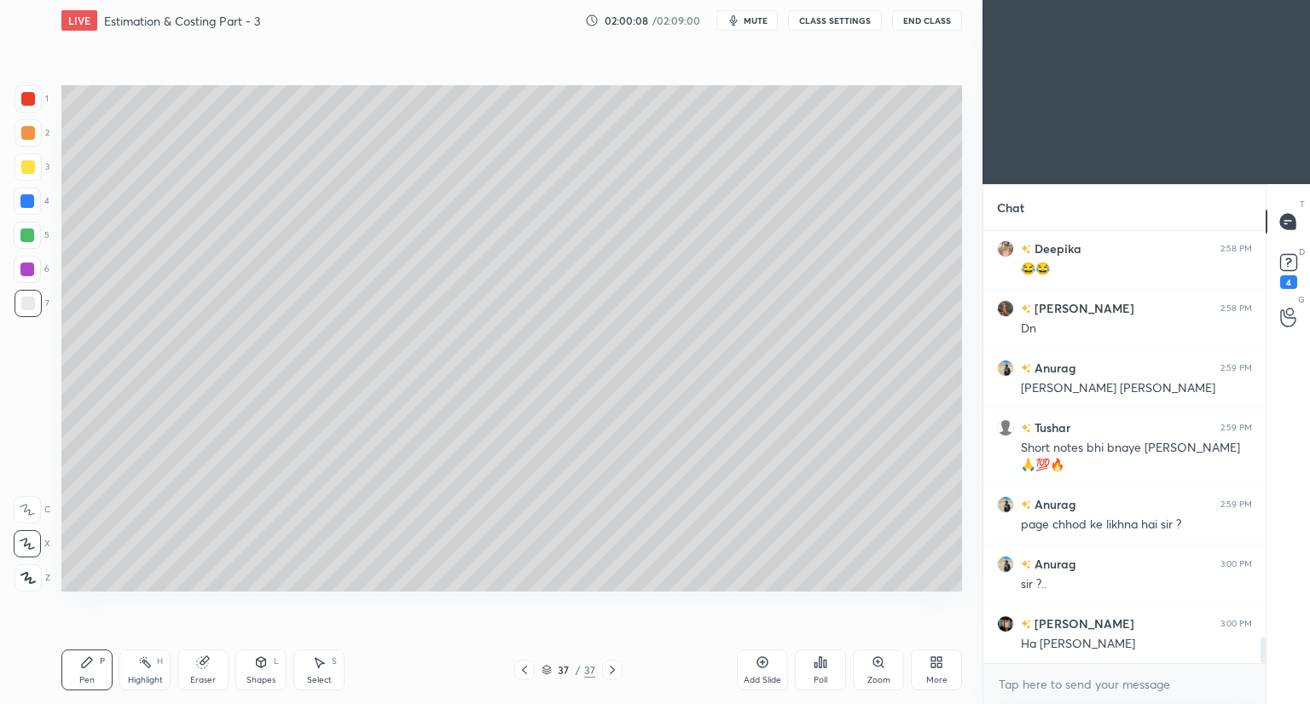
scroll to position [6757, 0]
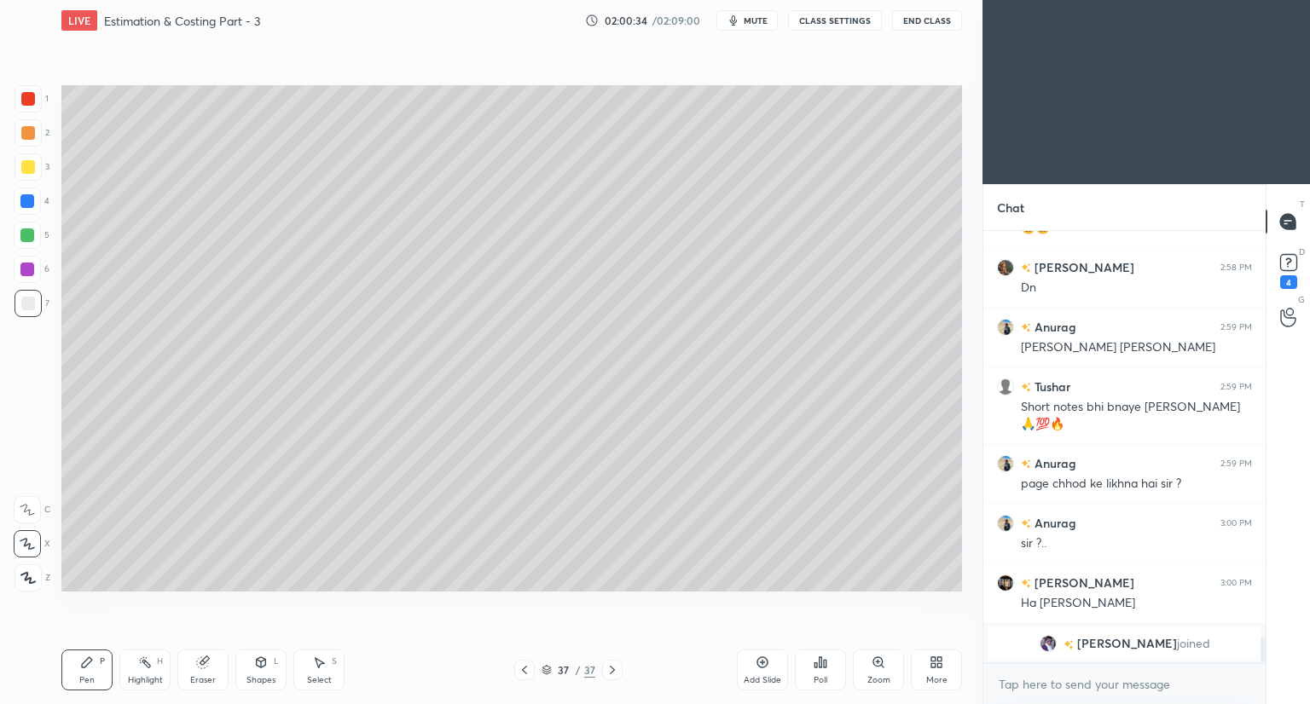
drag, startPoint x: 205, startPoint y: 662, endPoint x: 232, endPoint y: 624, distance: 46.4
click at [211, 659] on div "Eraser" at bounding box center [202, 670] width 51 height 41
click at [81, 671] on div "Pen P" at bounding box center [86, 670] width 51 height 41
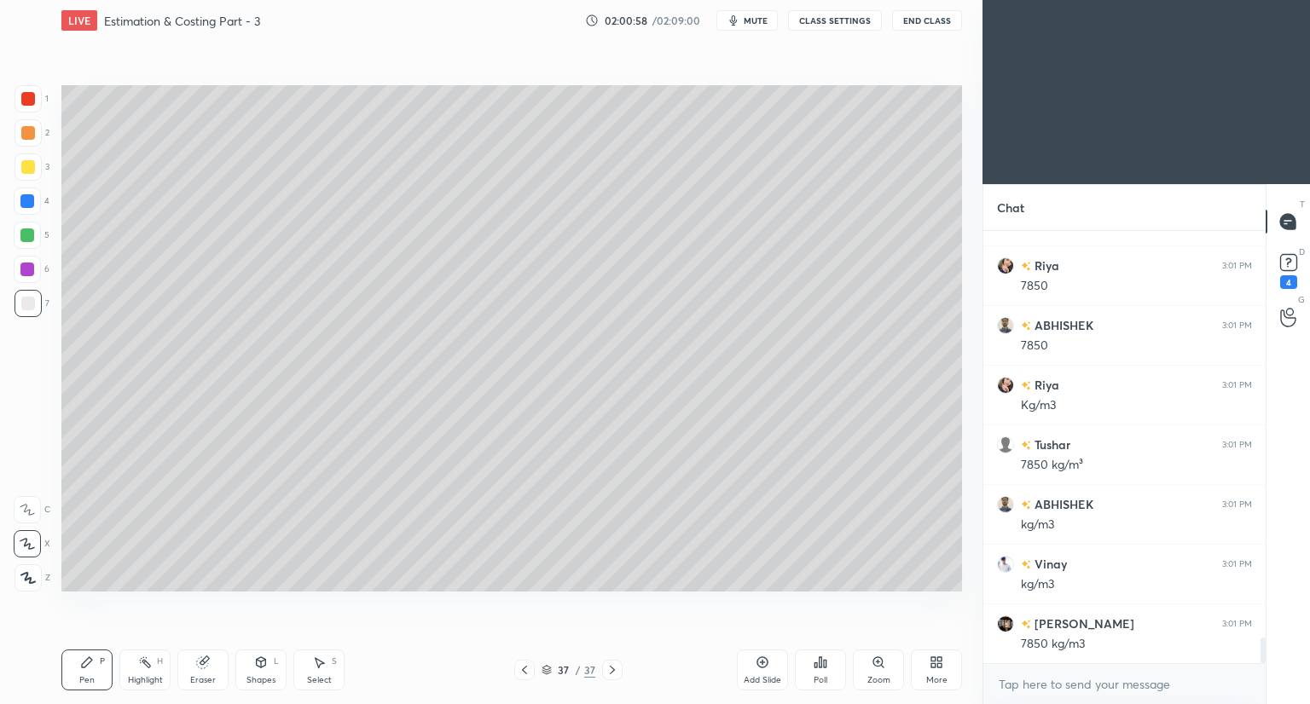
scroll to position [6955, 0]
drag, startPoint x: 314, startPoint y: 666, endPoint x: 327, endPoint y: 649, distance: 21.8
click at [317, 661] on icon at bounding box center [319, 663] width 14 height 14
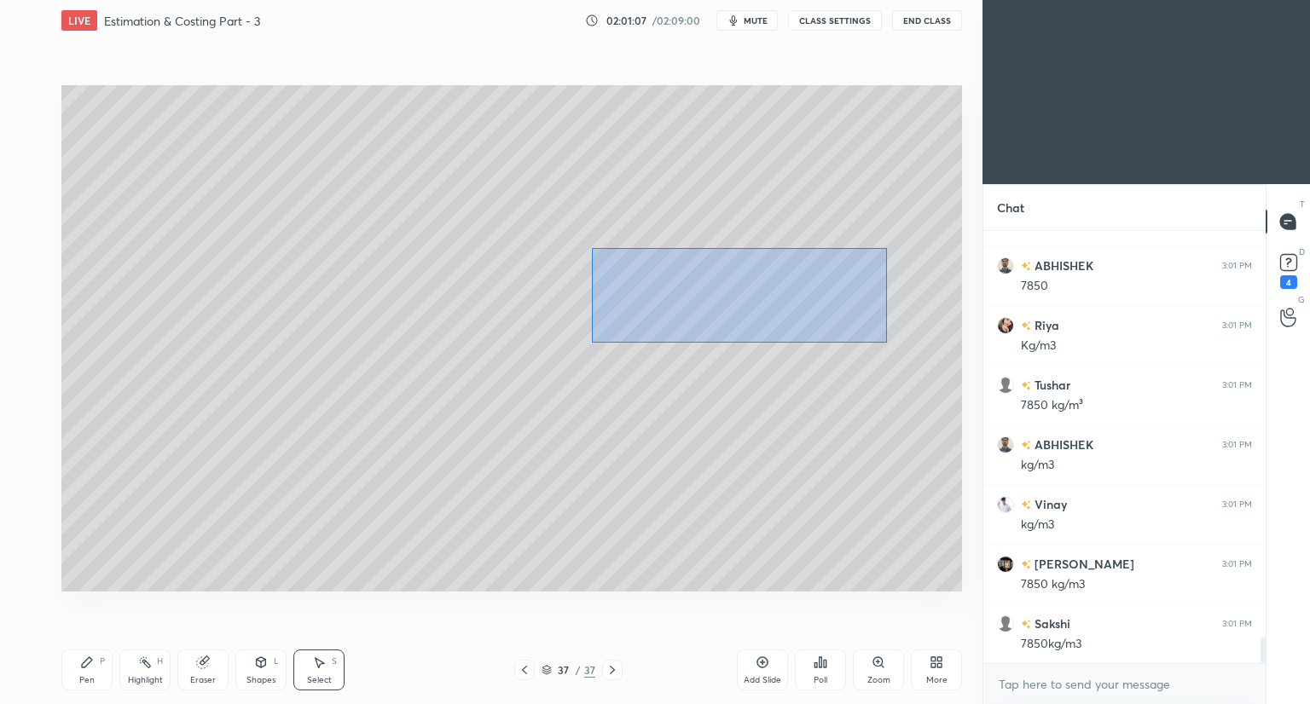
drag, startPoint x: 590, startPoint y: 247, endPoint x: 879, endPoint y: 335, distance: 302.1
click at [883, 342] on div "0 ° Undo Copy Duplicate Duplicate to new slide Delete" at bounding box center [511, 338] width 900 height 506
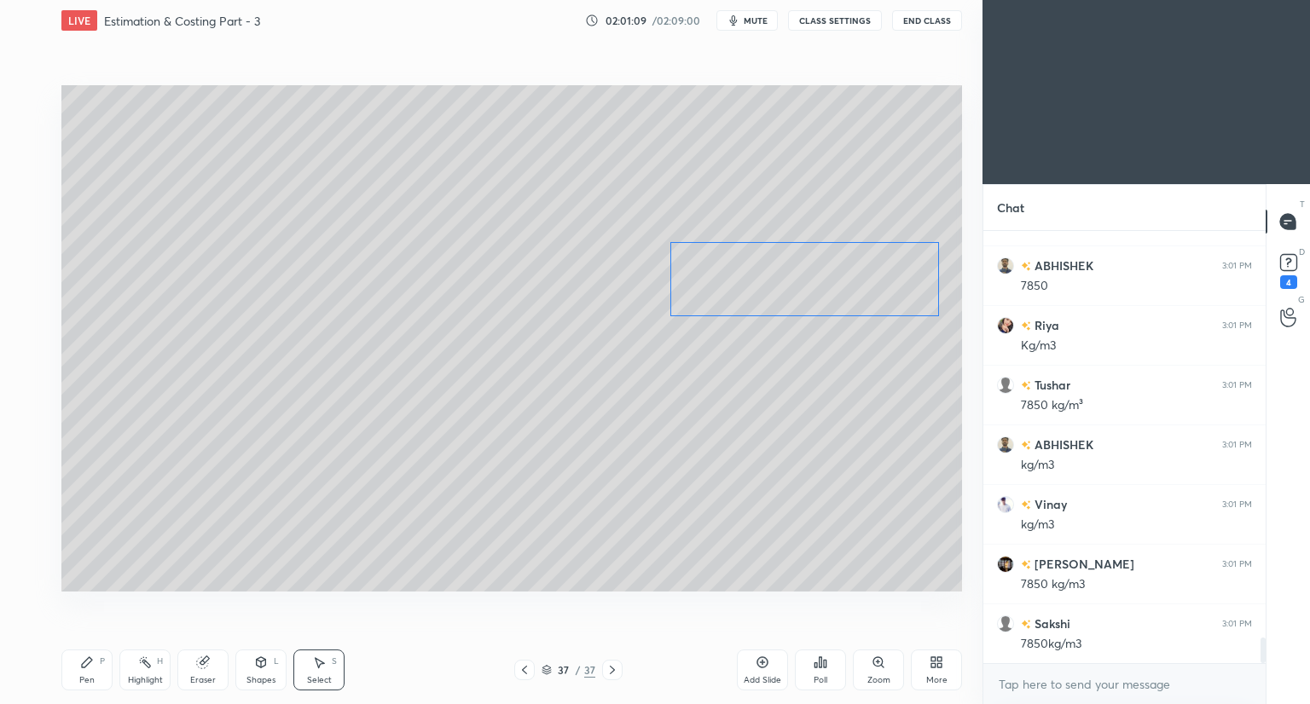
drag, startPoint x: 730, startPoint y: 302, endPoint x: 802, endPoint y: 293, distance: 73.0
click at [804, 293] on div "0 ° Undo Copy Duplicate Duplicate to new slide Delete" at bounding box center [511, 338] width 900 height 506
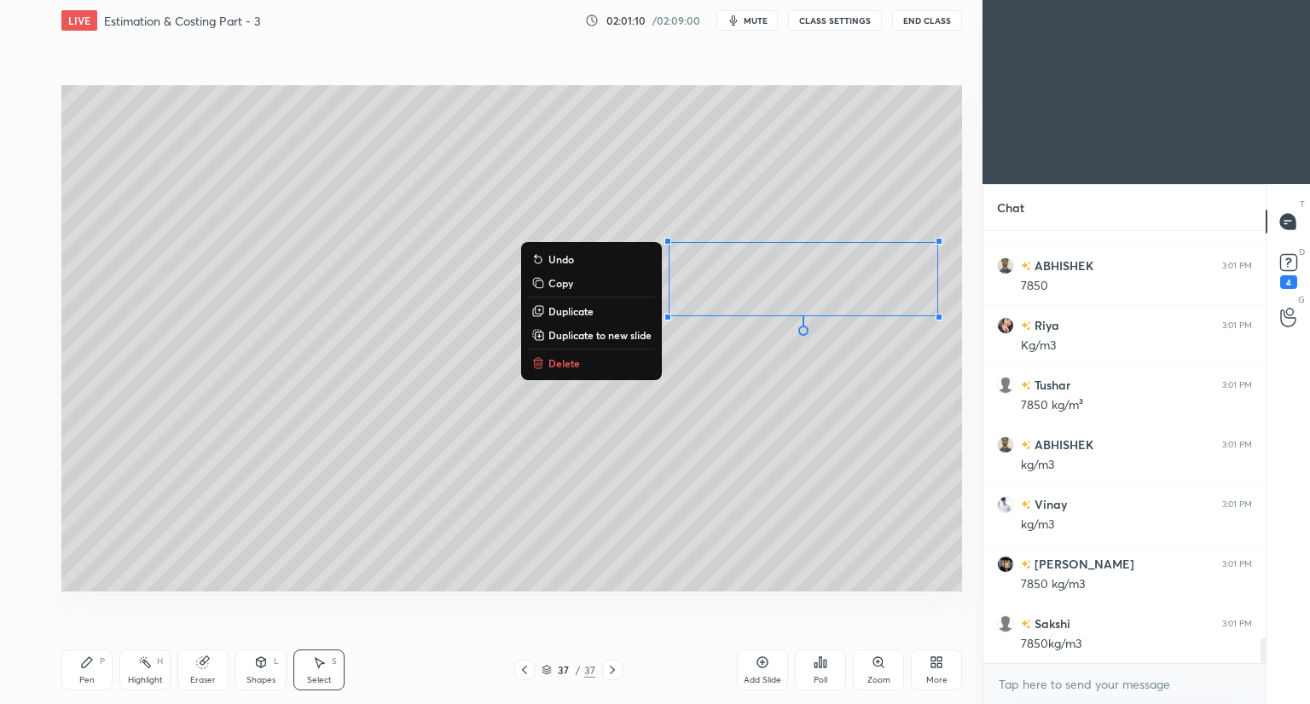
drag, startPoint x: 85, startPoint y: 672, endPoint x: 95, endPoint y: 642, distance: 31.5
click at [89, 669] on div "Pen P" at bounding box center [86, 670] width 51 height 41
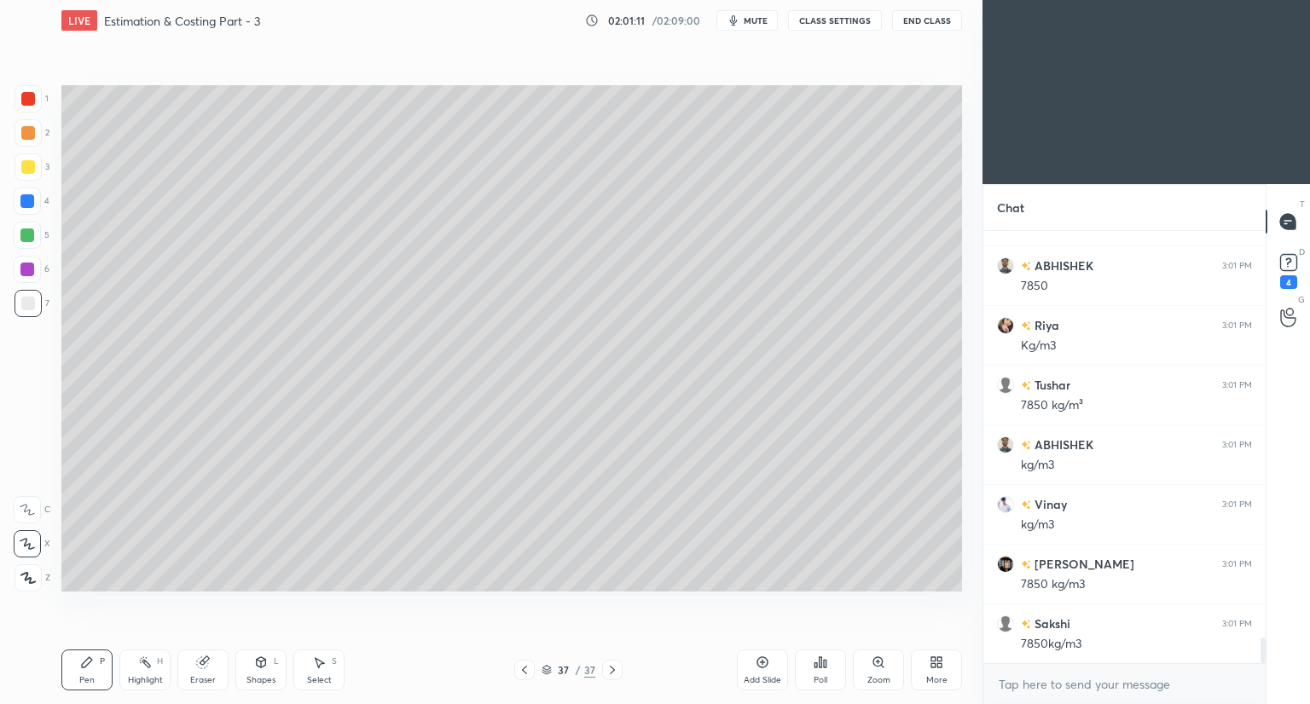
click at [27, 173] on div at bounding box center [28, 167] width 14 height 14
drag, startPoint x: 27, startPoint y: 305, endPoint x: 55, endPoint y: 305, distance: 27.3
click at [28, 308] on div at bounding box center [28, 304] width 14 height 14
drag, startPoint x: 32, startPoint y: 168, endPoint x: 39, endPoint y: 176, distance: 11.5
click at [32, 167] on div at bounding box center [28, 167] width 14 height 14
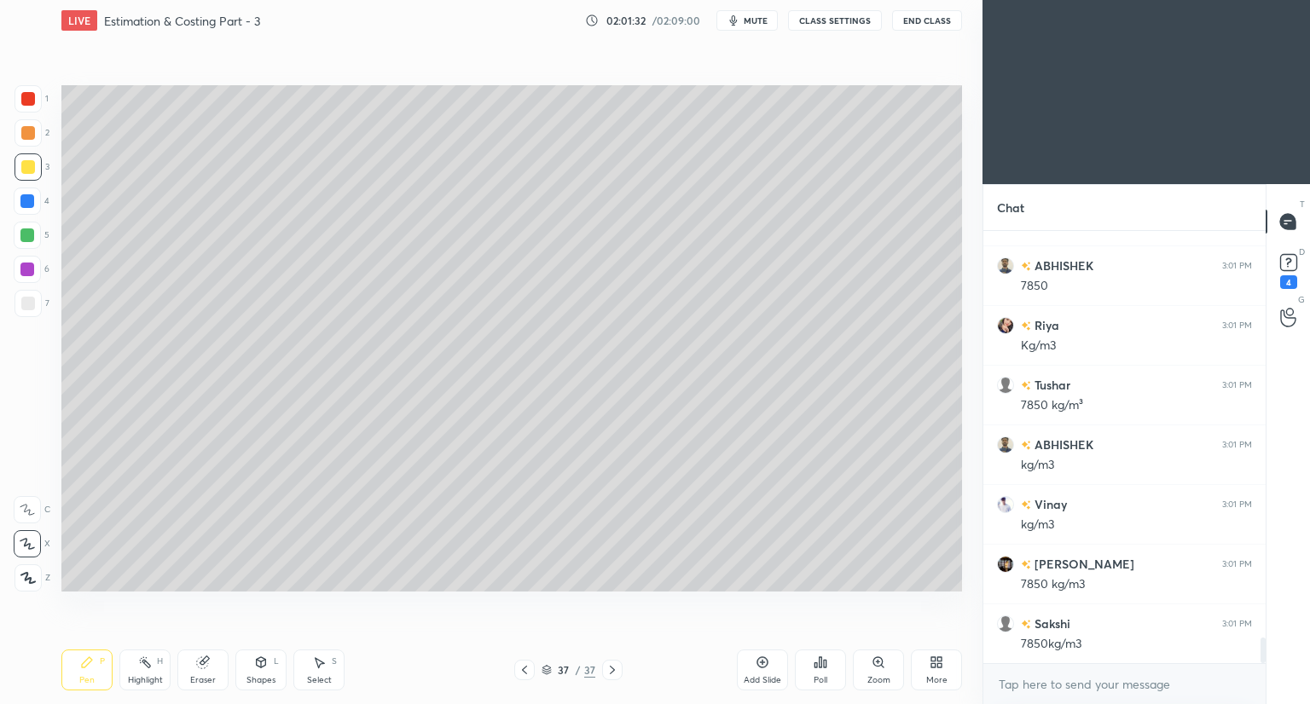
drag, startPoint x: 199, startPoint y: 669, endPoint x: 210, endPoint y: 657, distance: 15.7
click at [206, 662] on g at bounding box center [203, 662] width 13 height 13
click at [80, 670] on div "Pen P" at bounding box center [86, 670] width 51 height 41
drag, startPoint x: 258, startPoint y: 674, endPoint x: 264, endPoint y: 656, distance: 18.9
click at [259, 673] on div "Shapes L" at bounding box center [260, 670] width 51 height 41
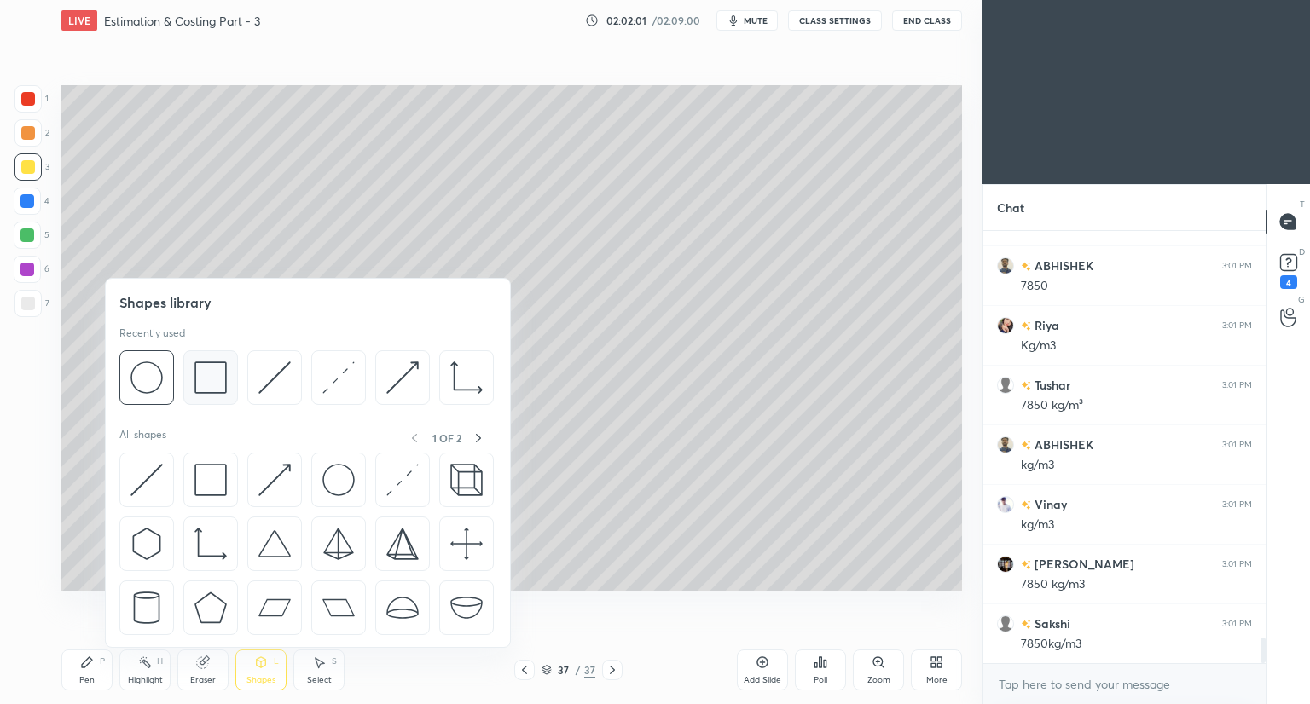
click at [218, 390] on img at bounding box center [210, 377] width 32 height 32
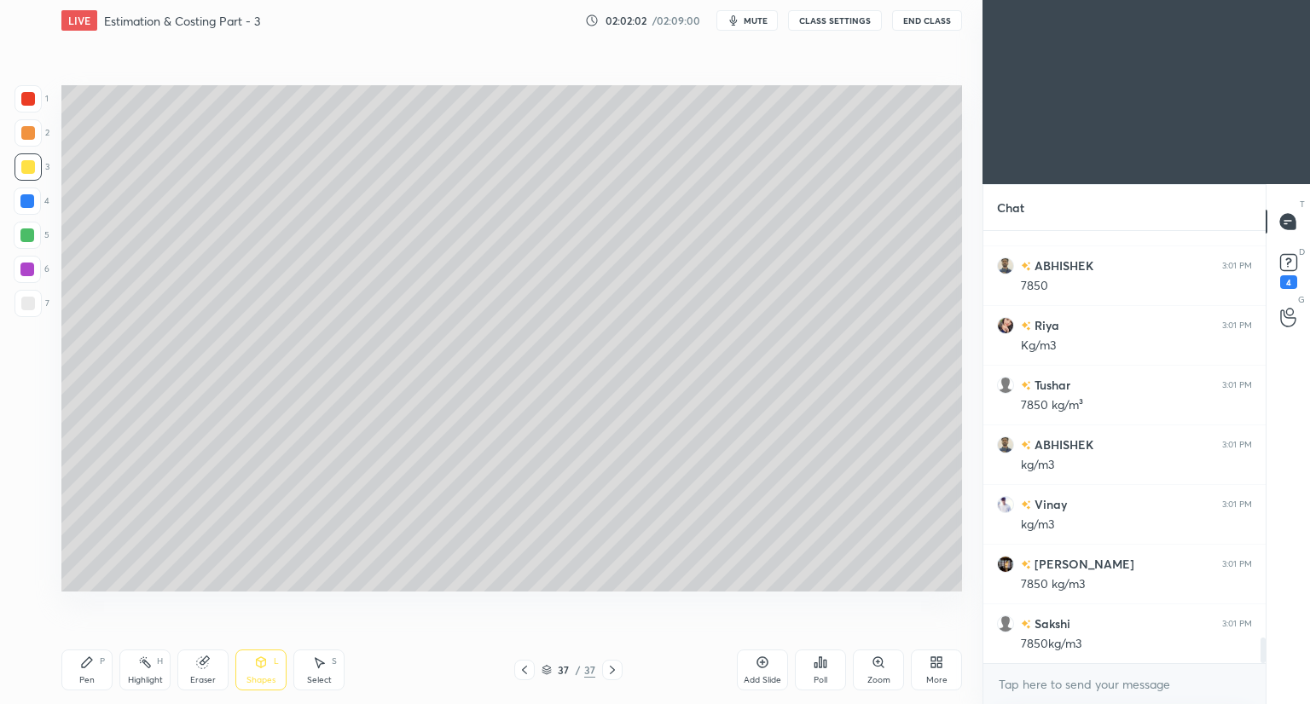
click at [29, 100] on div at bounding box center [28, 99] width 14 height 14
click at [91, 669] on div "Pen P" at bounding box center [86, 670] width 51 height 41
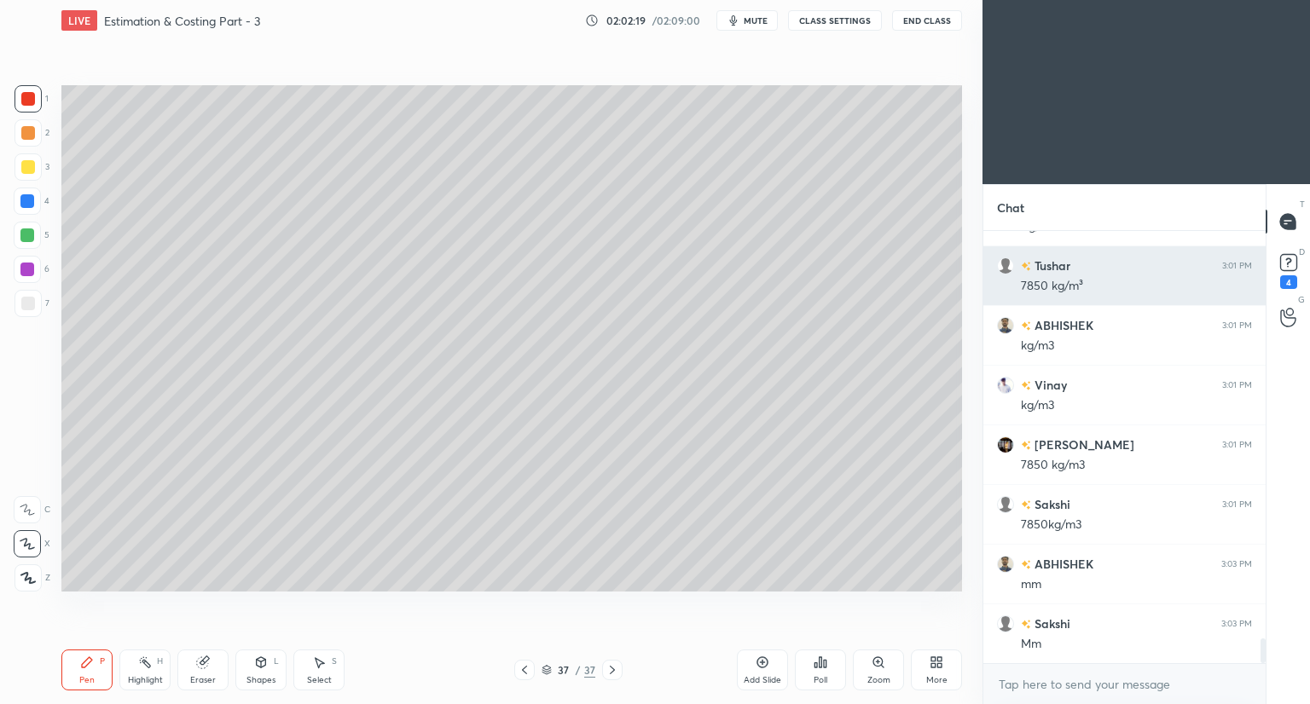
scroll to position [7134, 0]
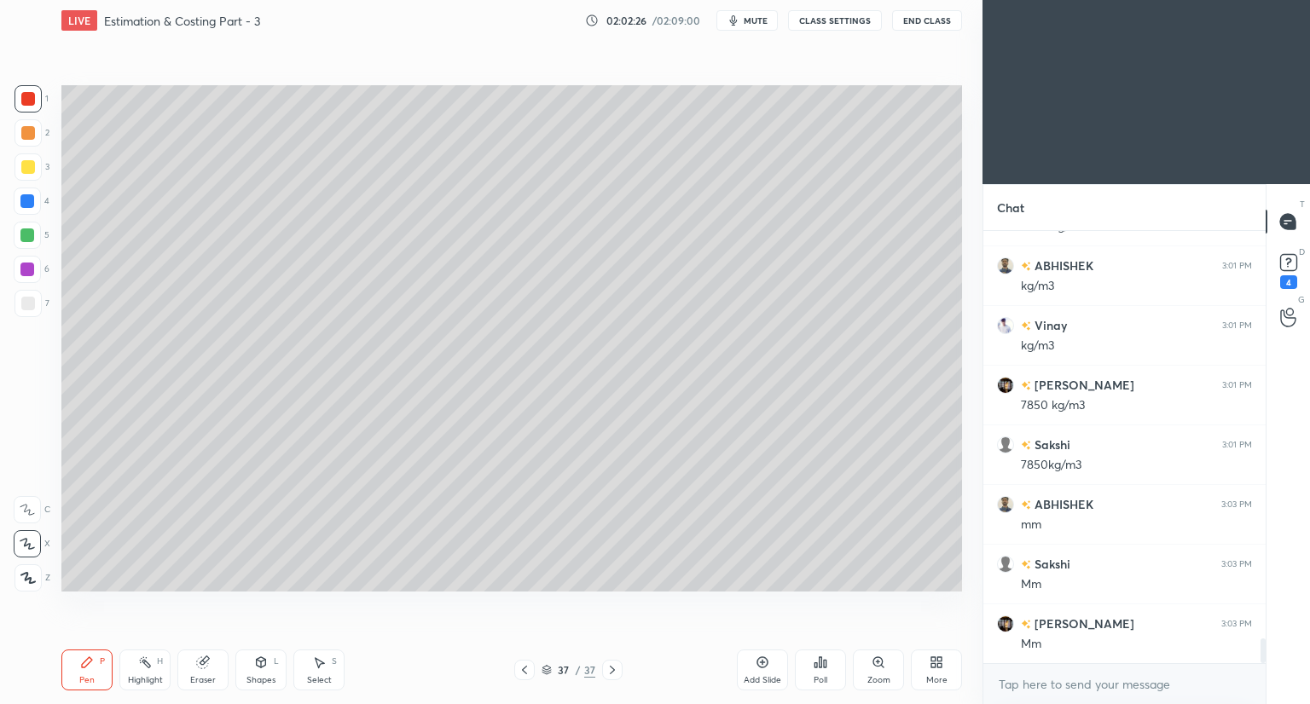
click at [26, 178] on div at bounding box center [27, 166] width 27 height 27
click at [29, 305] on div at bounding box center [28, 304] width 14 height 14
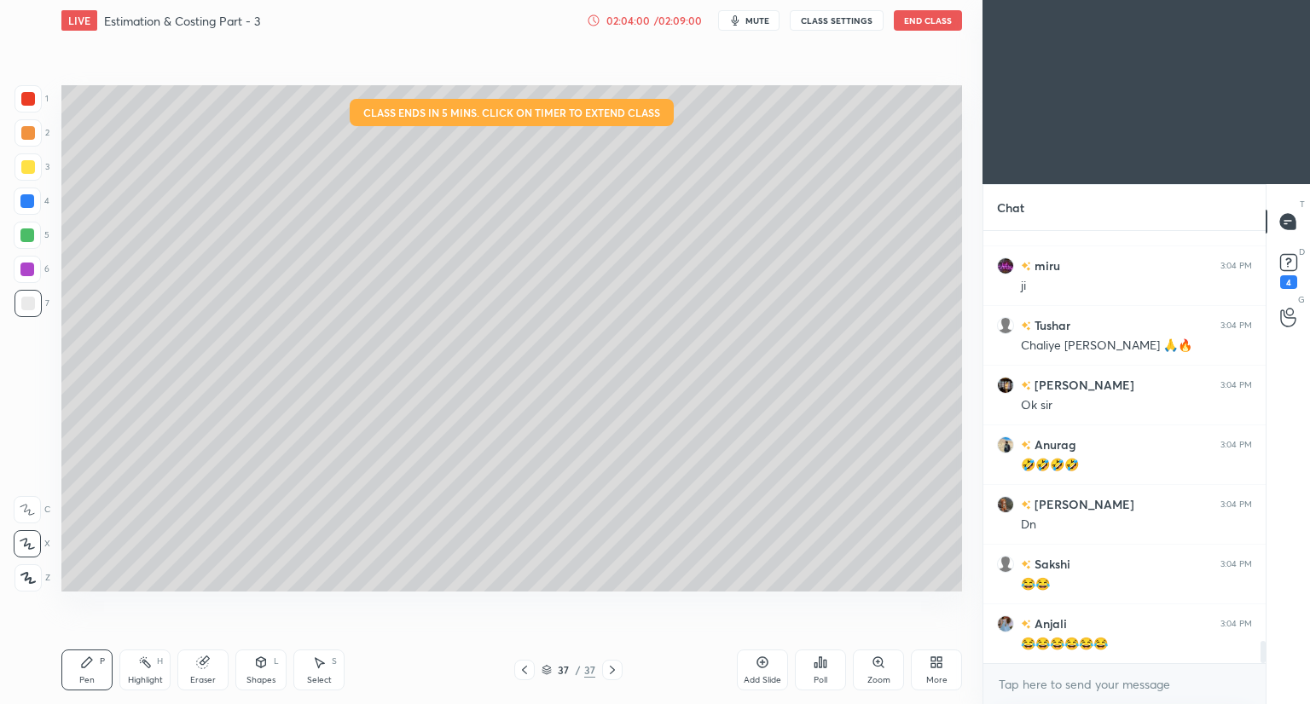
scroll to position [8029, 0]
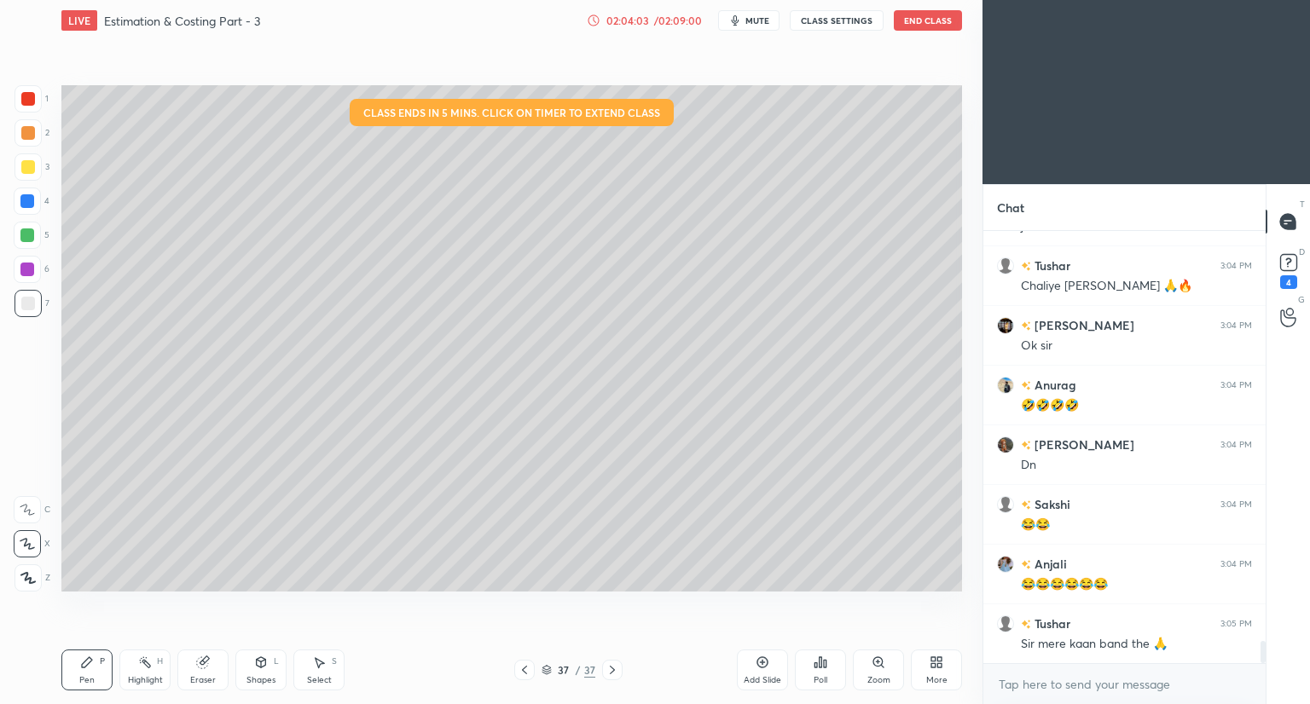
click at [205, 672] on div "Eraser" at bounding box center [202, 670] width 51 height 41
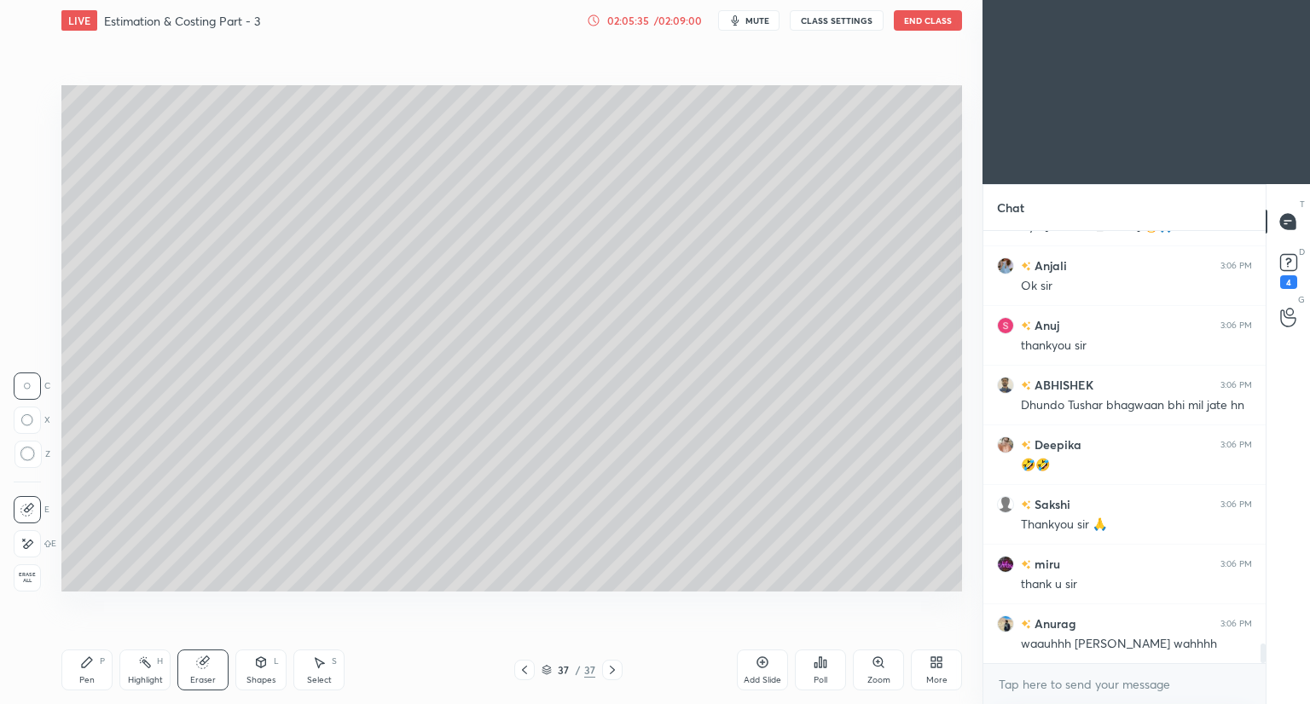
scroll to position [9153, 0]
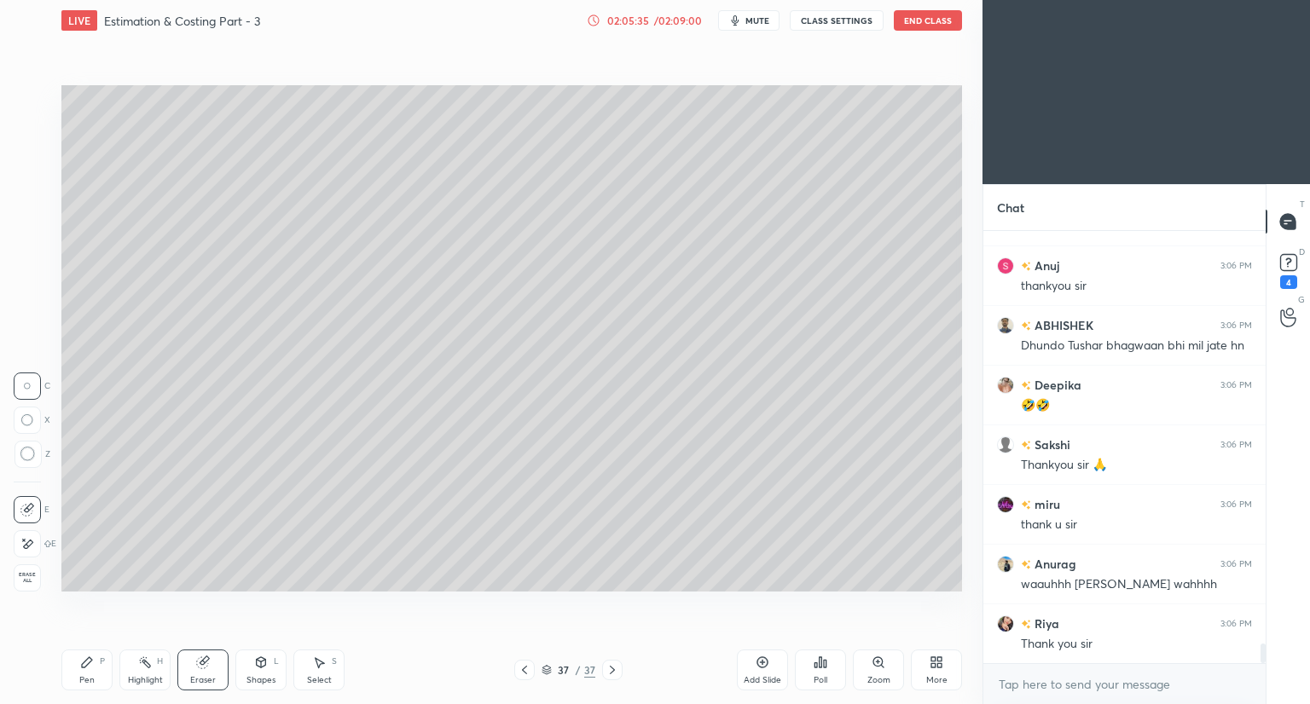
click at [933, 26] on button "End Class" at bounding box center [927, 20] width 68 height 20
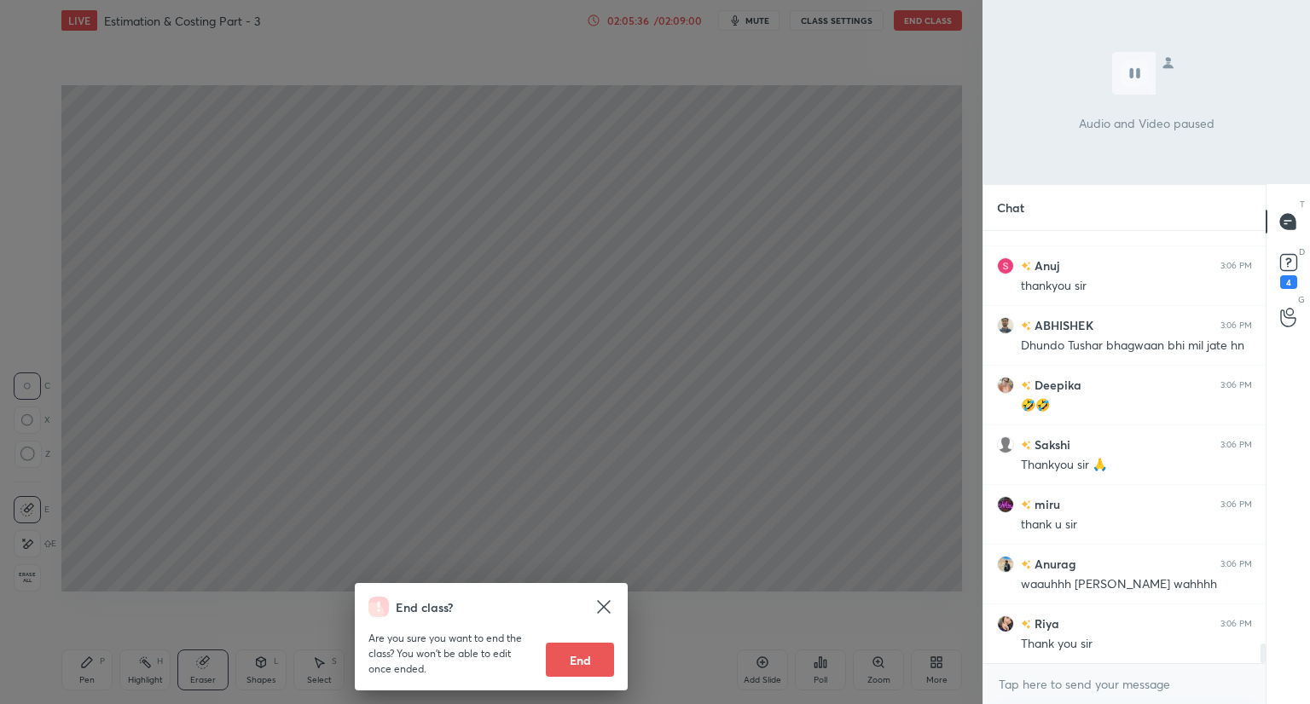
click at [638, 656] on div "End class? Are you sure you want to end the class? You won’t be able to edit on…" at bounding box center [491, 352] width 982 height 704
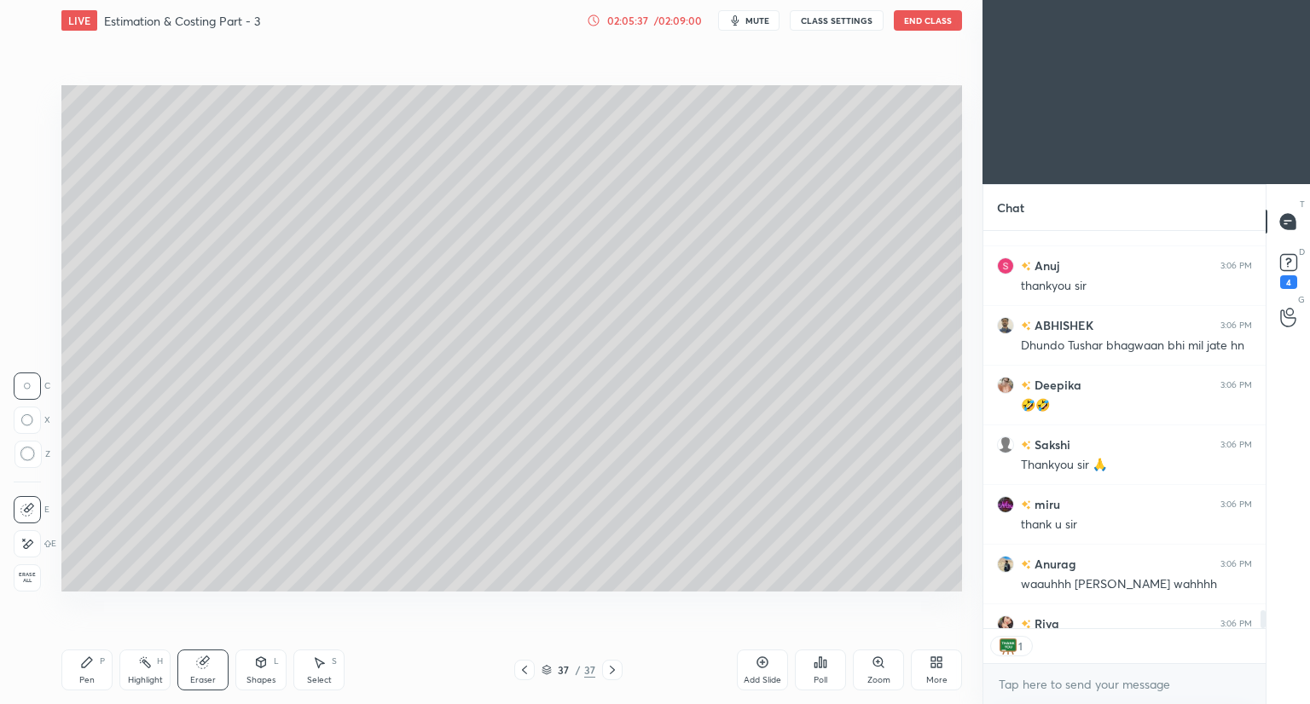
scroll to position [6, 5]
click at [932, 23] on button "End Class" at bounding box center [927, 20] width 68 height 20
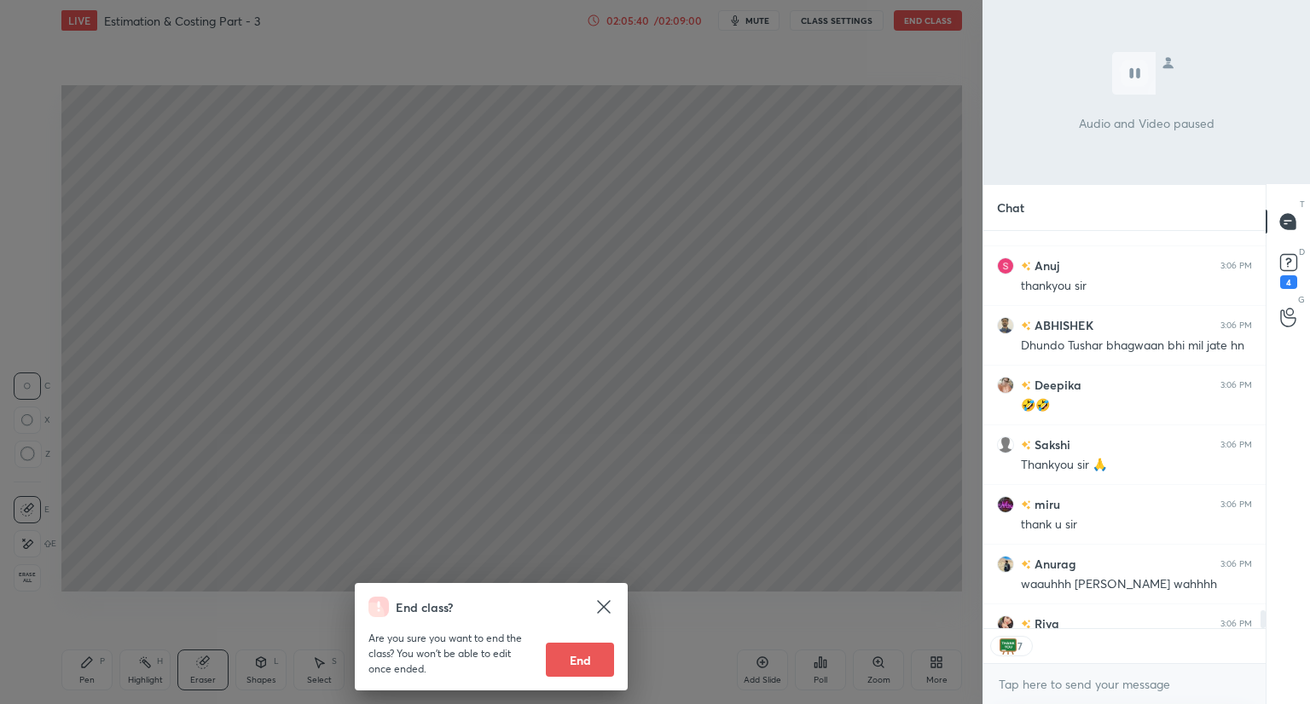
click at [605, 600] on icon at bounding box center [603, 607] width 20 height 20
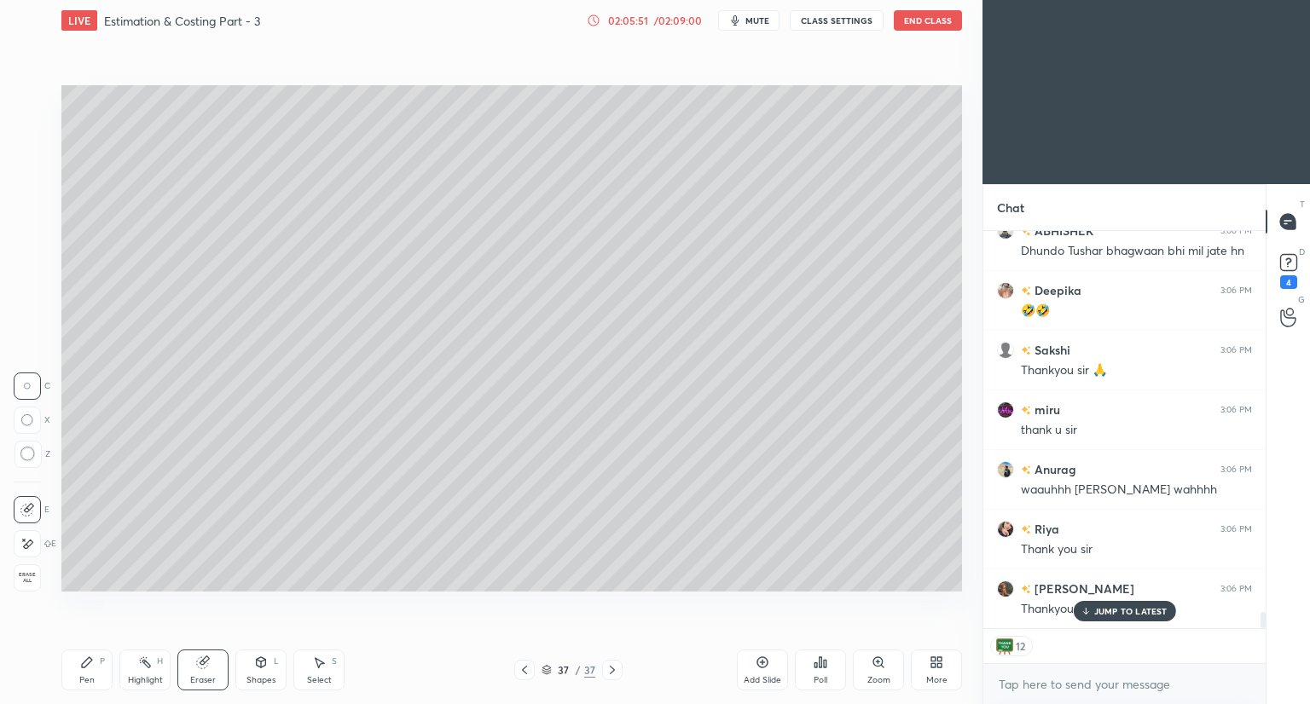
scroll to position [9306, 0]
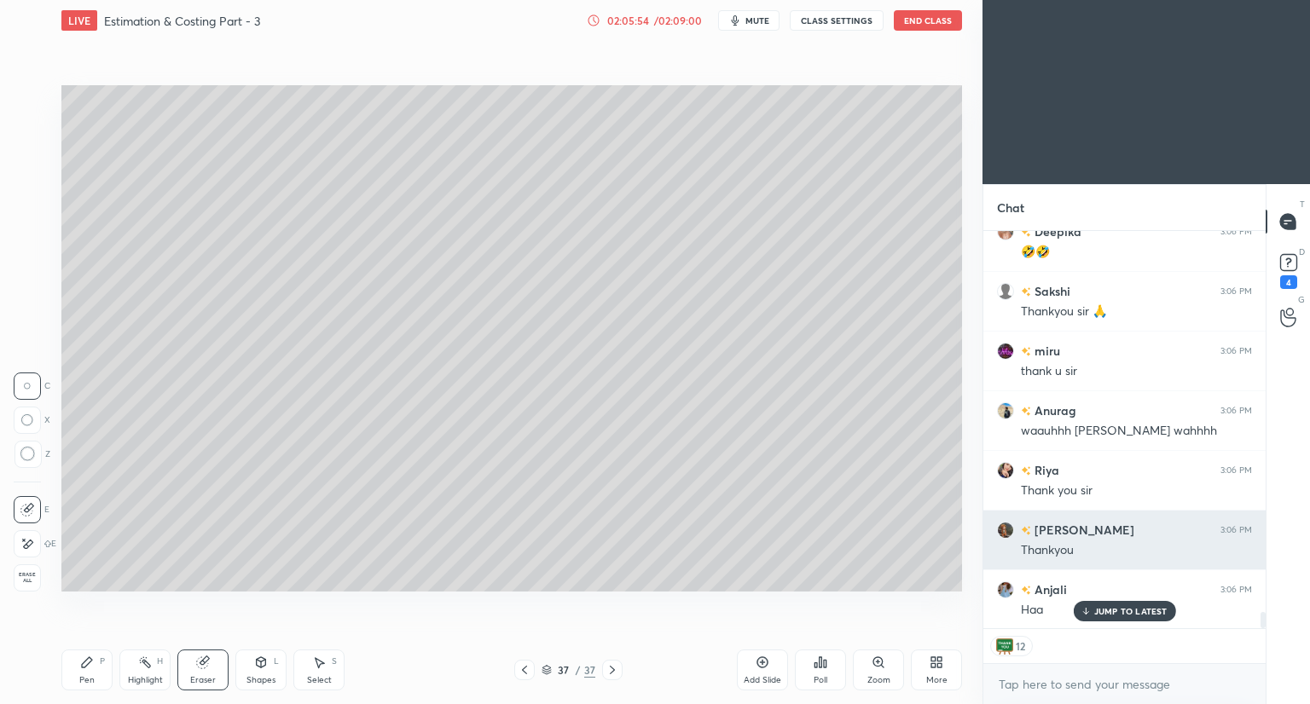
click at [1006, 530] on img "grid" at bounding box center [1005, 530] width 17 height 17
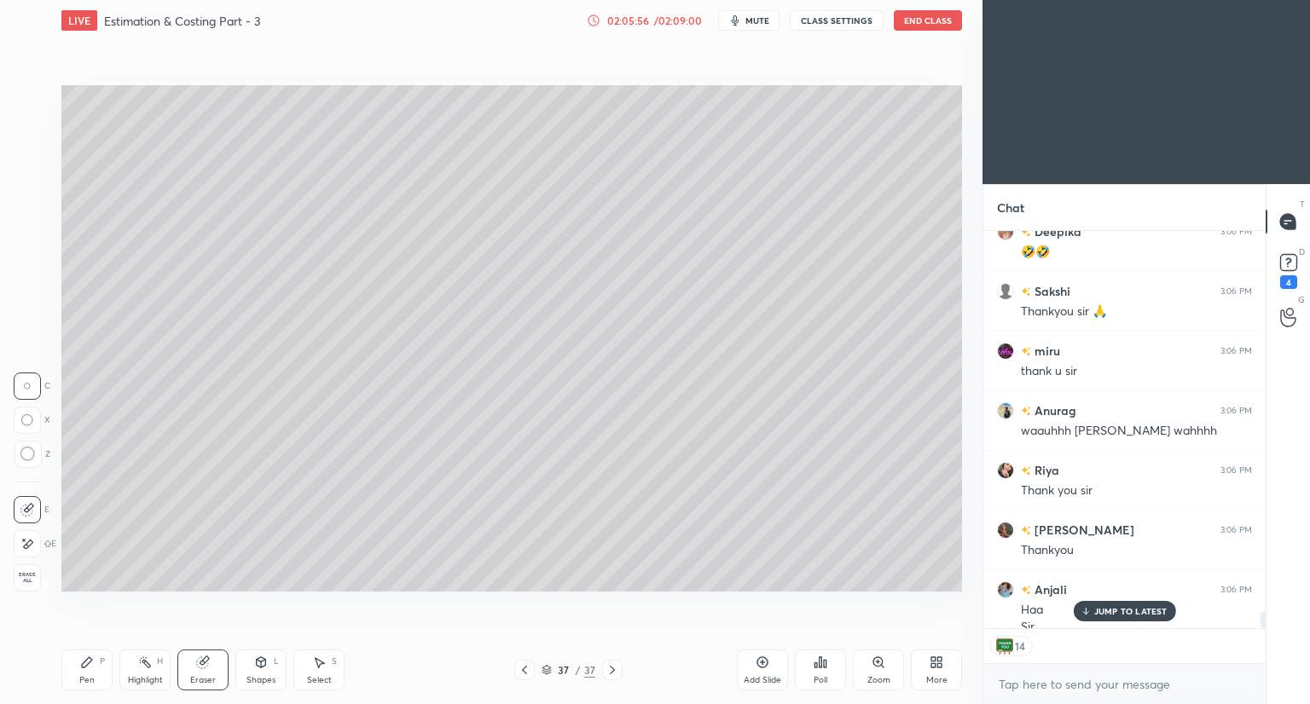
scroll to position [9324, 0]
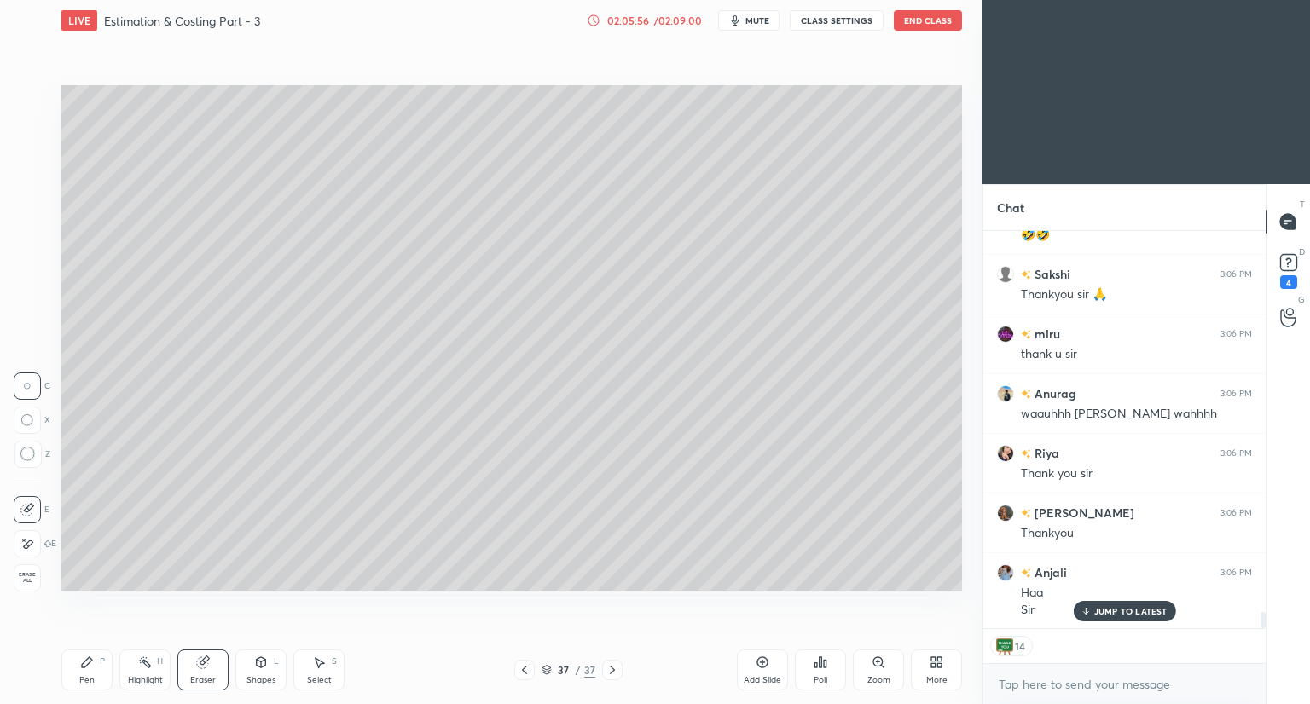
click at [933, 601] on div "Setting up your live class Poll for secs No correct answer Start poll" at bounding box center [512, 338] width 914 height 595
click at [911, 21] on button "End Class" at bounding box center [927, 20] width 68 height 20
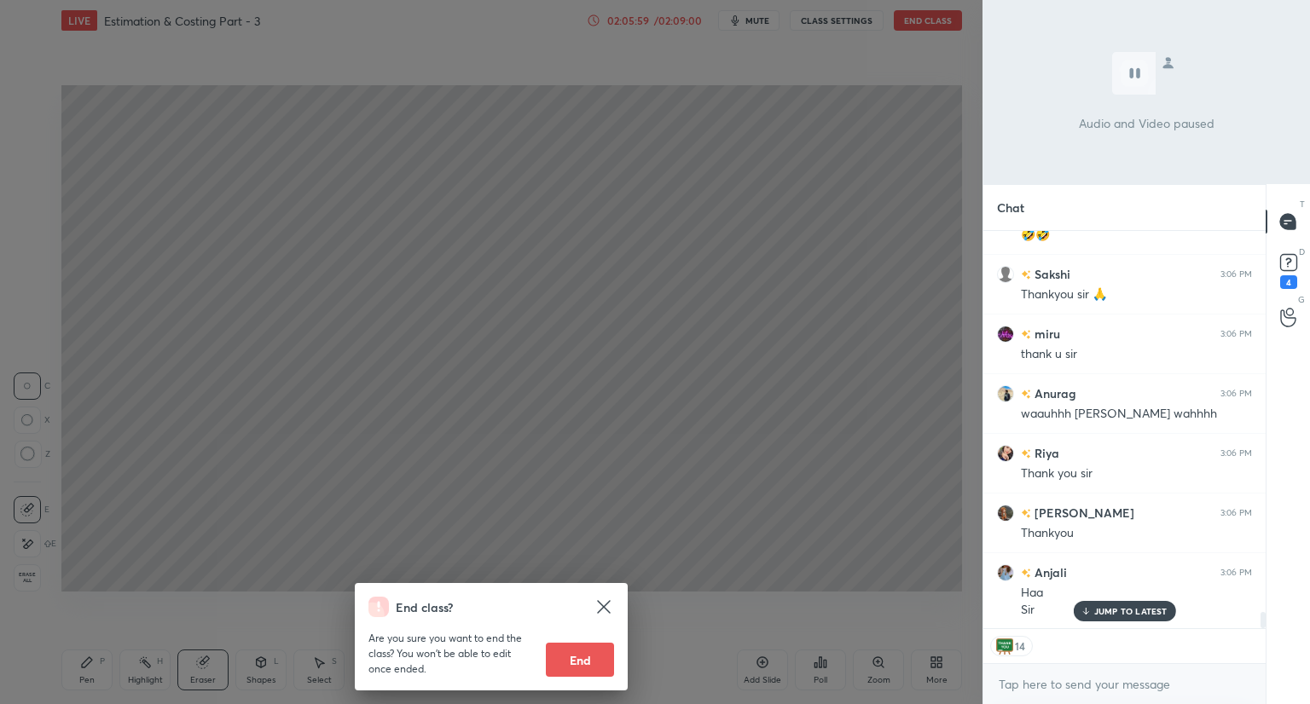
drag, startPoint x: 571, startPoint y: 659, endPoint x: 575, endPoint y: 646, distance: 13.2
click at [570, 659] on button "End" at bounding box center [580, 660] width 68 height 34
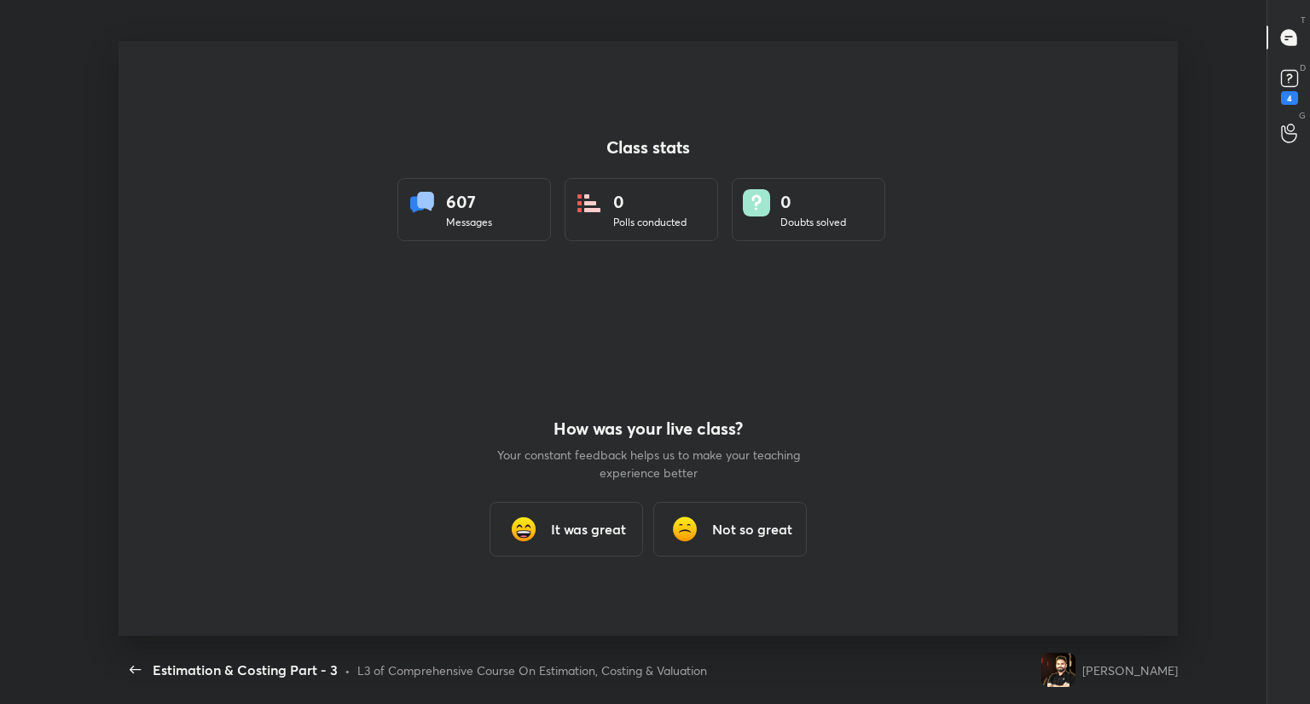
scroll to position [84659, 83959]
click at [561, 529] on h3 "It was great" at bounding box center [588, 529] width 75 height 20
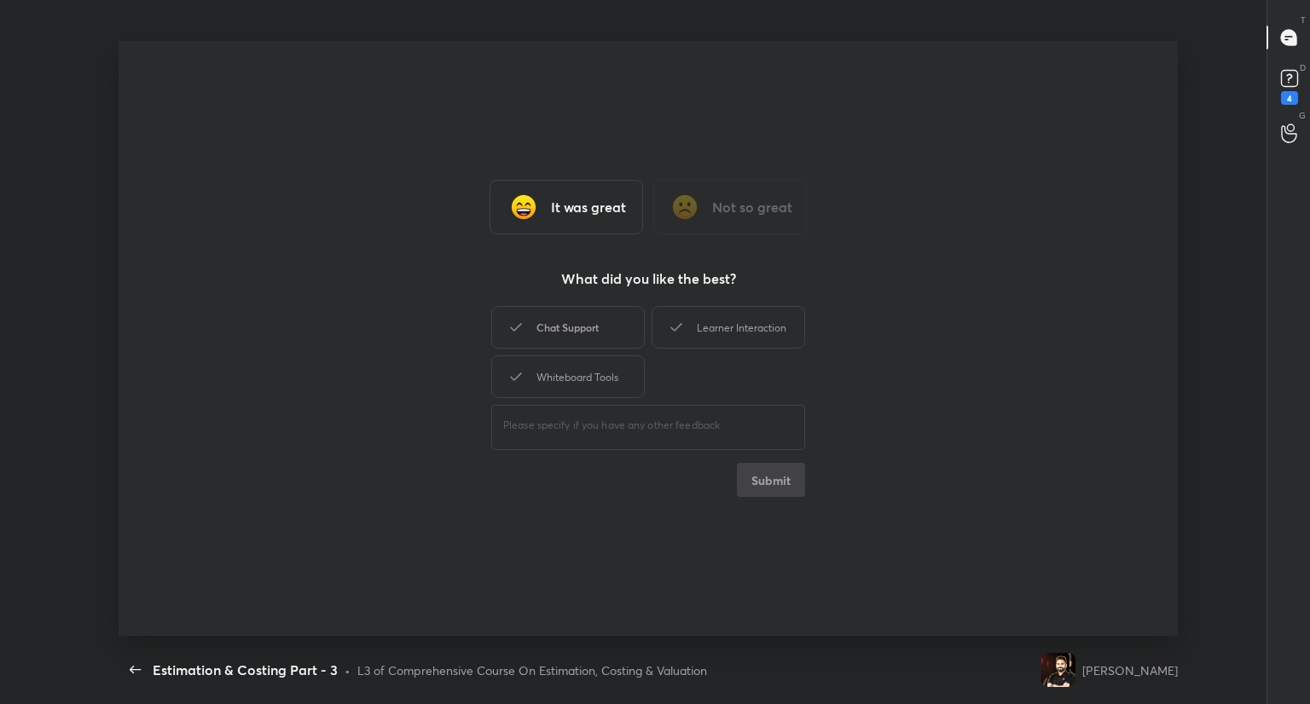
drag, startPoint x: 594, startPoint y: 329, endPoint x: 617, endPoint y: 330, distance: 23.0
click at [600, 332] on div "Chat Support" at bounding box center [567, 327] width 153 height 43
drag, startPoint x: 699, startPoint y: 322, endPoint x: 625, endPoint y: 363, distance: 84.7
click at [688, 325] on div "Learner Interaction" at bounding box center [727, 327] width 153 height 43
drag, startPoint x: 601, startPoint y: 376, endPoint x: 613, endPoint y: 373, distance: 12.4
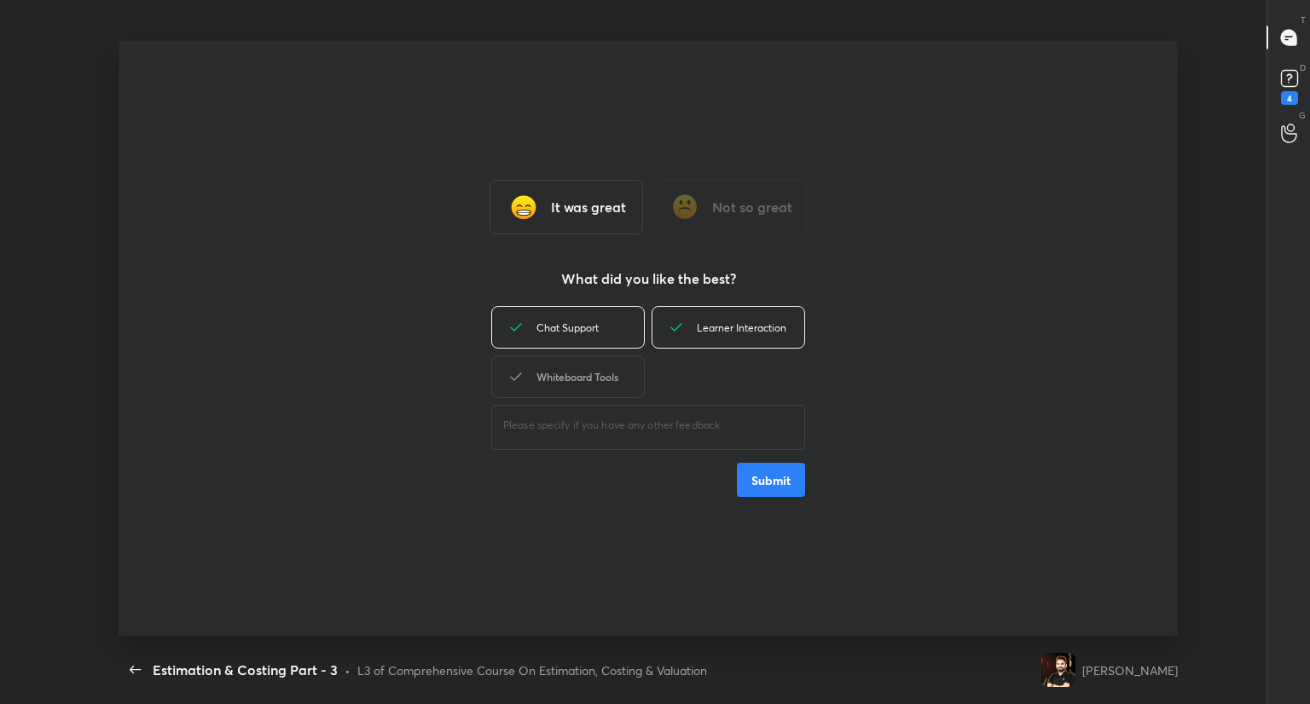
click at [606, 376] on div "Whiteboard Tools" at bounding box center [567, 377] width 153 height 43
type textarea "x"
click at [751, 485] on button "Submit" at bounding box center [771, 480] width 68 height 34
